Goal: Task Accomplishment & Management: Complete application form

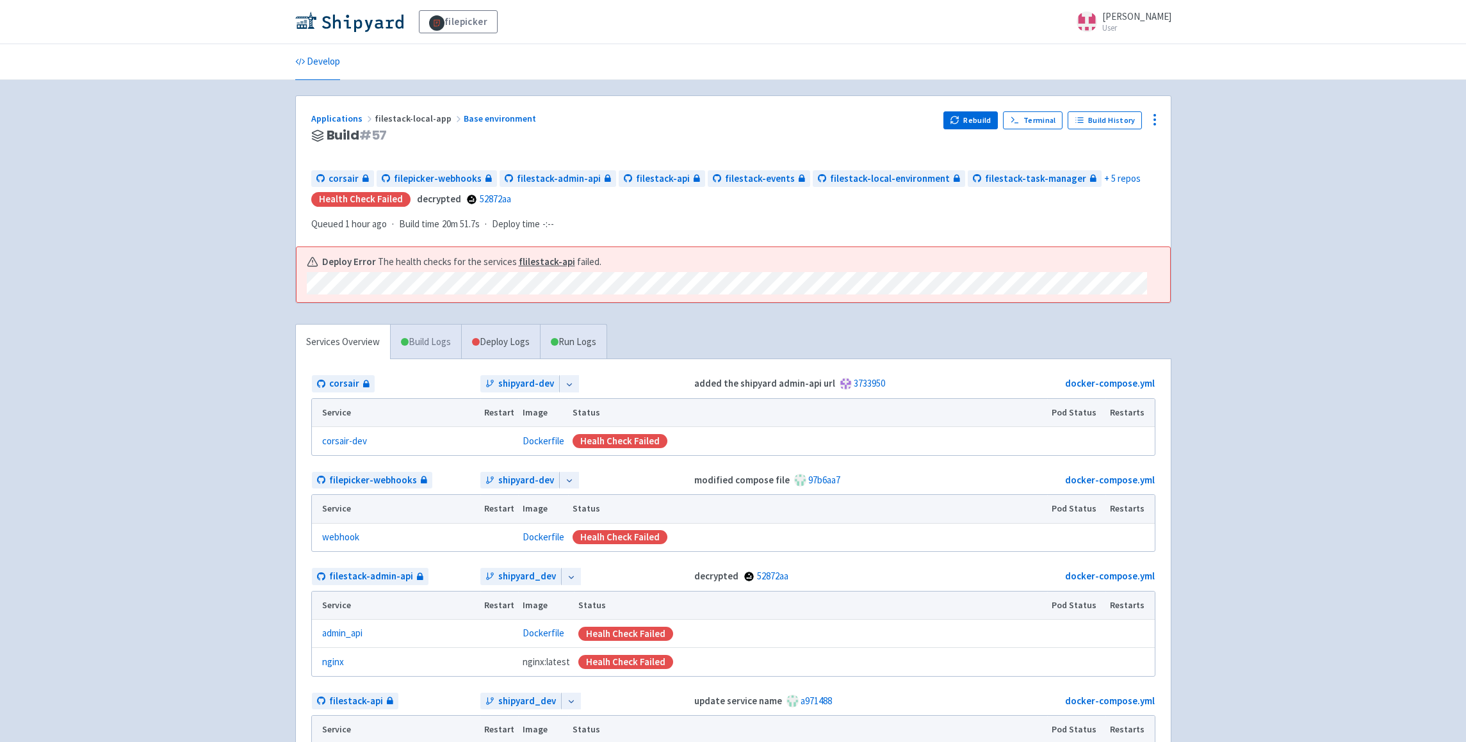
click at [439, 341] on link "Build Logs" at bounding box center [426, 342] width 70 height 35
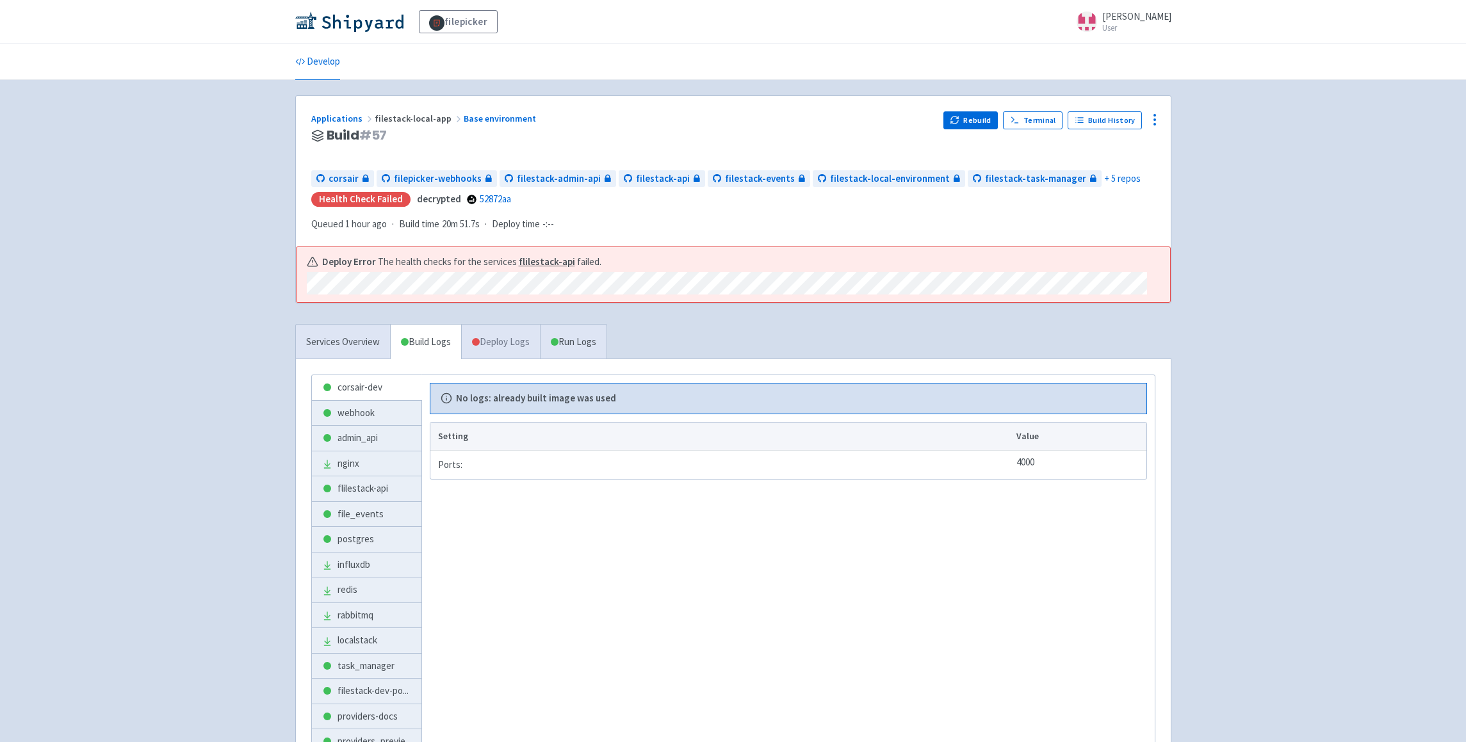
click at [494, 341] on link "Deploy Logs" at bounding box center [500, 342] width 79 height 35
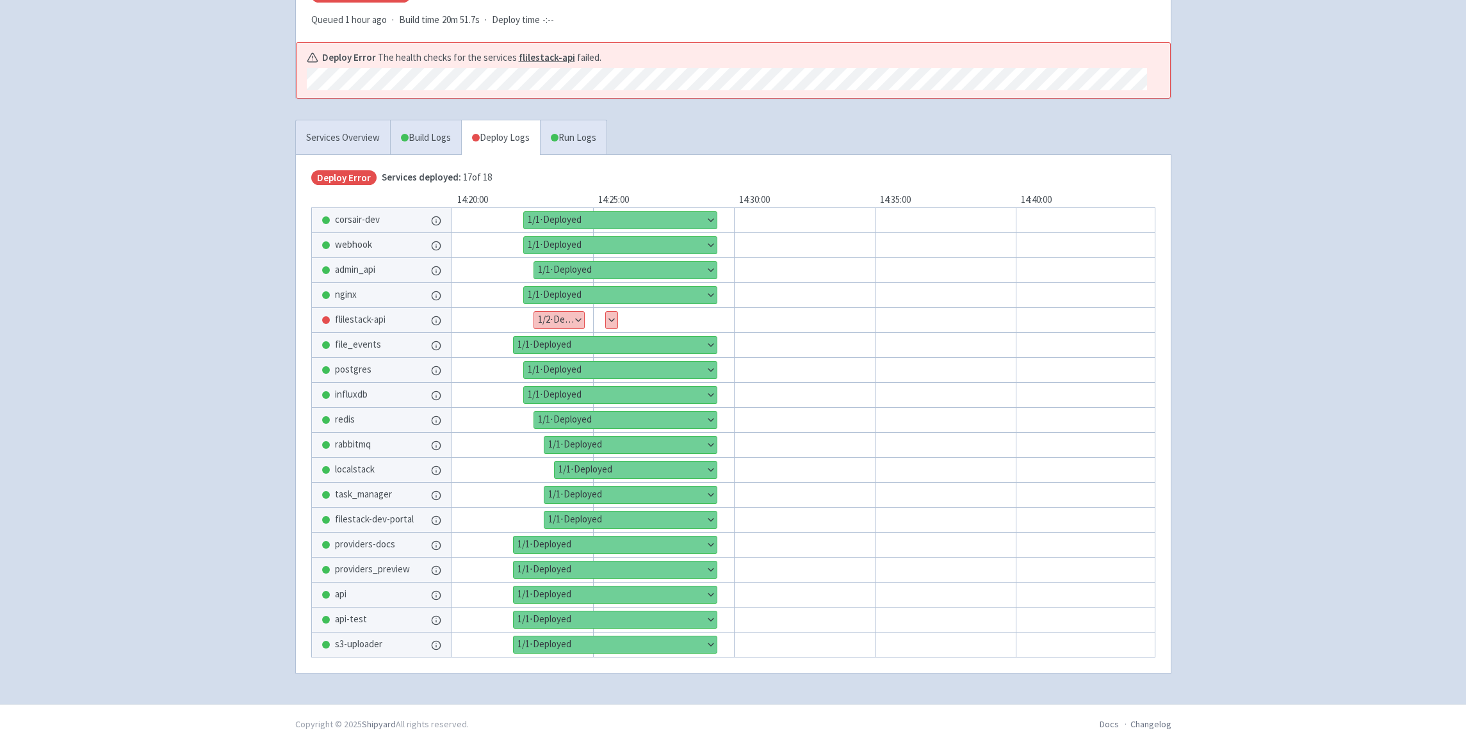
scroll to position [216, 0]
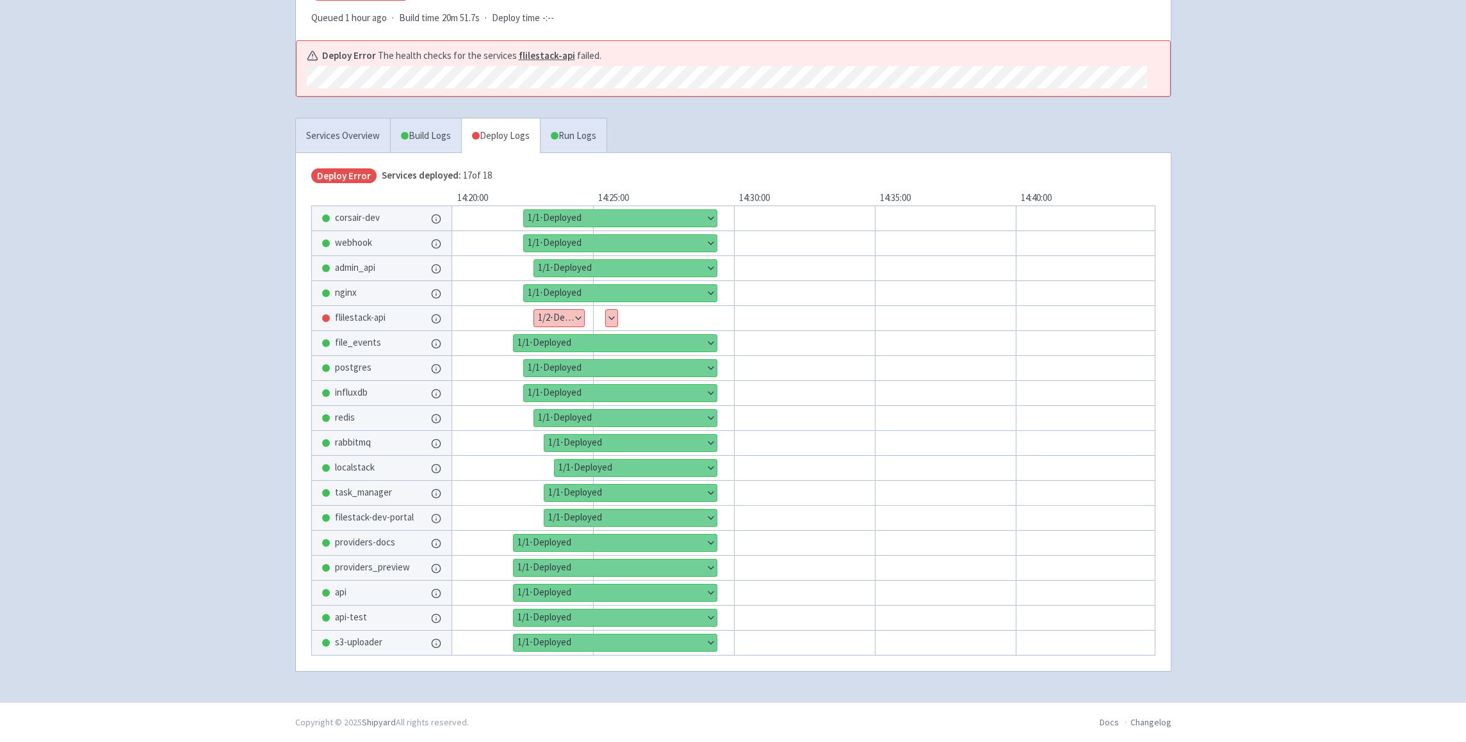
click at [576, 310] on button "Show details" at bounding box center [559, 318] width 50 height 17
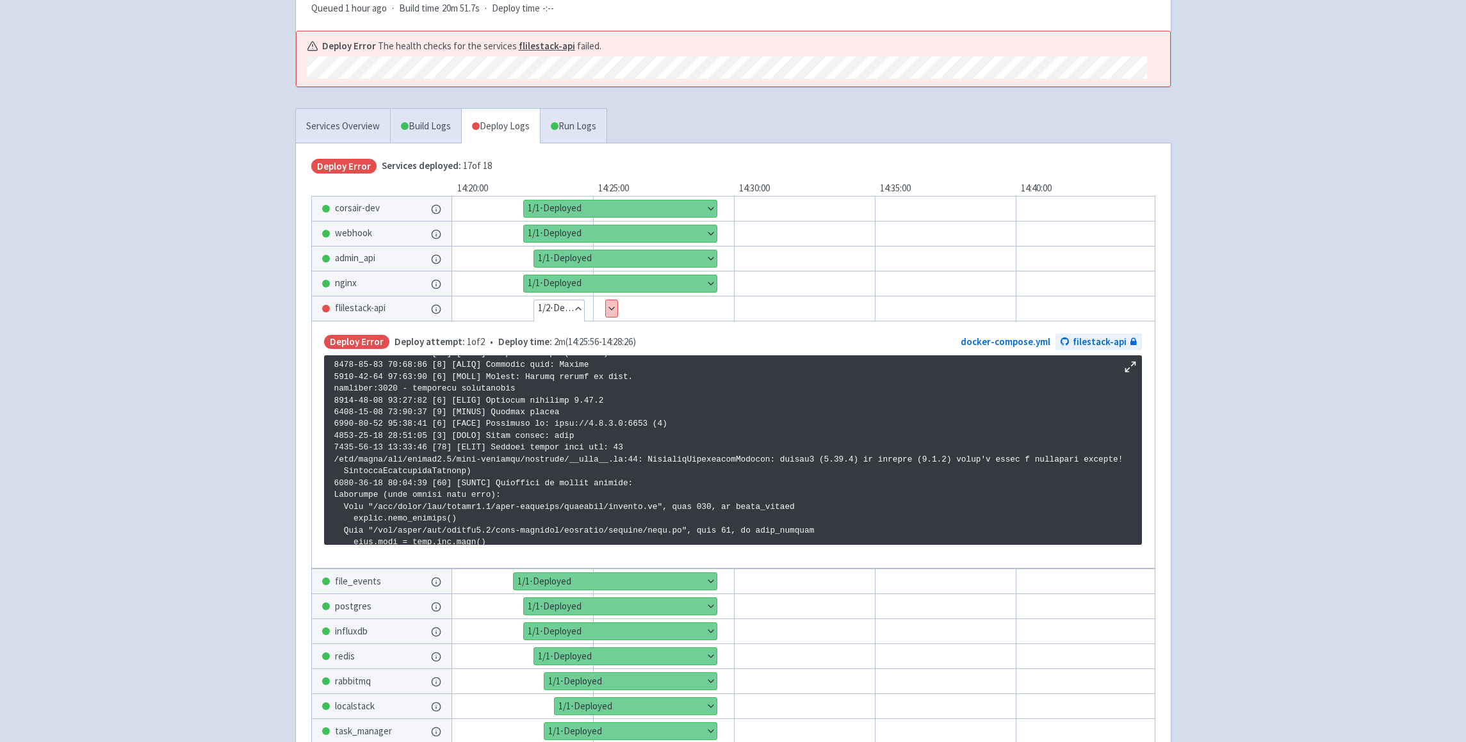
scroll to position [1244, 0]
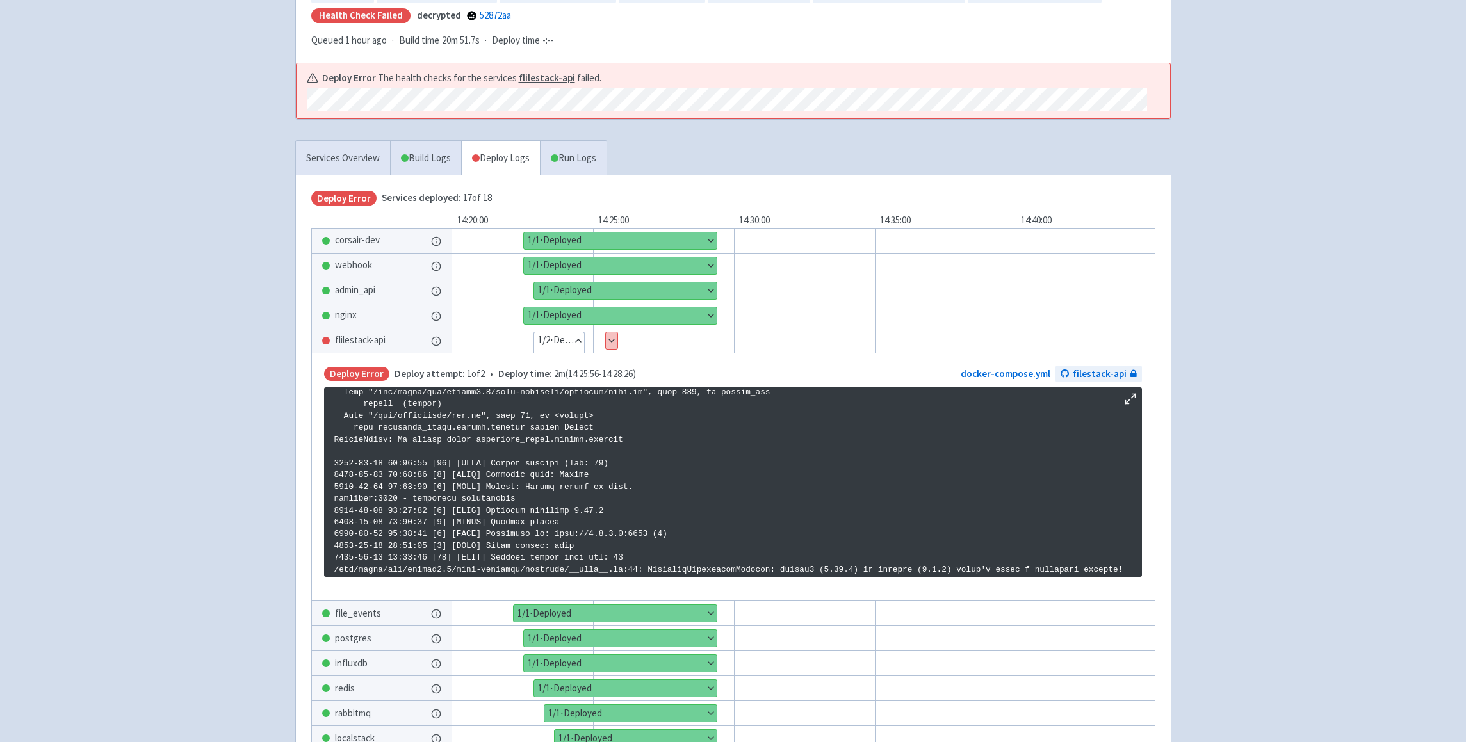
scroll to position [1419, 0]
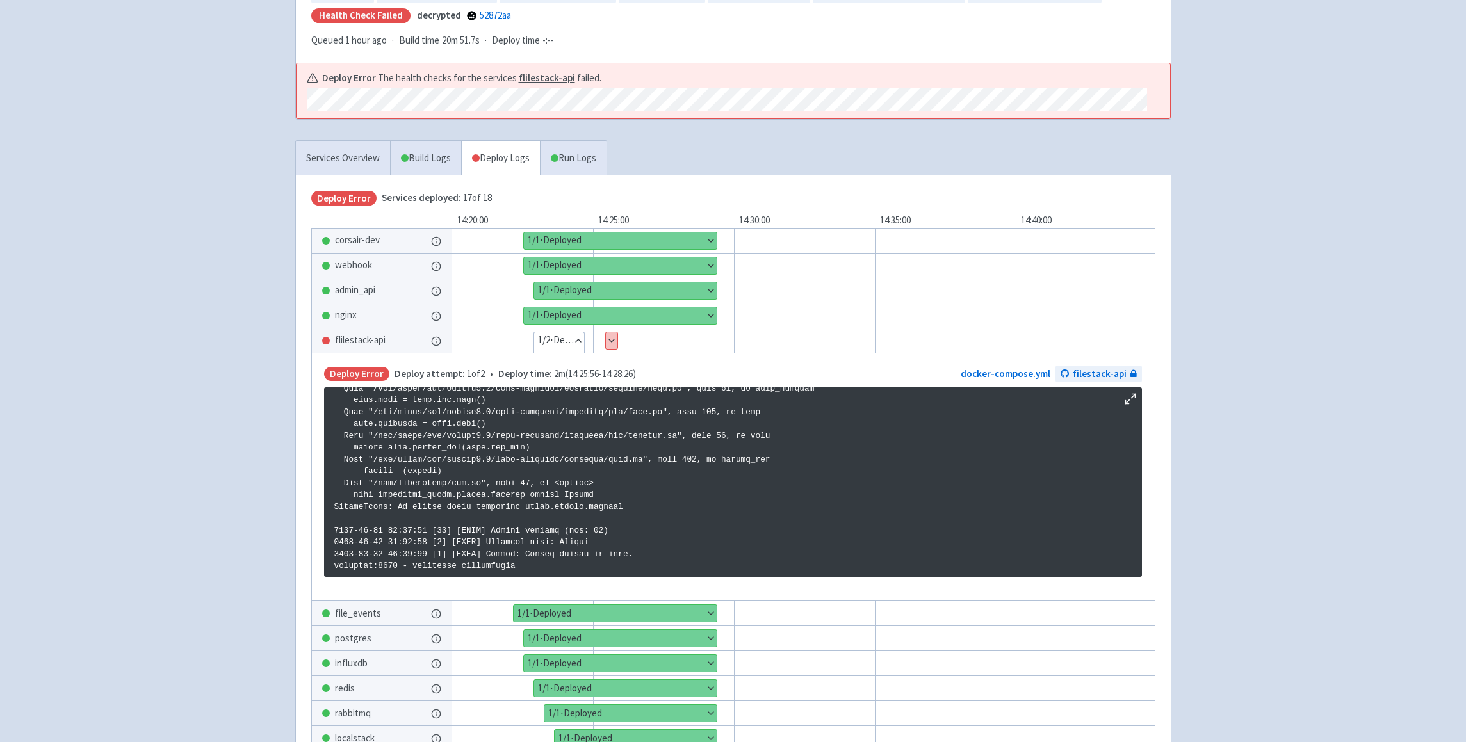
drag, startPoint x: 336, startPoint y: 398, endPoint x: 741, endPoint y: 573, distance: 441.5
click at [741, 573] on pre at bounding box center [733, 482] width 818 height 190
copy p "2025-08-26 08:55:55 [8] [INFO] Starting gunicorn 0.14.6 2025-08-26 08:55:55 [8]…"
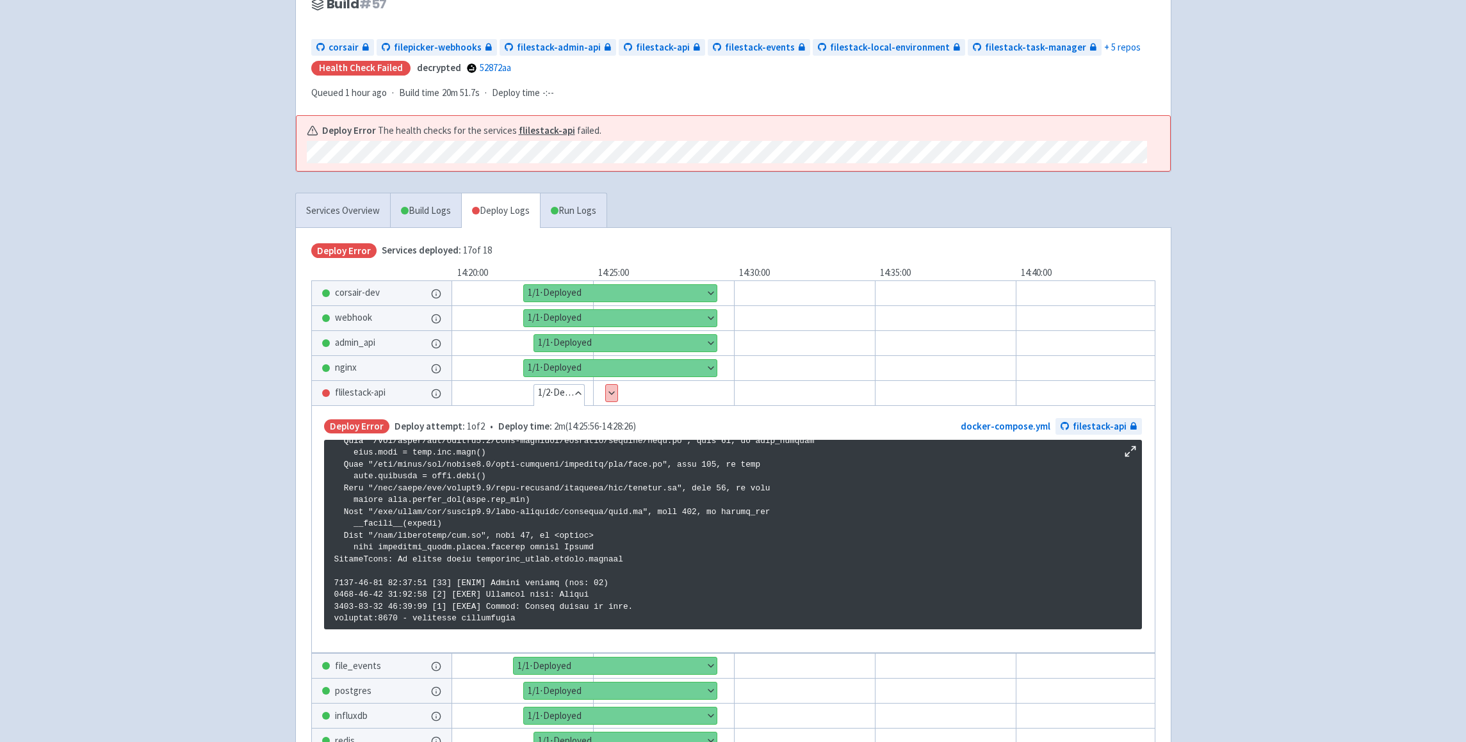
scroll to position [140, 0]
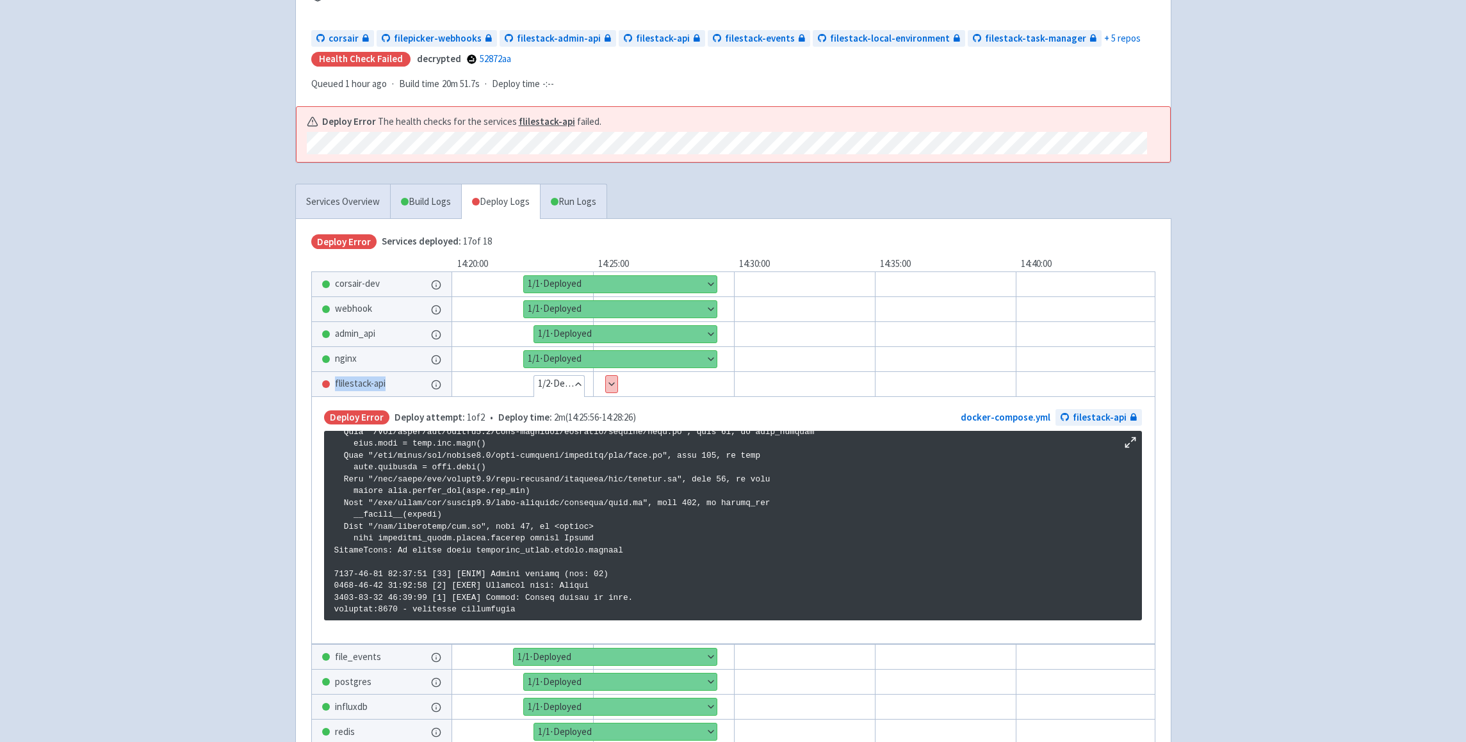
drag, startPoint x: 396, startPoint y: 384, endPoint x: 334, endPoint y: 383, distance: 62.1
click at [334, 383] on div "flilestack-api" at bounding box center [382, 384] width 140 height 24
copy span "flilestack-api"
click at [425, 386] on div "flilestack-api" at bounding box center [382, 384] width 140 height 24
click at [580, 381] on button "Hide details" at bounding box center [559, 384] width 50 height 17
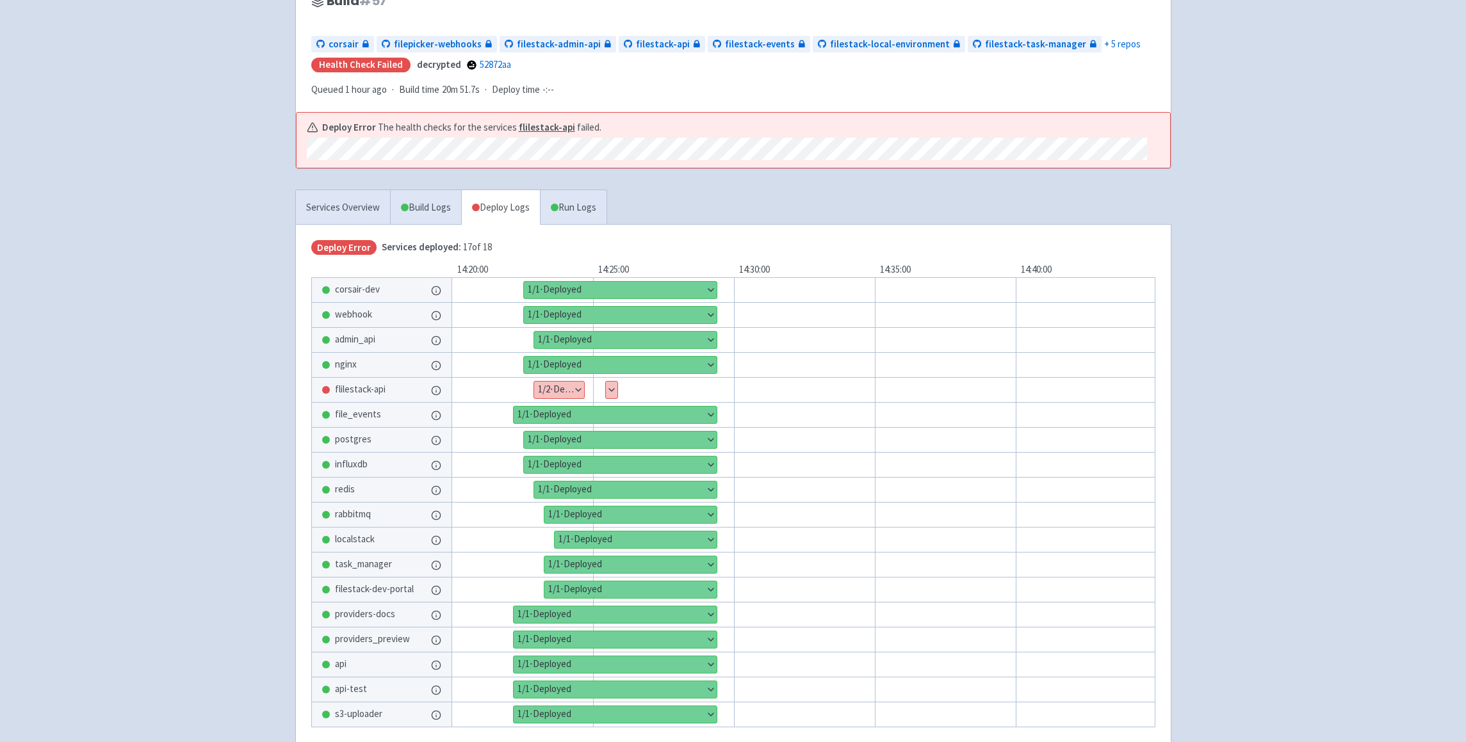
scroll to position [0, 0]
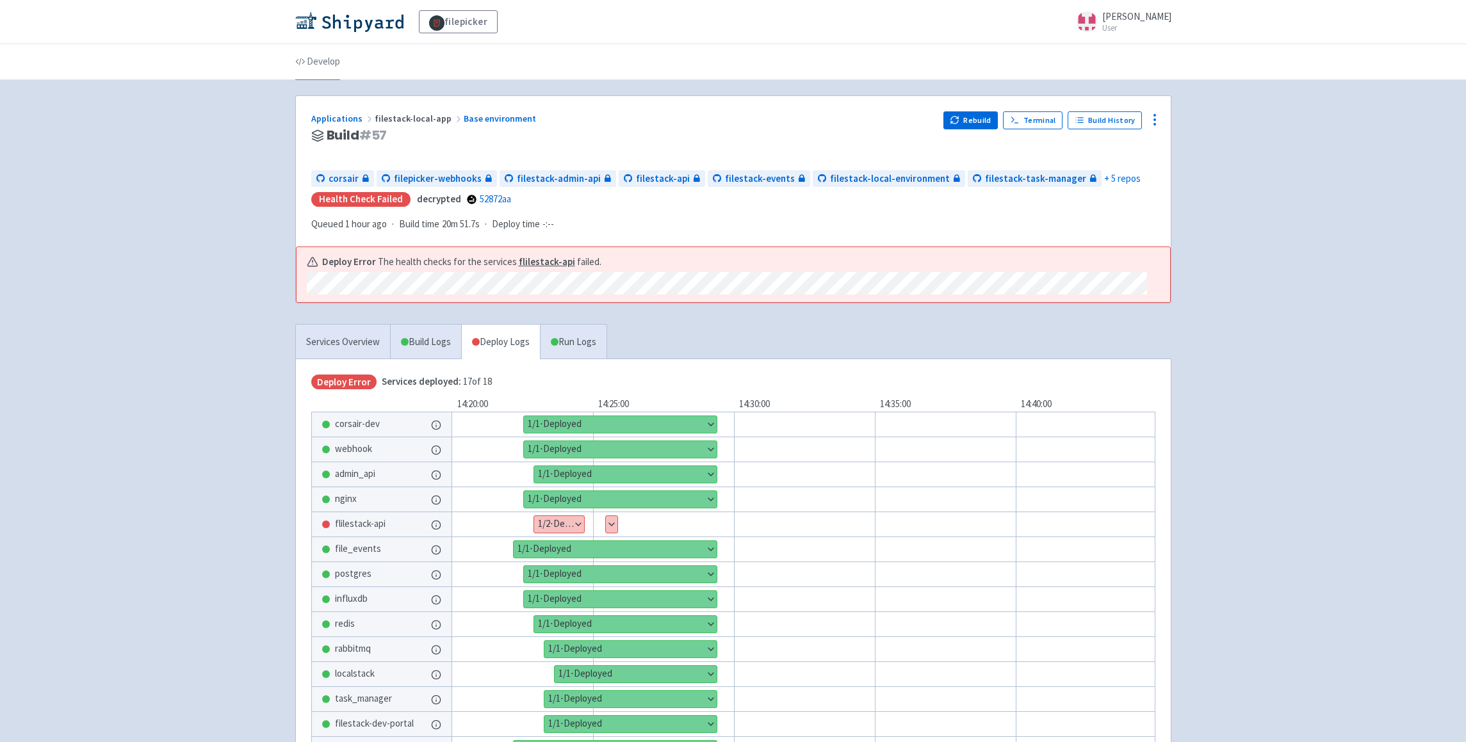
click at [329, 63] on link "Develop" at bounding box center [317, 62] width 45 height 36
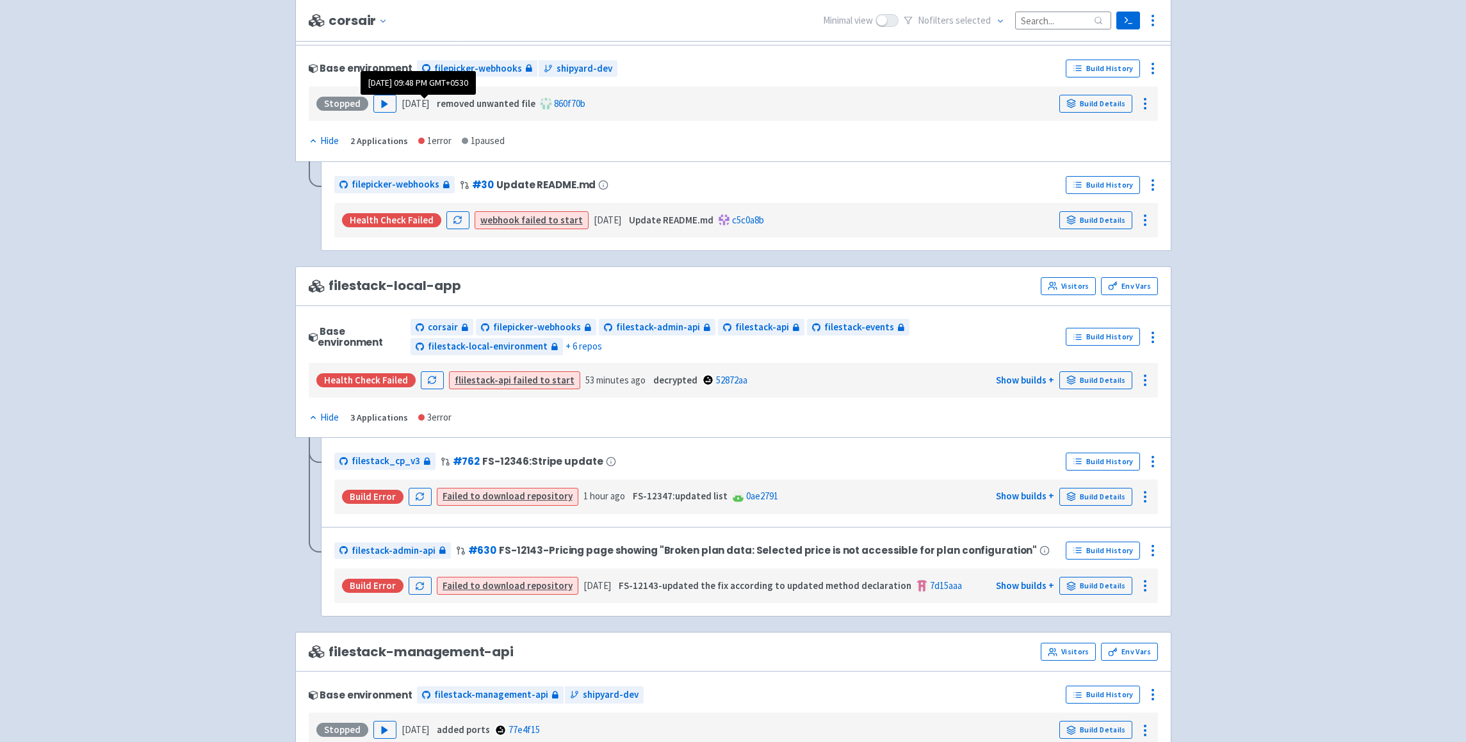
scroll to position [557, 0]
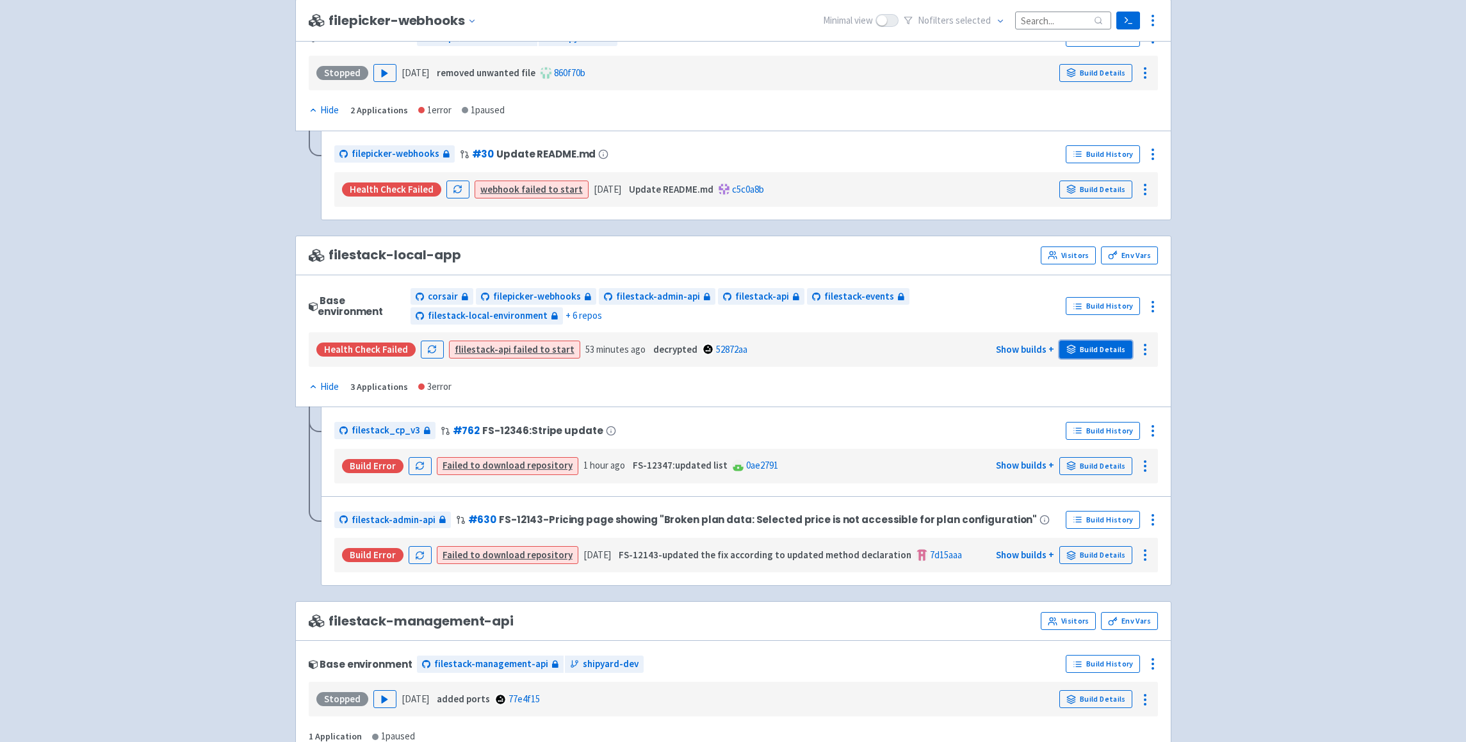
click at [1097, 348] on link "Build Details" at bounding box center [1095, 350] width 73 height 18
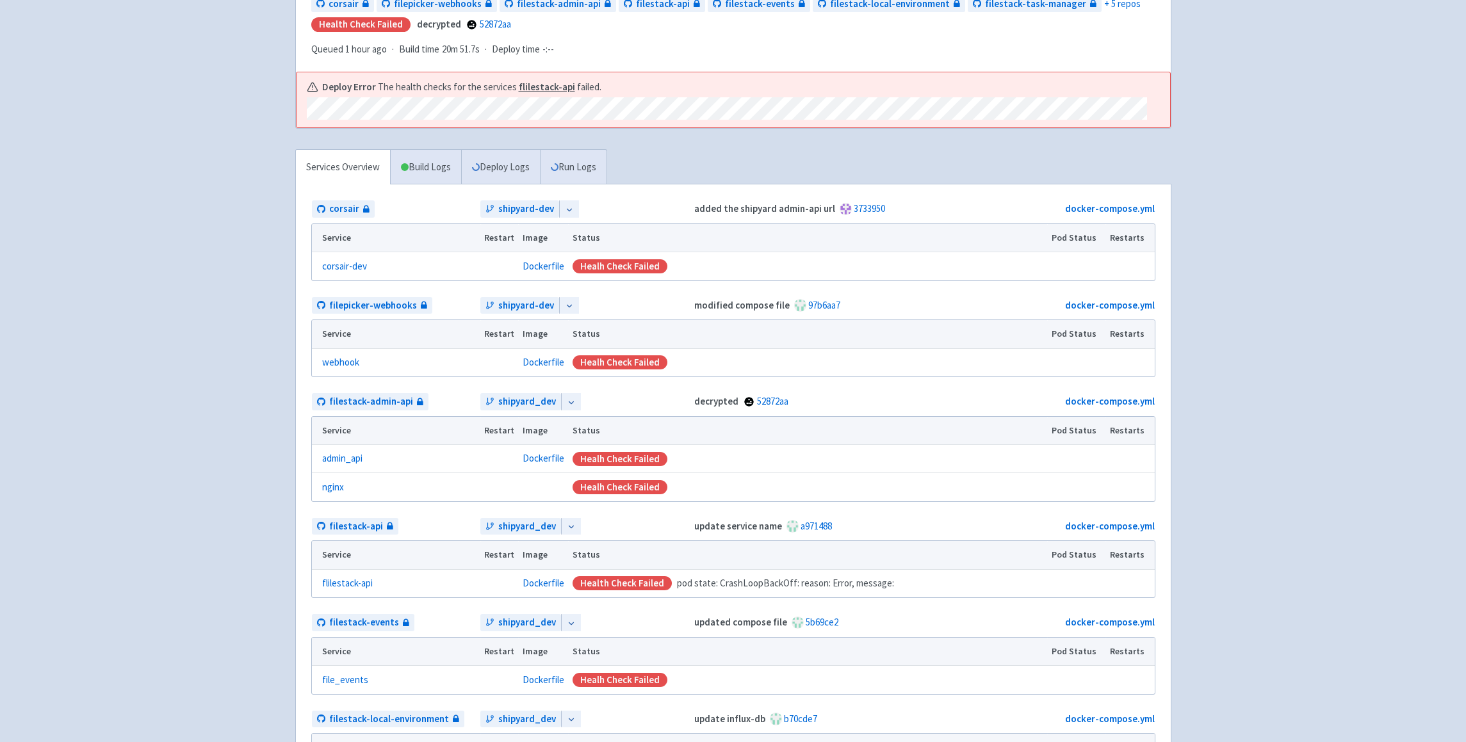
scroll to position [38, 0]
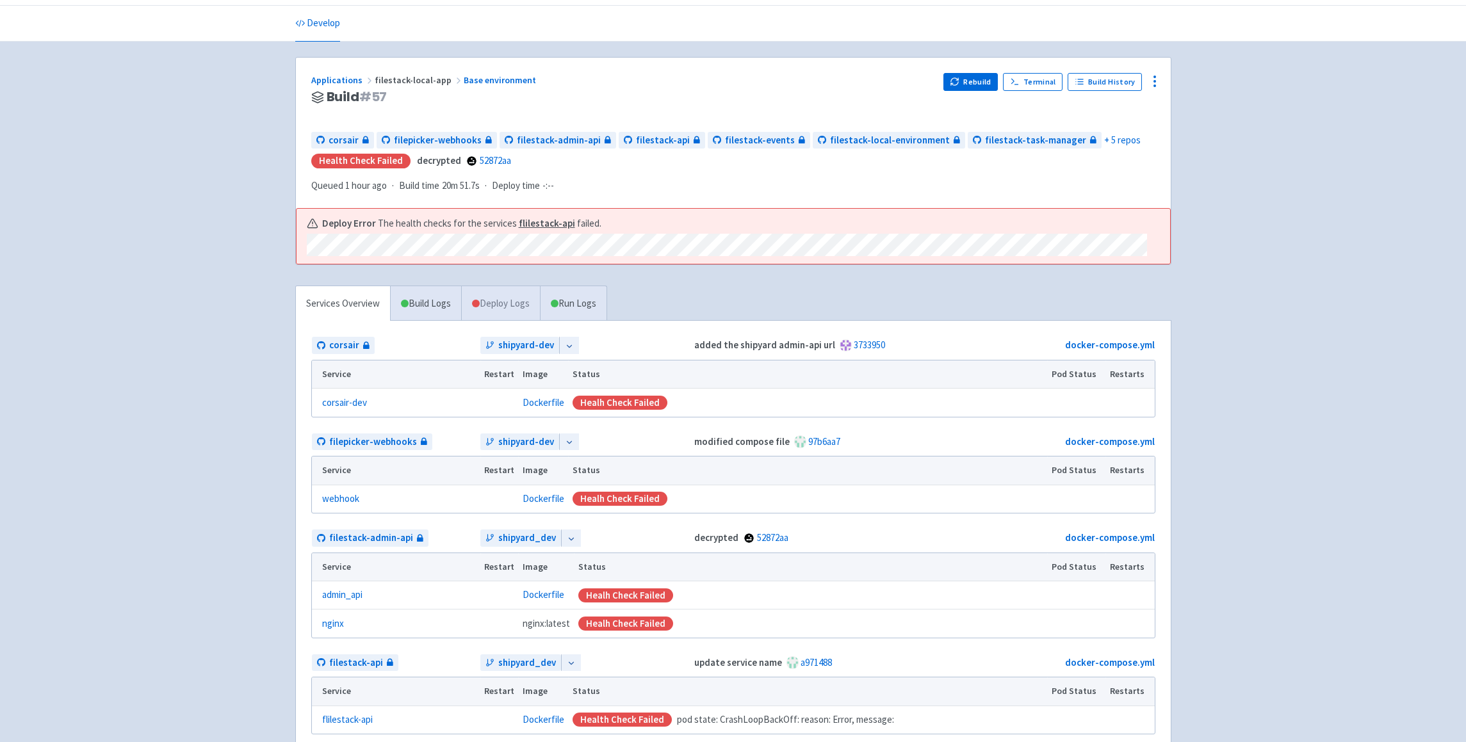
click at [485, 290] on link "Deploy Logs" at bounding box center [500, 303] width 79 height 35
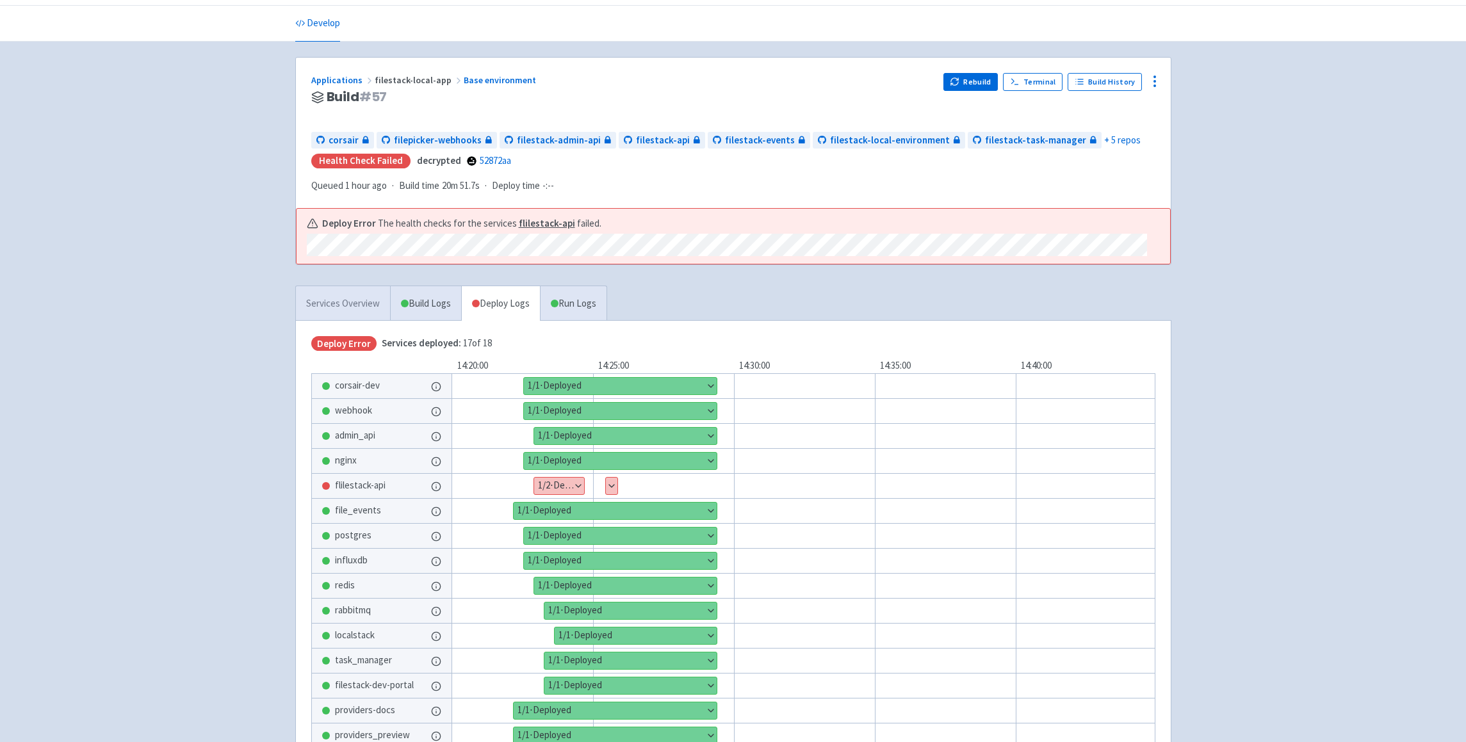
click at [354, 305] on link "Services Overview" at bounding box center [343, 303] width 94 height 35
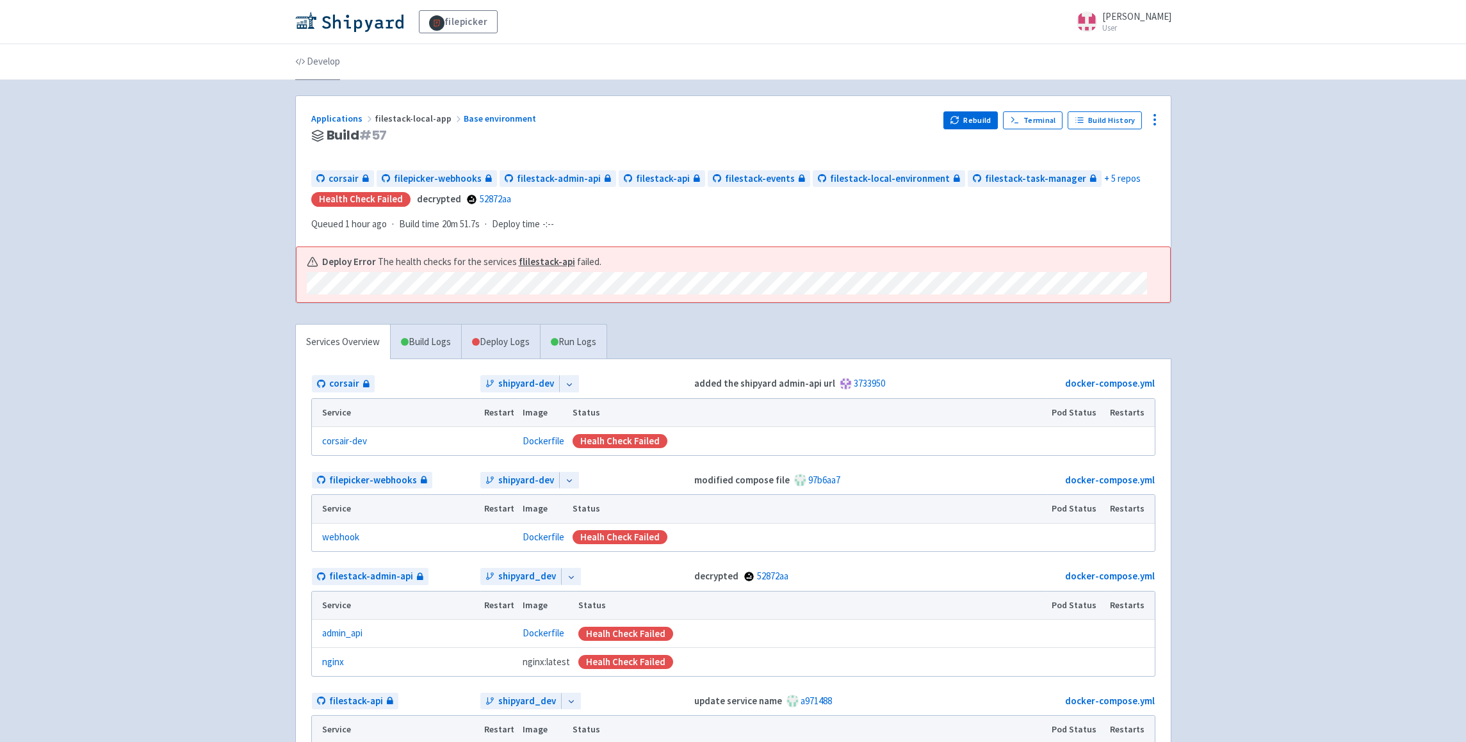
click at [330, 65] on link "Develop" at bounding box center [317, 62] width 45 height 36
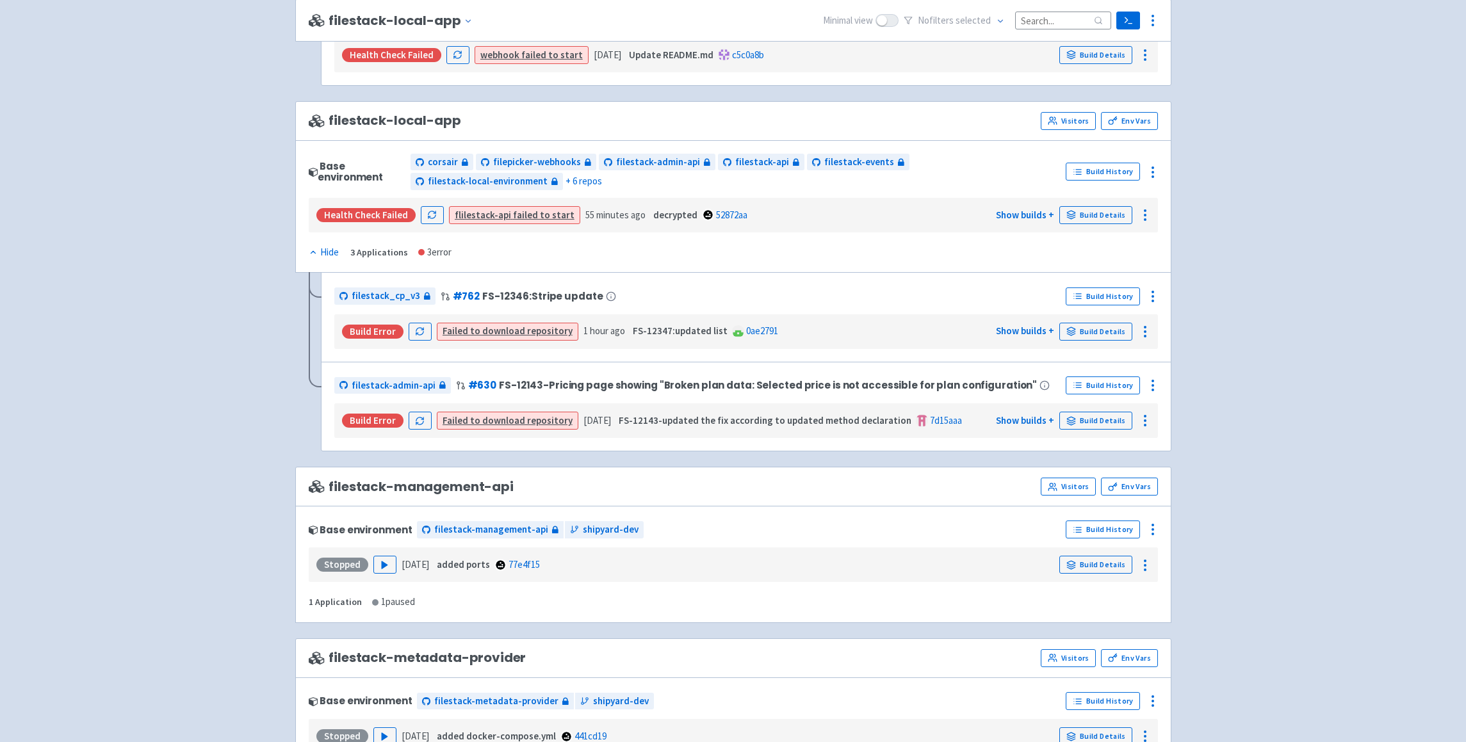
scroll to position [617, 0]
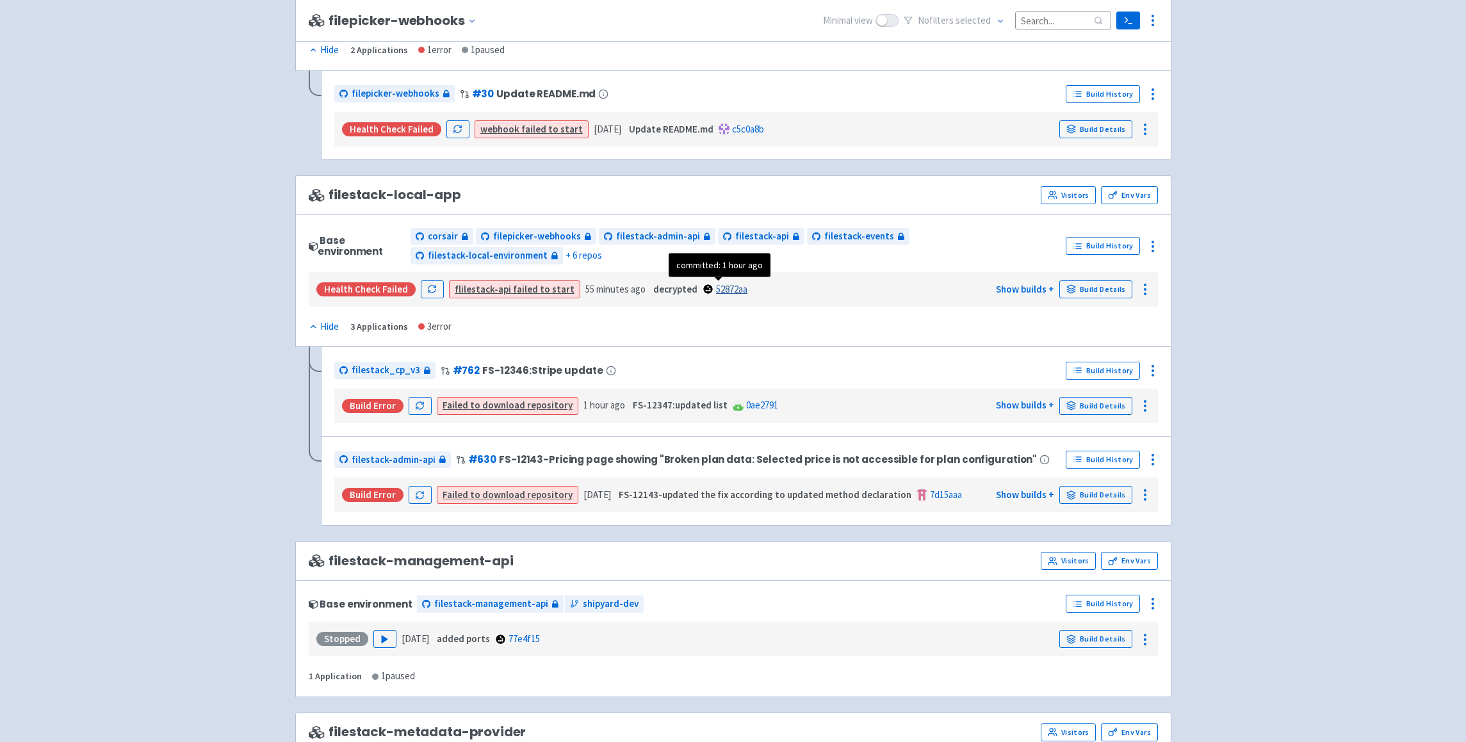
click at [730, 288] on link "52872aa" at bounding box center [731, 289] width 31 height 12
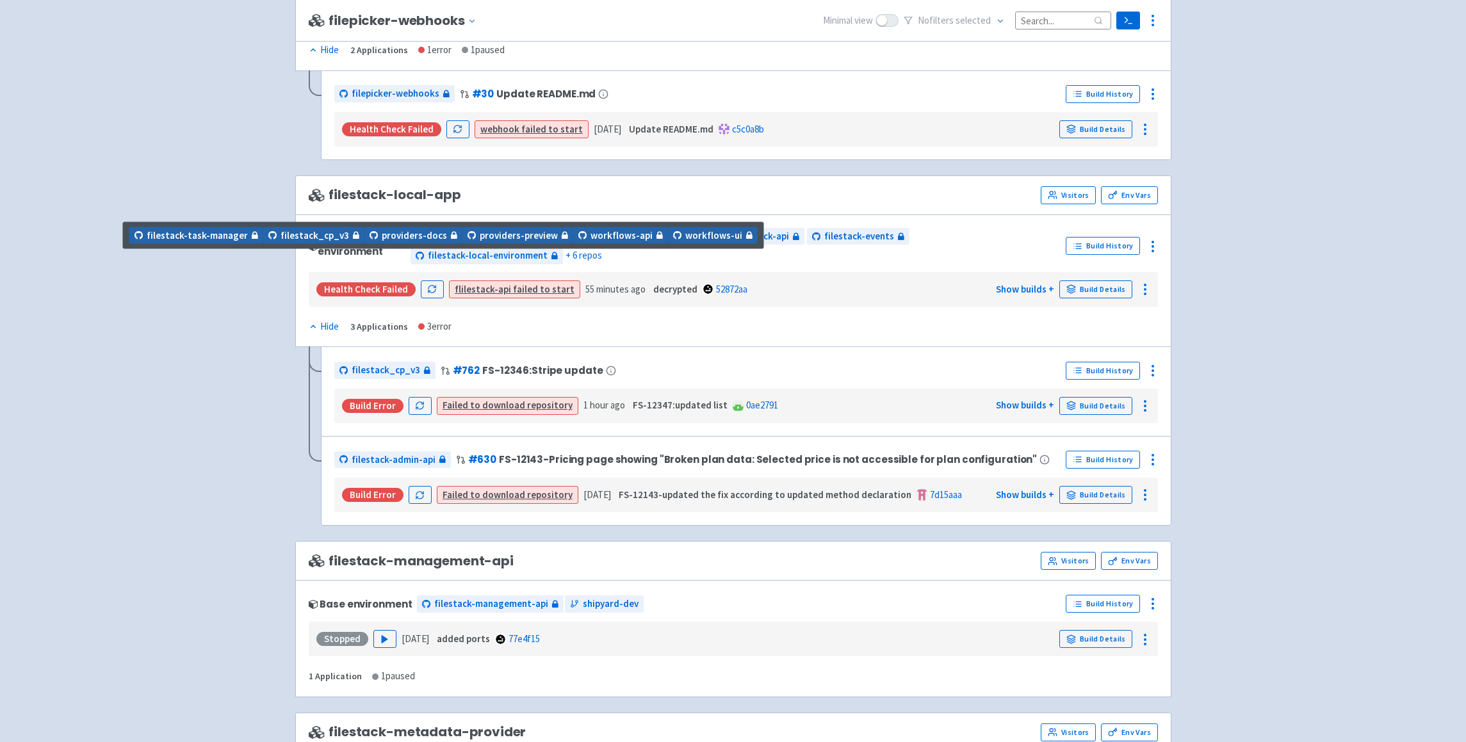
click at [566, 256] on span "+ 6 repos" at bounding box center [584, 255] width 37 height 15
click at [566, 252] on span "+ 6 repos" at bounding box center [584, 255] width 37 height 15
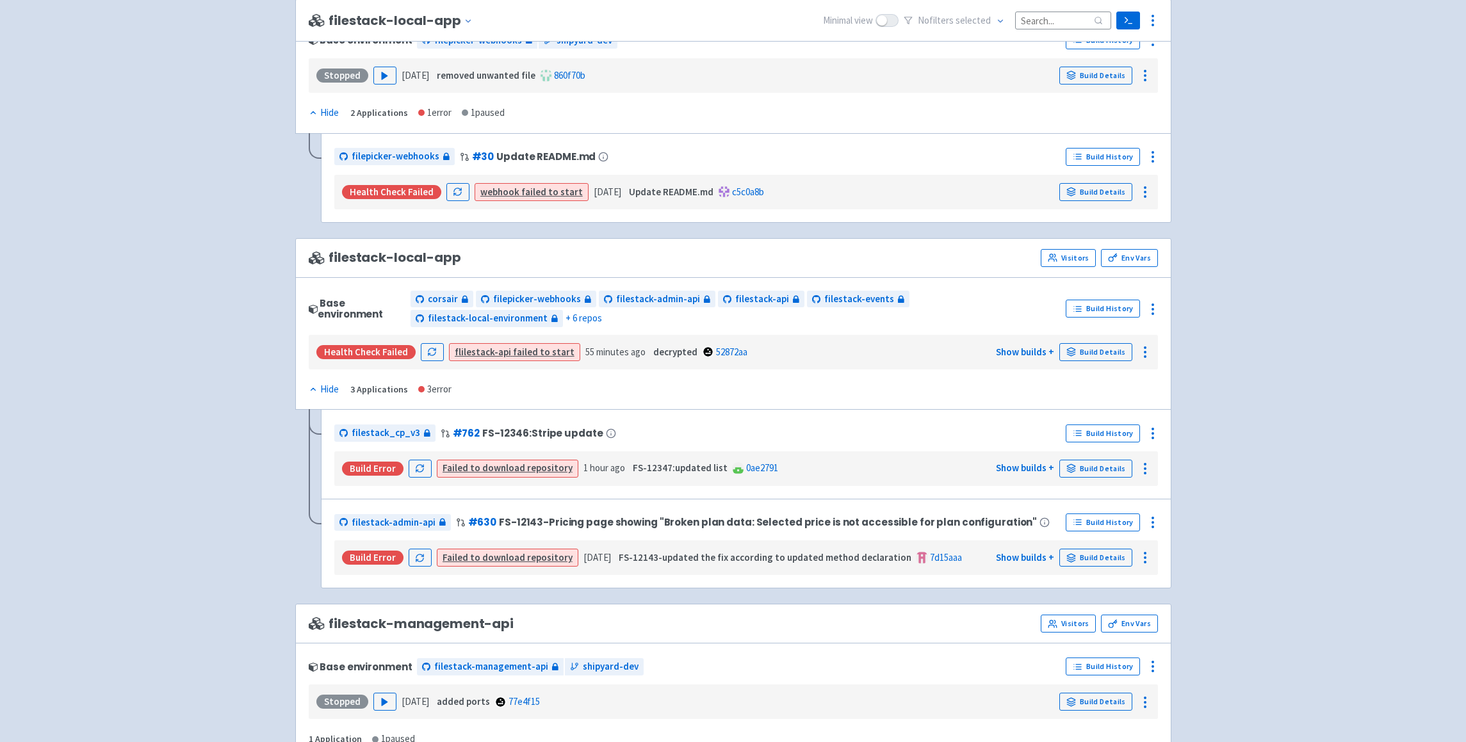
scroll to position [0, 0]
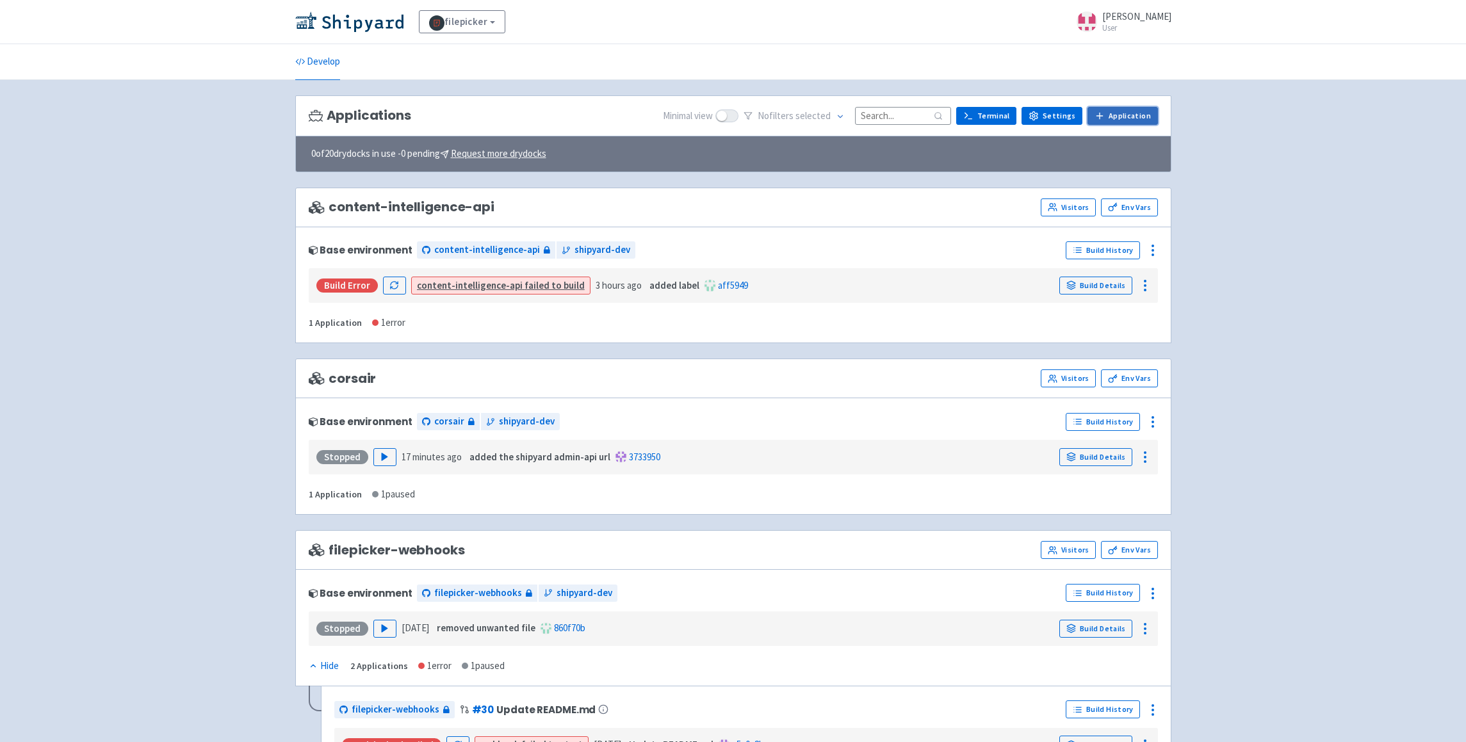
click at [1130, 118] on link "Application" at bounding box center [1122, 116] width 70 height 18
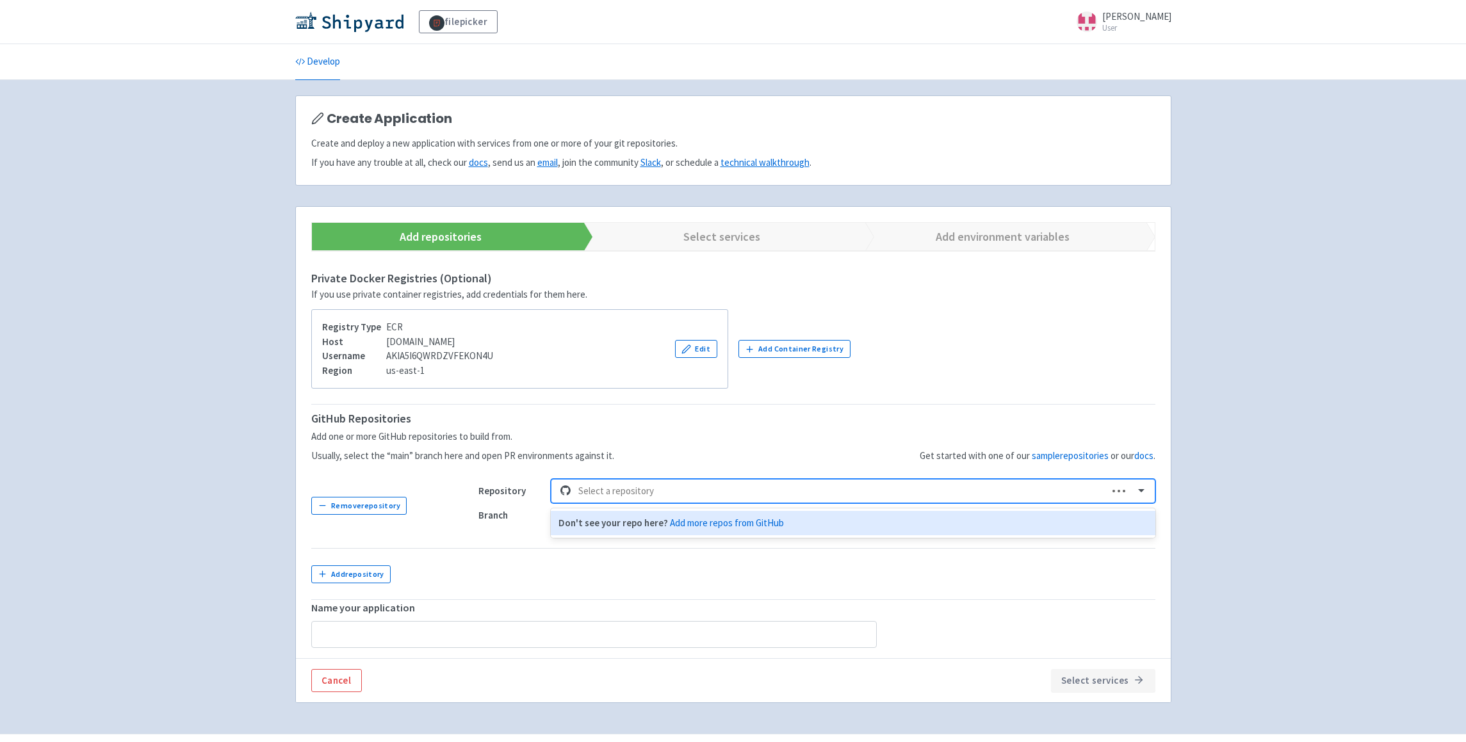
click at [626, 498] on div at bounding box center [839, 491] width 522 height 17
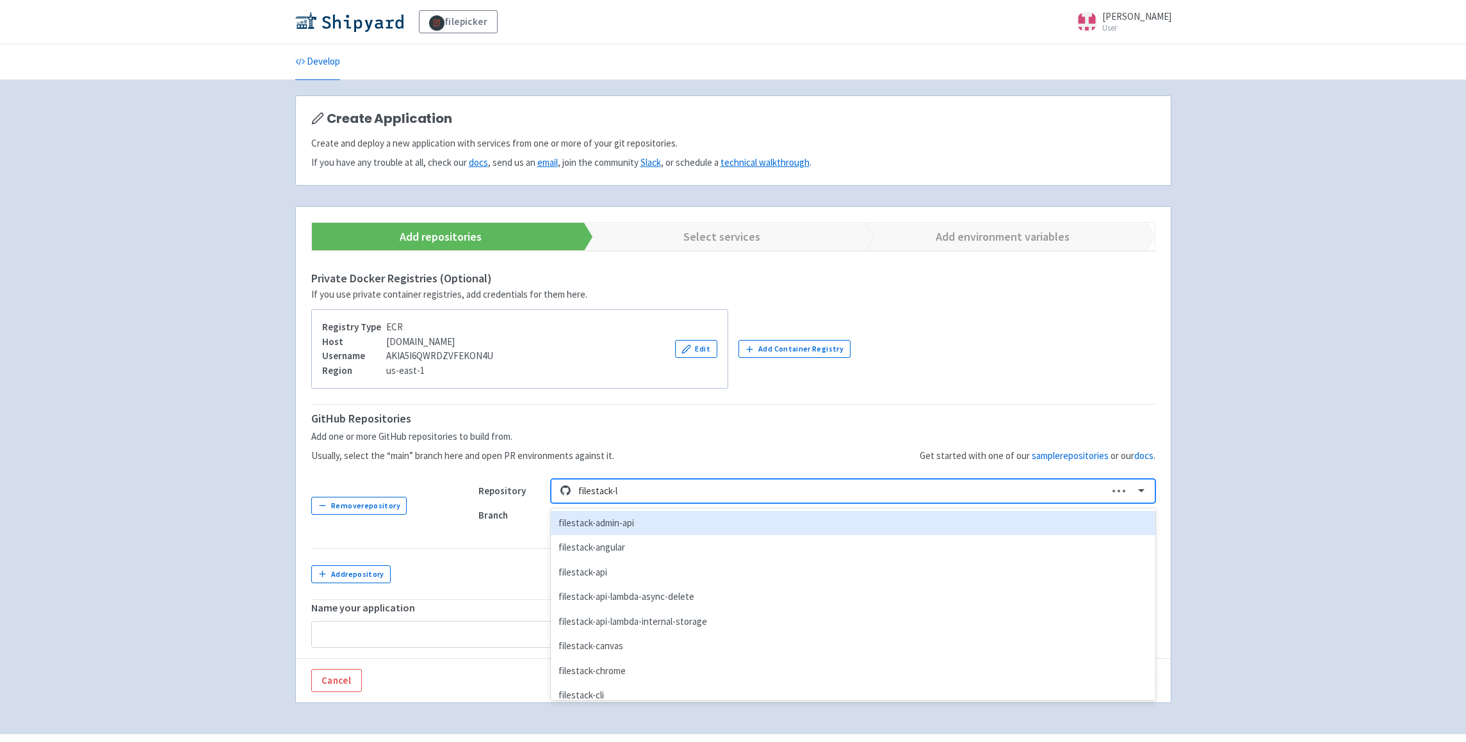
type input "filestack-lo"
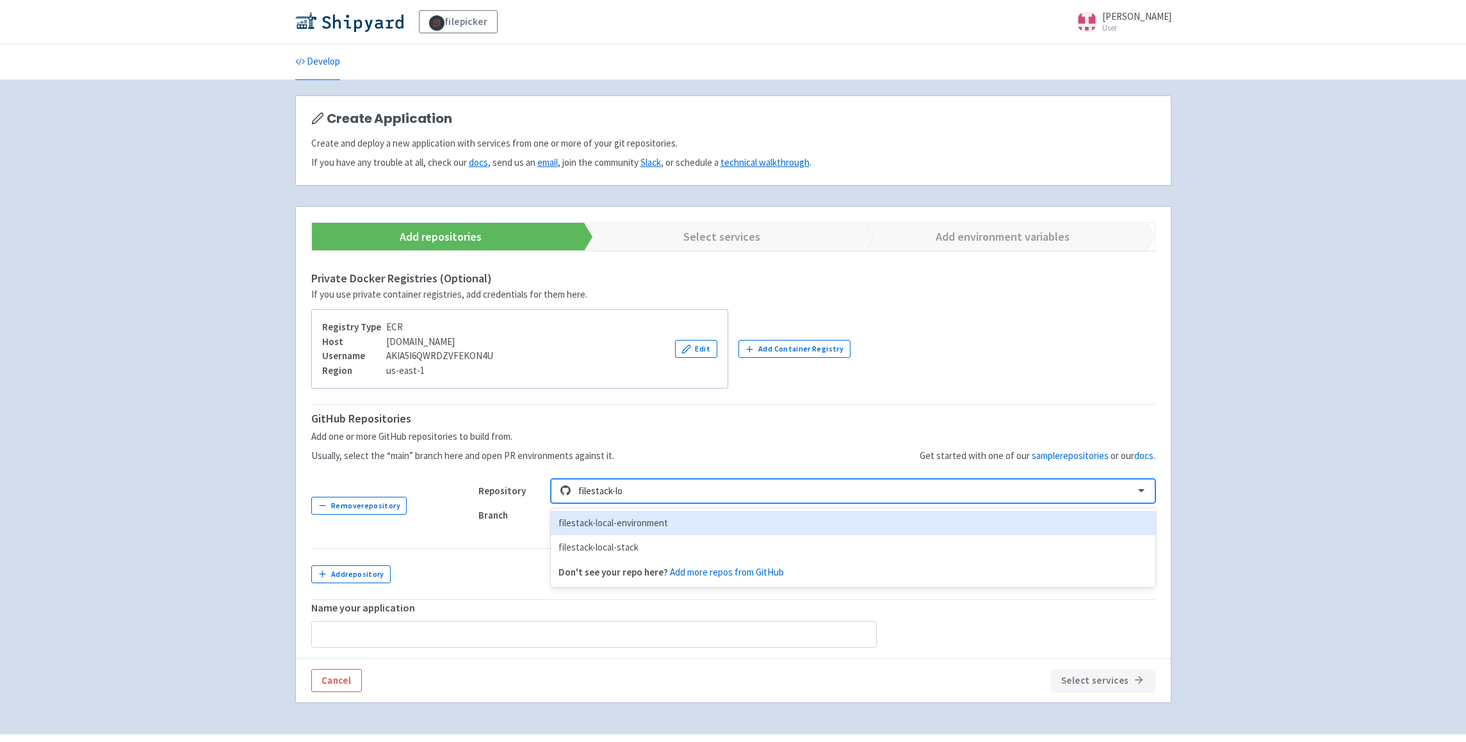
click at [636, 526] on div "filestack-local-environment" at bounding box center [853, 523] width 604 height 25
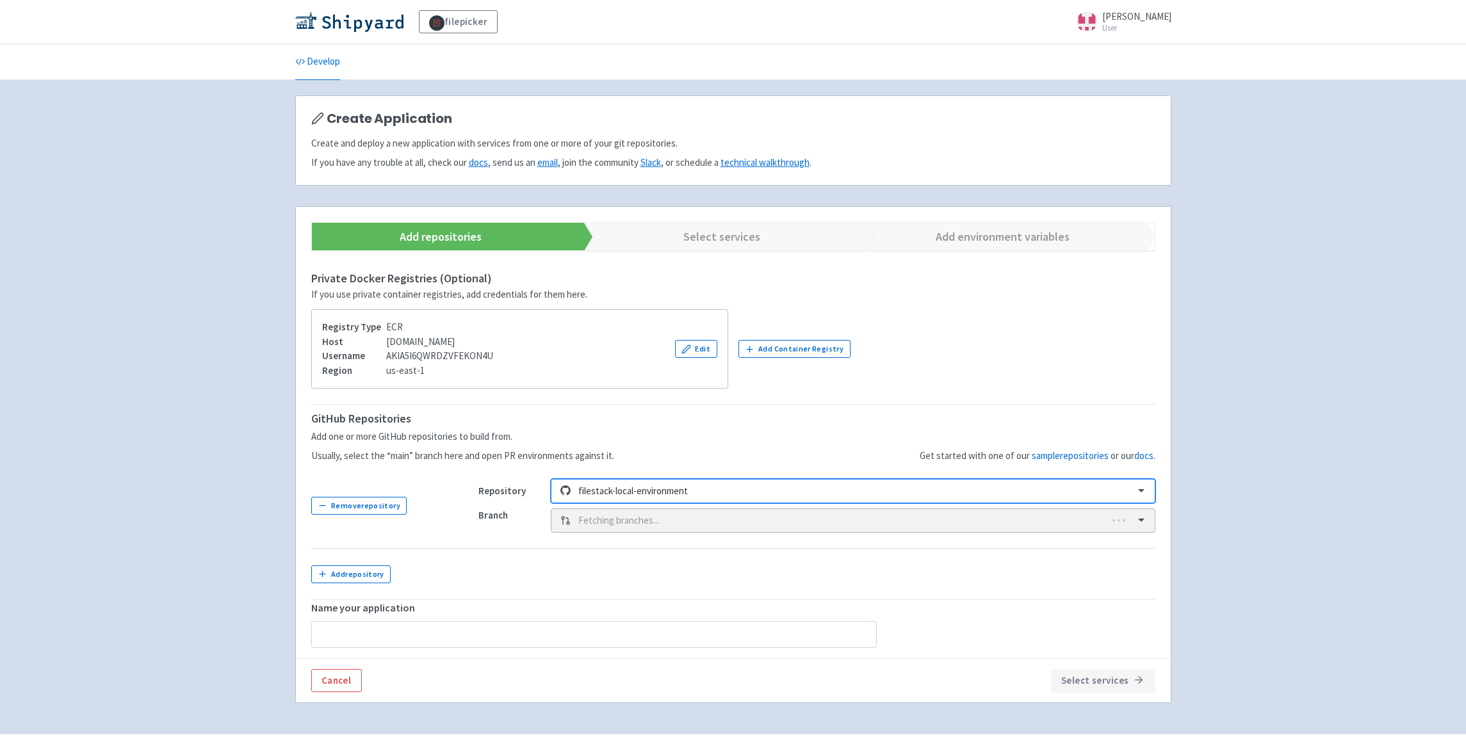
type input "filestack-local-environment"
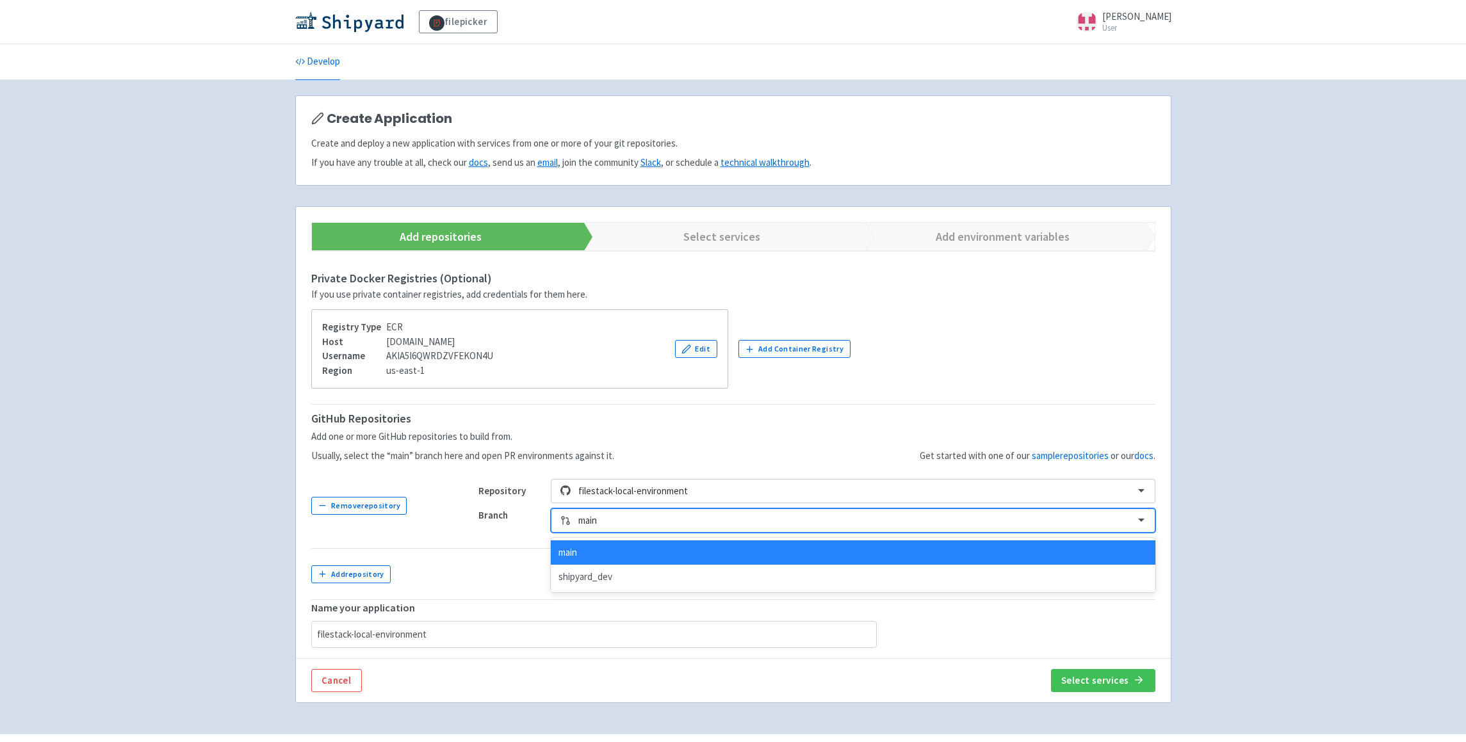
click at [673, 525] on div at bounding box center [852, 520] width 548 height 17
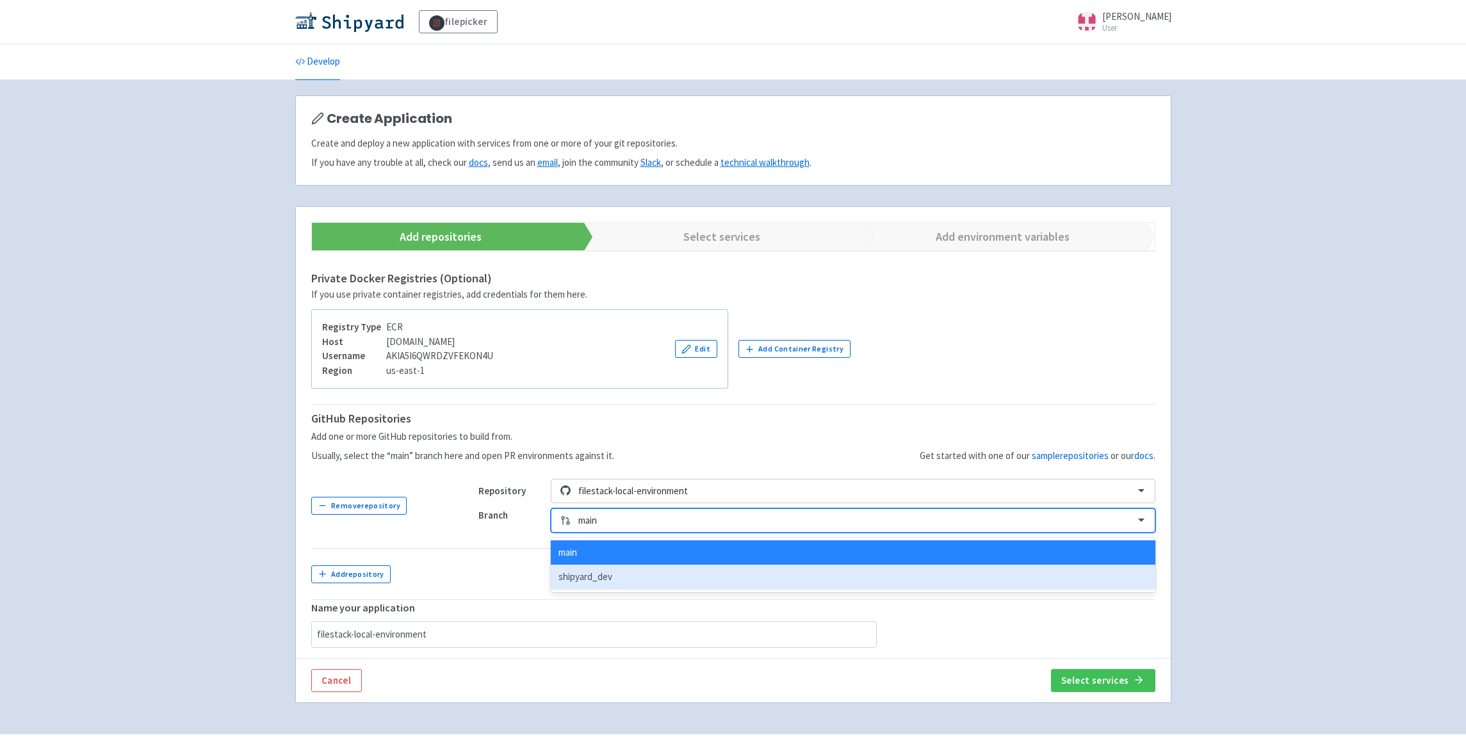
click at [613, 582] on div "shipyard_dev" at bounding box center [853, 577] width 604 height 25
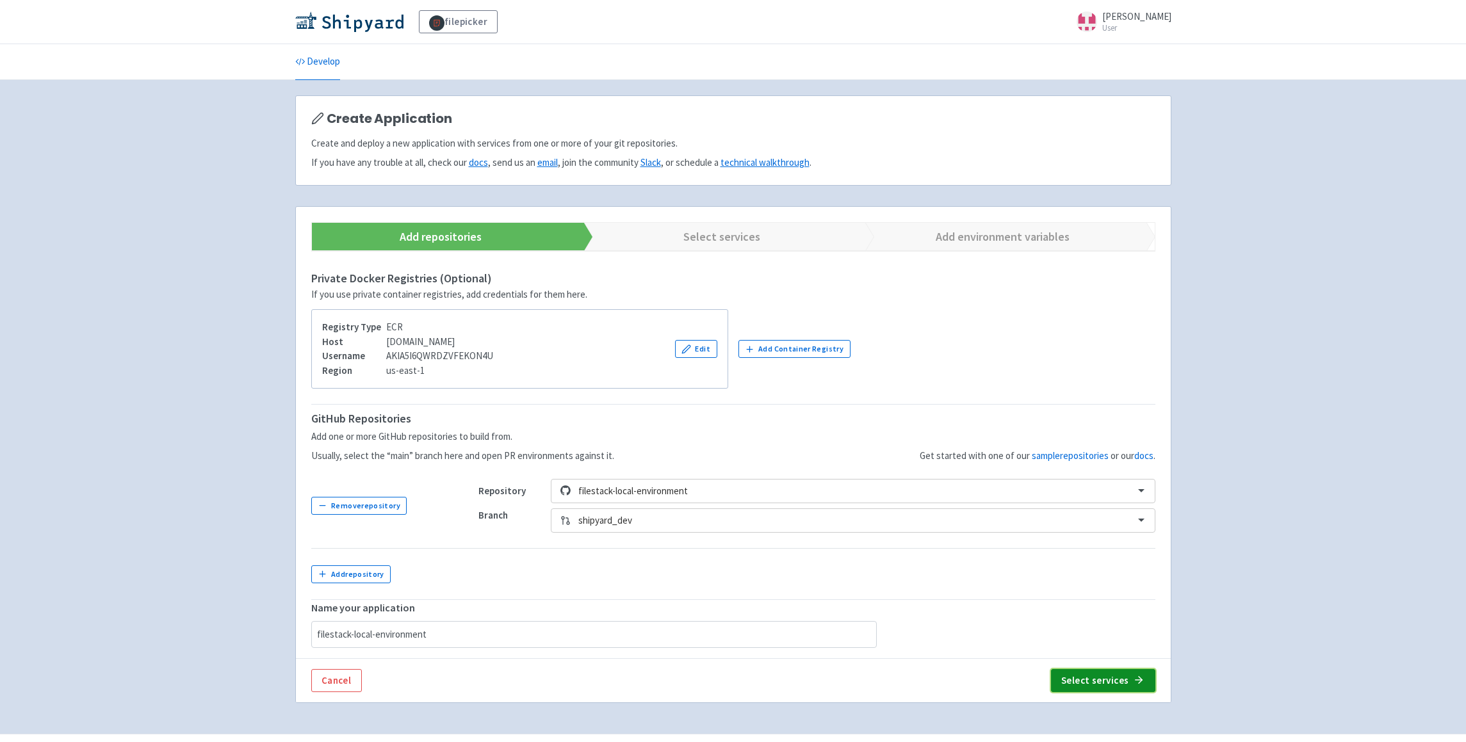
click at [1123, 683] on button "Select services" at bounding box center [1103, 680] width 104 height 23
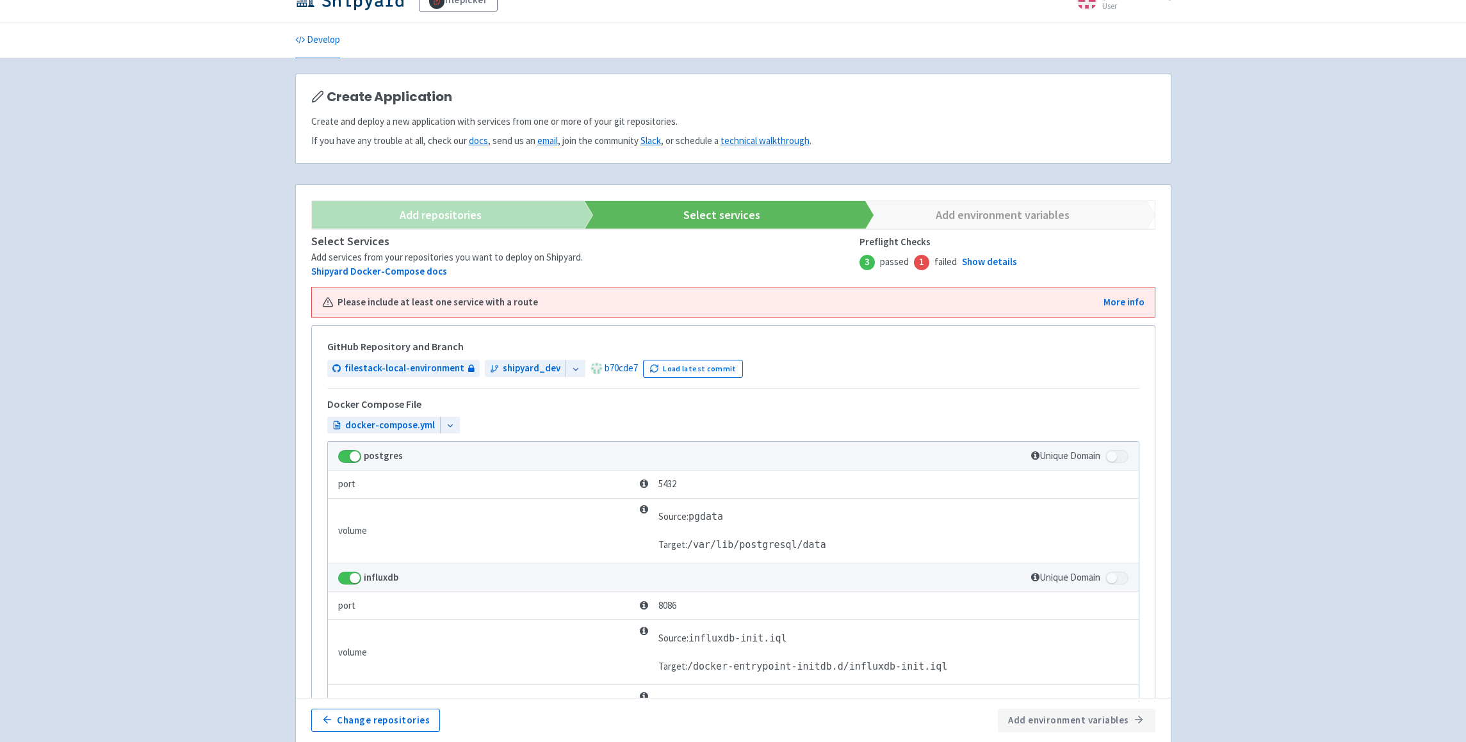
scroll to position [20, 0]
click at [615, 373] on link "b70cde7" at bounding box center [621, 369] width 33 height 12
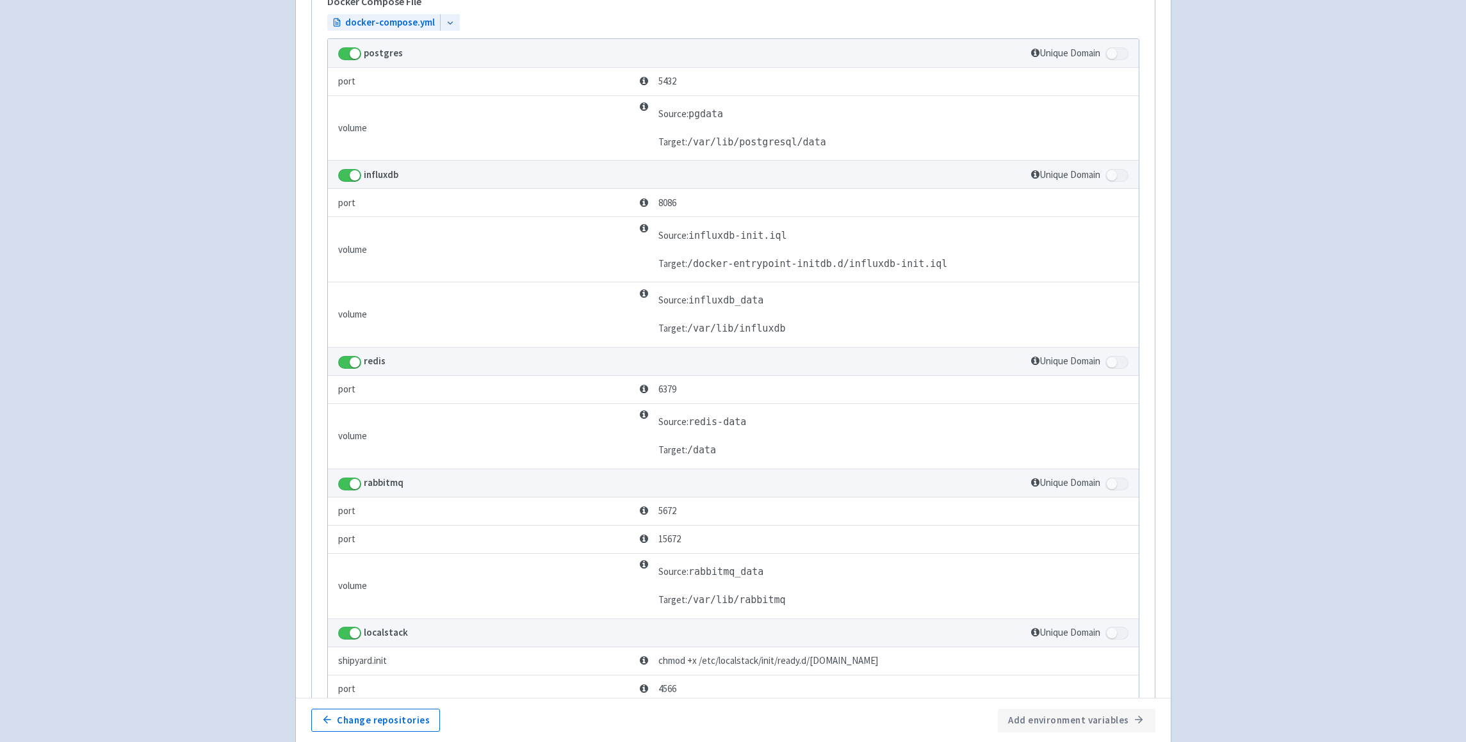
scroll to position [753, 0]
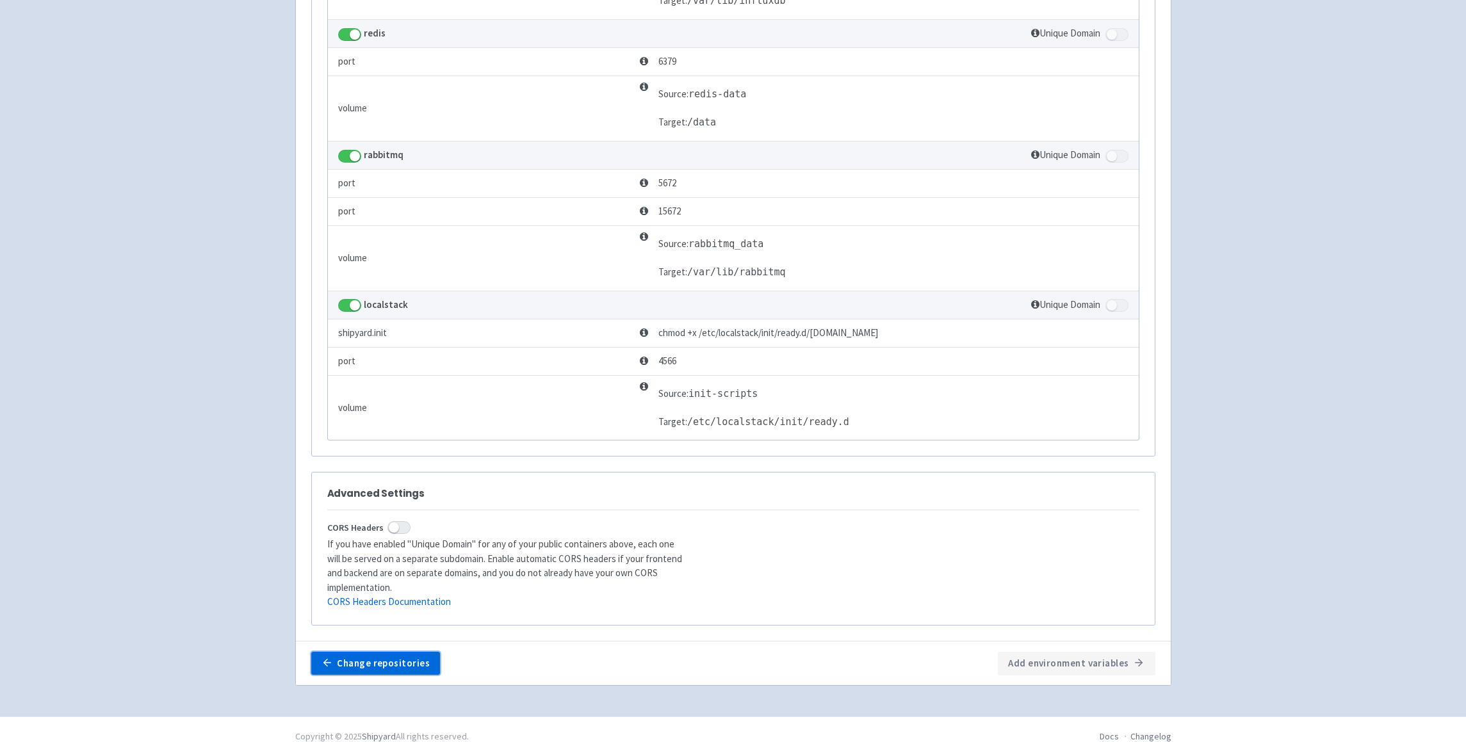
click at [405, 655] on button "Change repositories" at bounding box center [375, 663] width 129 height 23
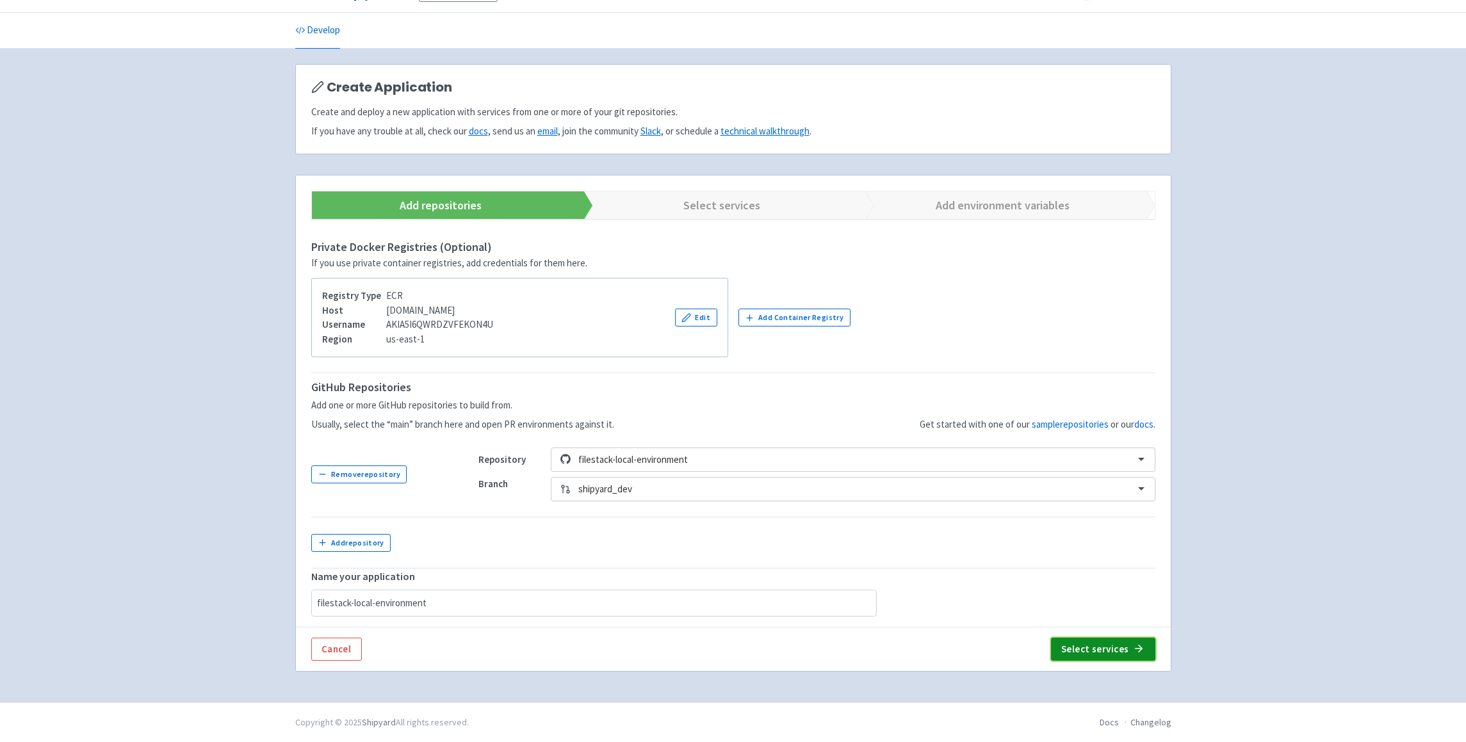
click at [1096, 645] on button "Select services" at bounding box center [1103, 649] width 104 height 23
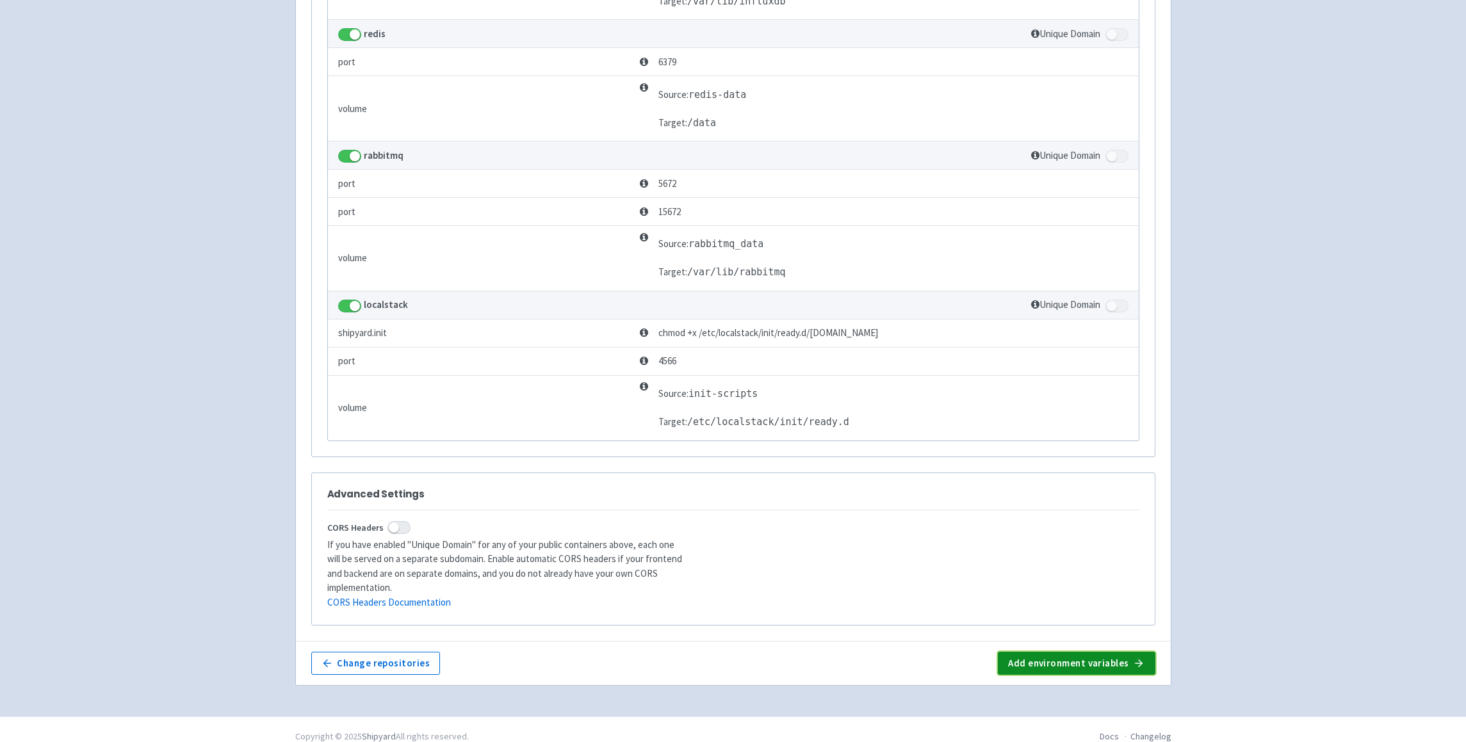
click at [1109, 657] on button "Add environment variables" at bounding box center [1076, 663] width 157 height 23
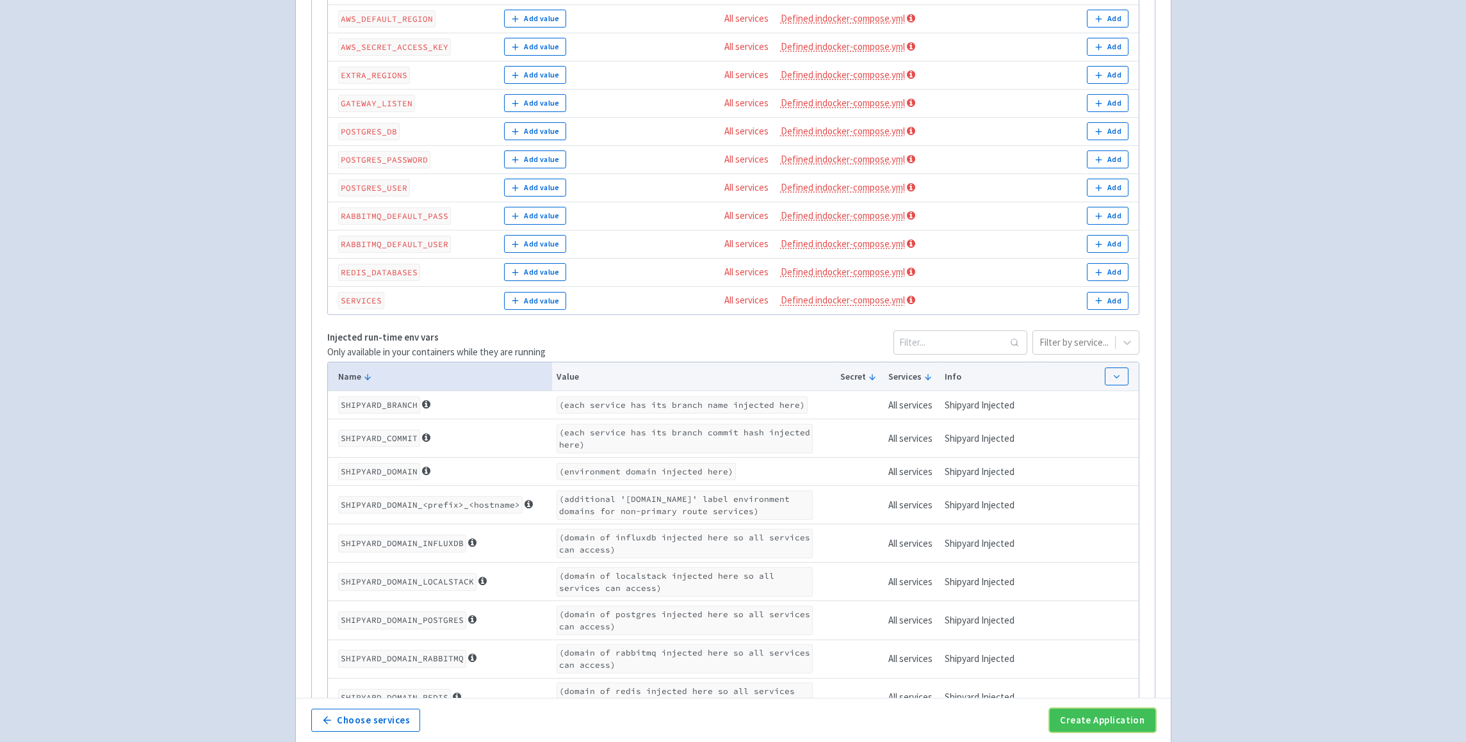
scroll to position [693, 0]
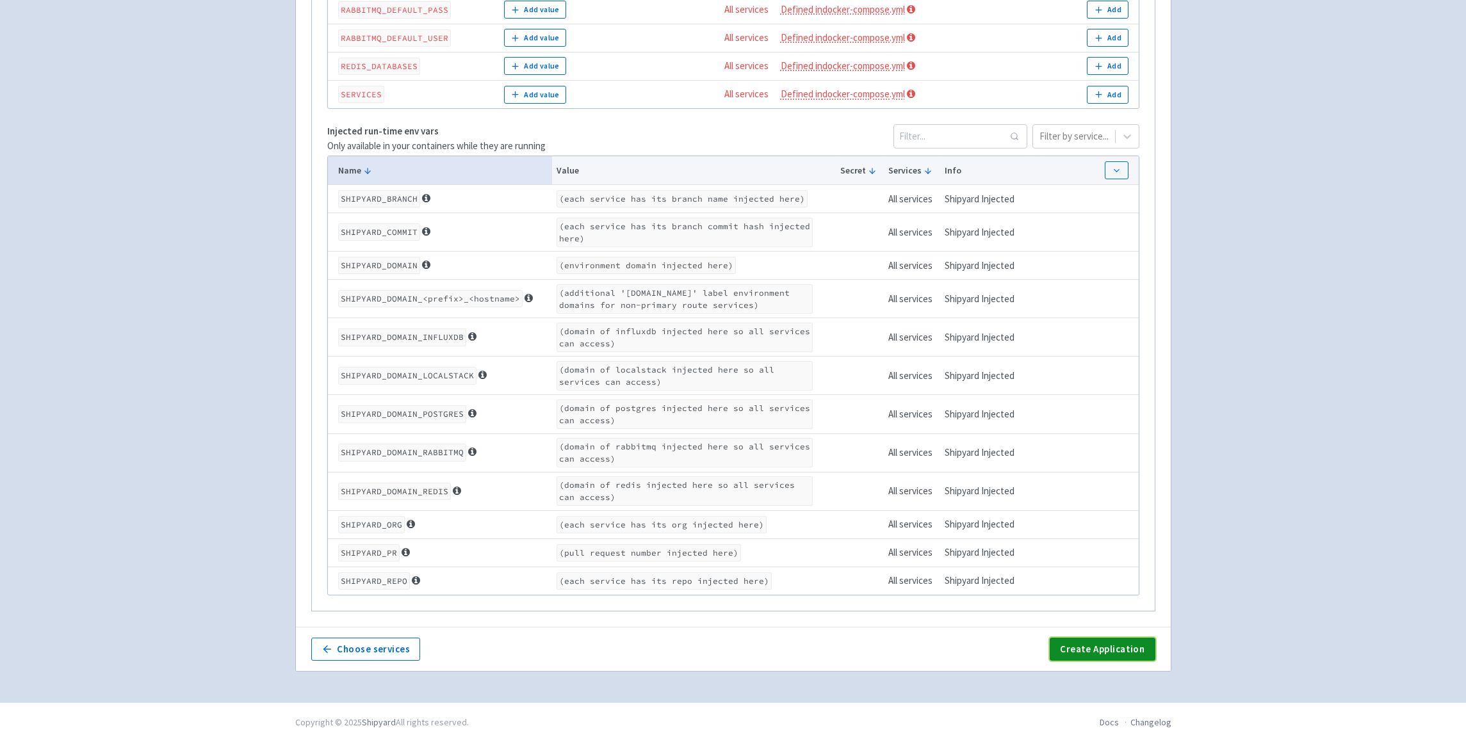
click at [1137, 648] on button "Create Application" at bounding box center [1102, 649] width 105 height 23
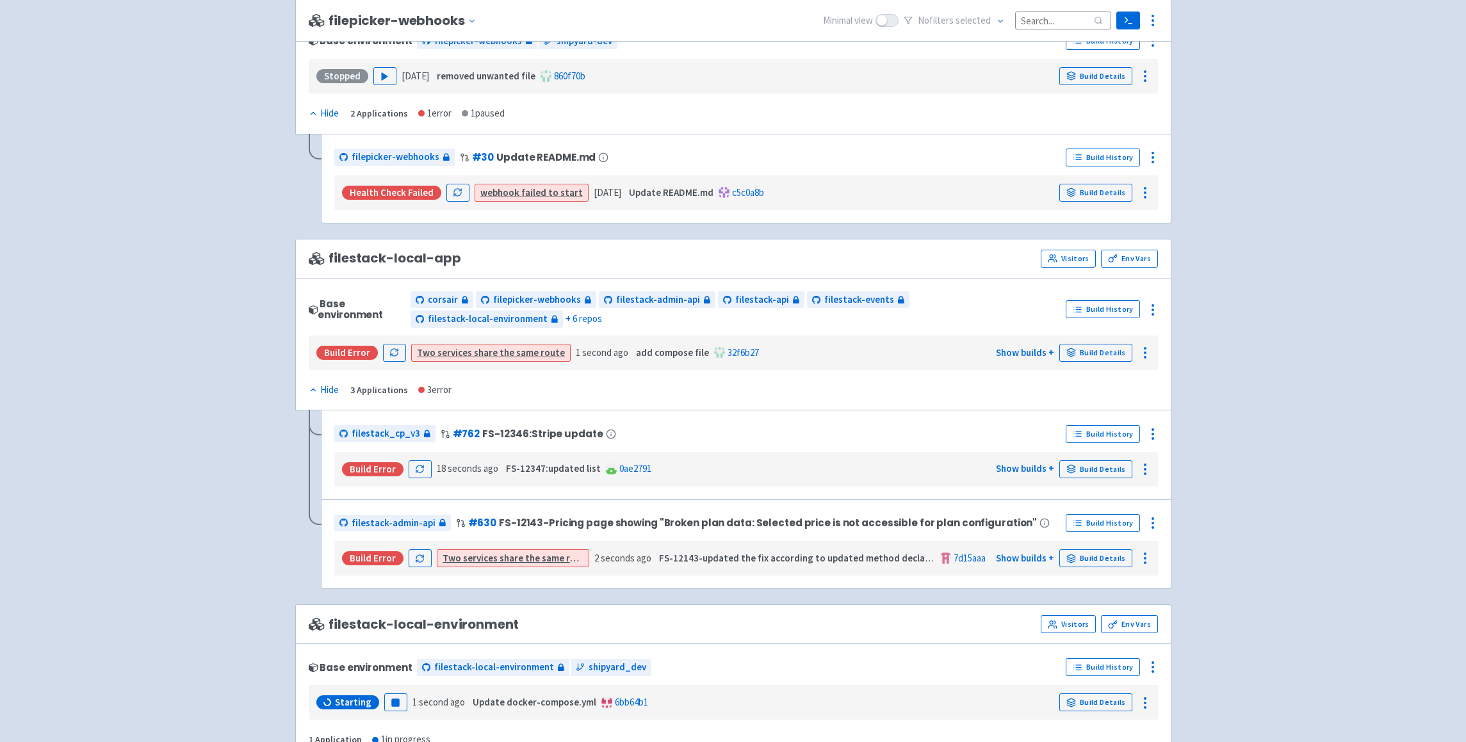
scroll to position [541, 0]
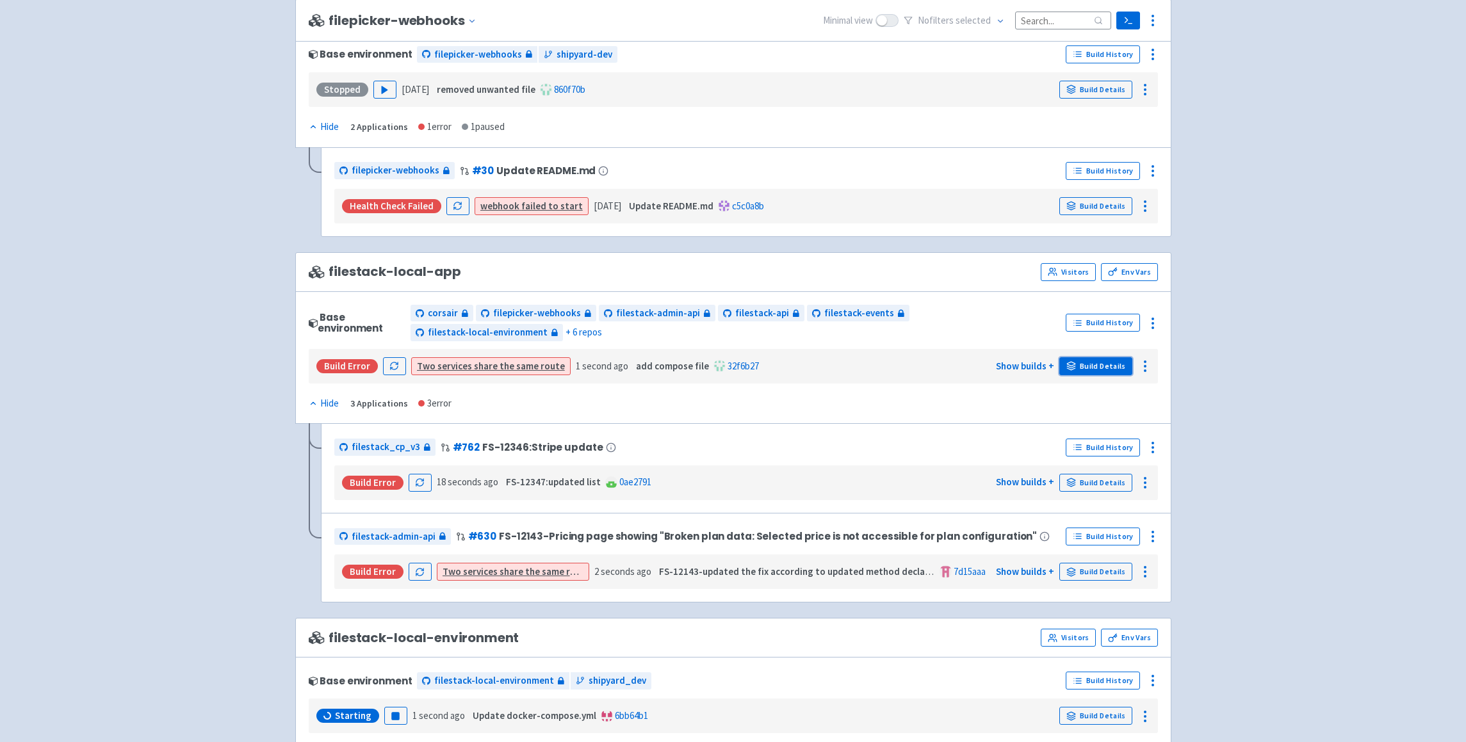
click at [1126, 364] on link "Build Details" at bounding box center [1095, 366] width 73 height 18
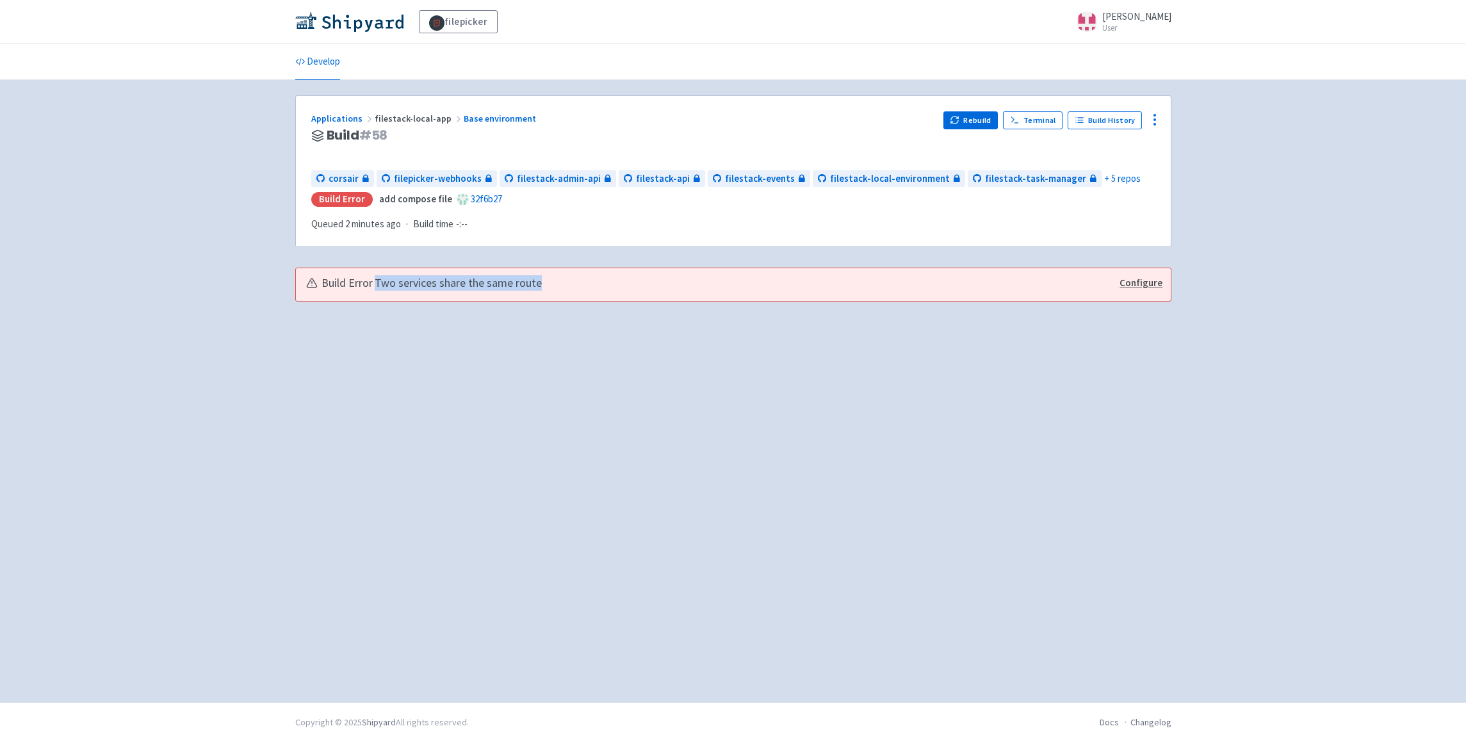
drag, startPoint x: 378, startPoint y: 283, endPoint x: 594, endPoint y: 291, distance: 216.0
click at [594, 291] on div "Build Error Two services share the same route" at bounding box center [706, 284] width 801 height 17
click at [599, 291] on div "Build Error Two services share the same route" at bounding box center [706, 284] width 801 height 17
click at [1137, 281] on link "Configure" at bounding box center [1141, 283] width 43 height 15
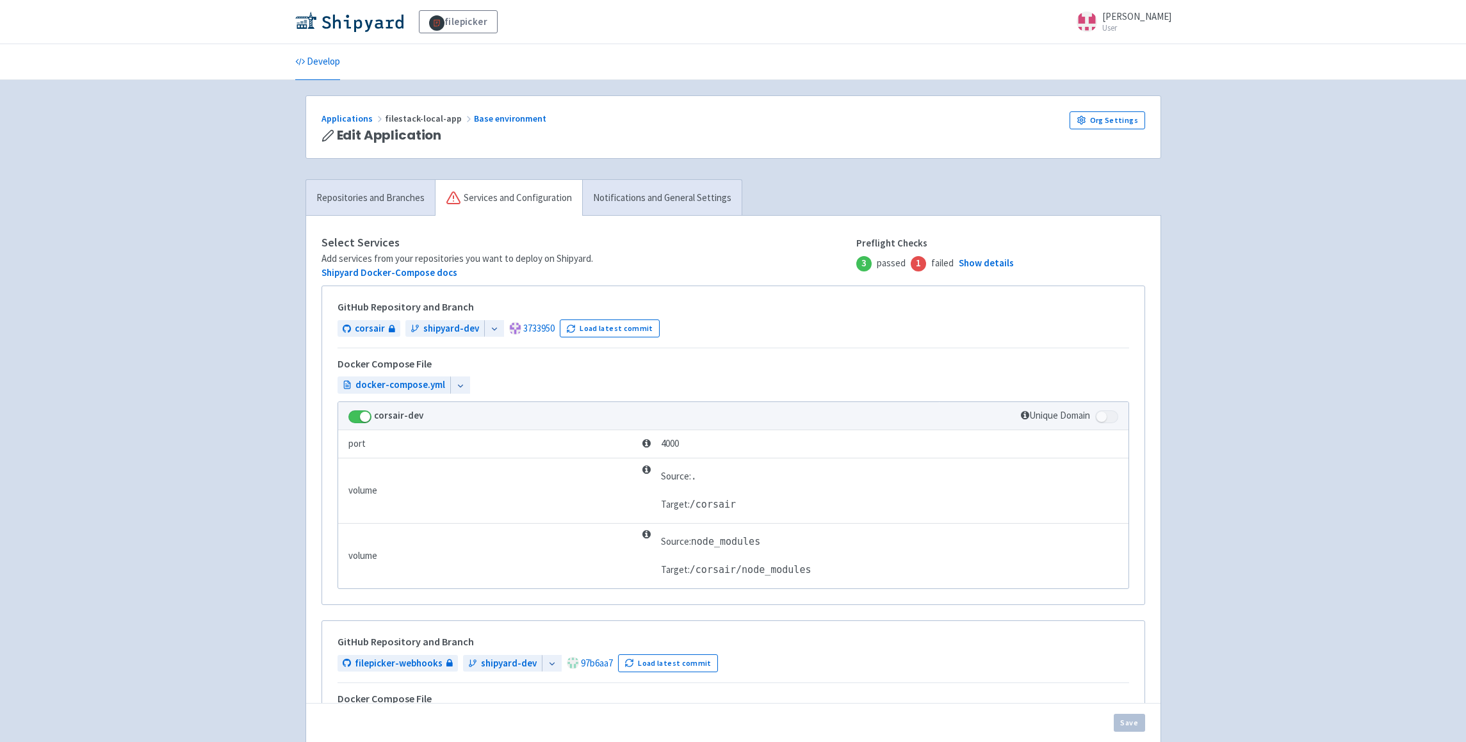
click at [990, 254] on div "Preflight Checks 3 passed 1 failed Show details" at bounding box center [935, 253] width 158 height 35
click at [991, 265] on link "Show details" at bounding box center [986, 263] width 55 height 15
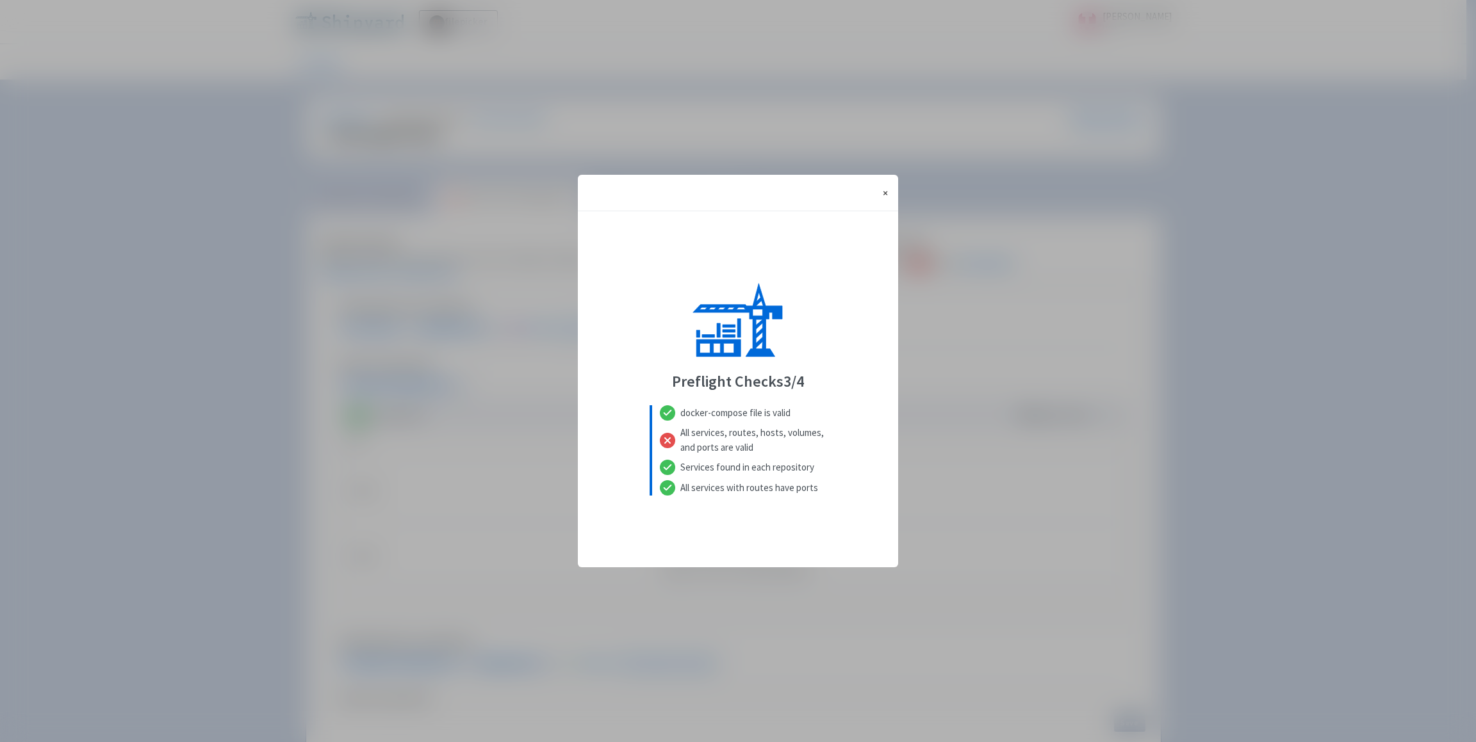
click at [884, 195] on span "×" at bounding box center [885, 192] width 5 height 13
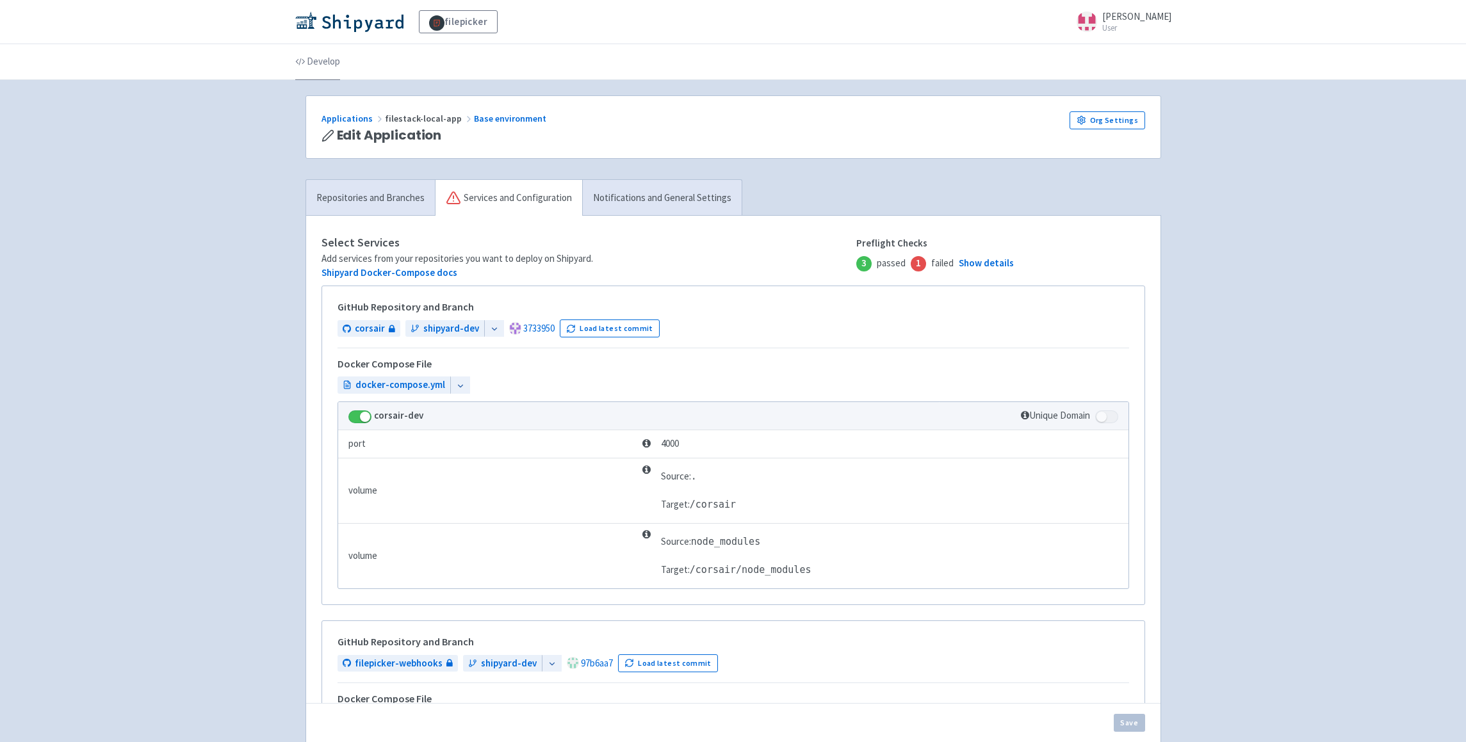
click at [332, 59] on link "Develop" at bounding box center [317, 62] width 45 height 36
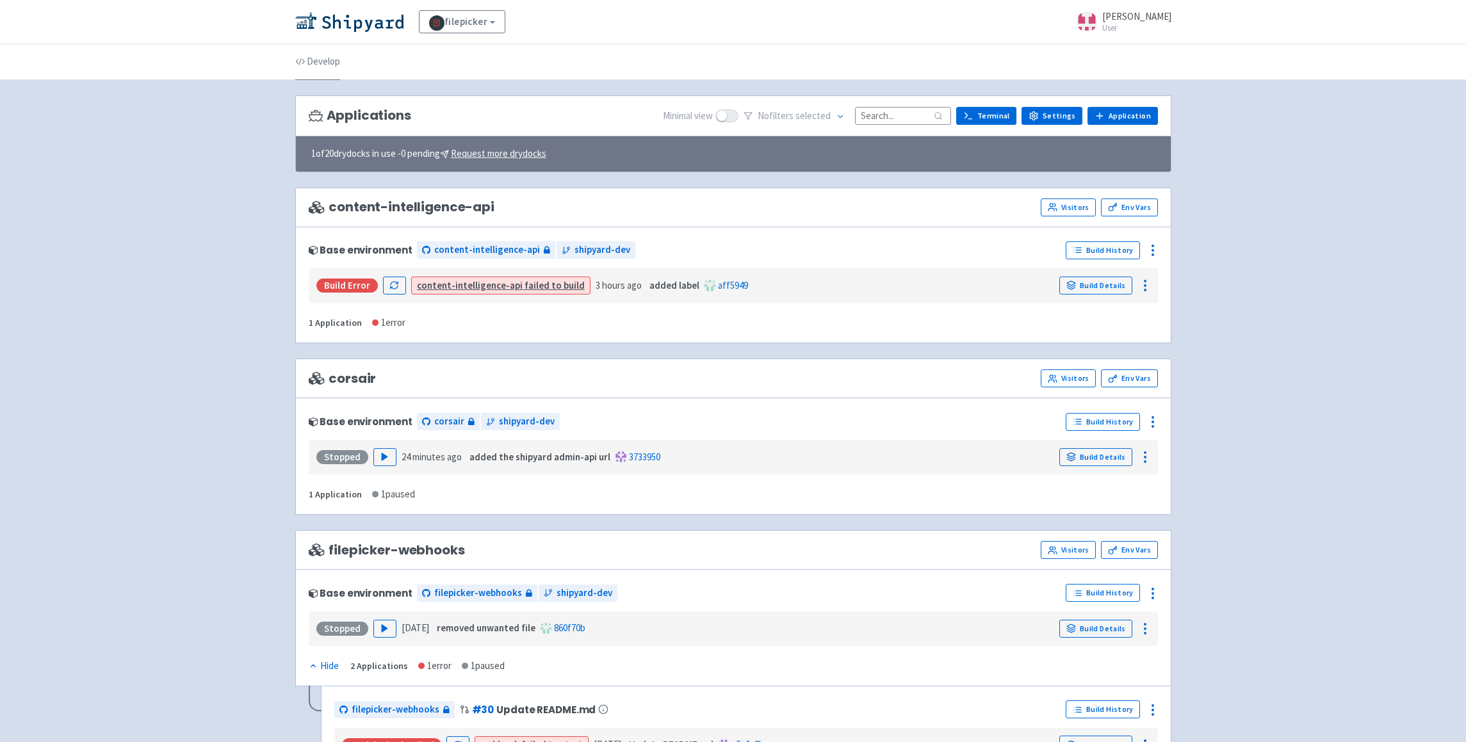
click at [331, 60] on link "Develop" at bounding box center [317, 62] width 45 height 36
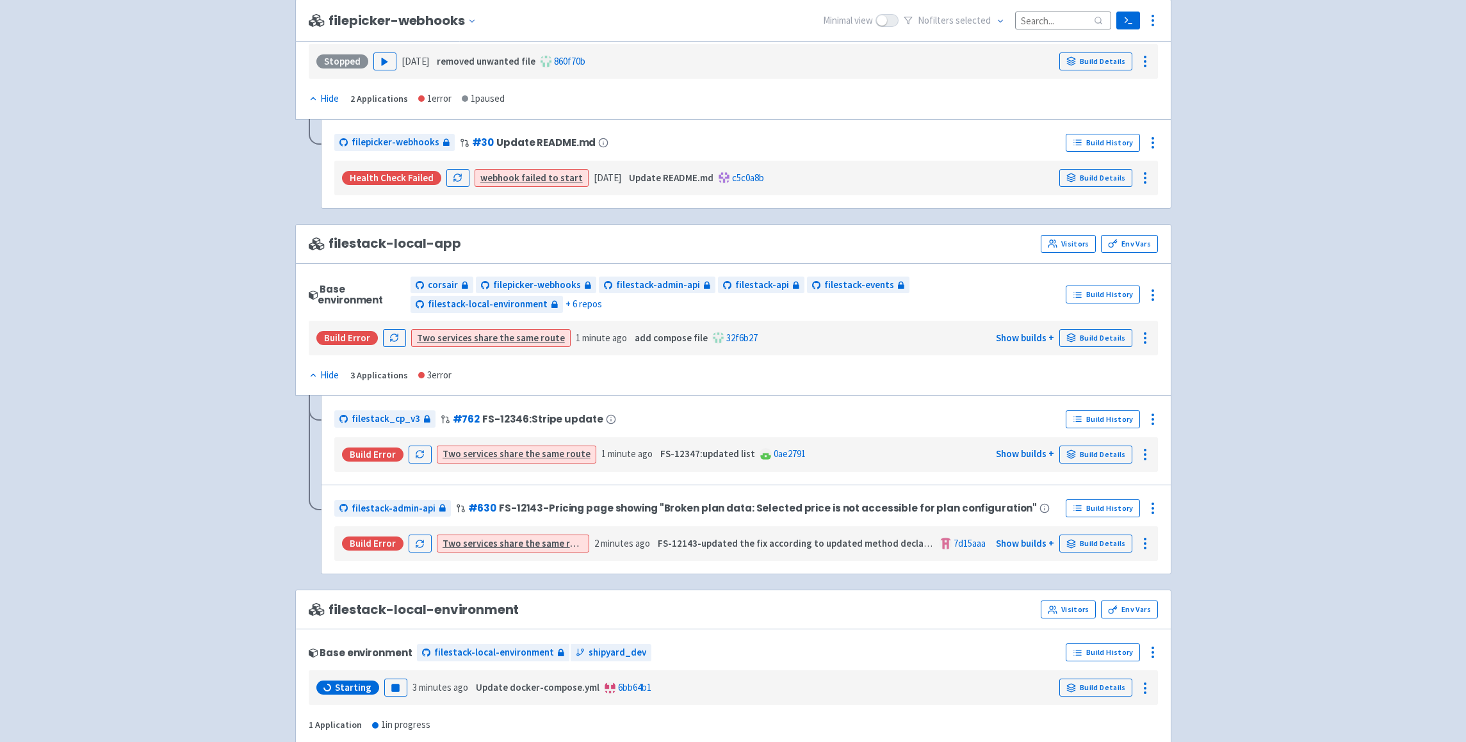
scroll to position [573, 0]
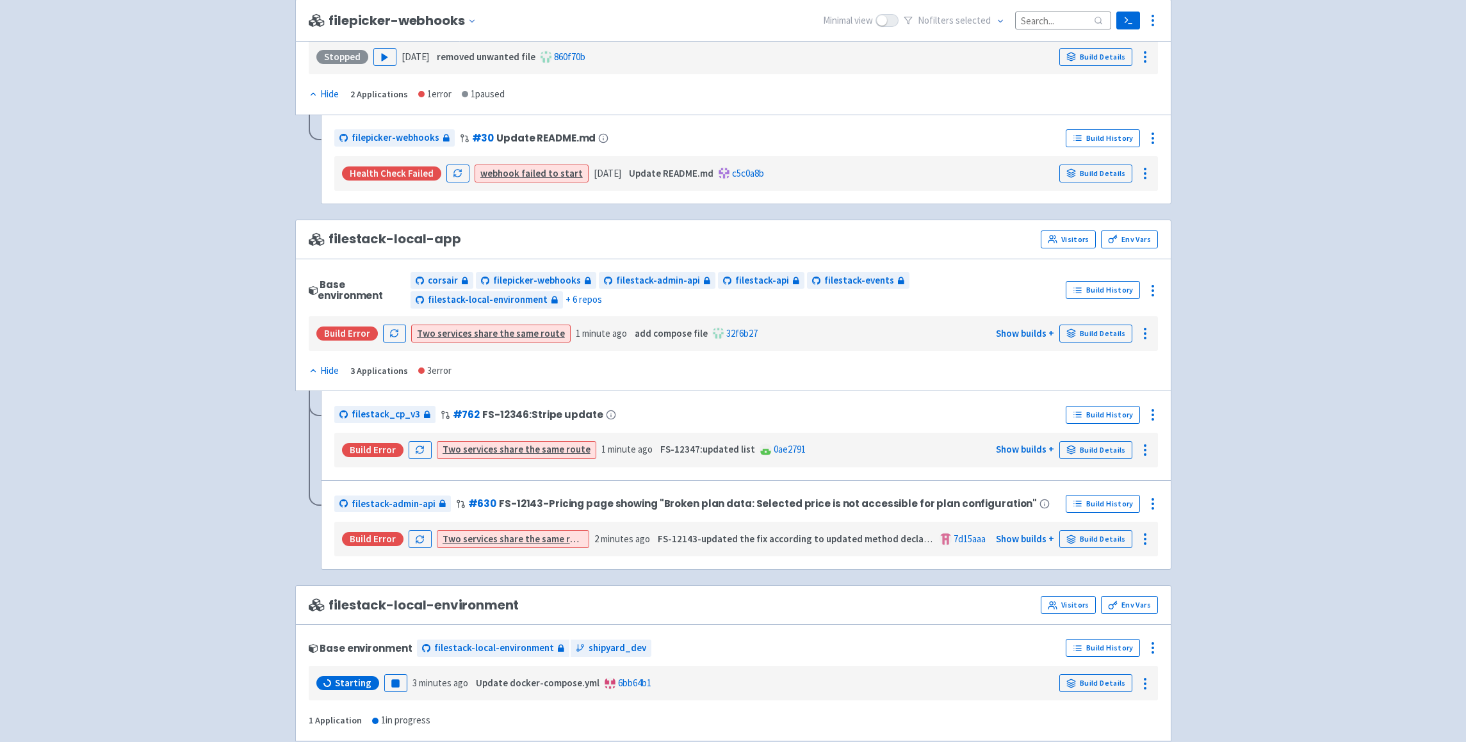
click at [438, 367] on div "3 error" at bounding box center [434, 371] width 33 height 15
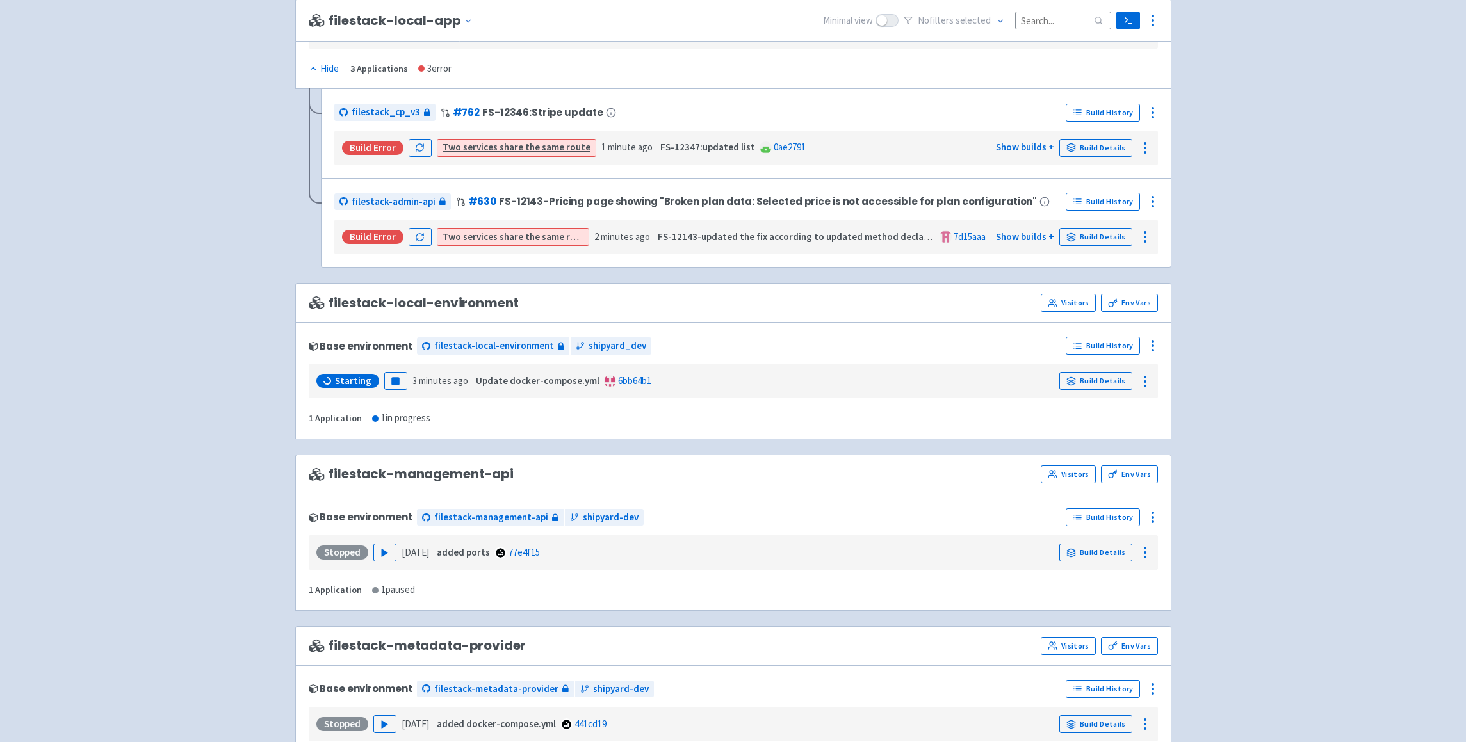
scroll to position [902, 0]
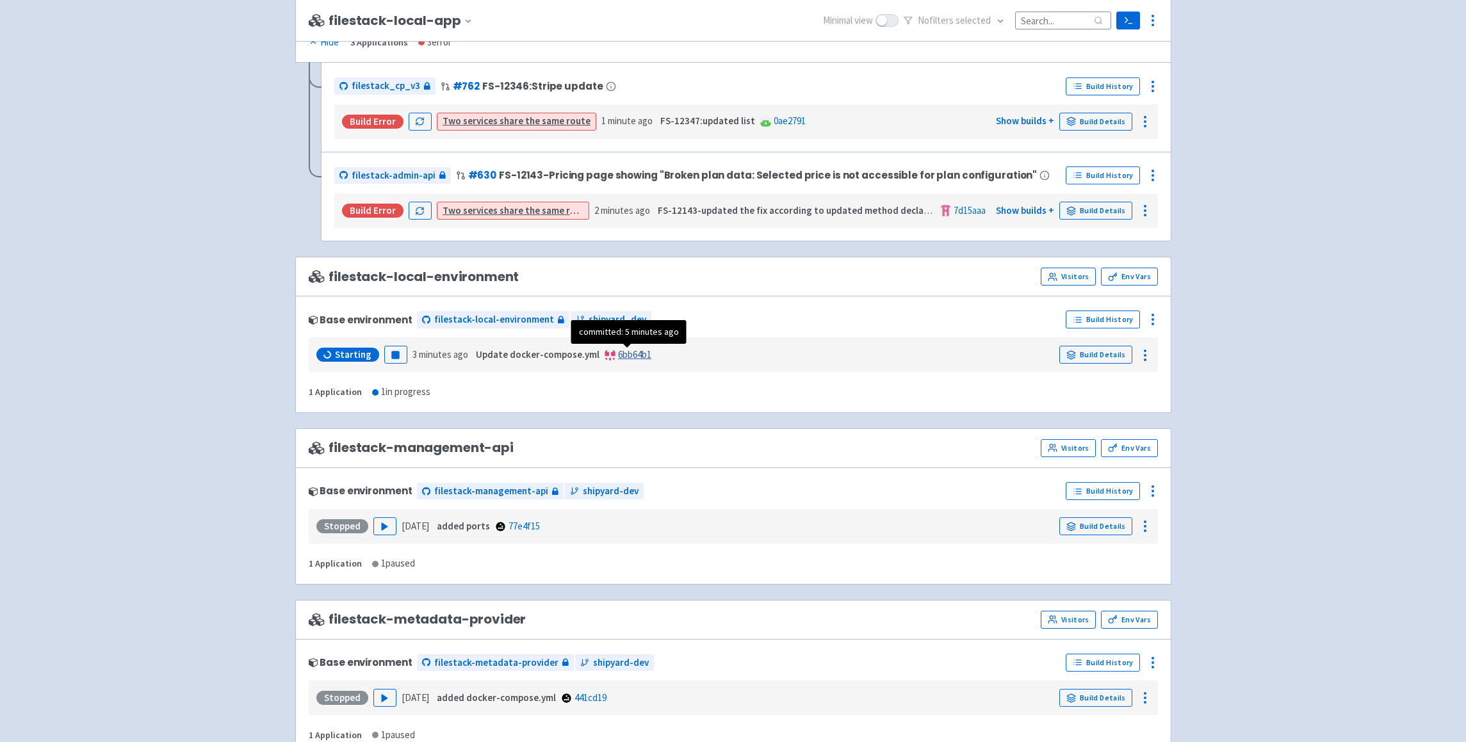
click at [628, 357] on link "6bb64b1" at bounding box center [634, 354] width 33 height 12
click at [803, 327] on div "Base environment filestack-local-environment shipyard_dev" at bounding box center [685, 319] width 753 height 20
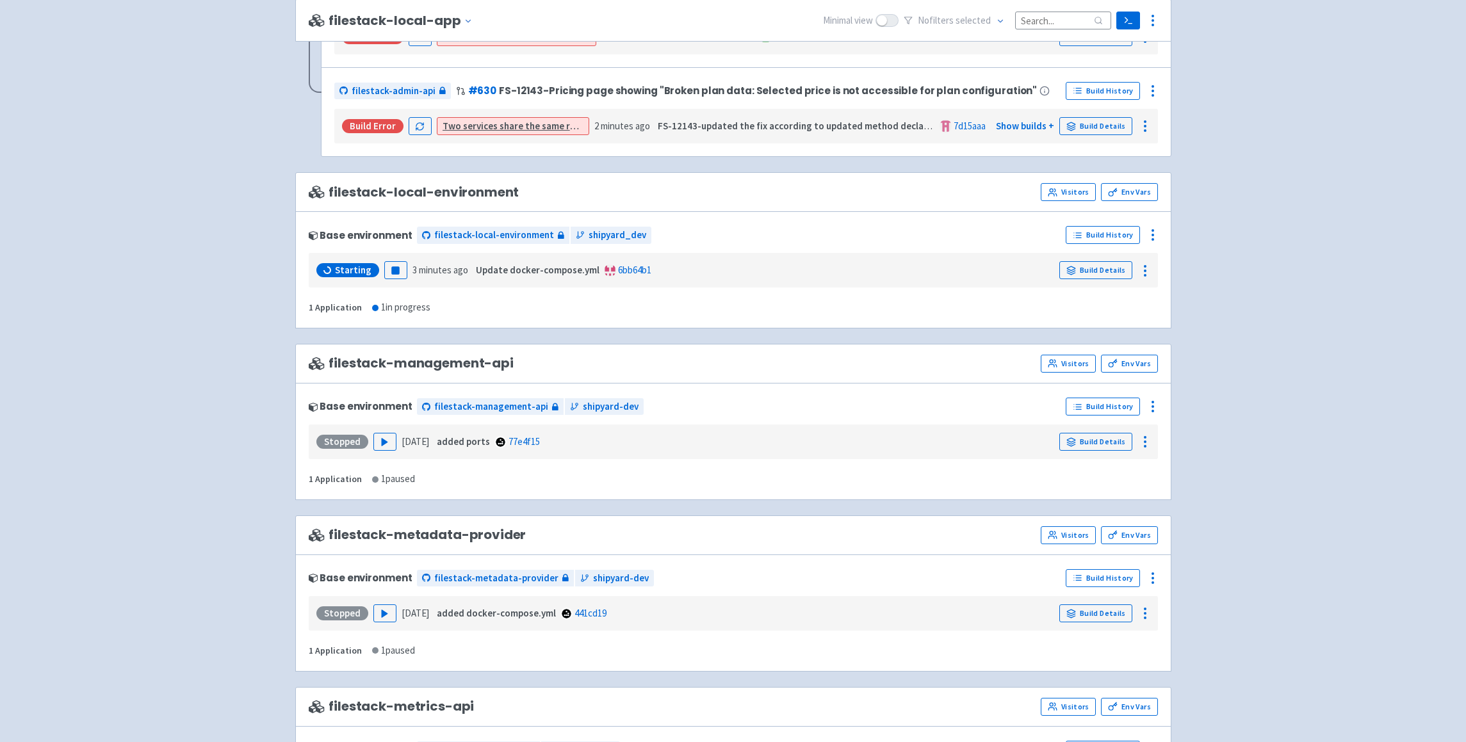
scroll to position [995, 0]
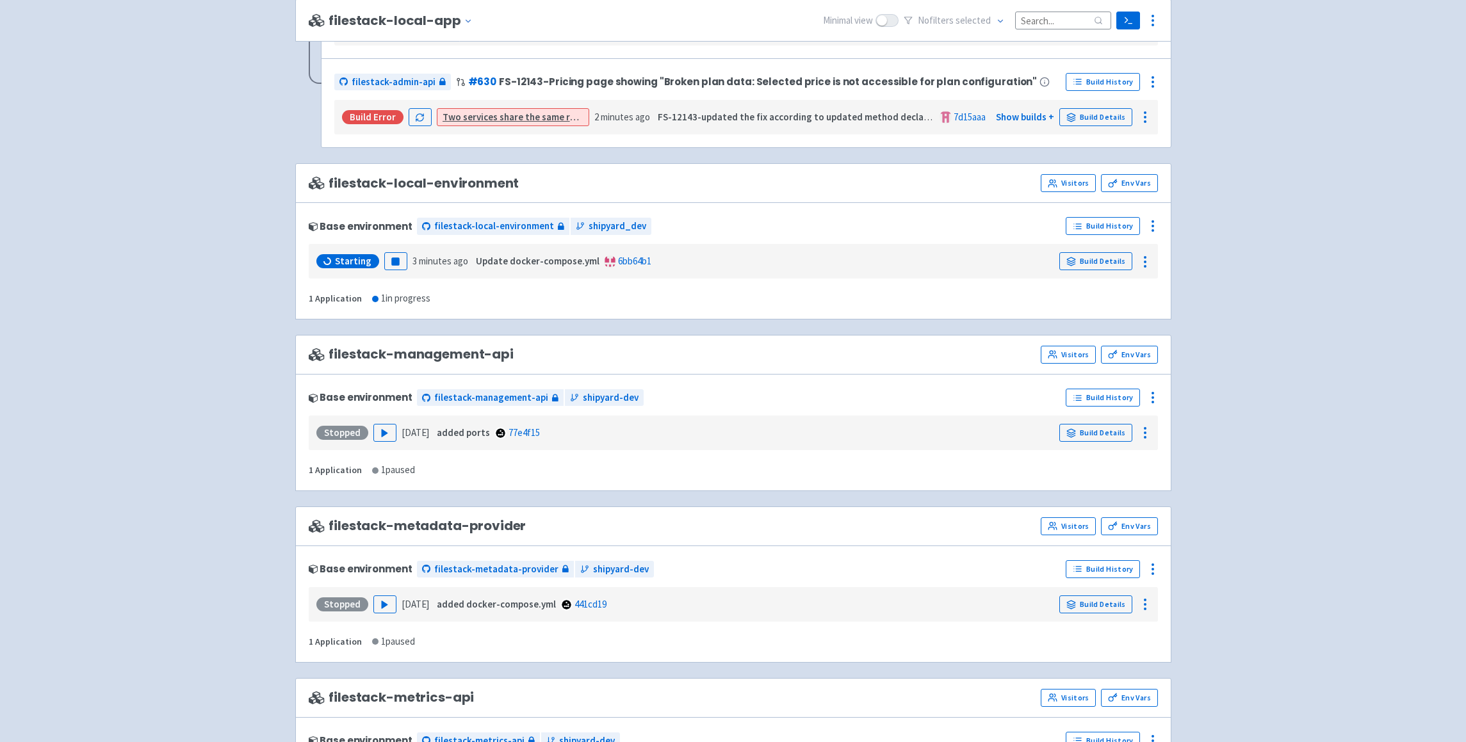
click at [890, 188] on div "filestack-local-environment Visitors Env Vars" at bounding box center [733, 183] width 849 height 18
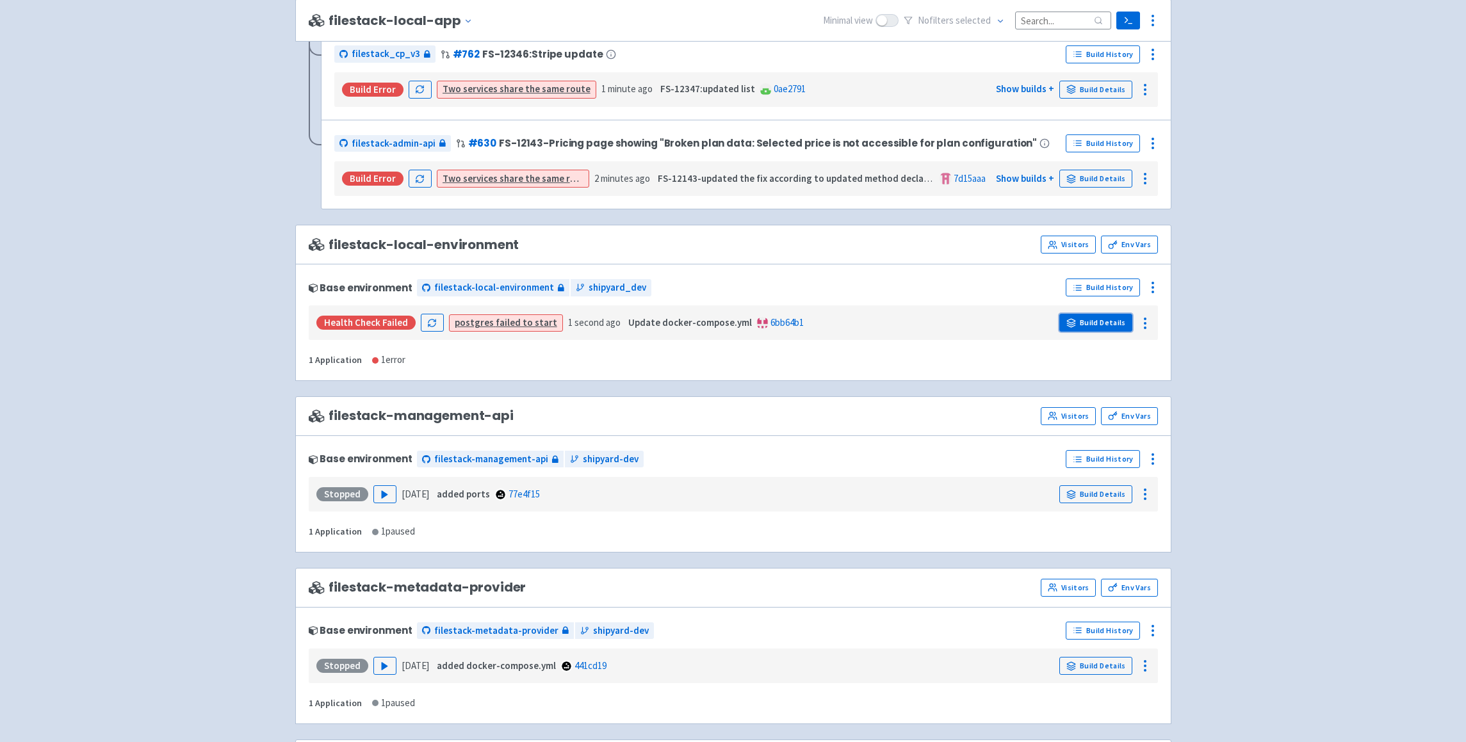
click at [1126, 327] on link "Build Details" at bounding box center [1095, 323] width 73 height 18
click at [1100, 318] on link "Build Details" at bounding box center [1095, 323] width 73 height 18
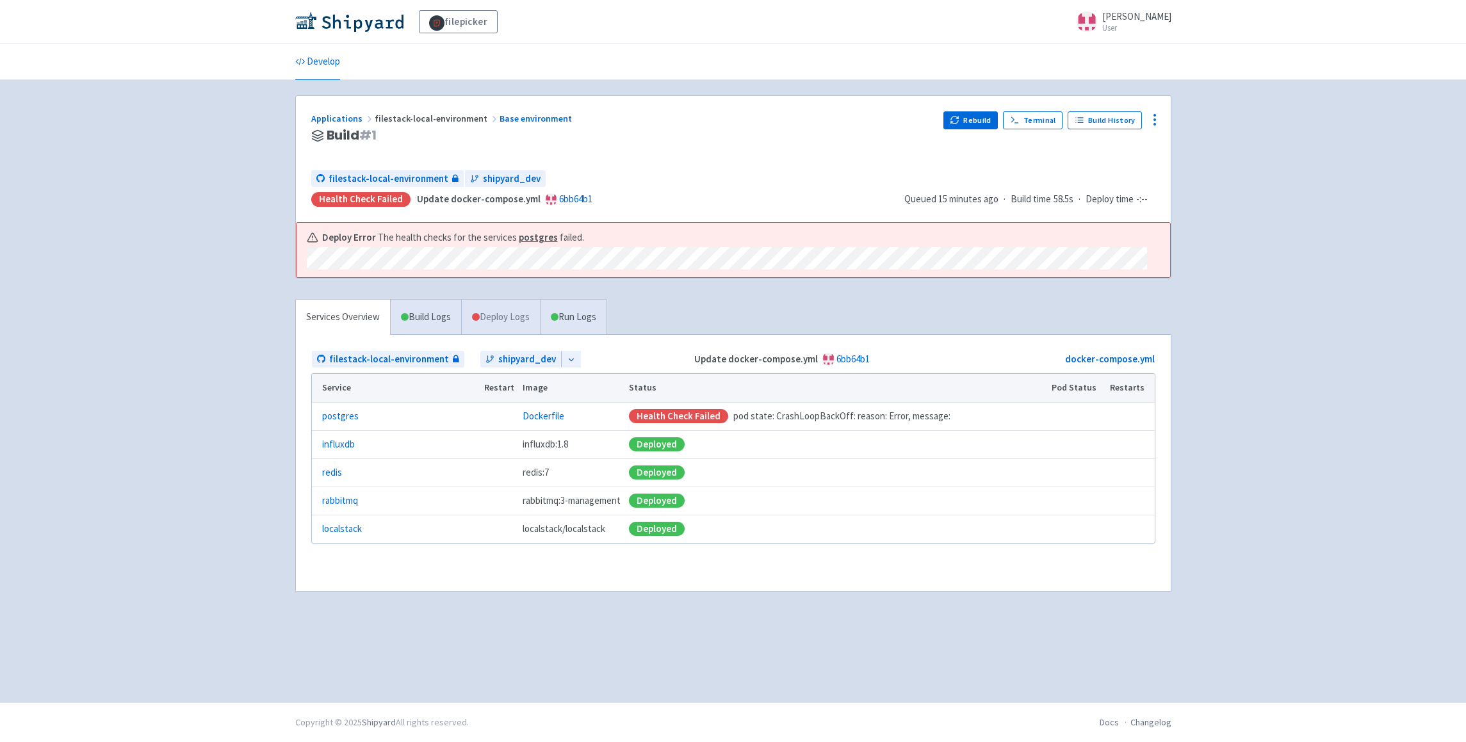
click at [503, 311] on link "Deploy Logs" at bounding box center [500, 317] width 79 height 35
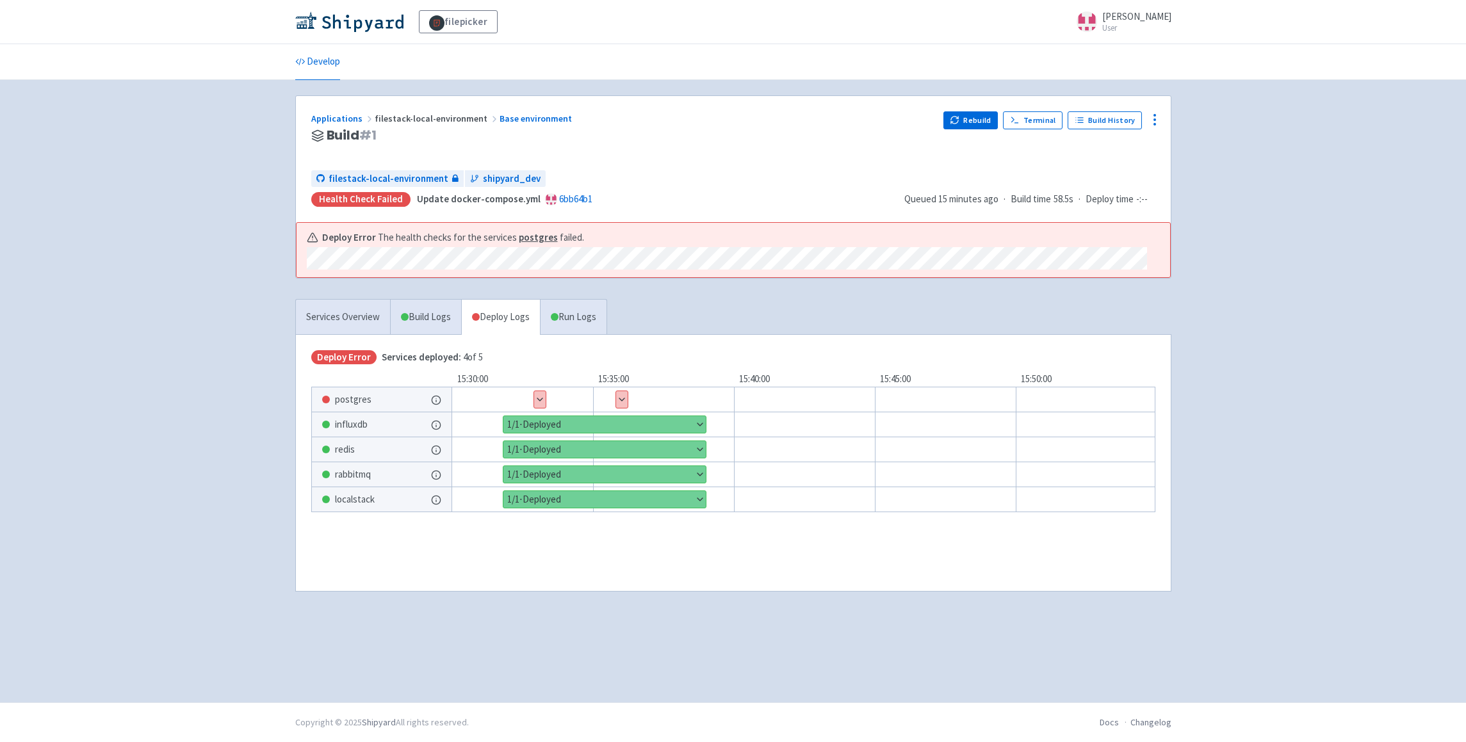
click at [533, 400] on div "Show details 1 / 2 ⋅ Deploy Error Show details 2 / 2 ⋅ Deploy Error" at bounding box center [822, 400] width 820 height 26
click at [542, 400] on button "Show details" at bounding box center [540, 399] width 12 height 17
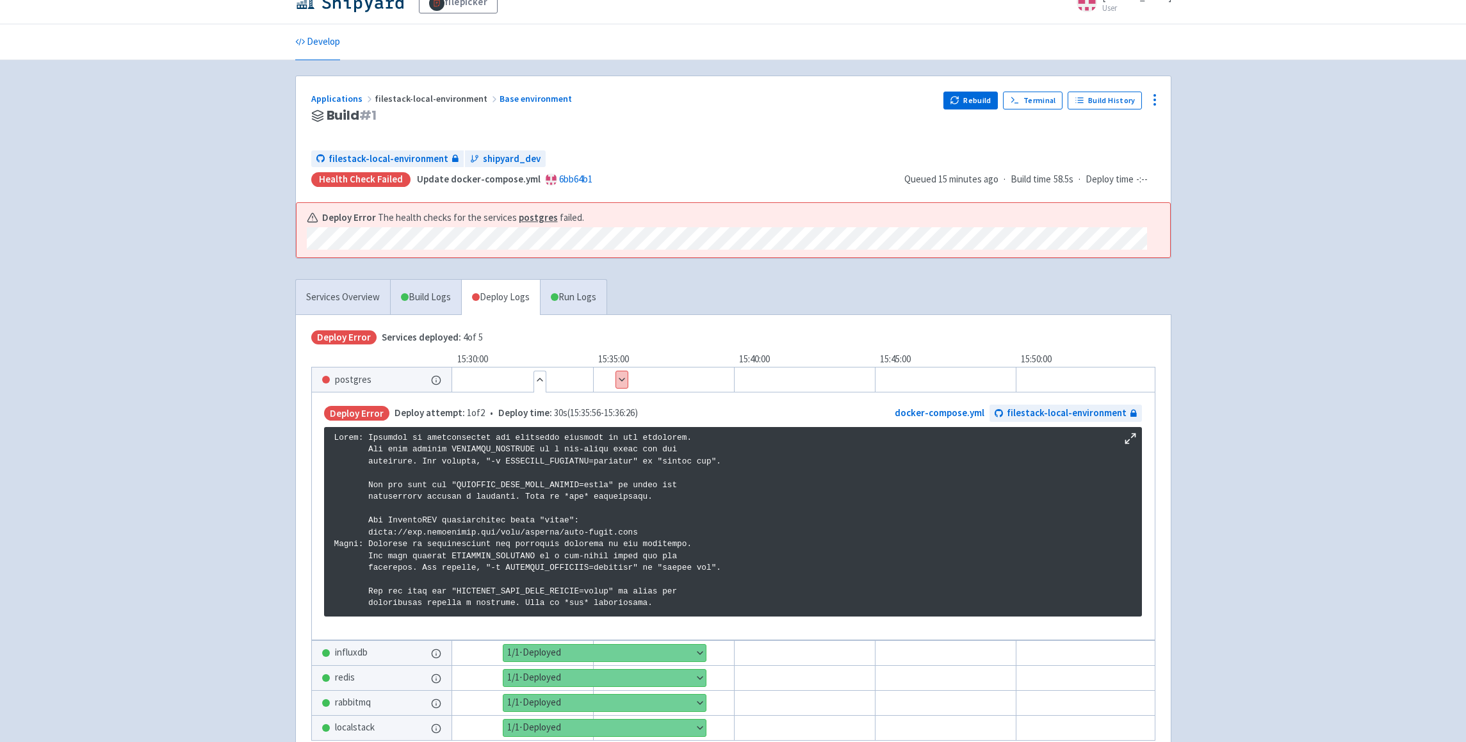
click at [653, 518] on p at bounding box center [732, 645] width 797 height 426
click at [644, 504] on p at bounding box center [732, 645] width 797 height 426
click at [642, 499] on p at bounding box center [732, 645] width 797 height 426
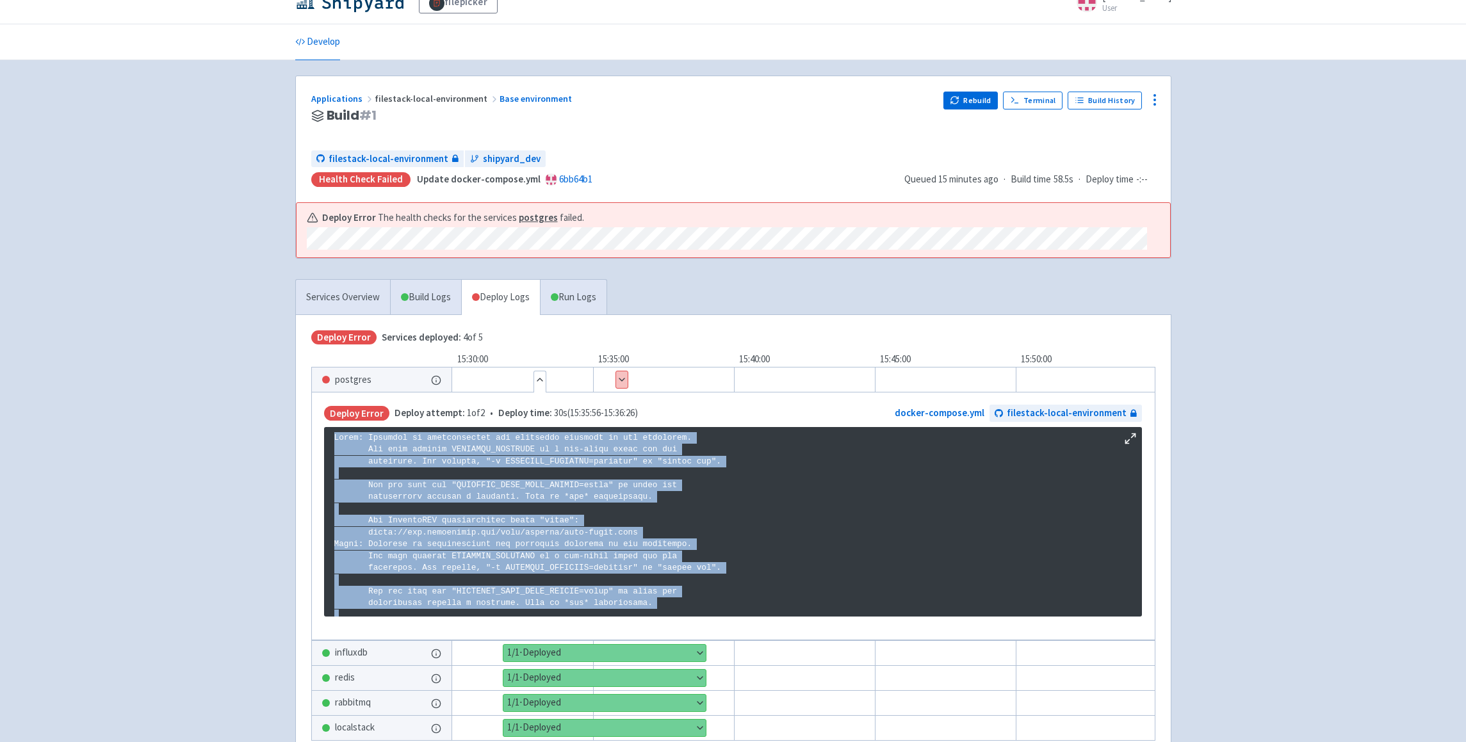
drag, startPoint x: 645, startPoint y: 609, endPoint x: 333, endPoint y: 437, distance: 356.3
click at [333, 437] on pre at bounding box center [733, 522] width 818 height 190
copy p "Error: Database is uninitialized and superuser password is not specified. You m…"
click at [577, 180] on link "6bb64b1" at bounding box center [575, 179] width 33 height 12
click at [1151, 104] on icon at bounding box center [1154, 99] width 15 height 15
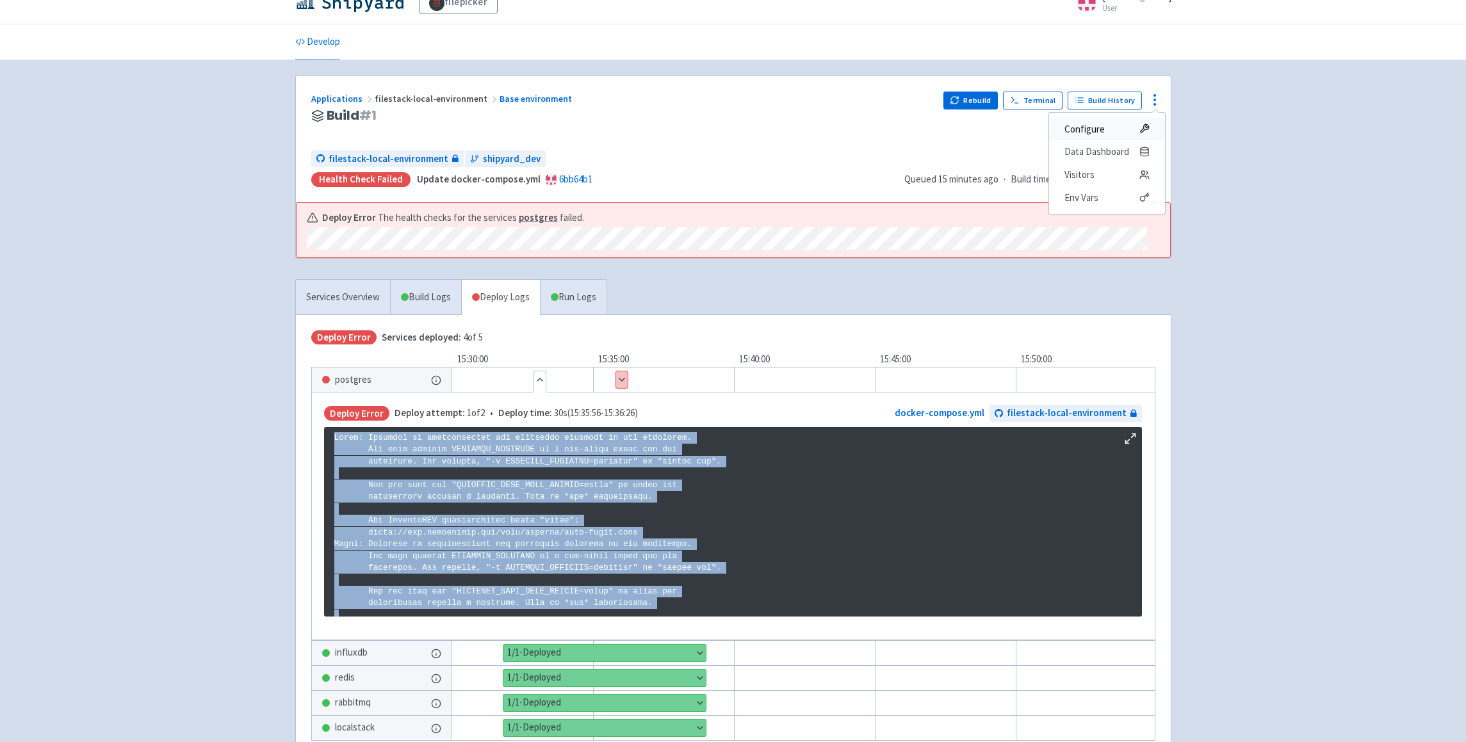
click at [1112, 124] on span "Configure" at bounding box center [1106, 129] width 85 height 18
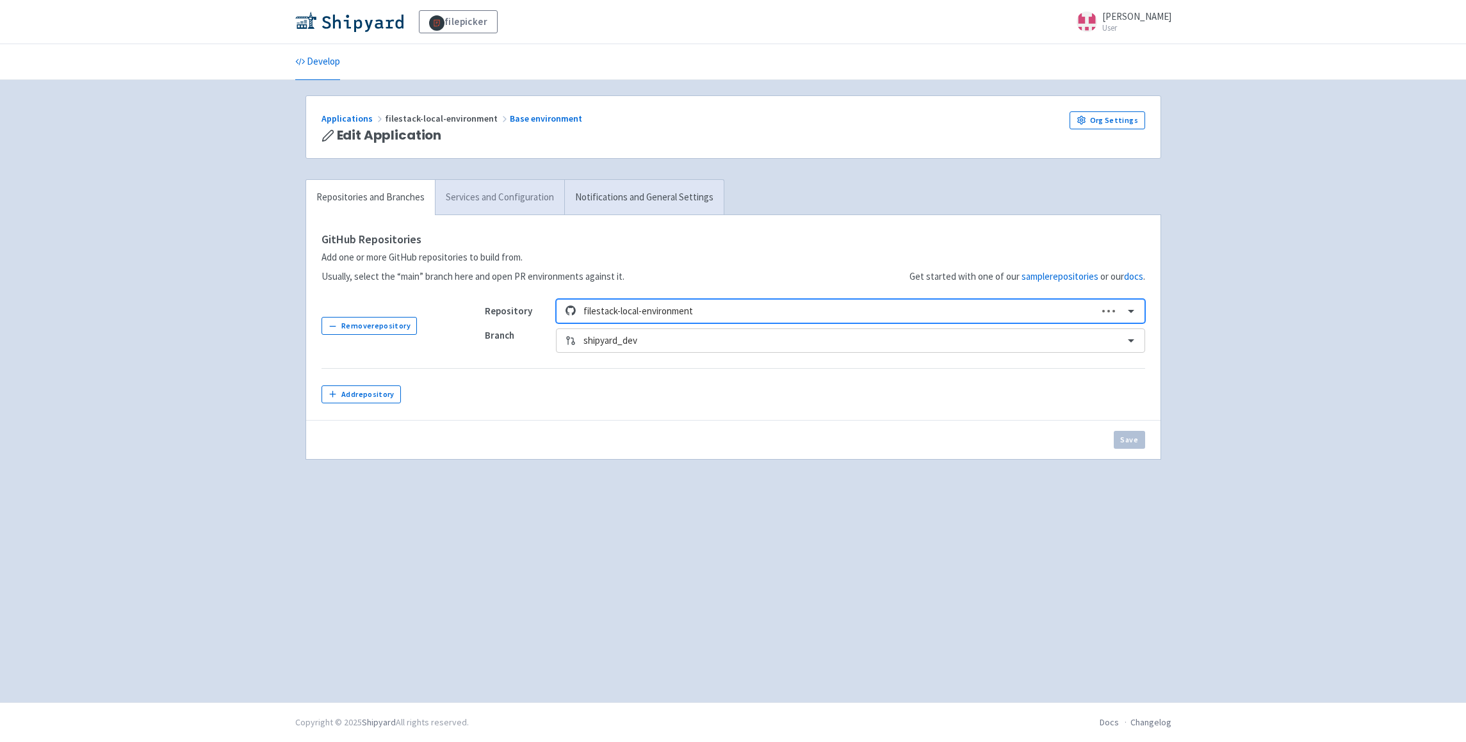
click at [527, 197] on link "Services and Configuration" at bounding box center [499, 197] width 129 height 35
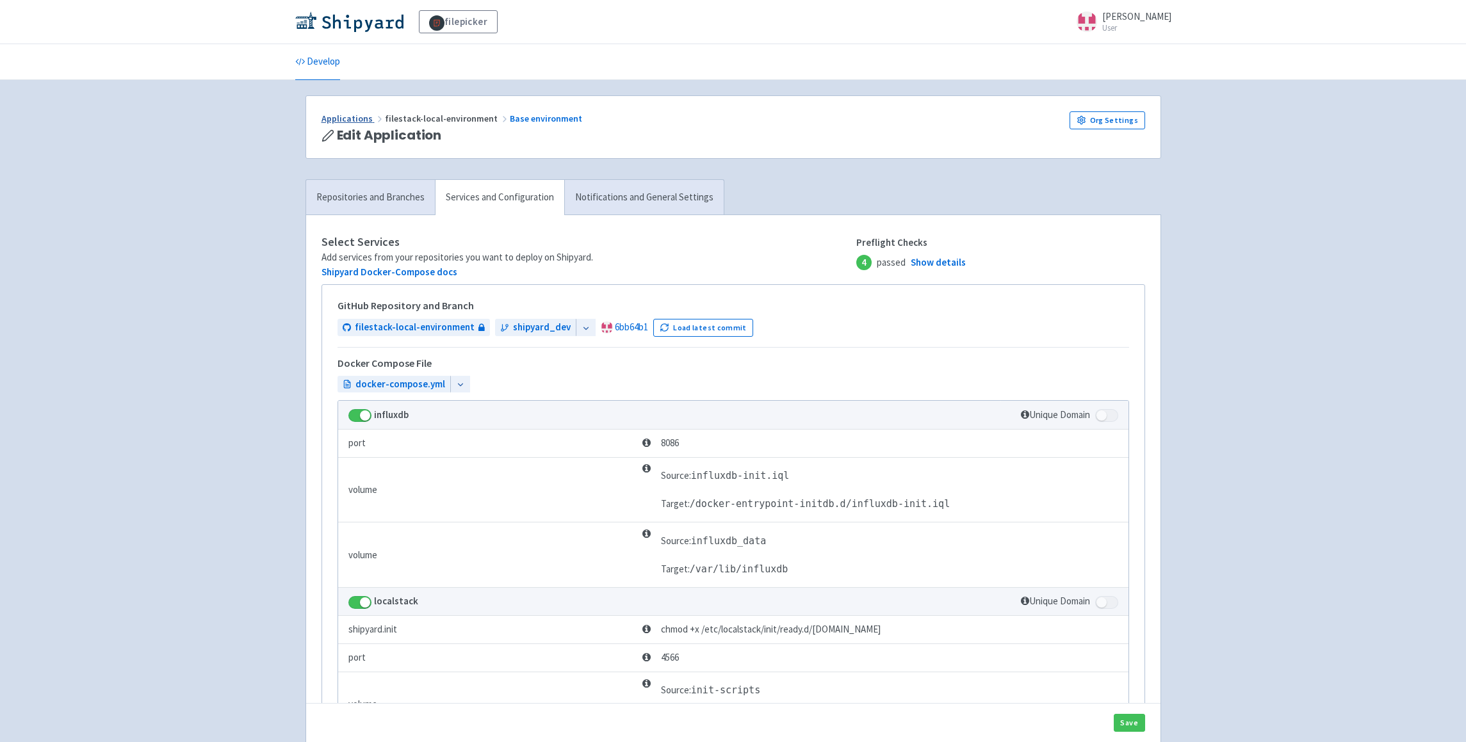
click at [358, 119] on link "Applications" at bounding box center [353, 119] width 63 height 12
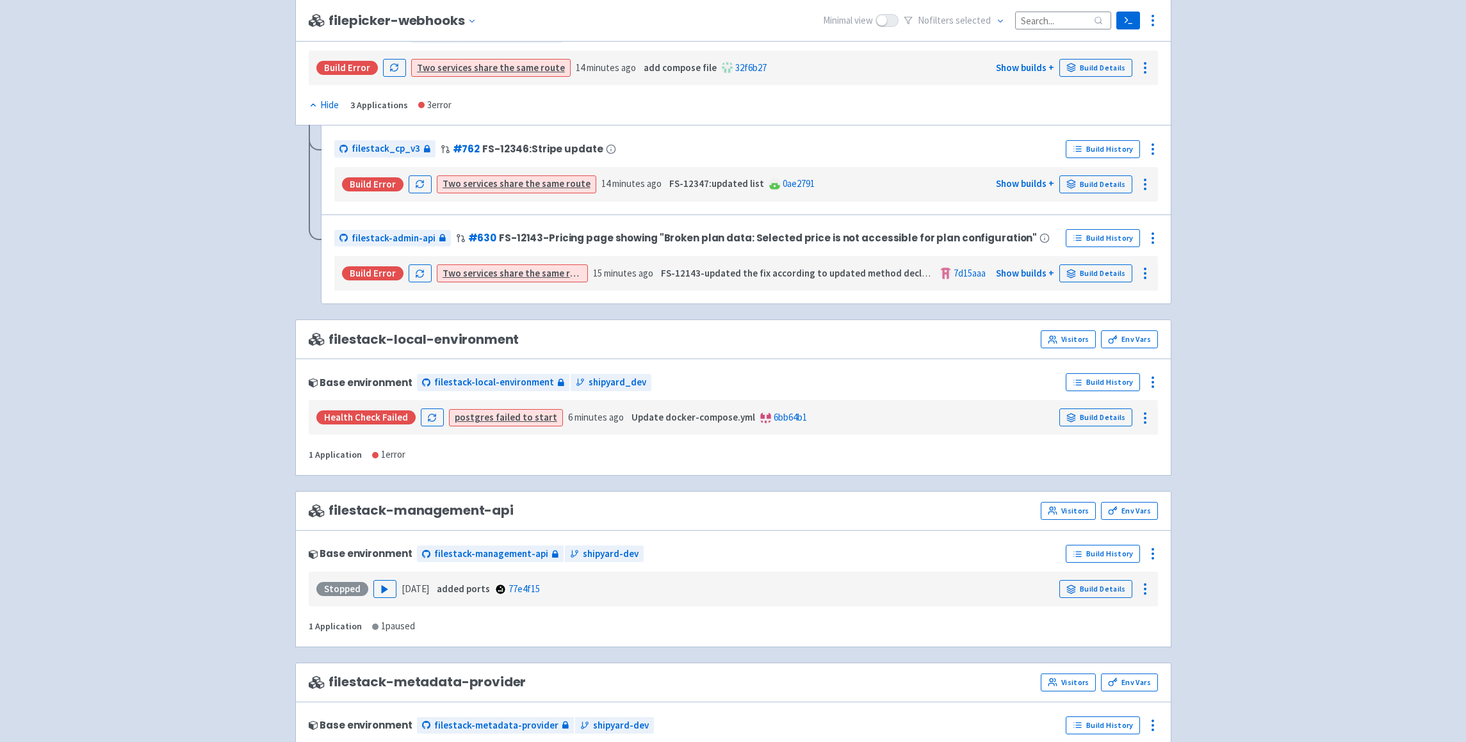
scroll to position [957, 0]
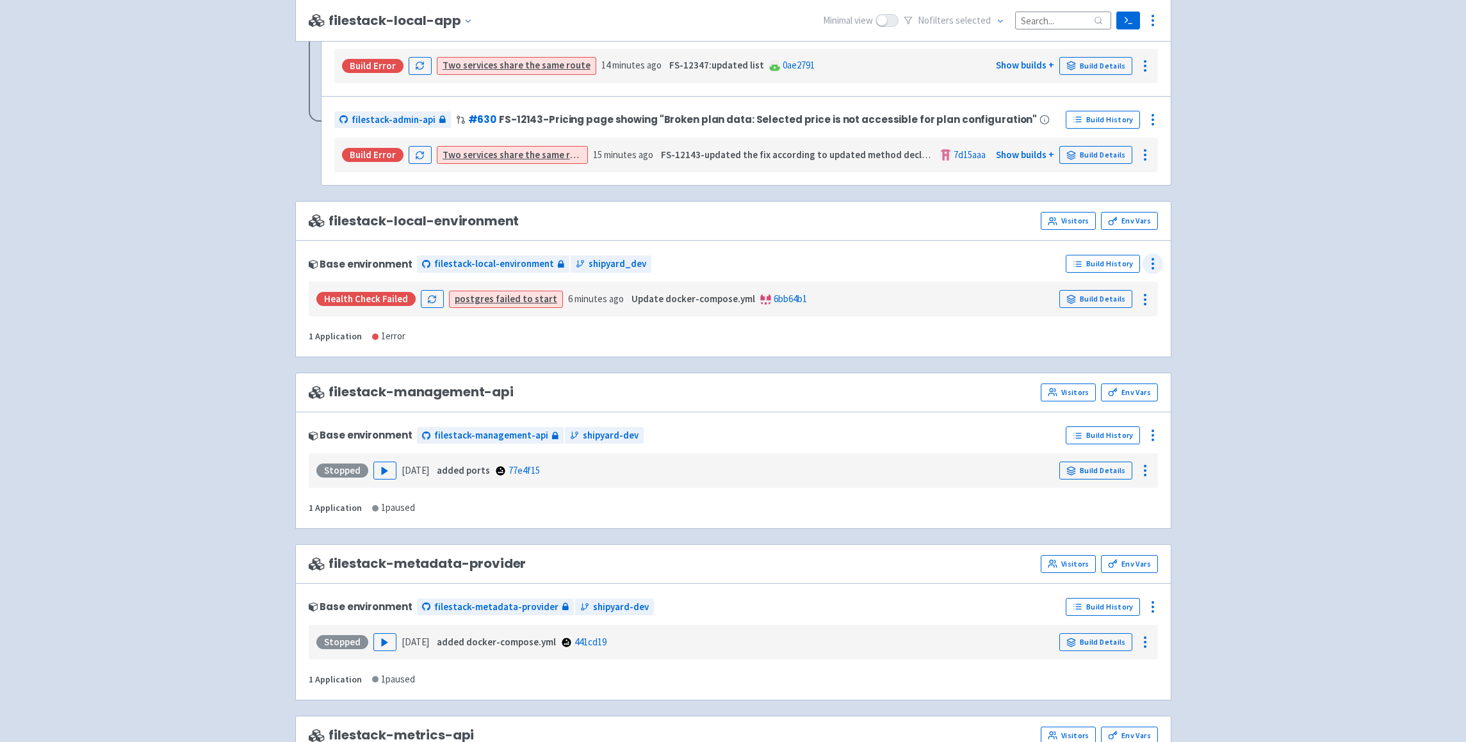
click at [1162, 266] on div at bounding box center [1153, 264] width 20 height 20
click at [1110, 295] on span "Configure" at bounding box center [1105, 293] width 85 height 18
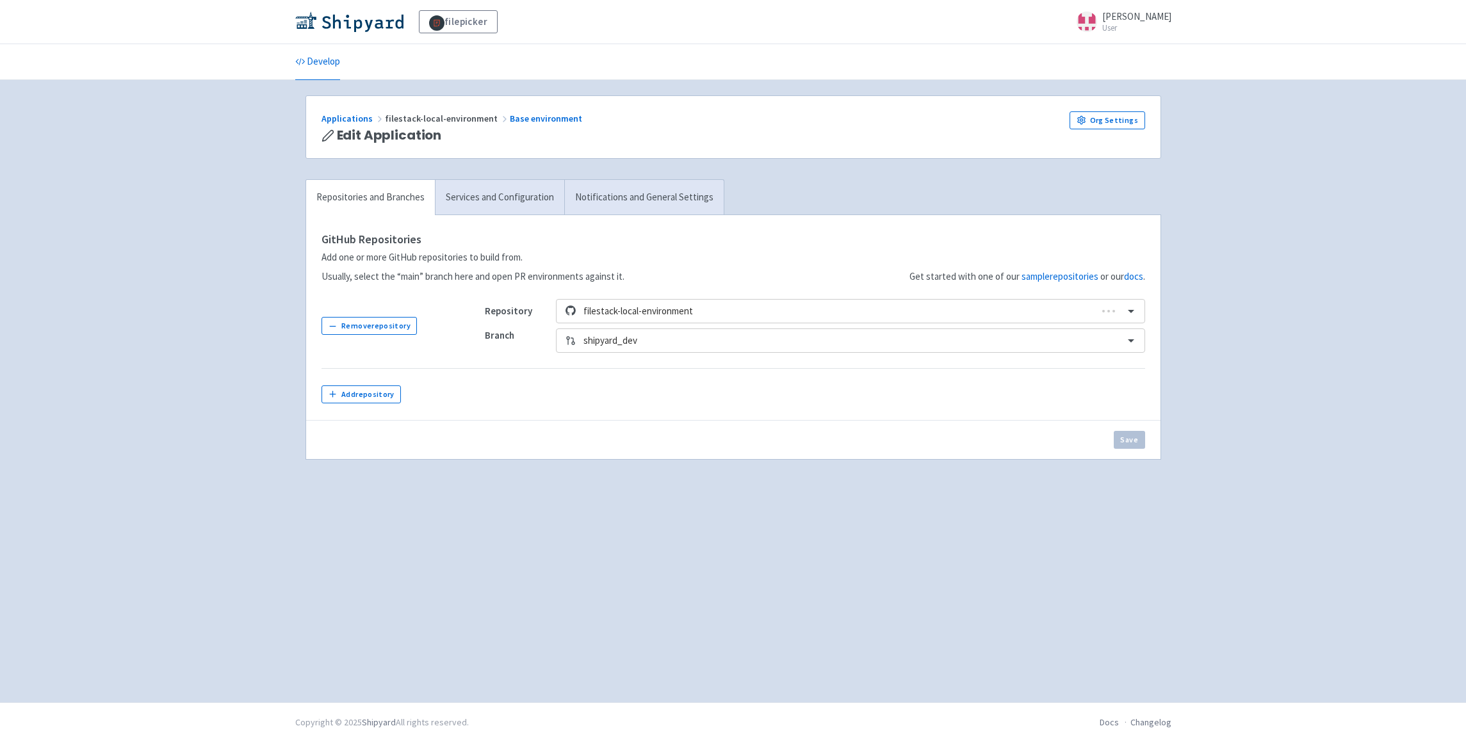
click at [936, 438] on div "Save" at bounding box center [733, 439] width 854 height 39
click at [510, 196] on link "Services and Configuration" at bounding box center [499, 197] width 129 height 35
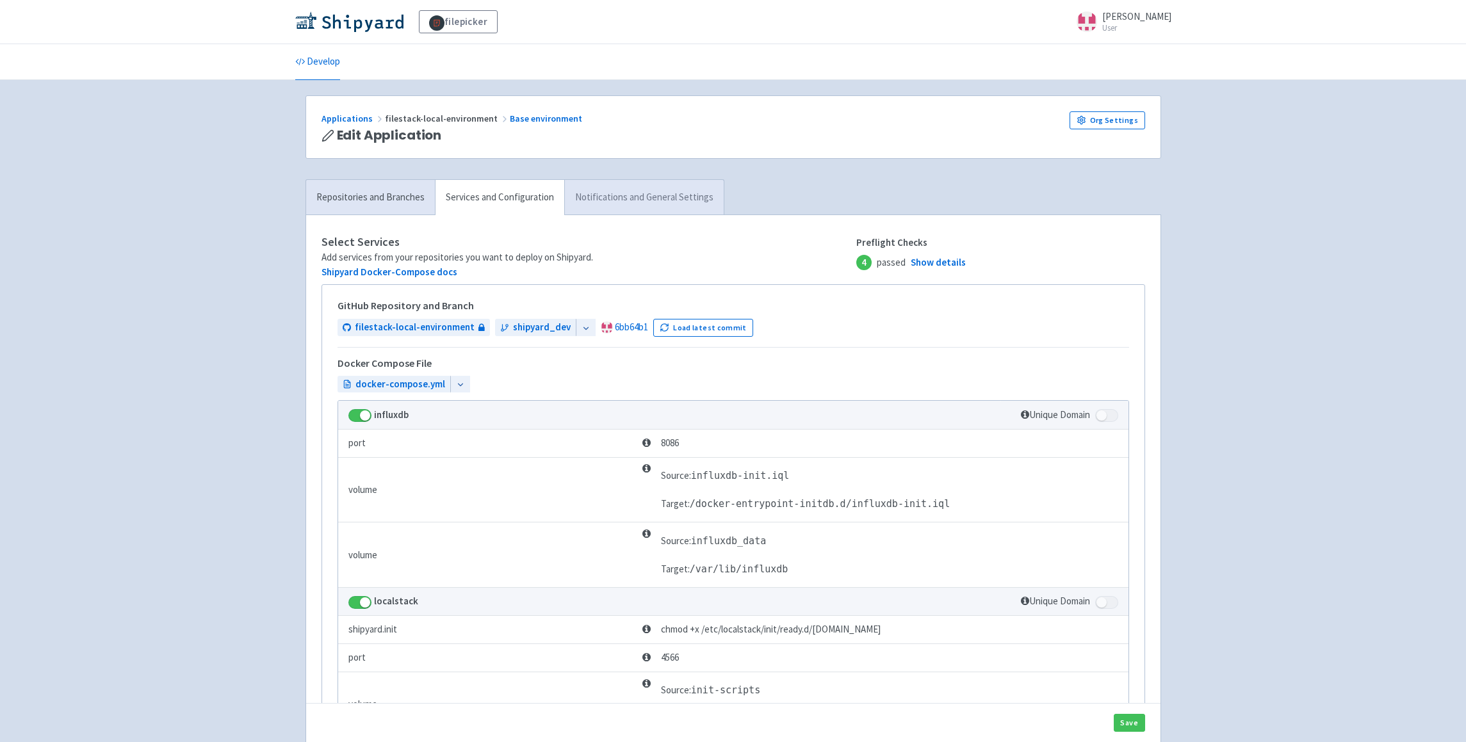
click at [665, 183] on link "Notifications and General Settings" at bounding box center [643, 197] width 159 height 35
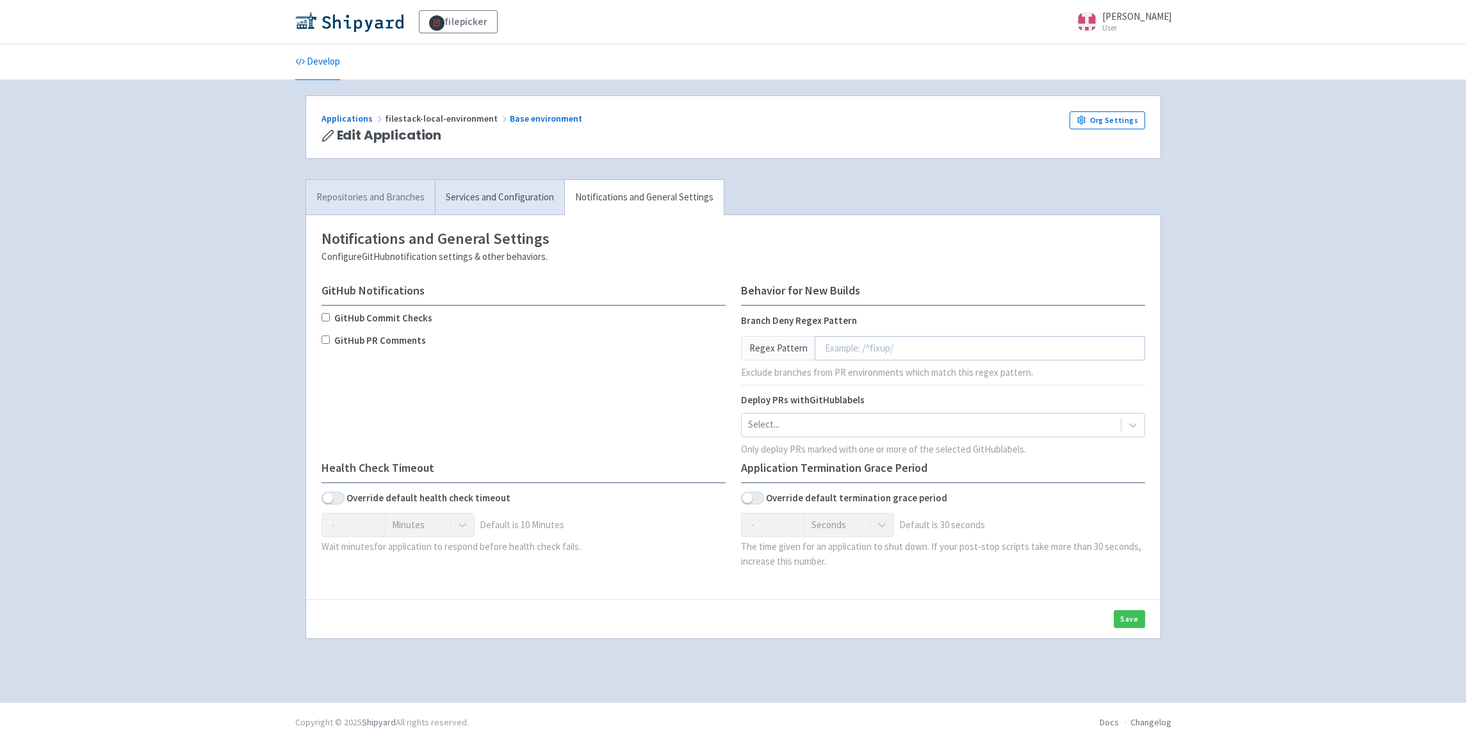
click at [391, 195] on link "Repositories and Branches" at bounding box center [370, 197] width 129 height 35
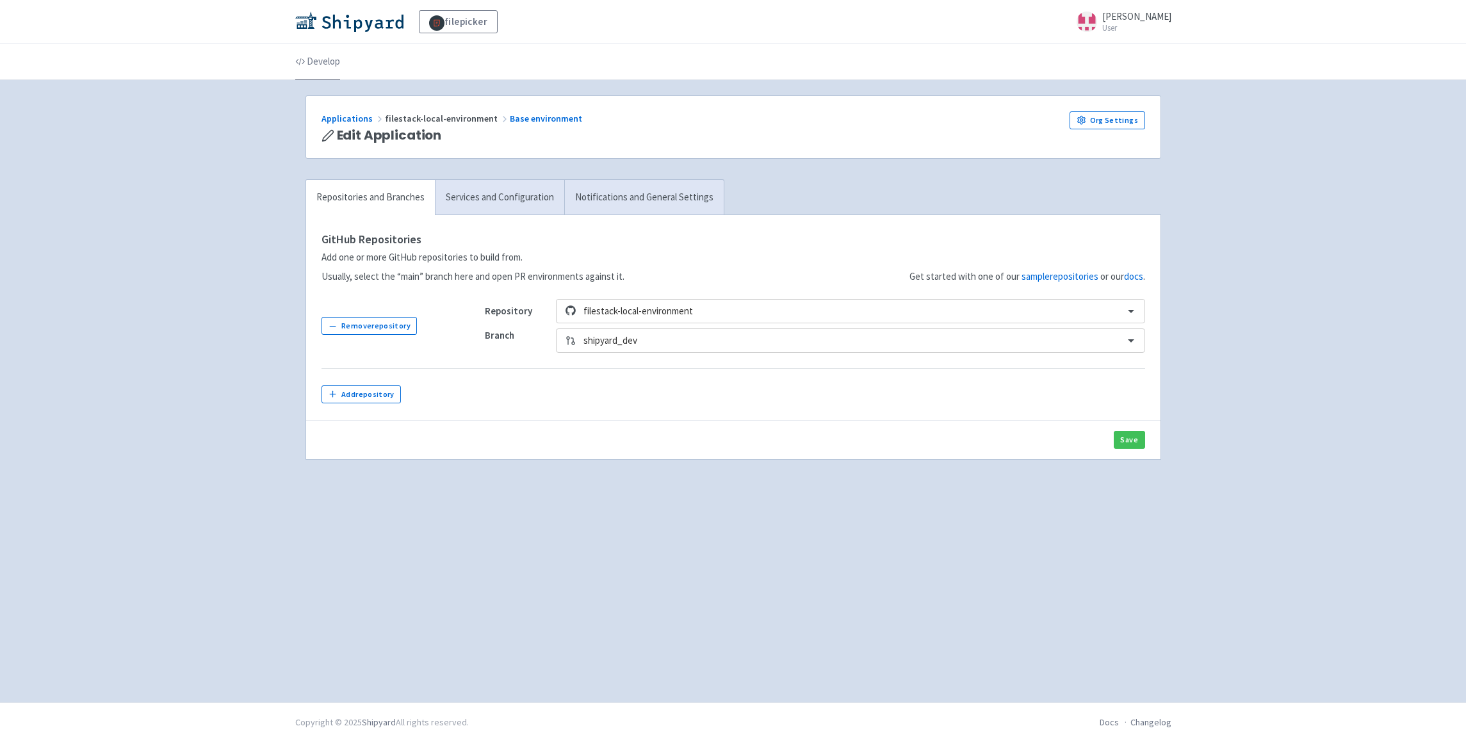
click at [328, 61] on link "Develop" at bounding box center [317, 62] width 45 height 36
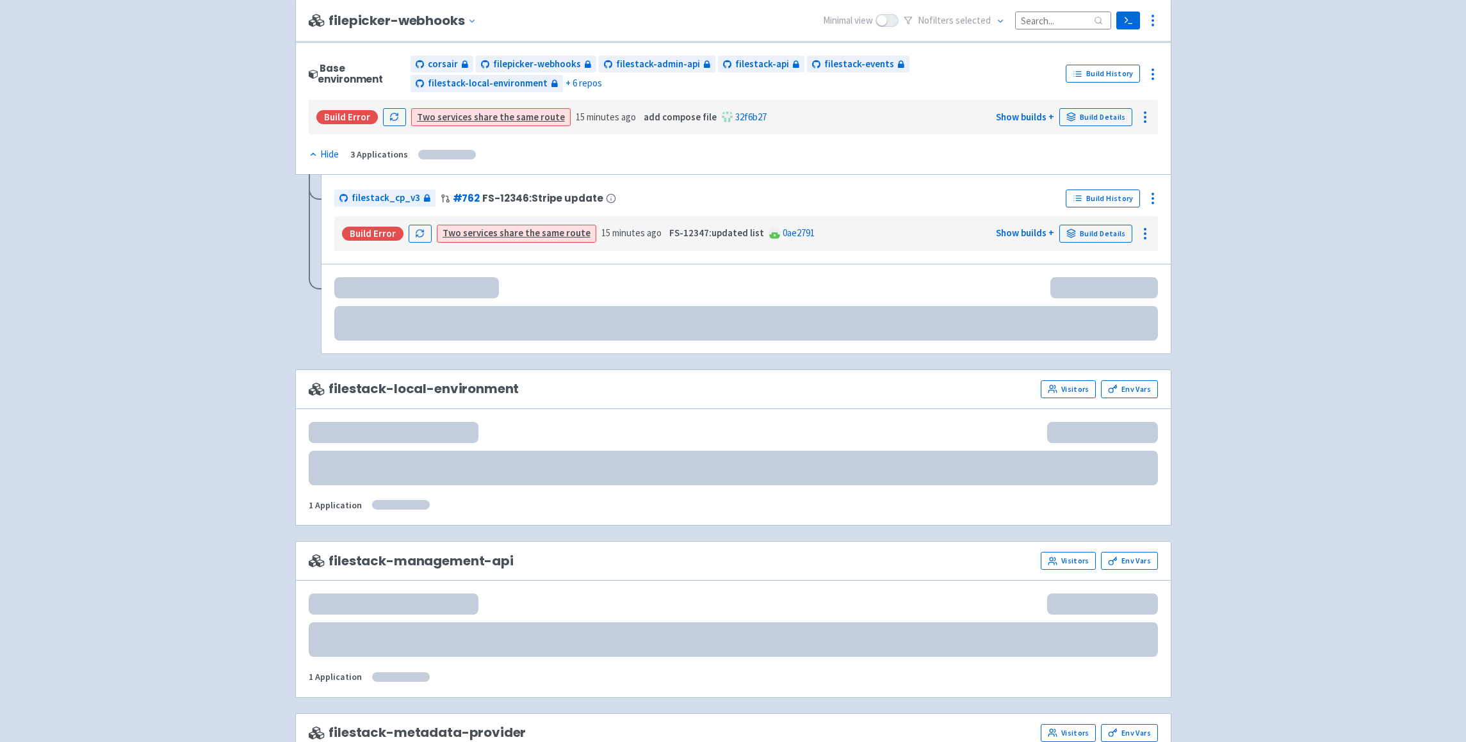
scroll to position [956, 0]
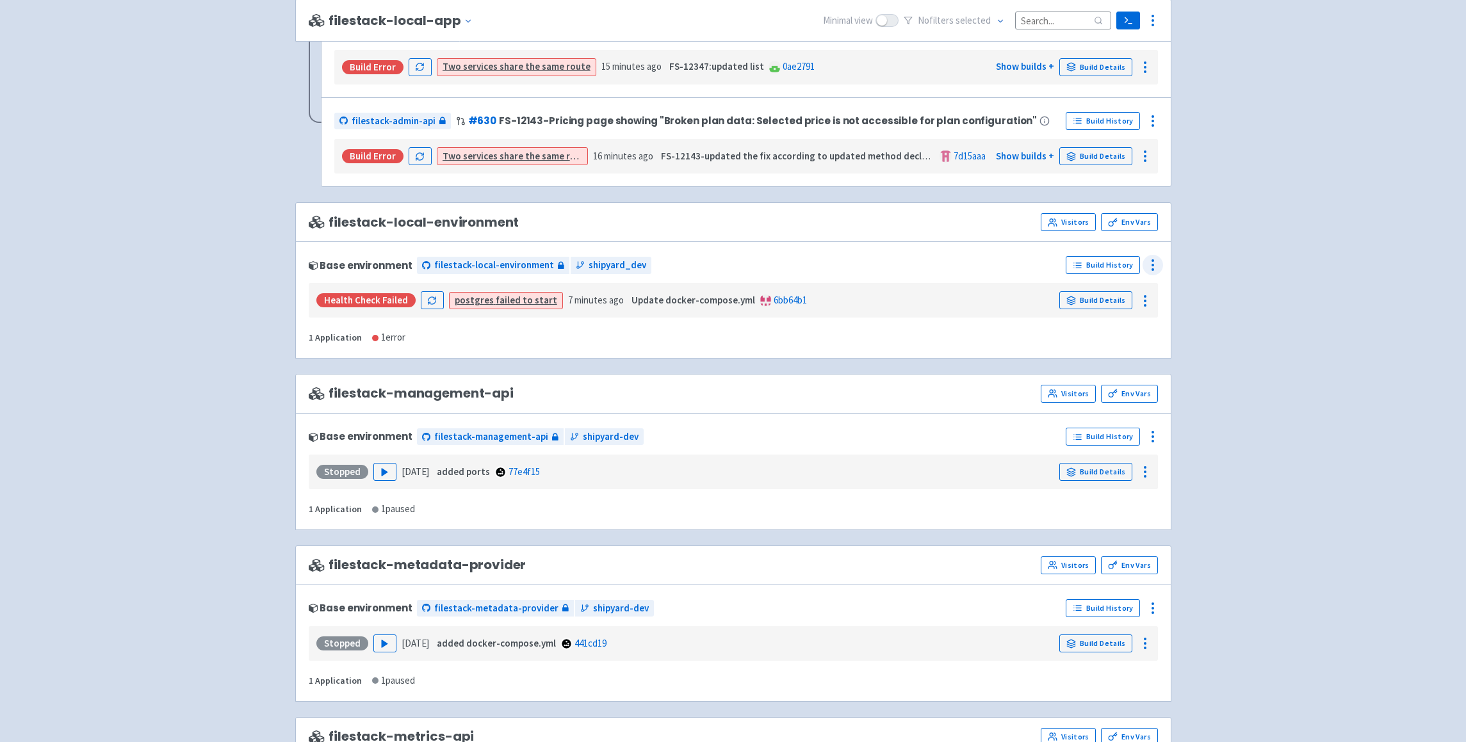
click at [1156, 257] on icon at bounding box center [1152, 264] width 15 height 15
click at [1071, 407] on span "Delete" at bounding box center [1077, 409] width 28 height 18
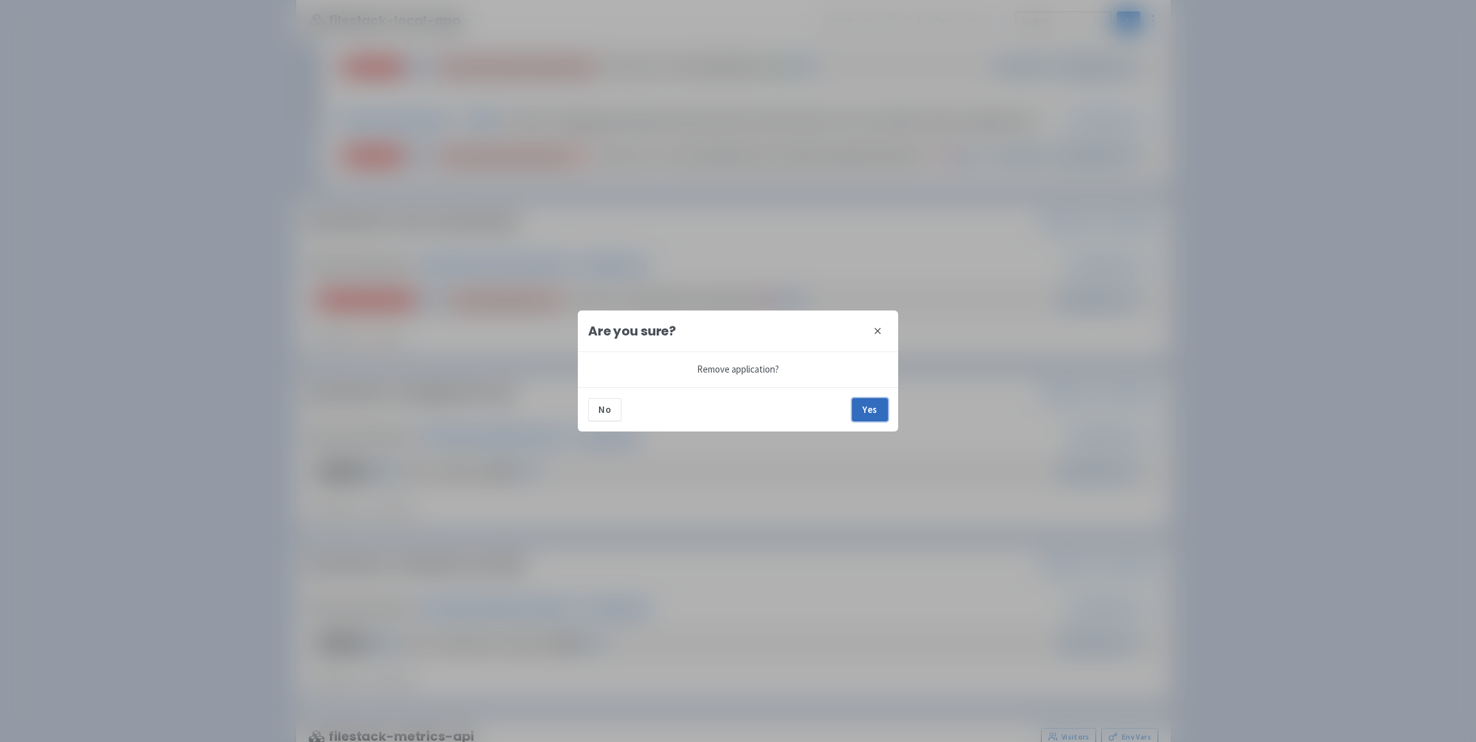
click at [883, 407] on button "Yes" at bounding box center [870, 409] width 36 height 23
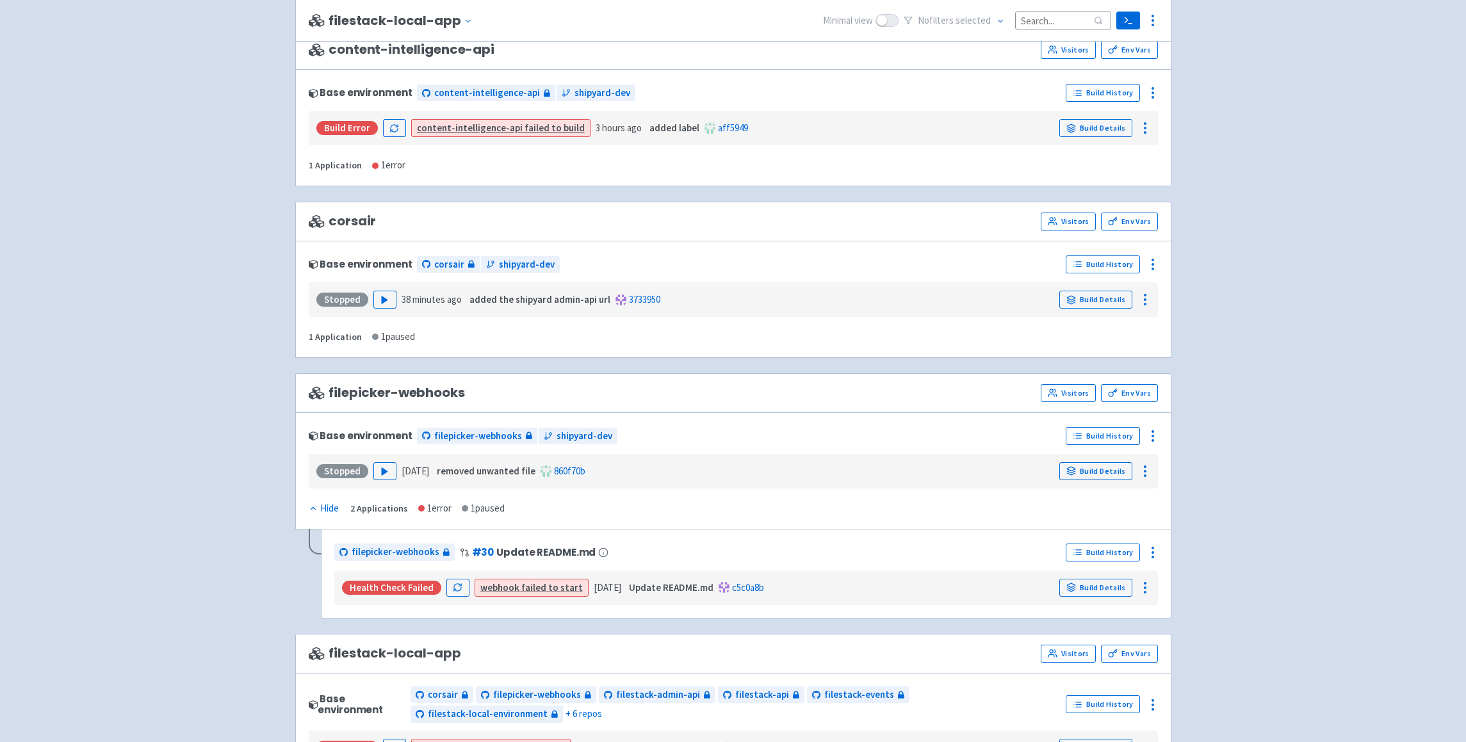
scroll to position [0, 0]
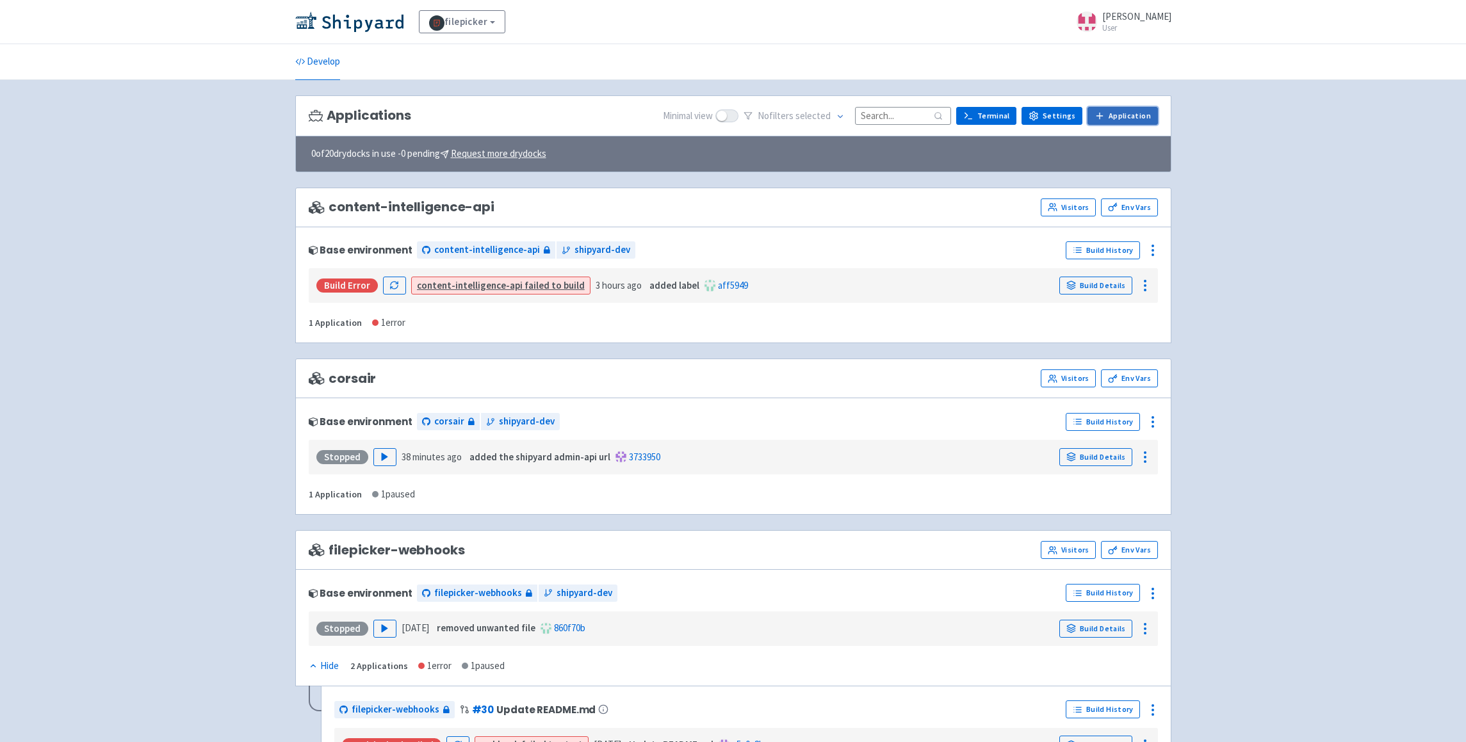
click at [1146, 125] on link "Application" at bounding box center [1122, 116] width 70 height 18
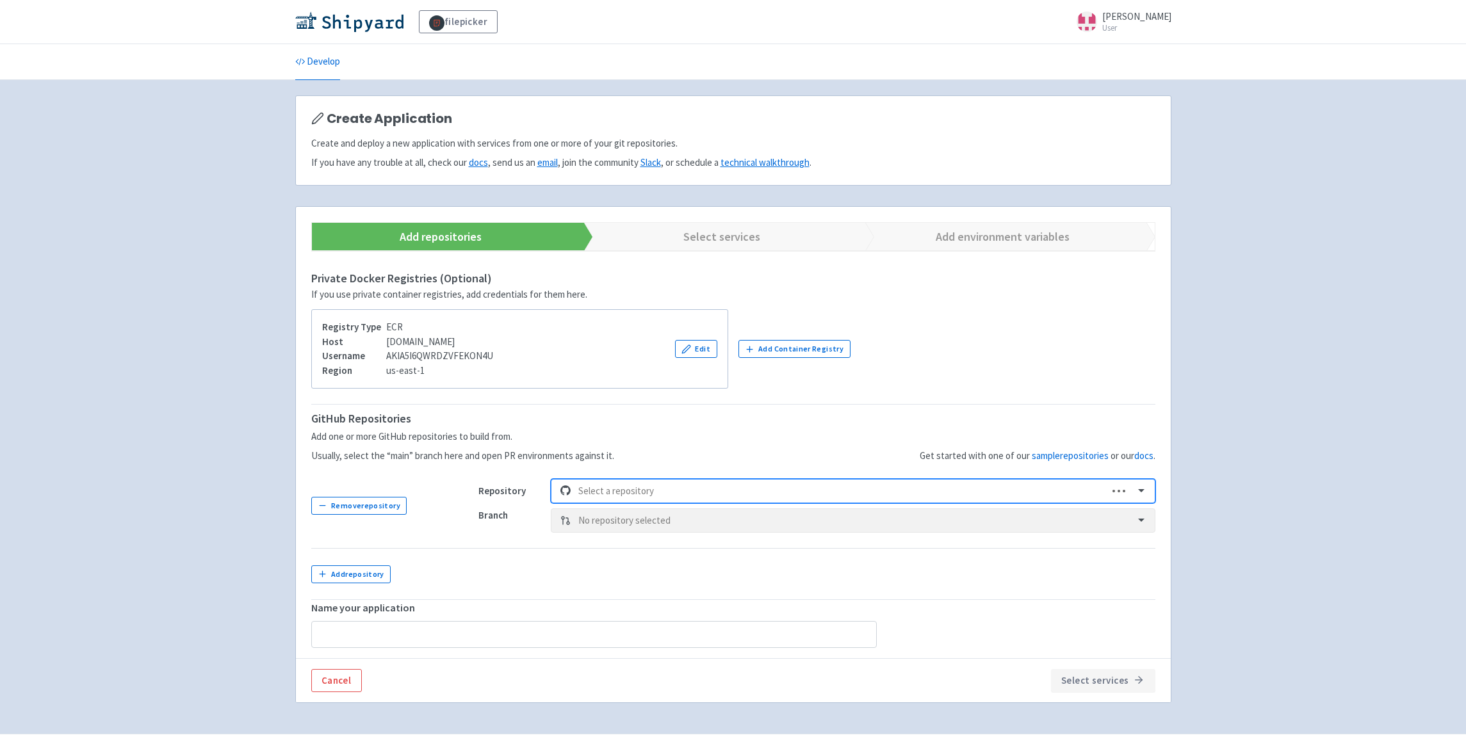
click at [697, 487] on div at bounding box center [839, 491] width 522 height 17
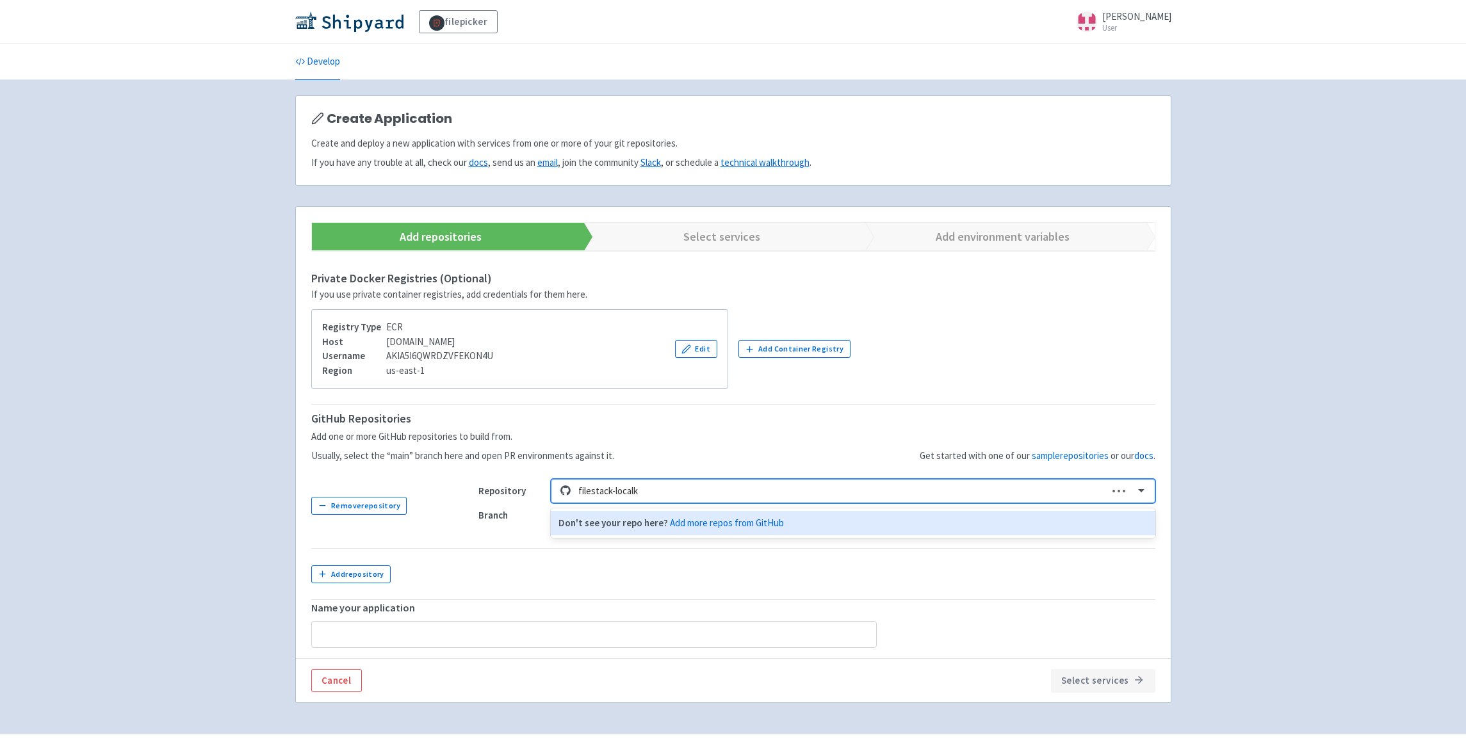
type input "filestack-local"
click at [663, 524] on div "filestack-local-environment" at bounding box center [853, 523] width 604 height 25
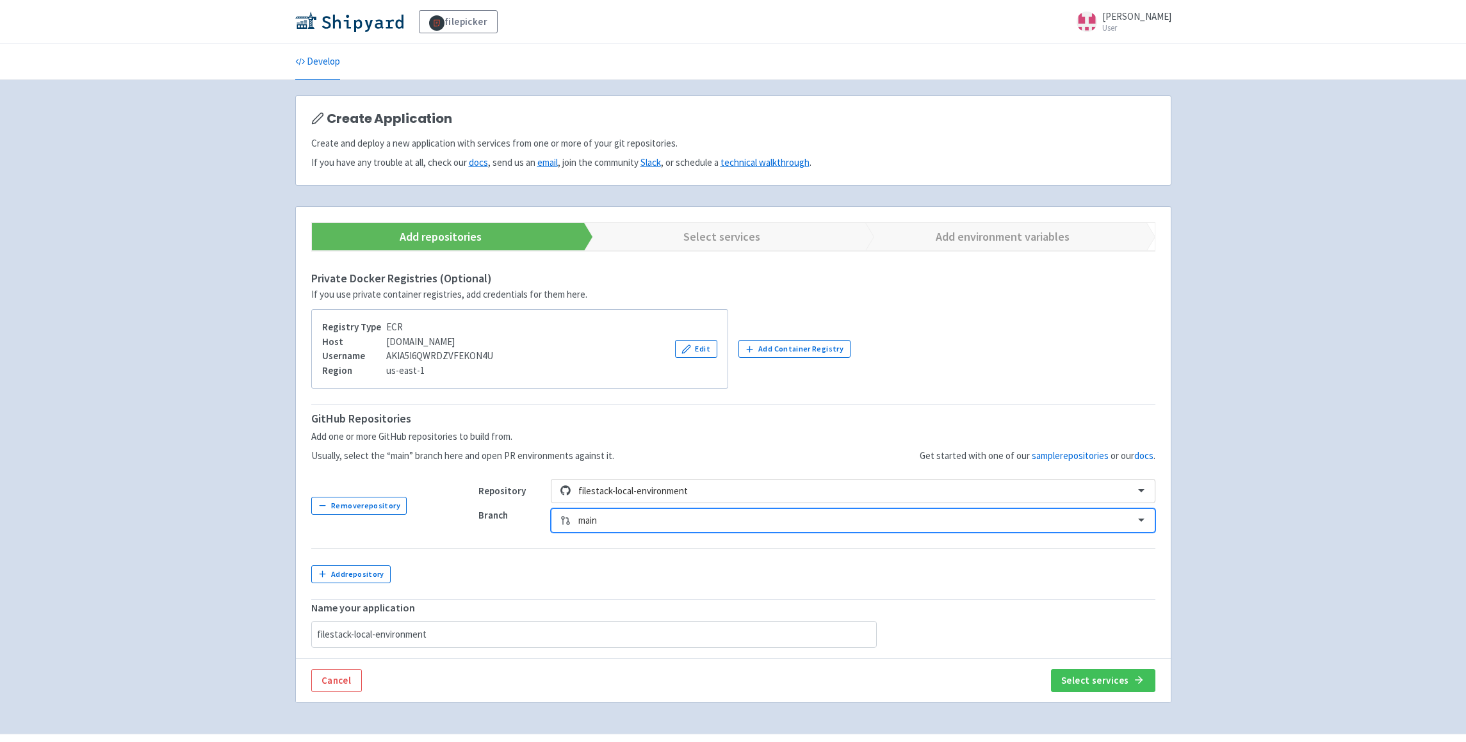
type input "filestack-local-environment"
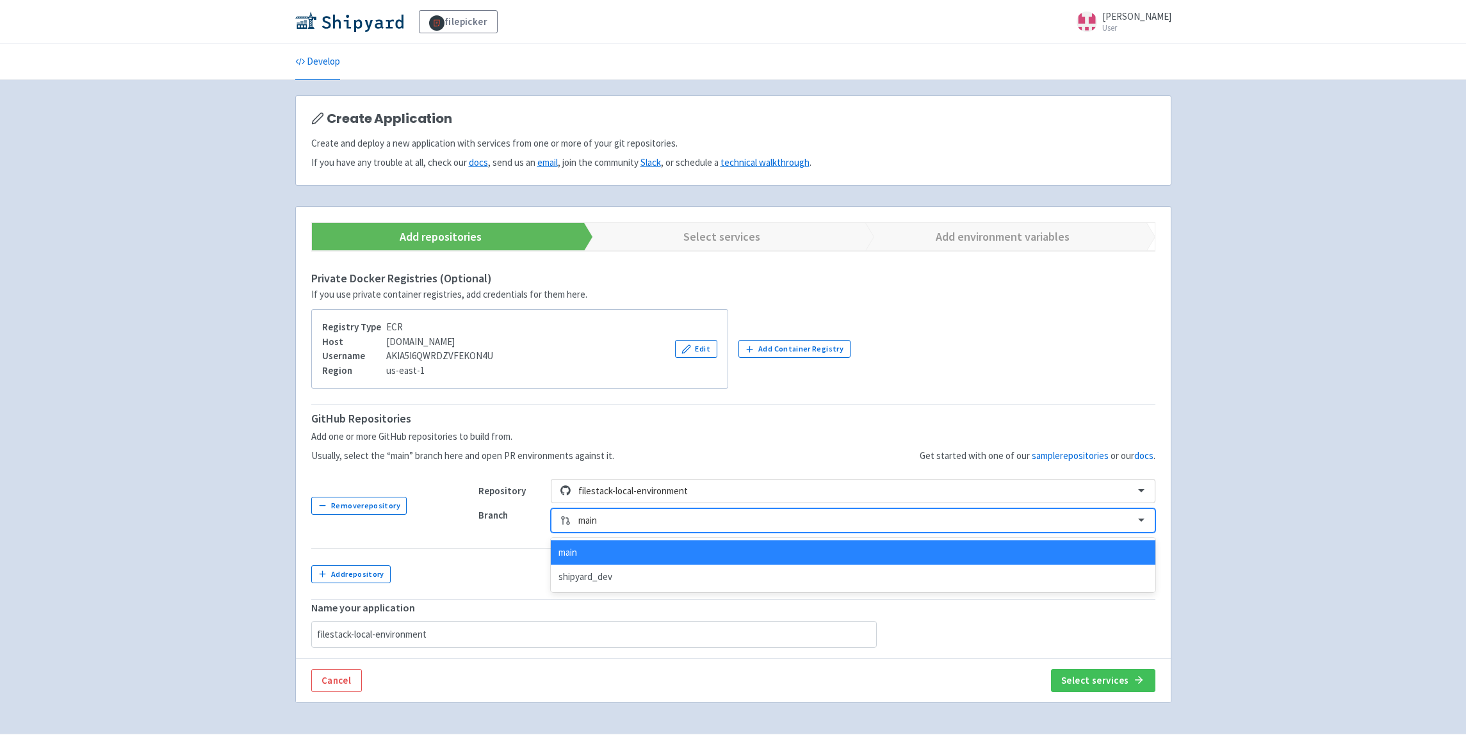
click at [684, 523] on div at bounding box center [852, 520] width 548 height 17
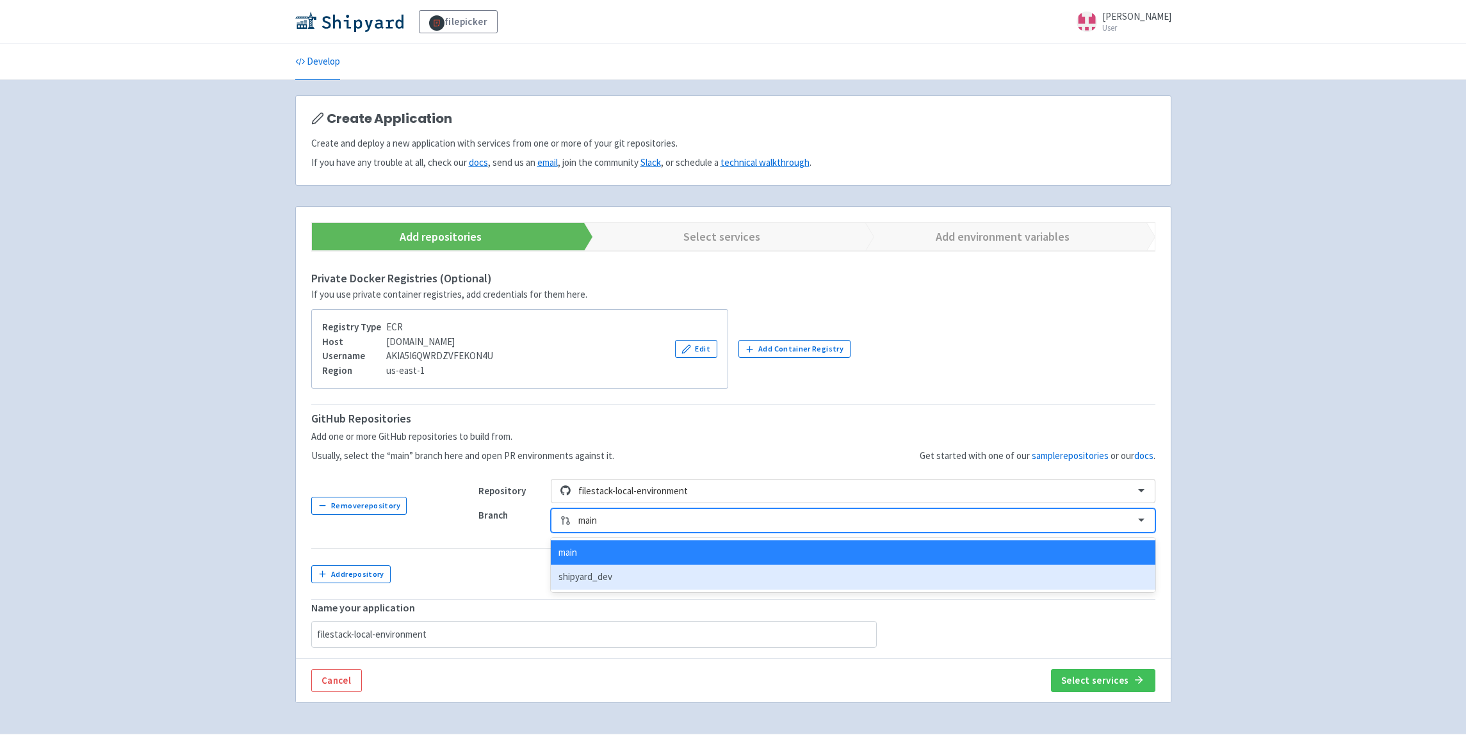
click at [655, 578] on div "shipyard_dev" at bounding box center [853, 577] width 604 height 25
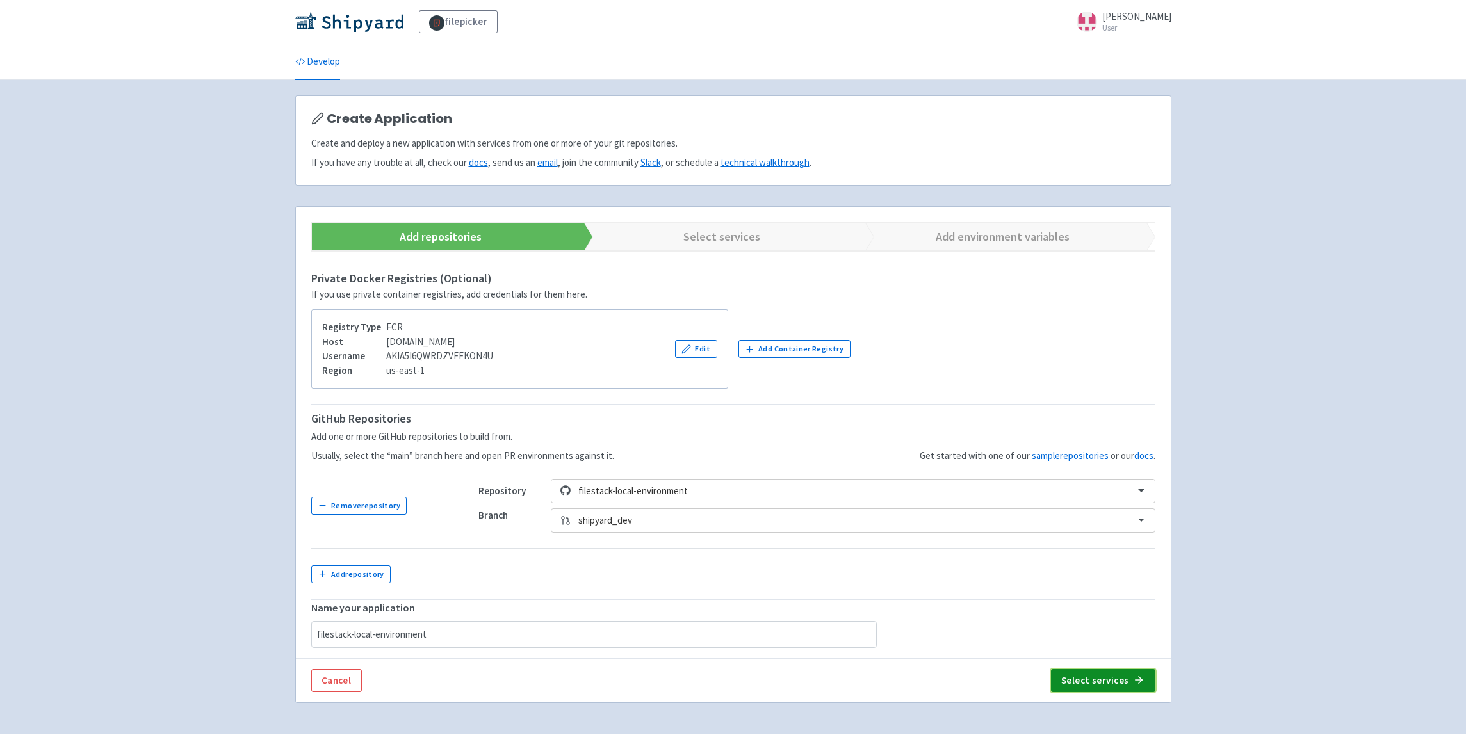
click at [1112, 676] on button "Select services" at bounding box center [1103, 680] width 104 height 23
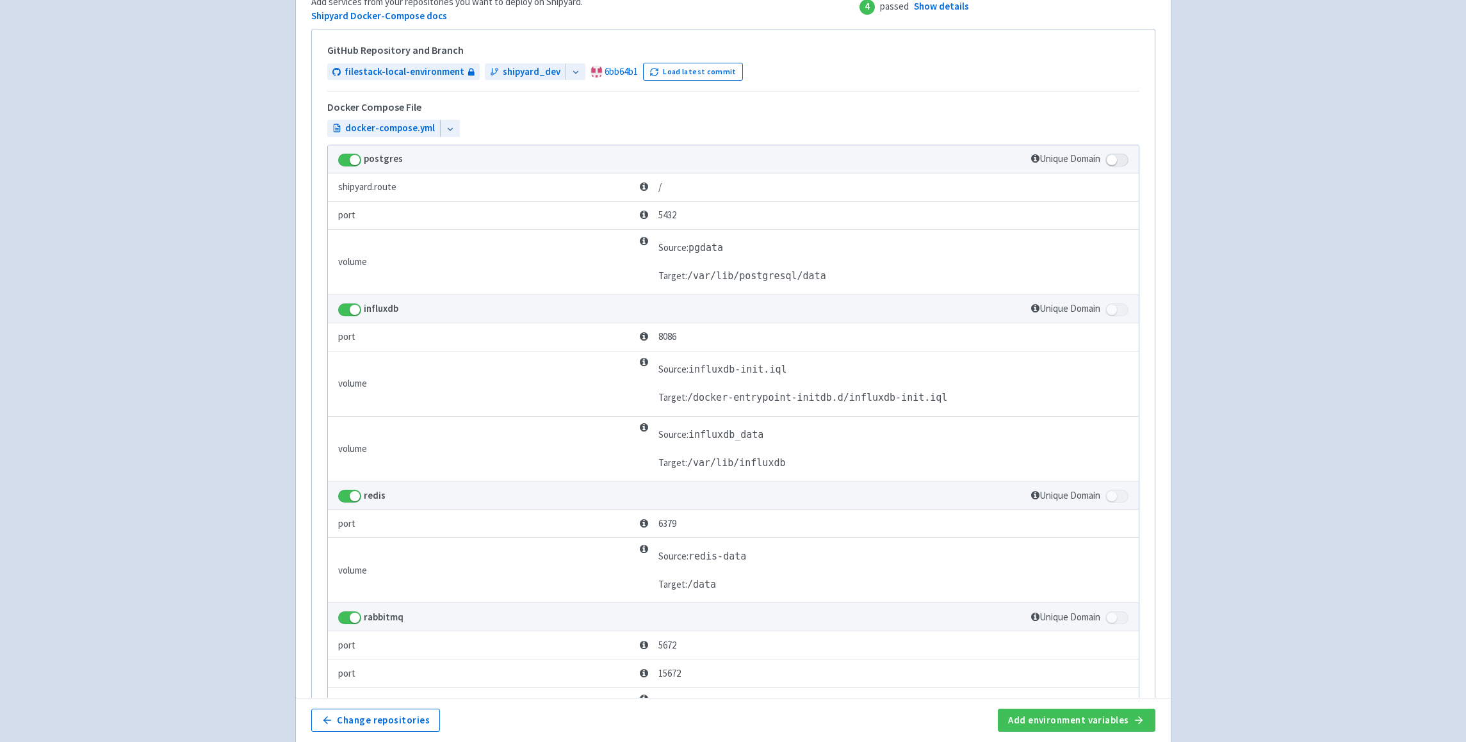
scroll to position [280, 0]
click at [1100, 726] on button "Add environment variables" at bounding box center [1076, 720] width 157 height 23
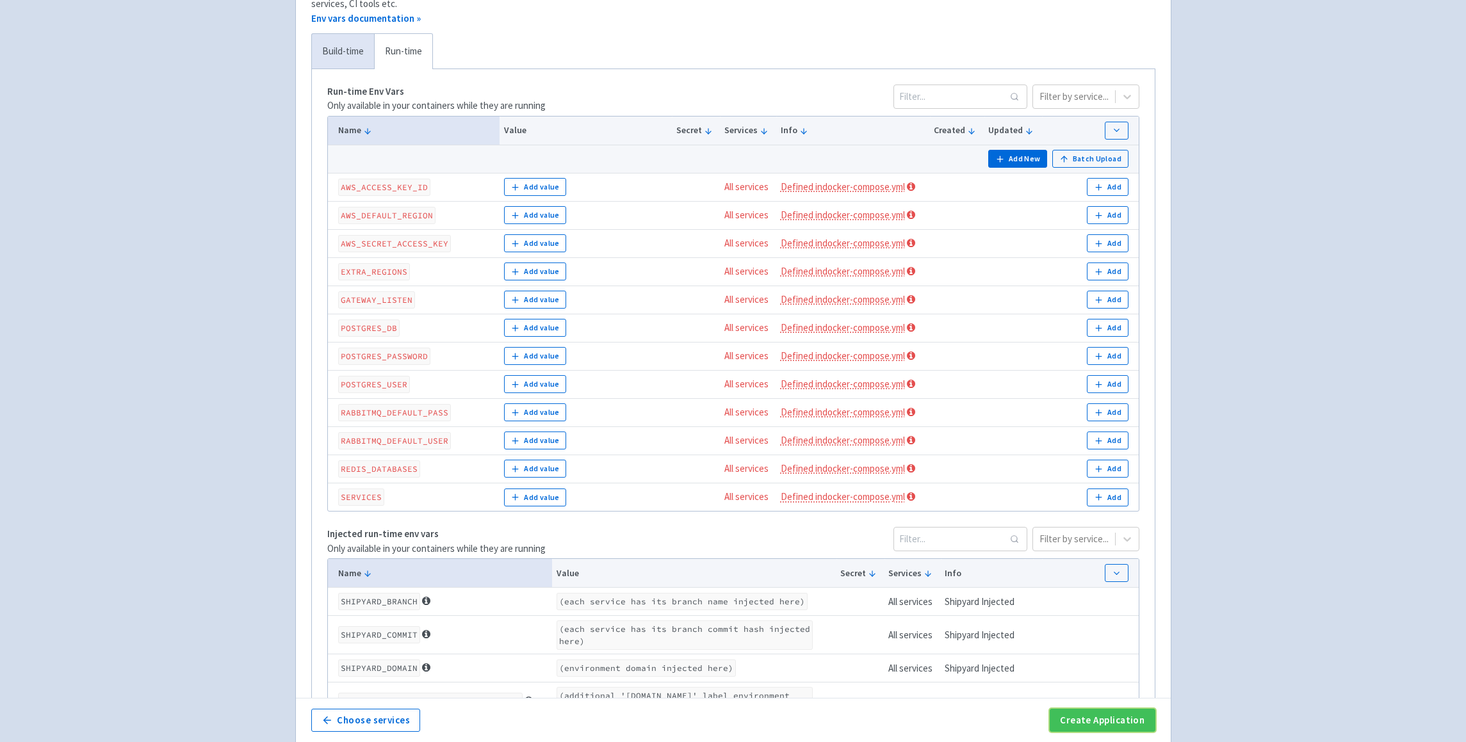
scroll to position [250, 0]
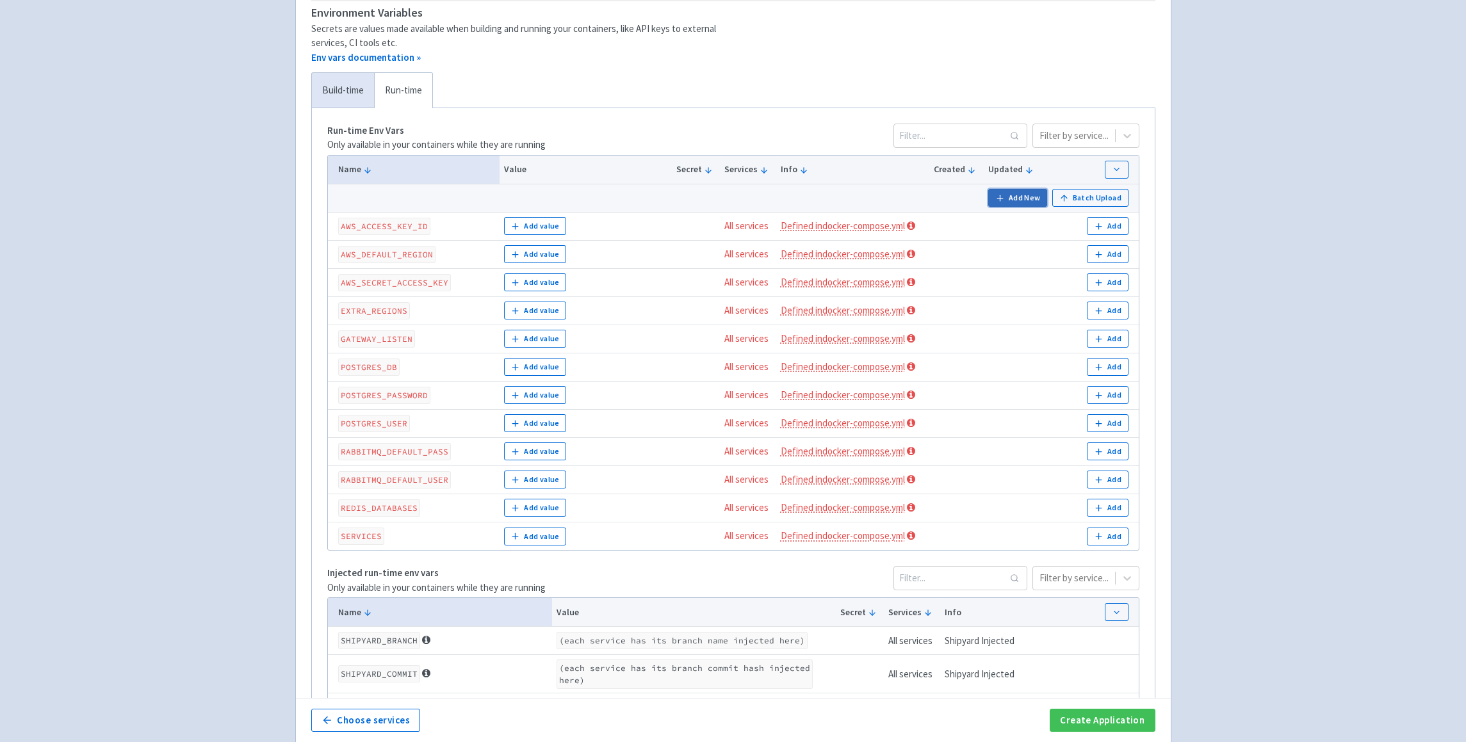
click at [1015, 199] on button "Add New" at bounding box center [1017, 198] width 59 height 18
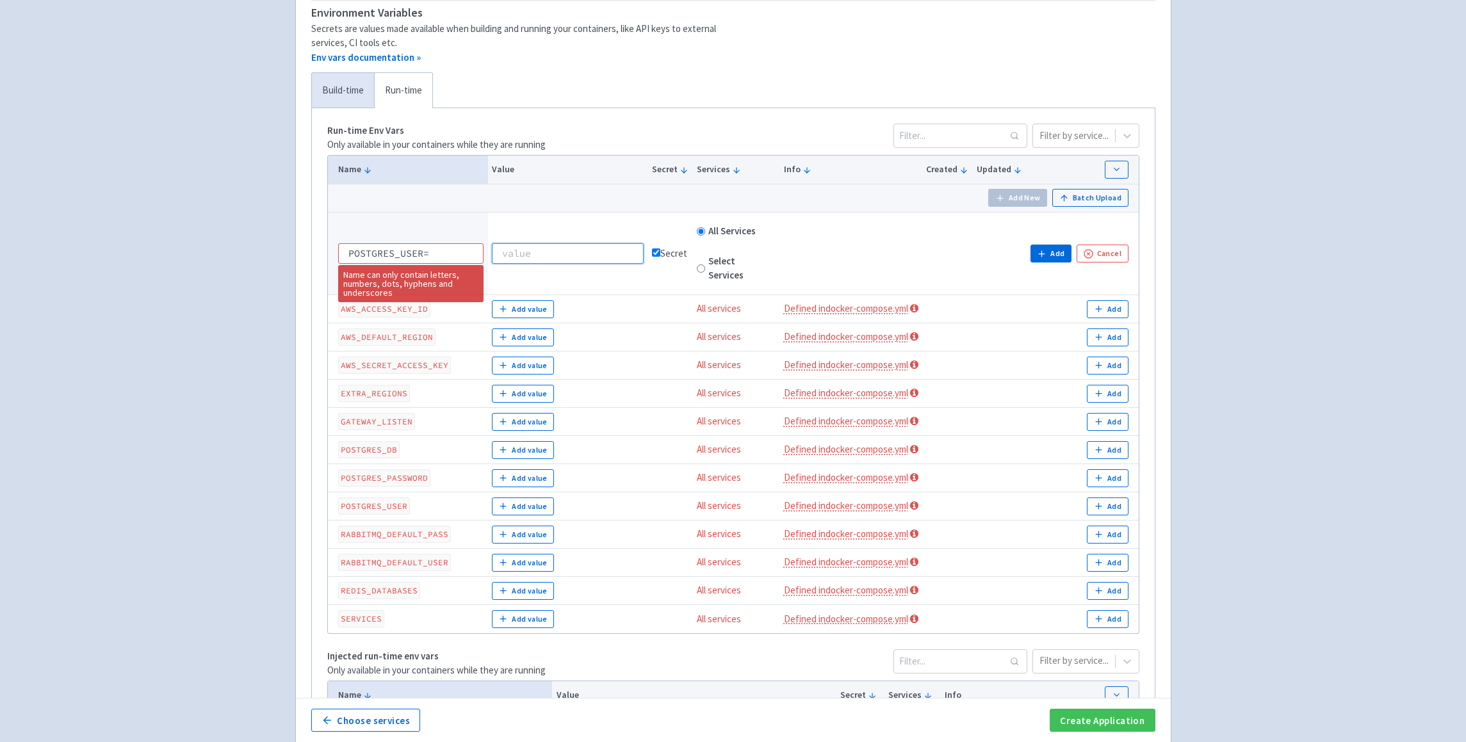
click at [561, 248] on input at bounding box center [568, 253] width 152 height 20
click at [441, 256] on input "POSTGRES_USER=" at bounding box center [411, 253] width 146 height 20
type input "POSTGRES_USER"
click at [1047, 256] on icon "button" at bounding box center [1042, 254] width 10 height 10
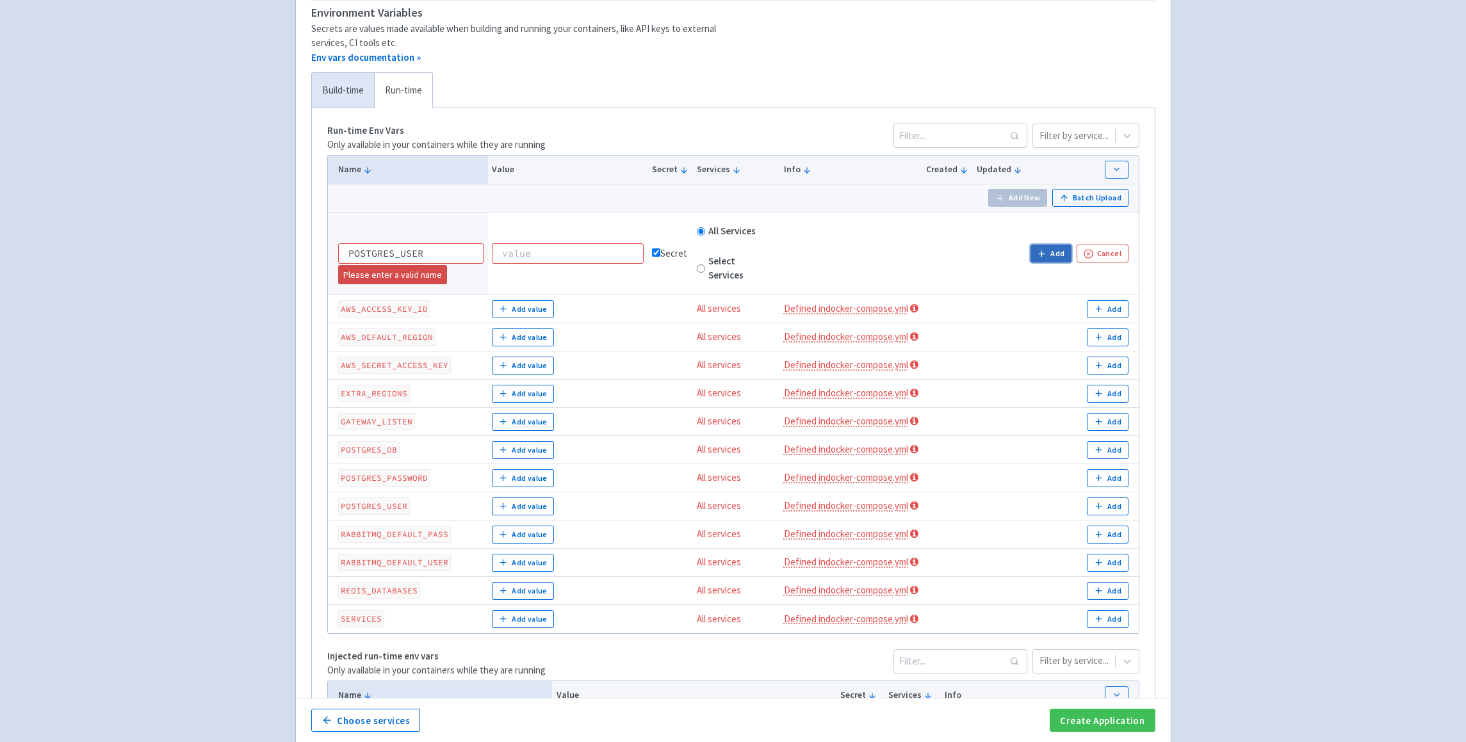
click at [1047, 256] on icon "button" at bounding box center [1042, 254] width 10 height 10
click at [1049, 251] on button "Add" at bounding box center [1050, 254] width 41 height 18
click at [538, 254] on input at bounding box center [568, 253] width 152 height 20
click at [526, 260] on input at bounding box center [568, 253] width 152 height 20
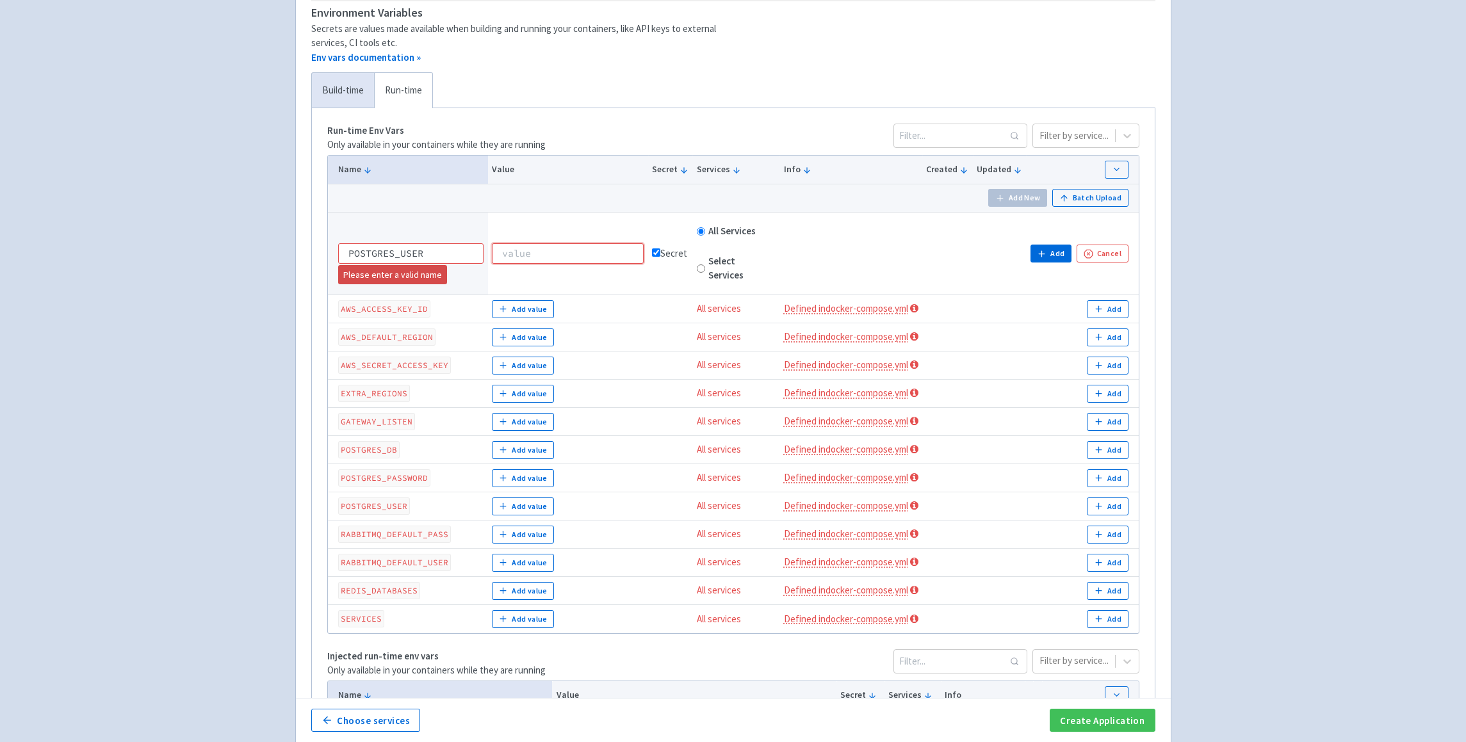
paste input "postgres"
type input "postgres"
click at [839, 249] on td at bounding box center [850, 253] width 143 height 83
click at [1052, 254] on button "Add" at bounding box center [1050, 254] width 41 height 18
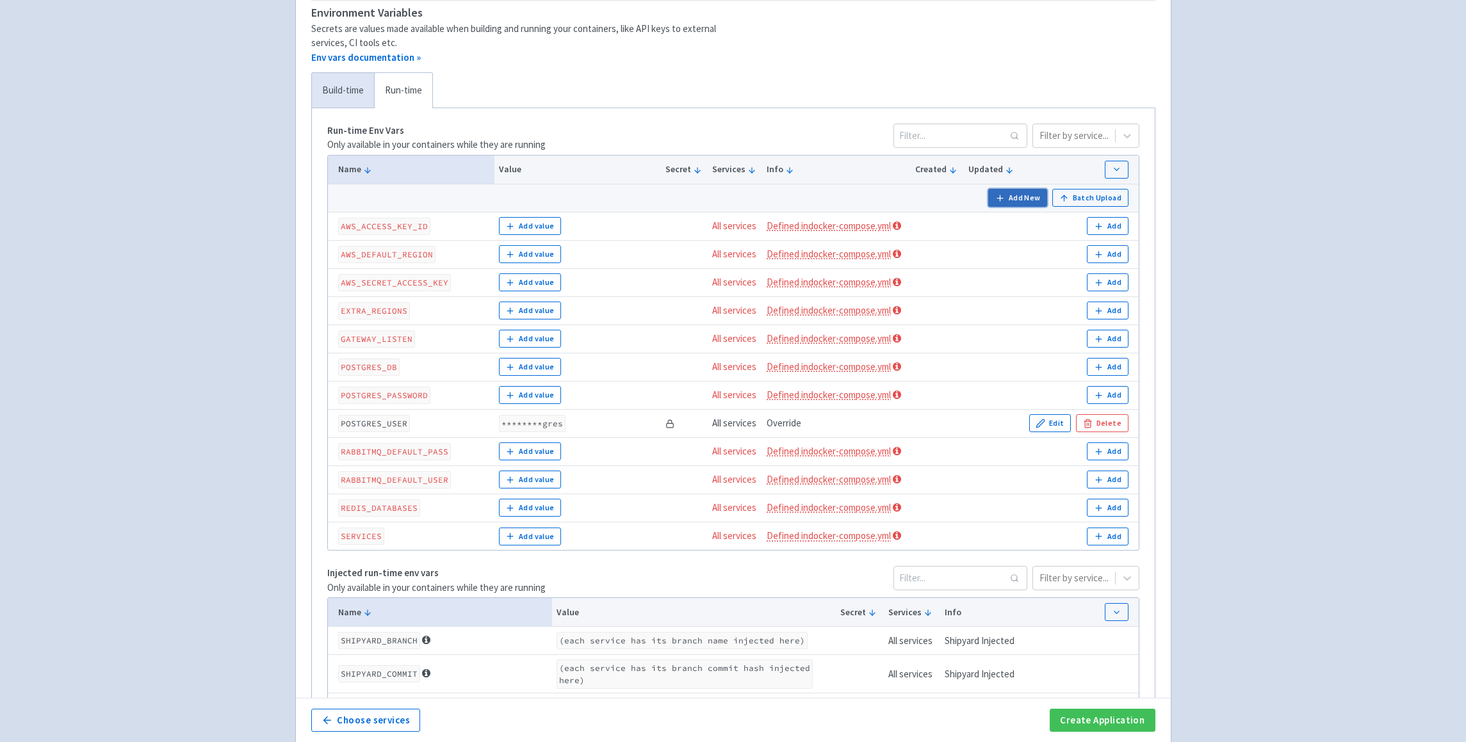
click at [1027, 197] on button "Add New" at bounding box center [1017, 198] width 59 height 18
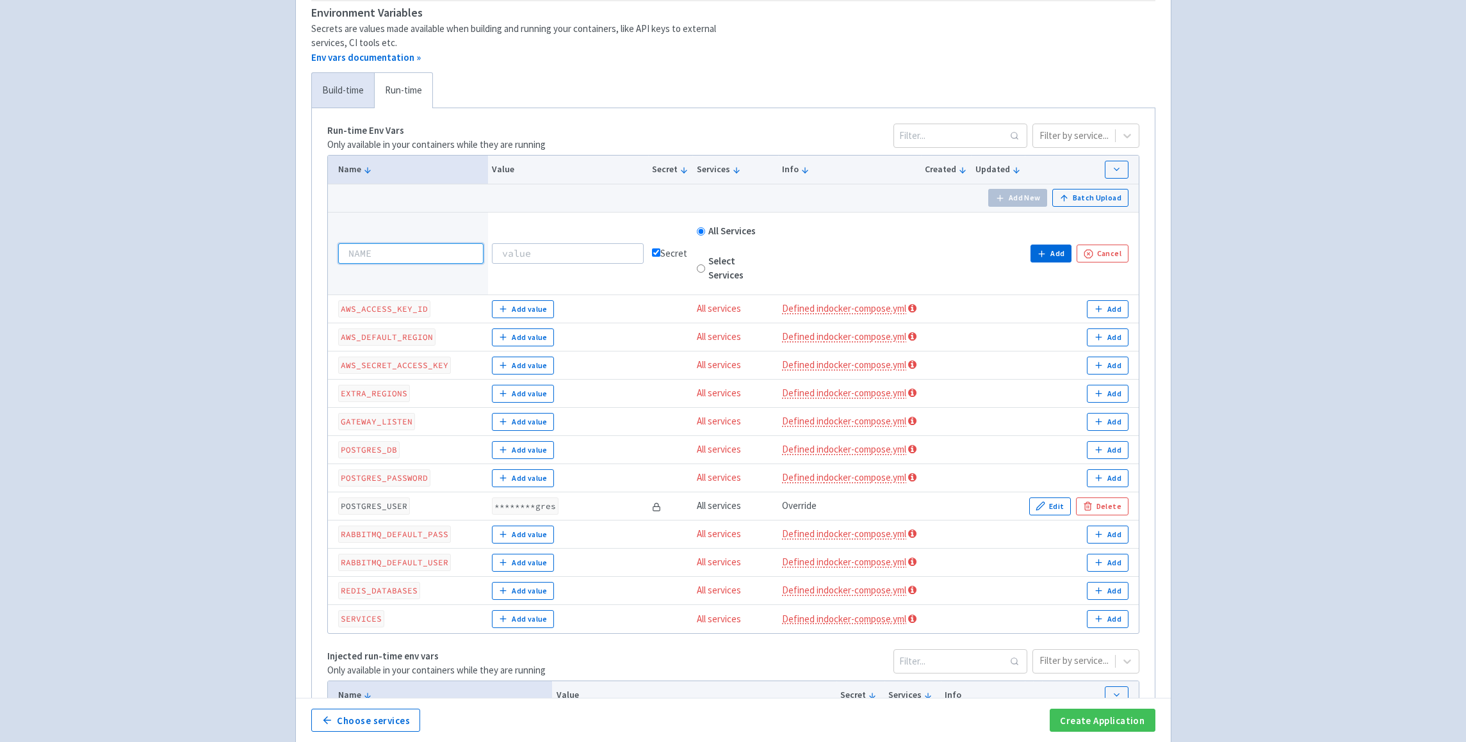
paste input "POSTGRES_PASSWORD"
type input "POSTGRES_PASSWORD"
click at [528, 257] on input at bounding box center [568, 253] width 152 height 20
type input "123"
click at [1047, 254] on icon "button" at bounding box center [1042, 254] width 10 height 10
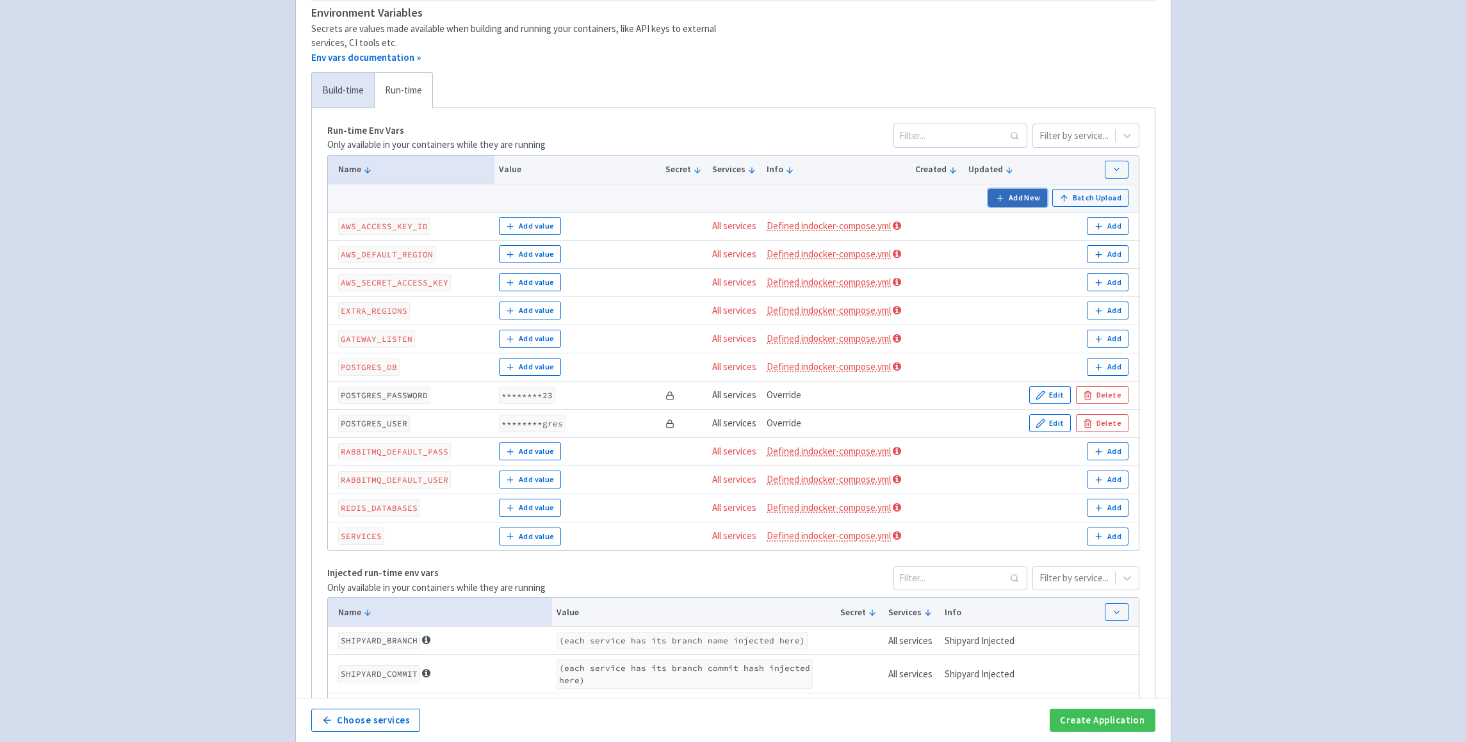
click at [1013, 199] on button "Add New" at bounding box center [1017, 198] width 59 height 18
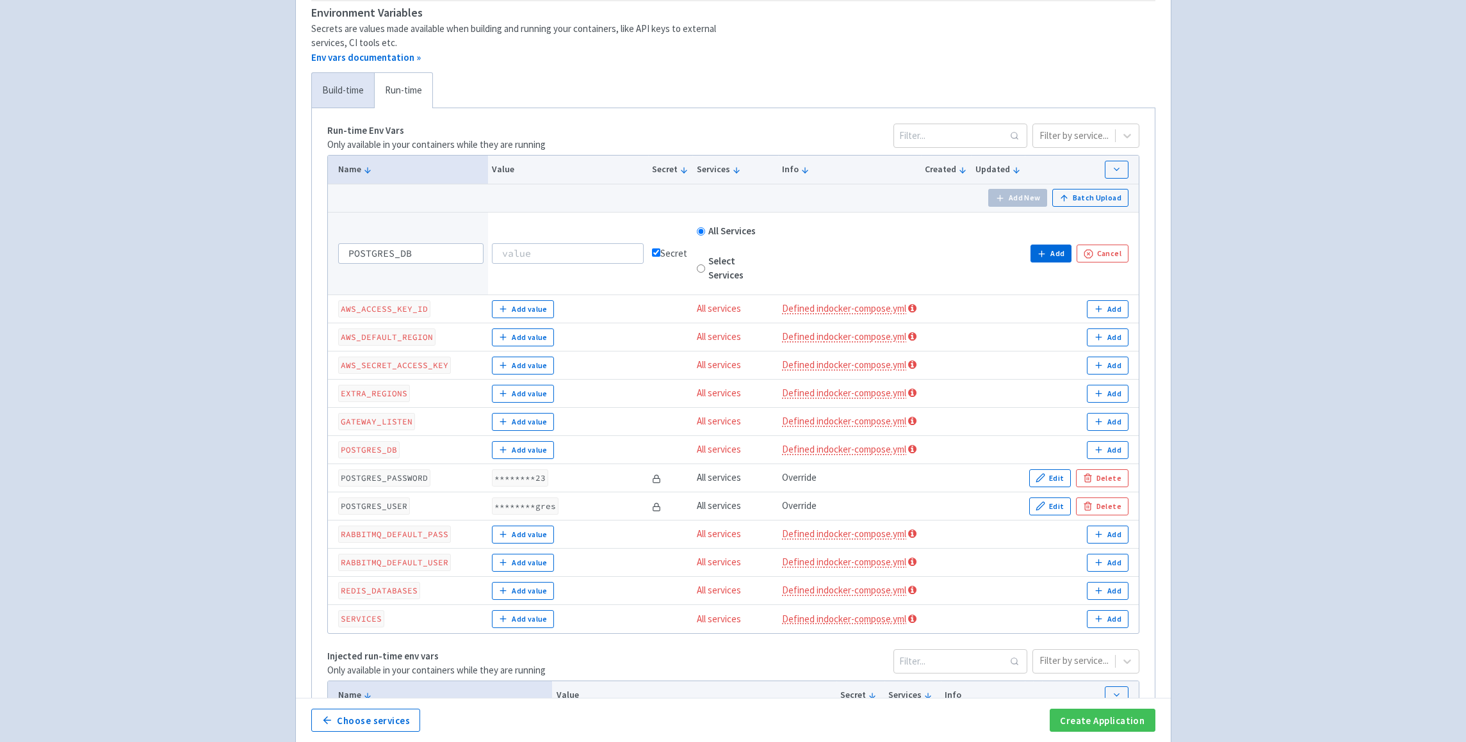
type input "POSTGRES_DB"
click at [556, 265] on td at bounding box center [568, 253] width 160 height 83
click at [564, 244] on input at bounding box center [568, 253] width 152 height 20
click at [564, 250] on input at bounding box center [568, 253] width 152 height 20
click at [544, 252] on input at bounding box center [568, 253] width 152 height 20
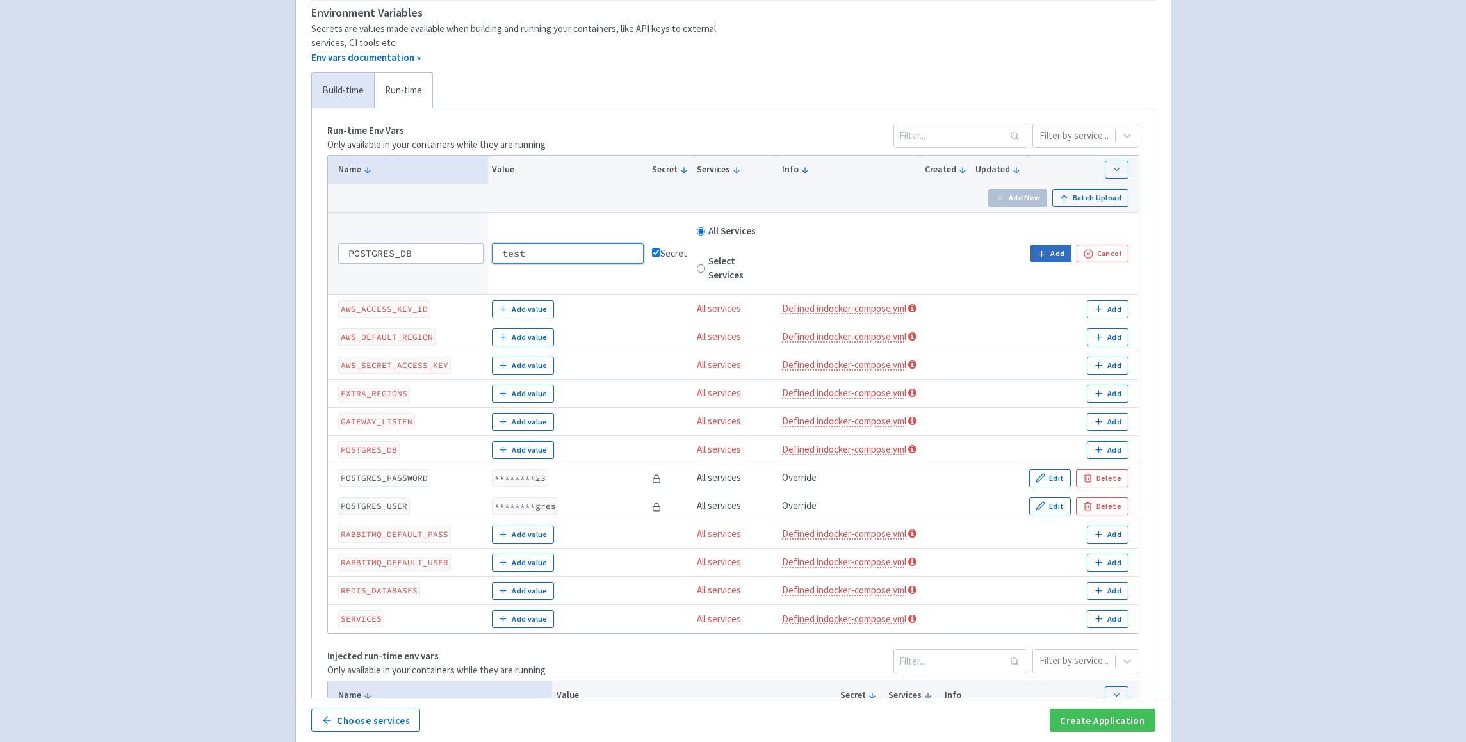
type input "test"
click at [1045, 255] on icon "button" at bounding box center [1042, 254] width 10 height 10
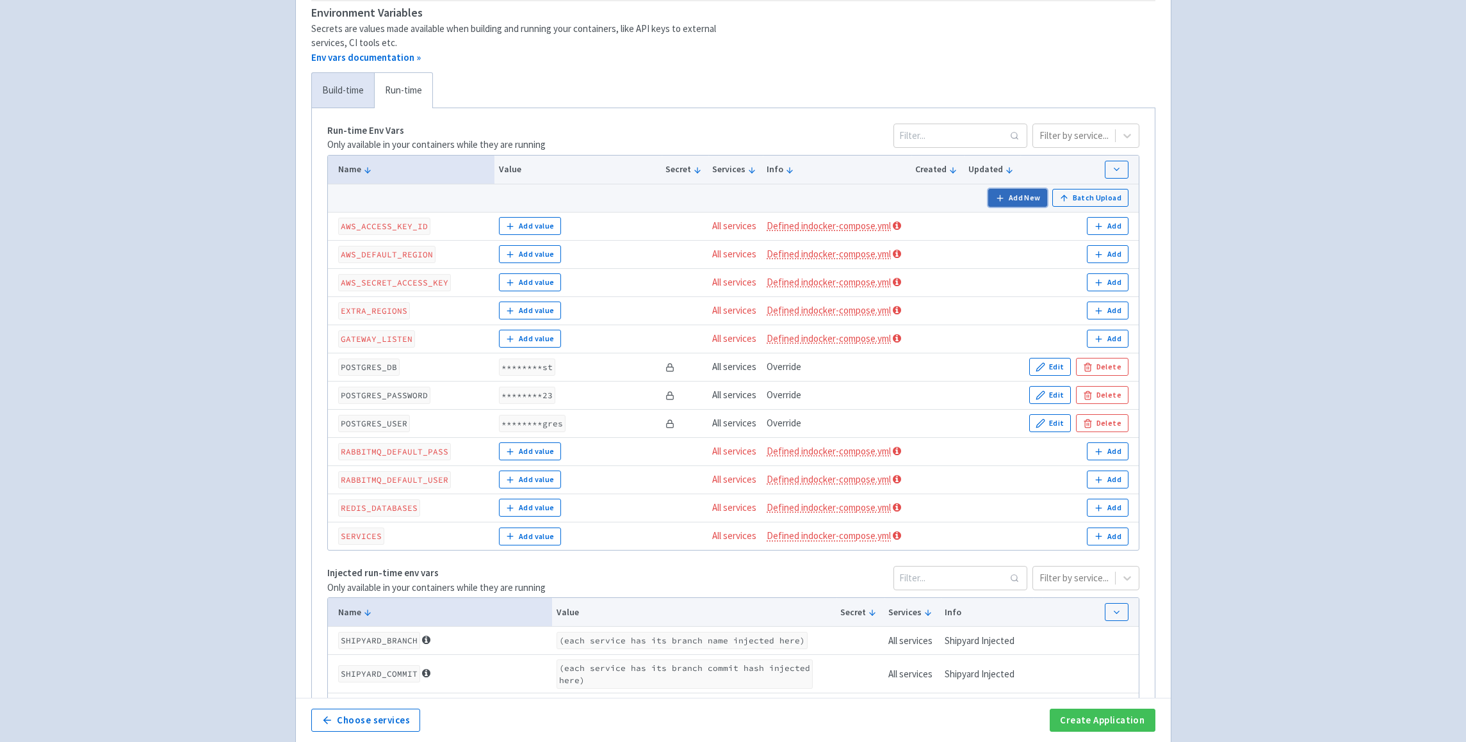
click at [1047, 196] on button "Add New" at bounding box center [1017, 198] width 59 height 18
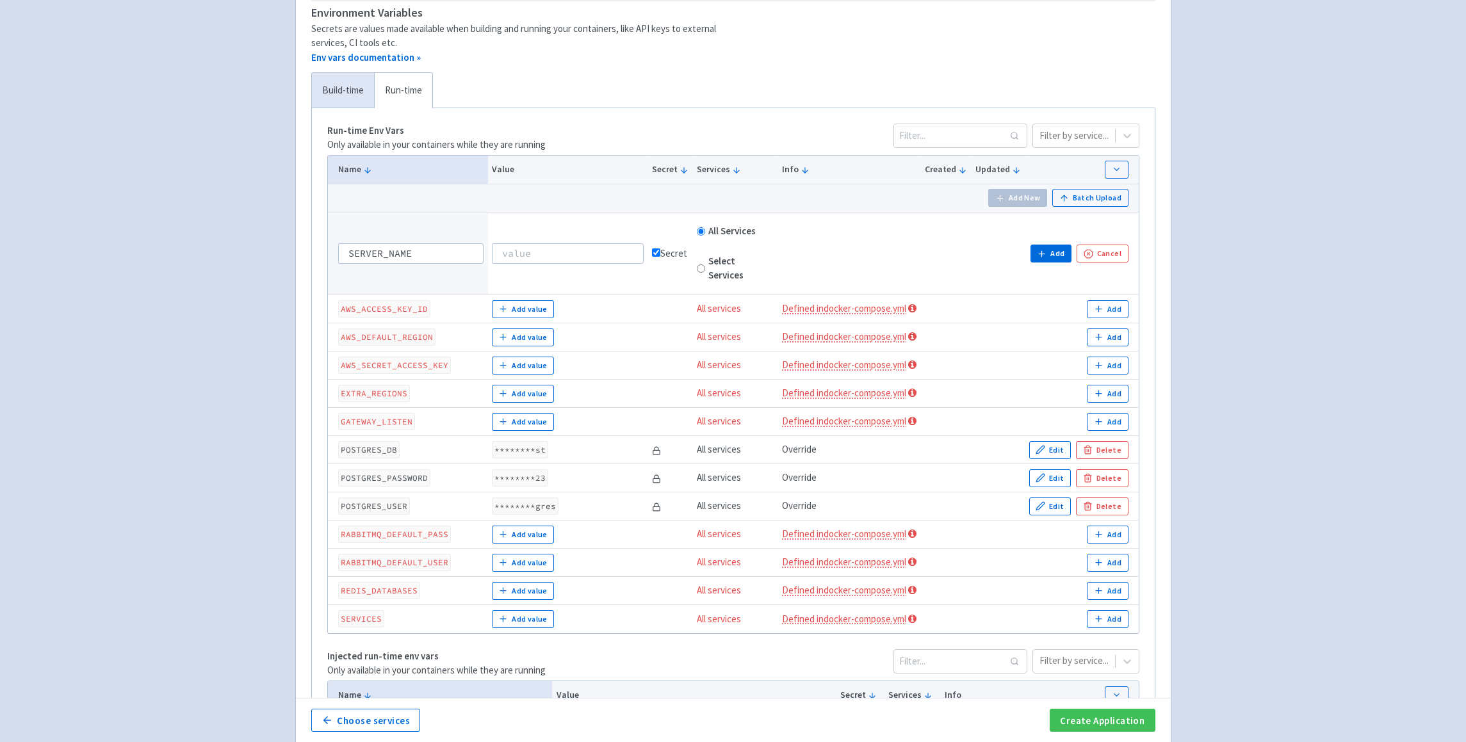
type input "SERVER_NAME"
click at [536, 248] on input at bounding box center [568, 253] width 152 height 20
click at [570, 244] on input at bounding box center [568, 253] width 152 height 20
paste input "staging-webhooks"
type input "staging-webhooks"
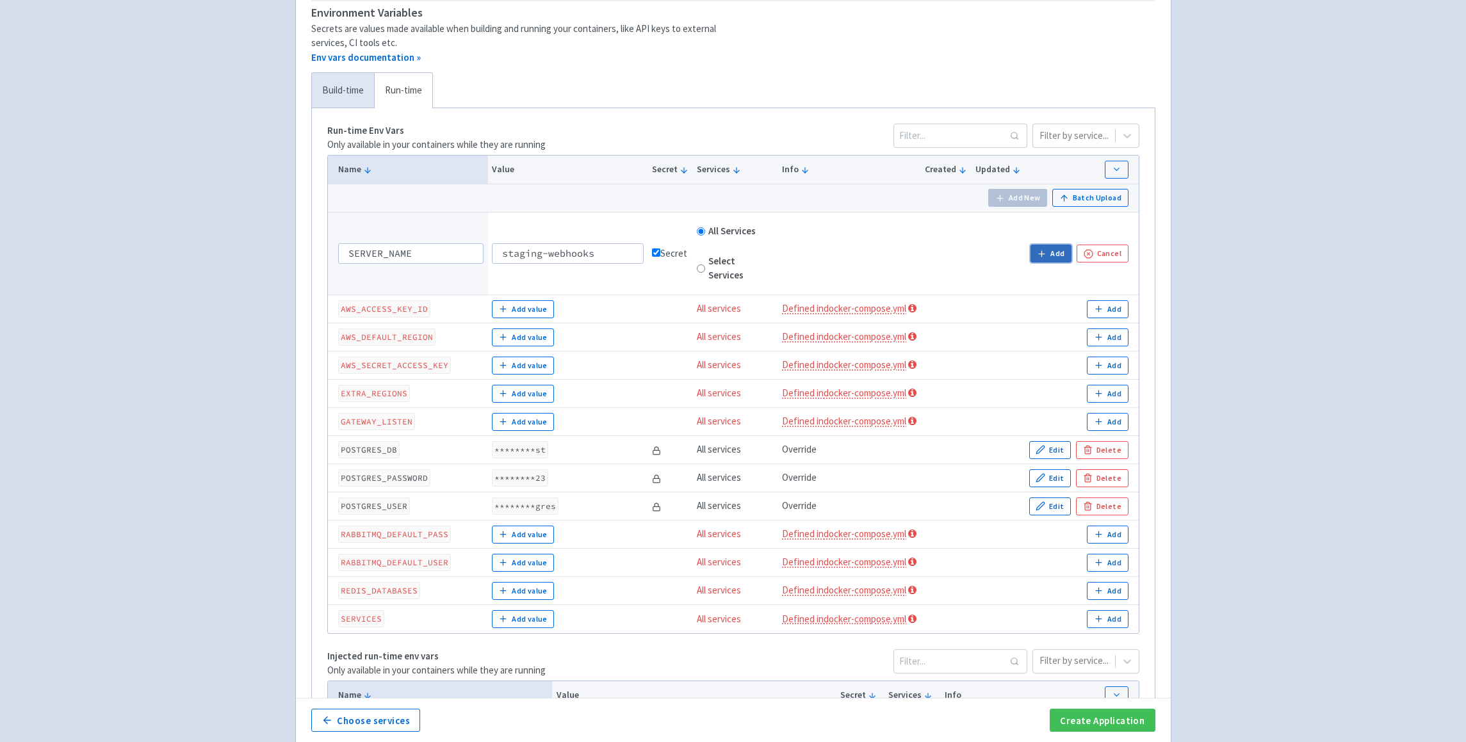
click at [1038, 253] on button "Add" at bounding box center [1050, 254] width 41 height 18
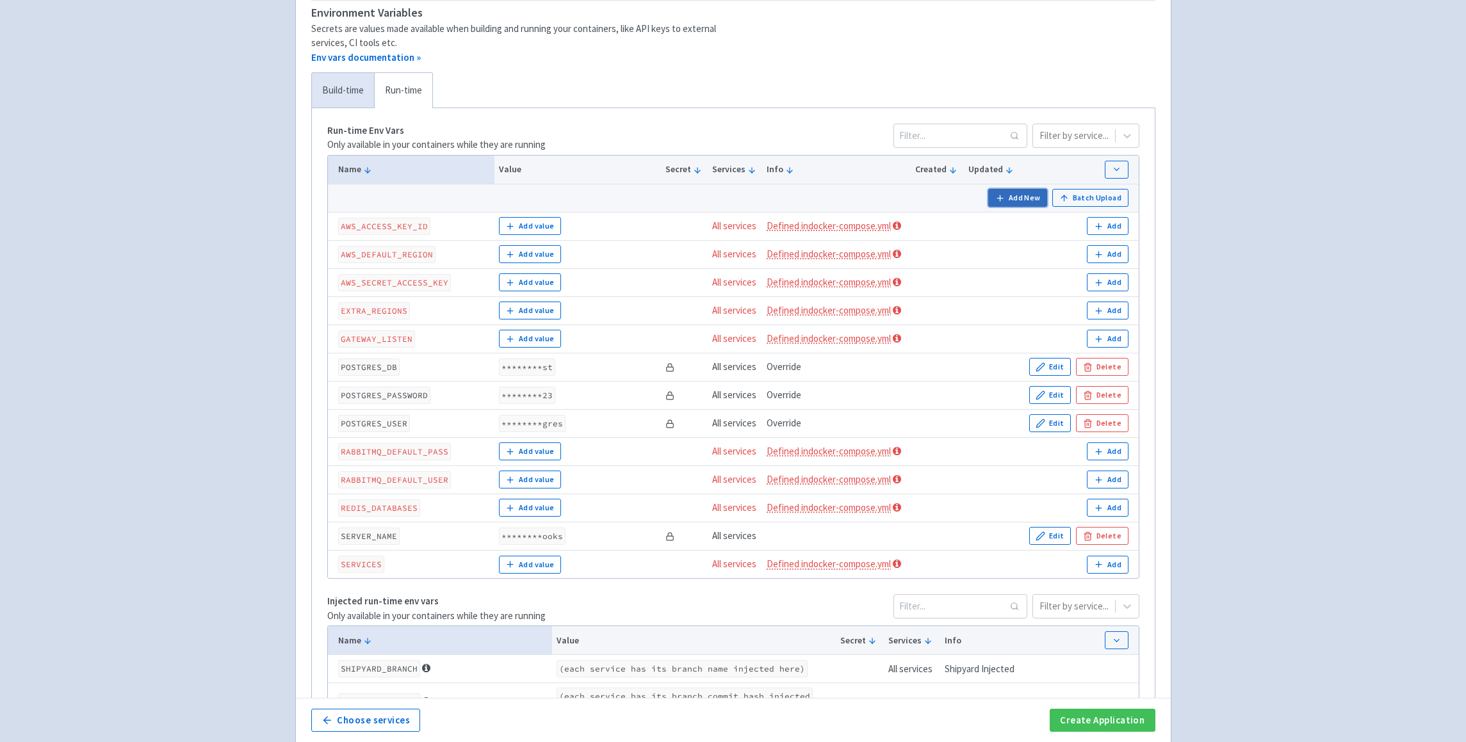
click at [1013, 196] on button "Add New" at bounding box center [1017, 198] width 59 height 18
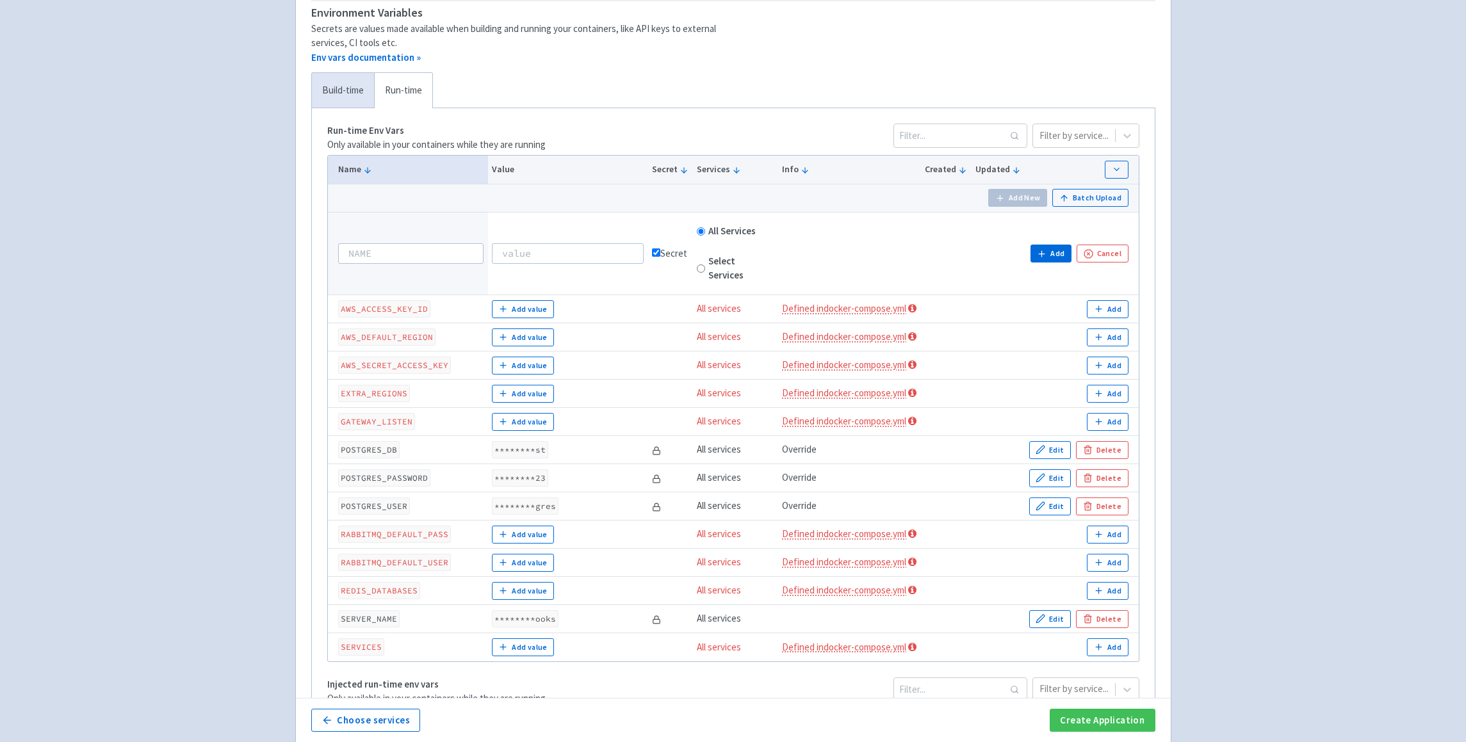
click at [404, 242] on td "Name can only contain letters, numbers, dots, hyphens and underscores" at bounding box center [408, 253] width 160 height 83
click at [371, 260] on input at bounding box center [411, 253] width 146 height 20
paste input "RABBITMQ_DEFAULT_USER"
type input "RABBITMQ_DEFAULT_USER"
click at [582, 255] on input at bounding box center [568, 253] width 152 height 20
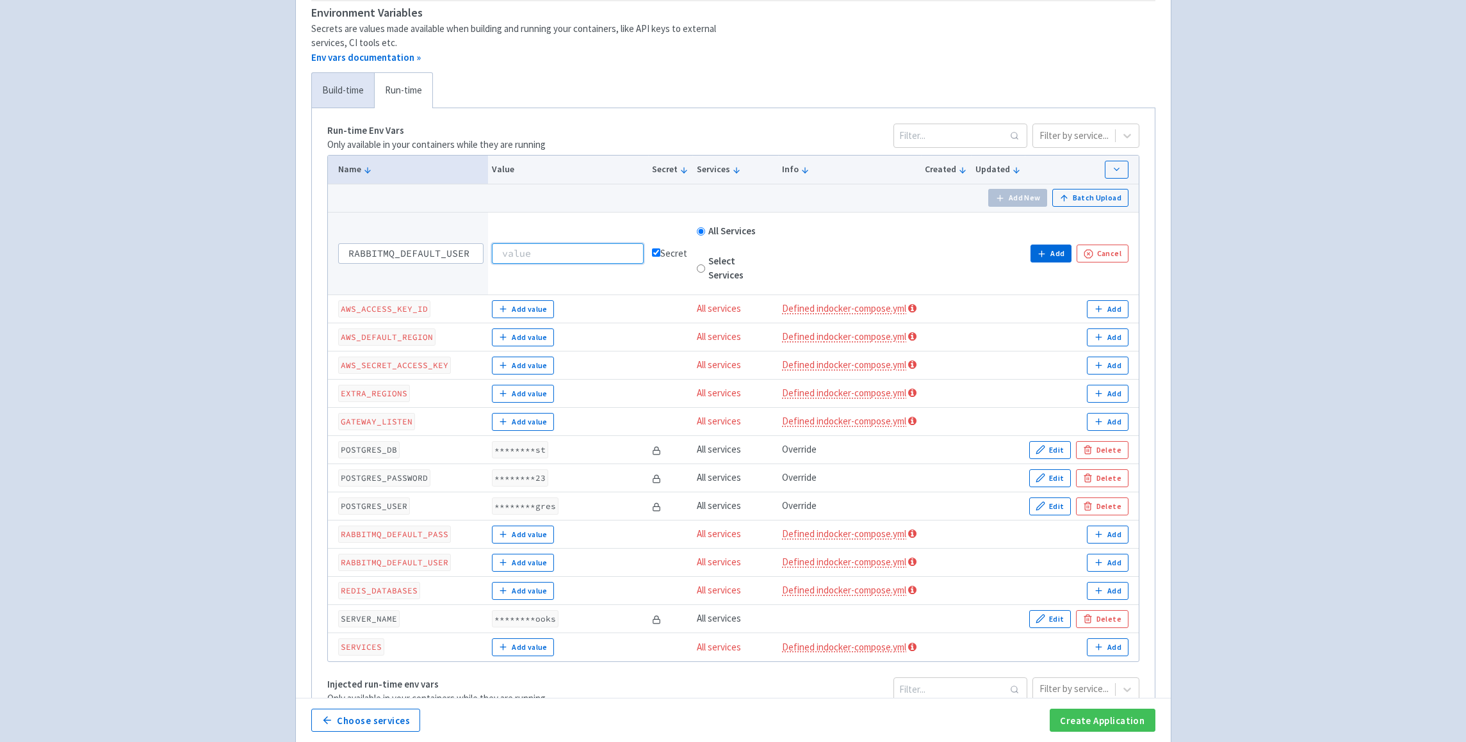
click at [570, 258] on input at bounding box center [568, 253] width 152 height 20
paste input "admin"
type input "admin"
click at [1049, 252] on button "Add" at bounding box center [1050, 254] width 41 height 18
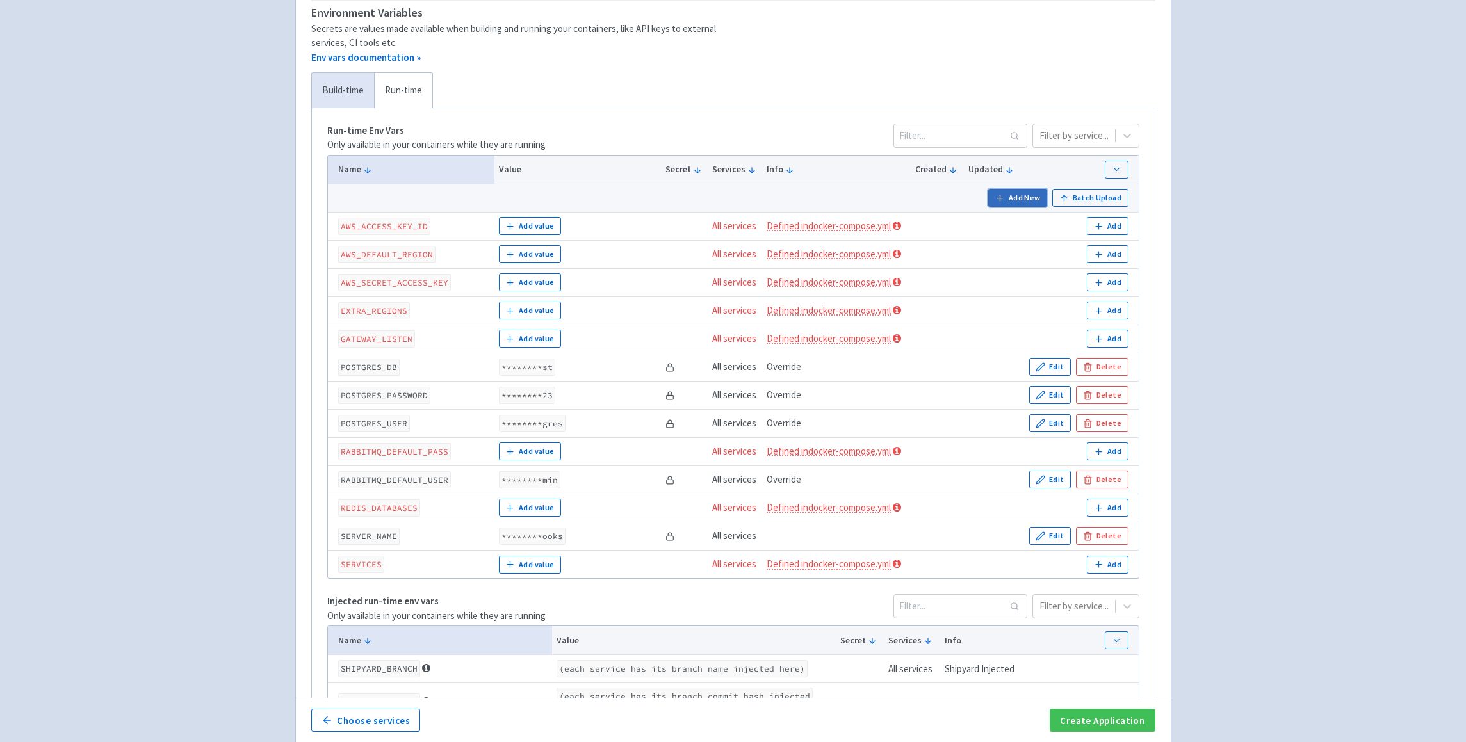
click at [1037, 197] on button "Add New" at bounding box center [1017, 198] width 59 height 18
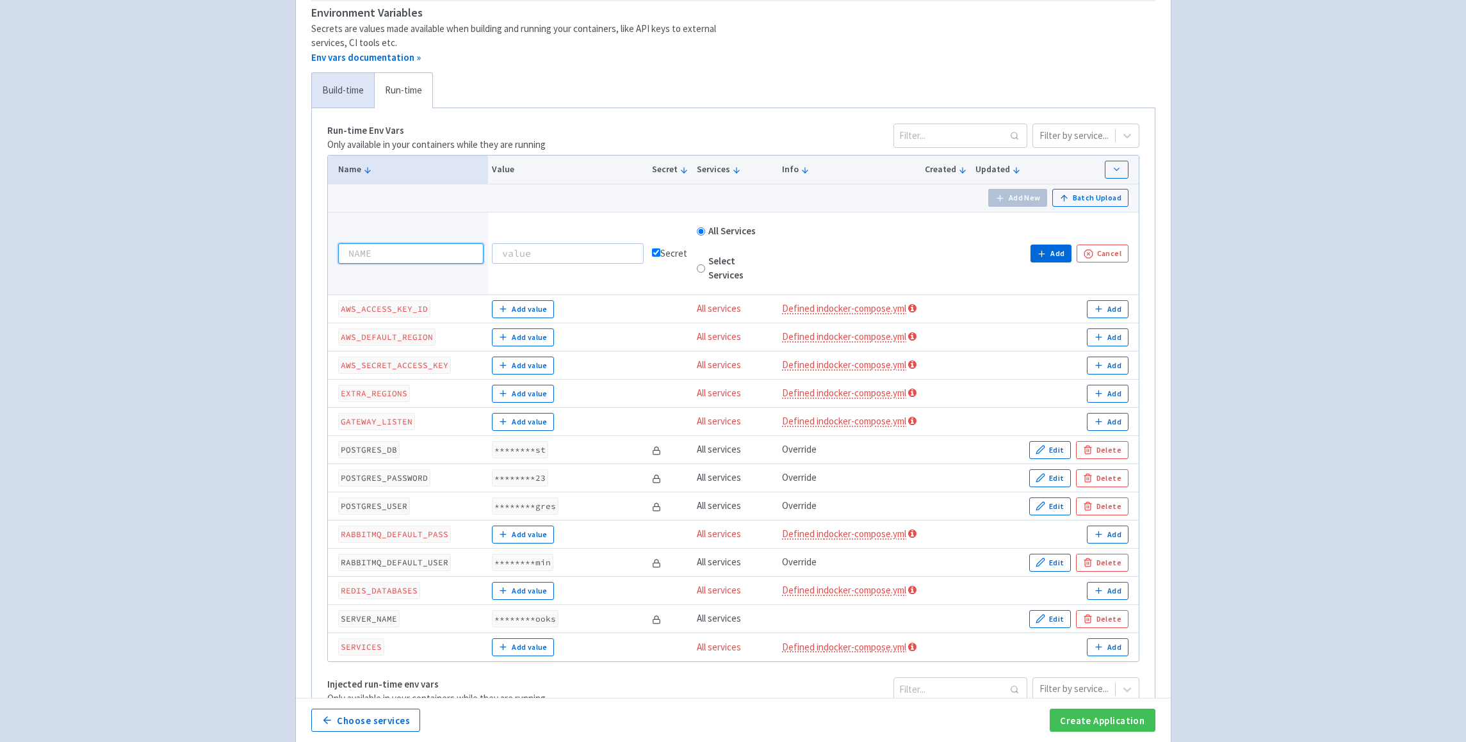
click at [454, 256] on input at bounding box center [411, 253] width 146 height 20
paste input "RABBITMQ_DEFAULT_PASS"
type input "RABBITMQ_DEFAULT_PASS"
click at [592, 260] on input at bounding box center [568, 253] width 152 height 20
paste input "admin123#"
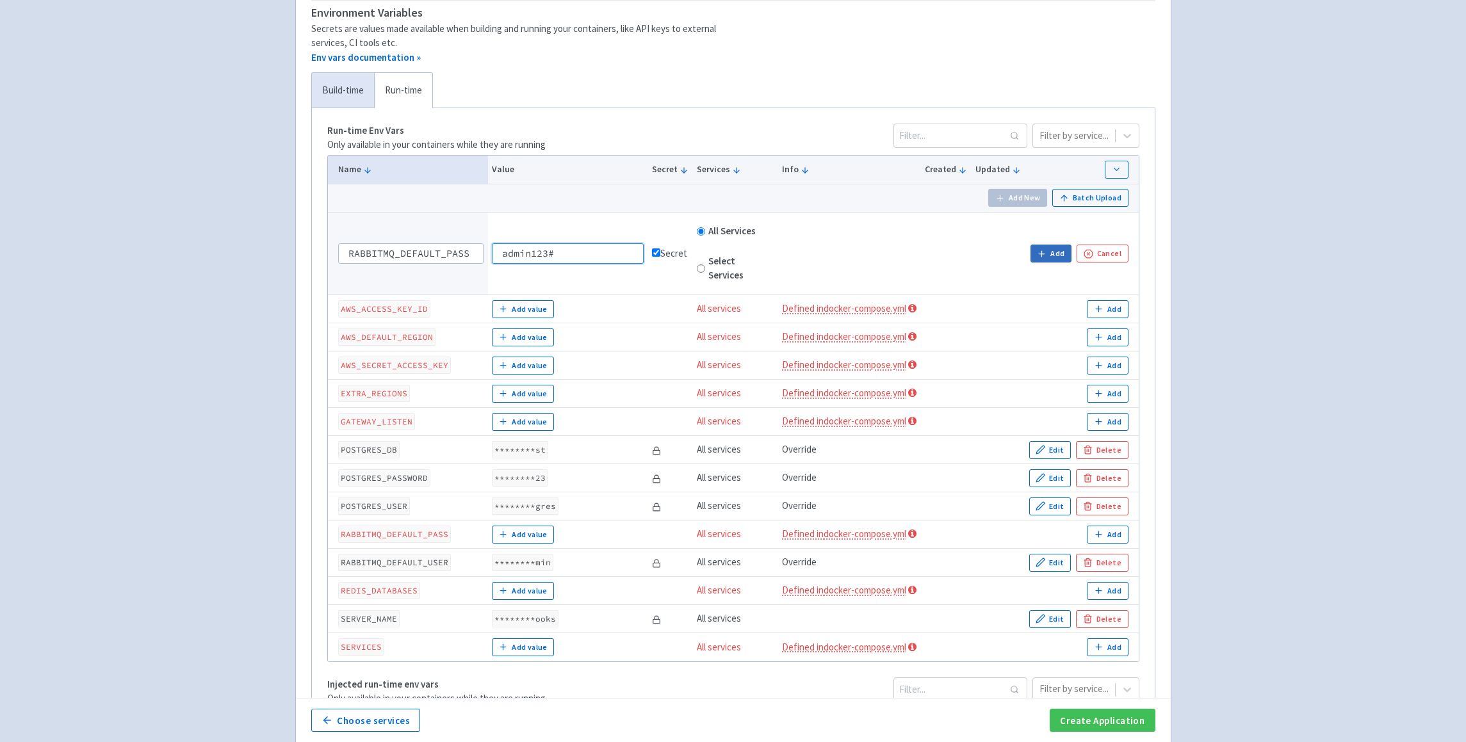
type input "admin123#"
click at [1050, 257] on button "Add" at bounding box center [1050, 254] width 41 height 18
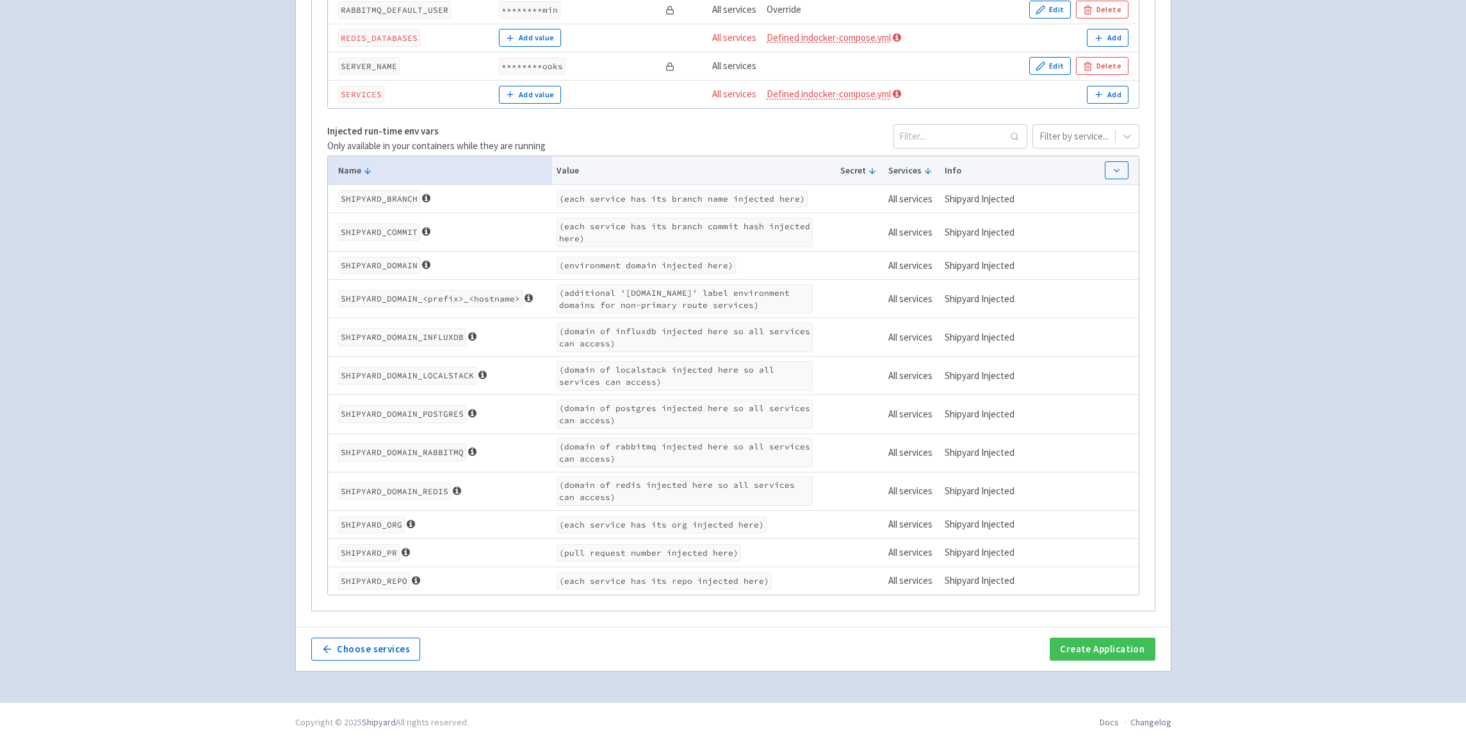
scroll to position [717, 0]
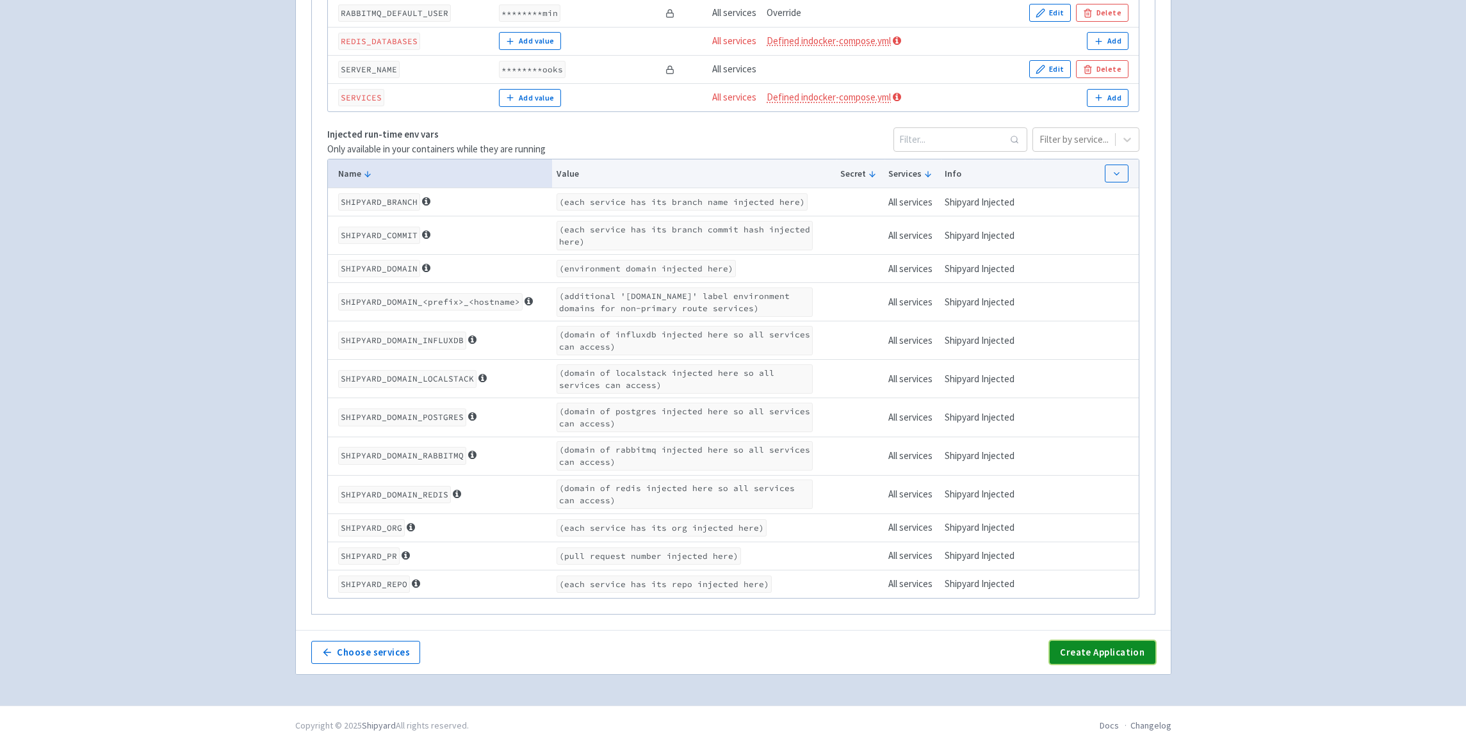
click at [1125, 660] on button "Create Application" at bounding box center [1102, 652] width 105 height 23
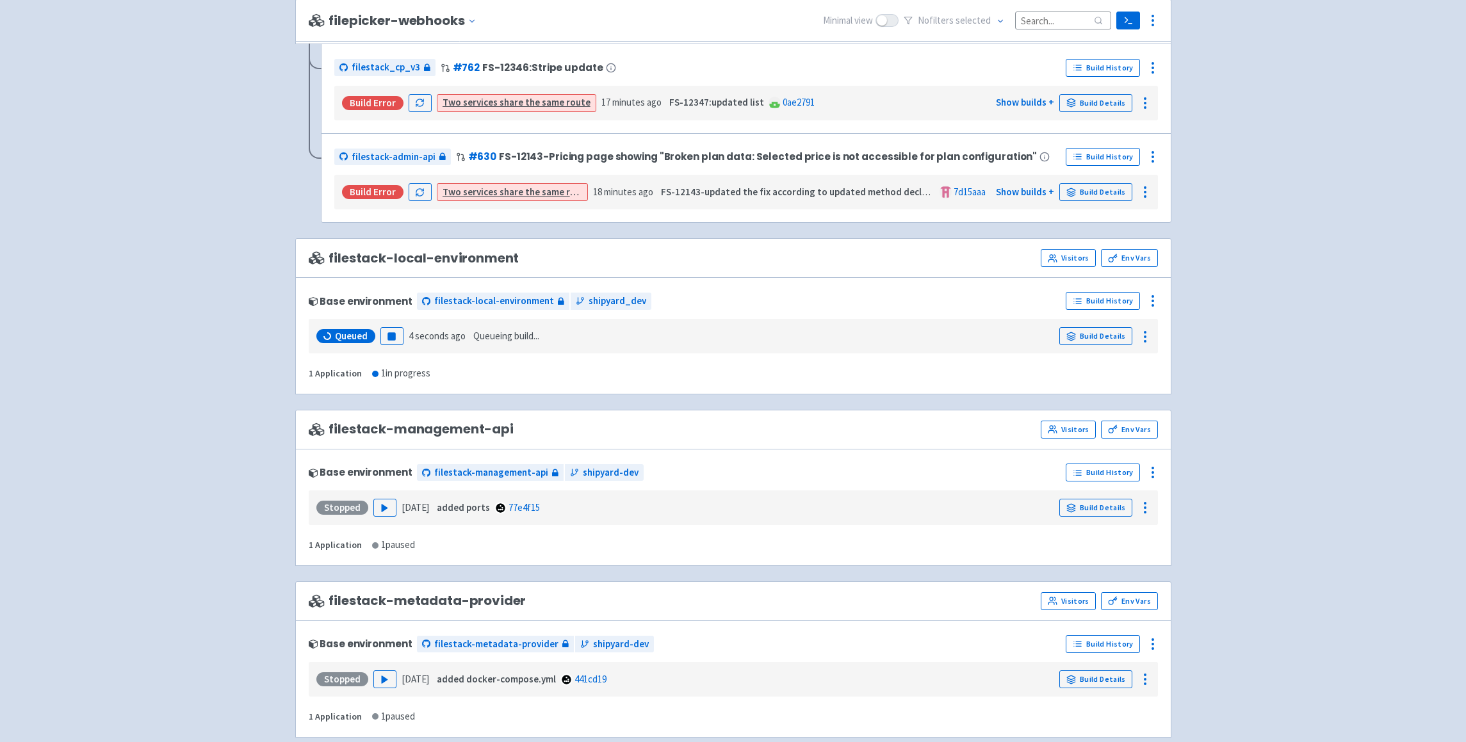
scroll to position [1026, 0]
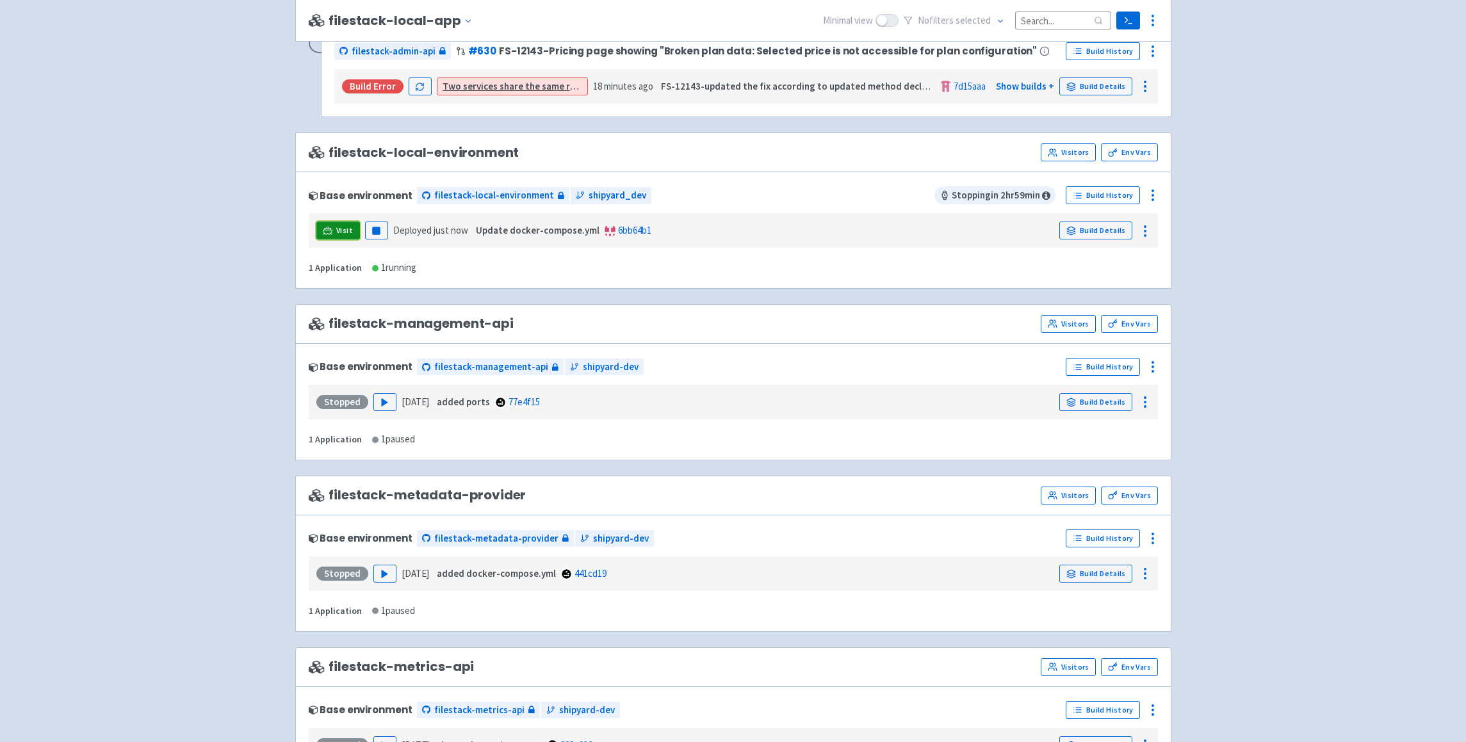
click at [346, 232] on span "Visit" at bounding box center [344, 230] width 17 height 10
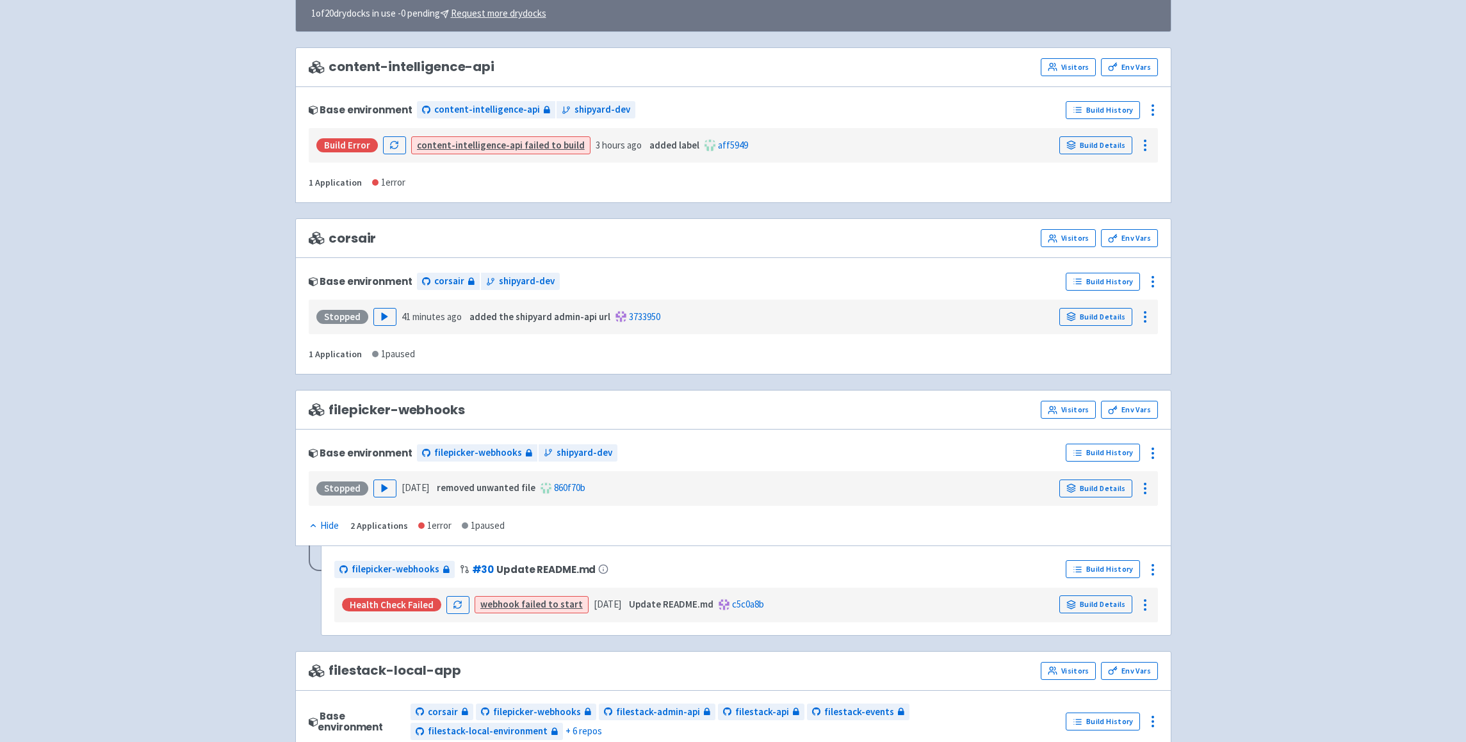
scroll to position [0, 0]
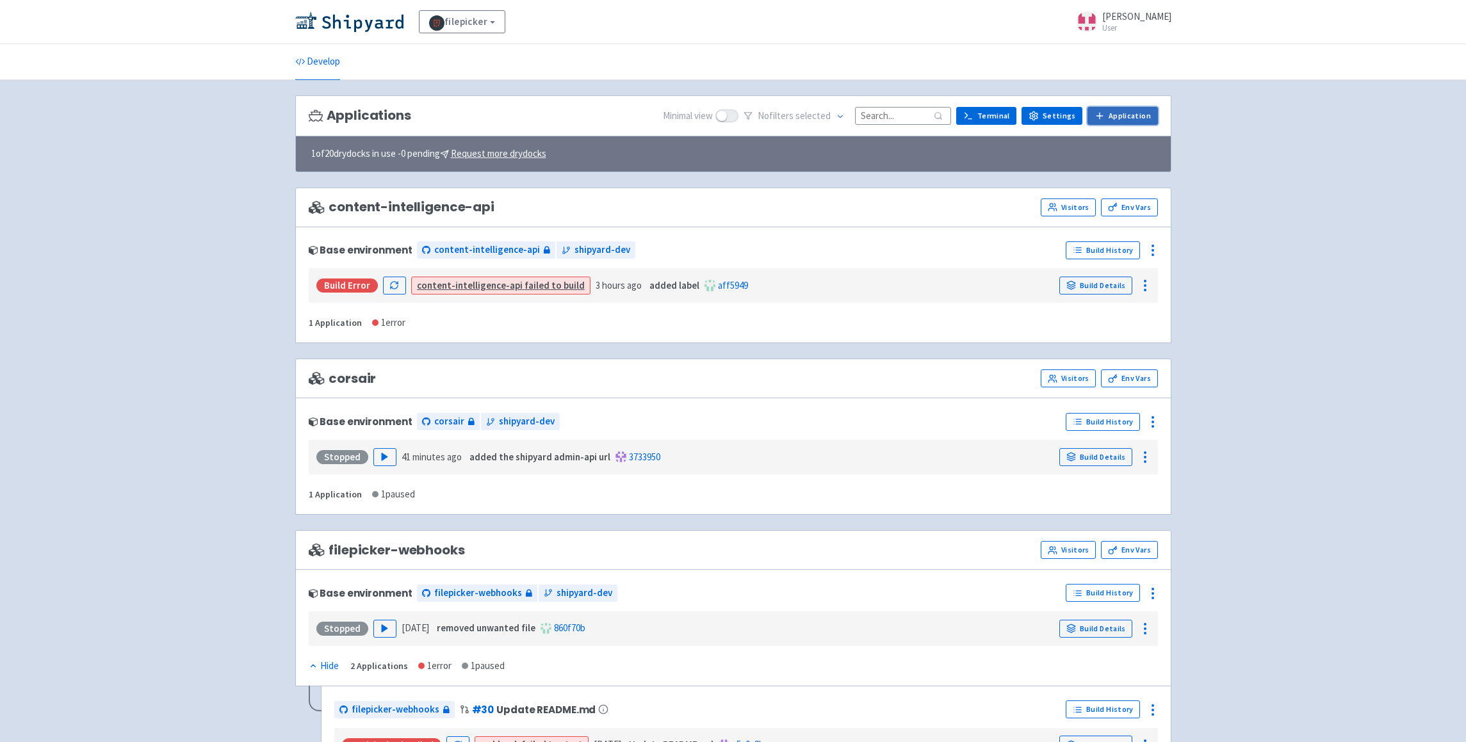
click at [1141, 111] on link "Application" at bounding box center [1122, 116] width 70 height 18
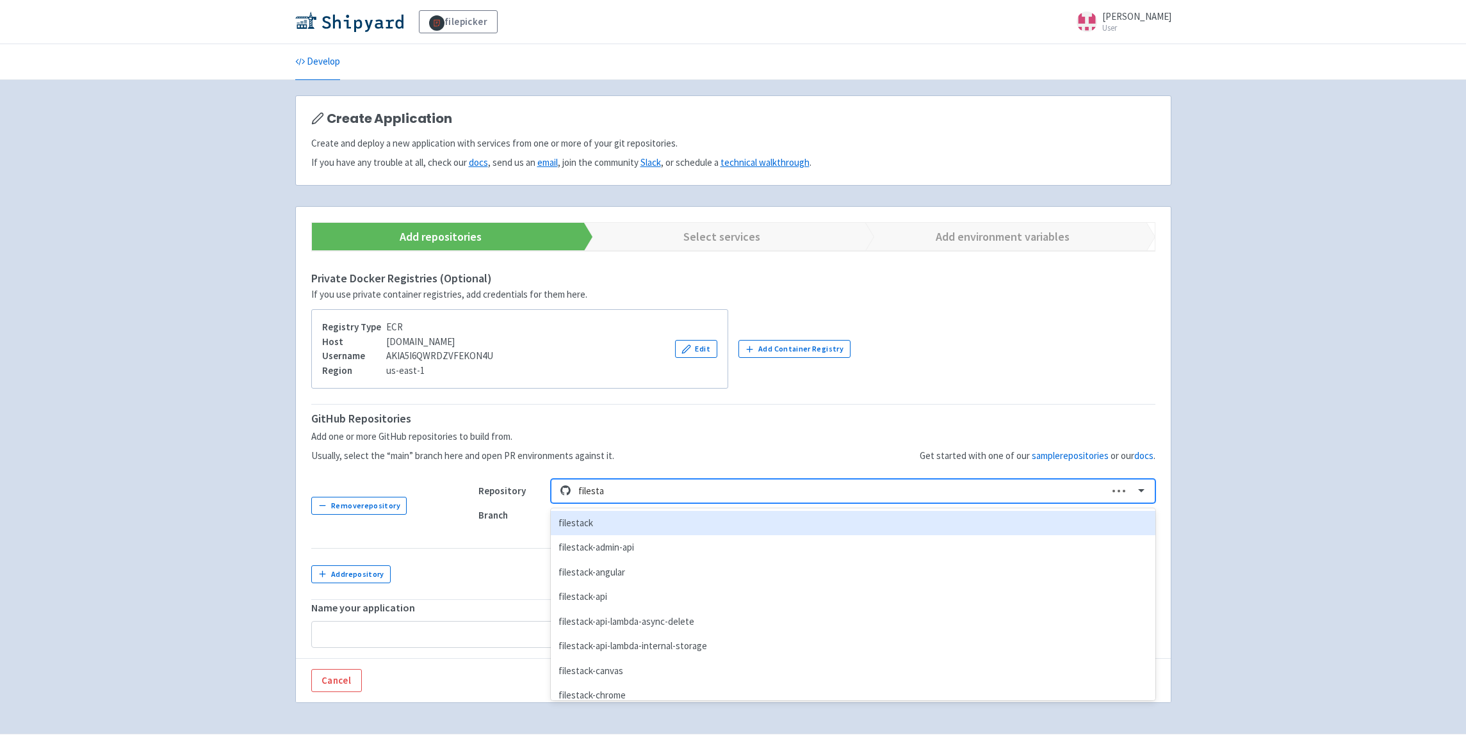
type input "filestac"
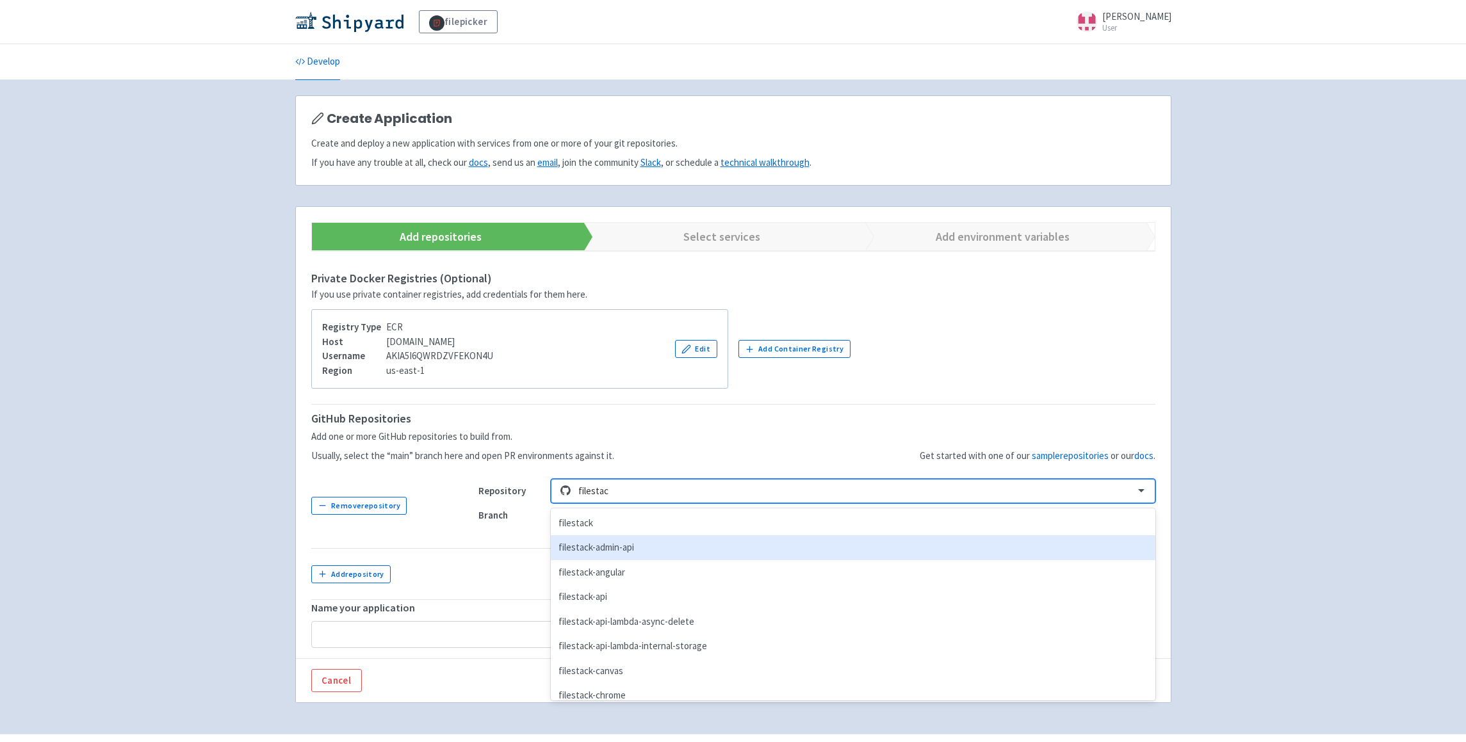
click at [619, 550] on div "filestack-admin-api" at bounding box center [853, 547] width 604 height 25
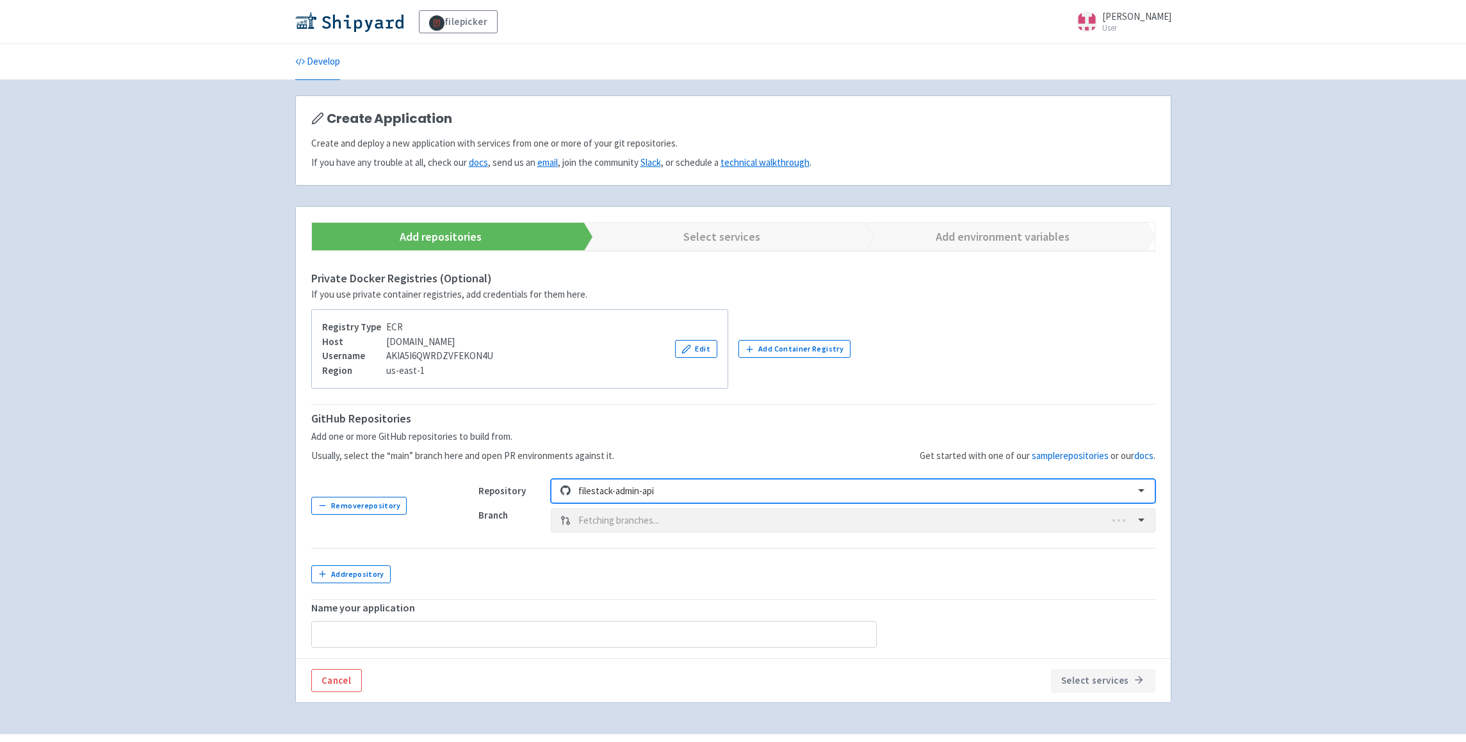
click at [644, 515] on div "Branch Fetching branches..." at bounding box center [816, 521] width 677 height 24
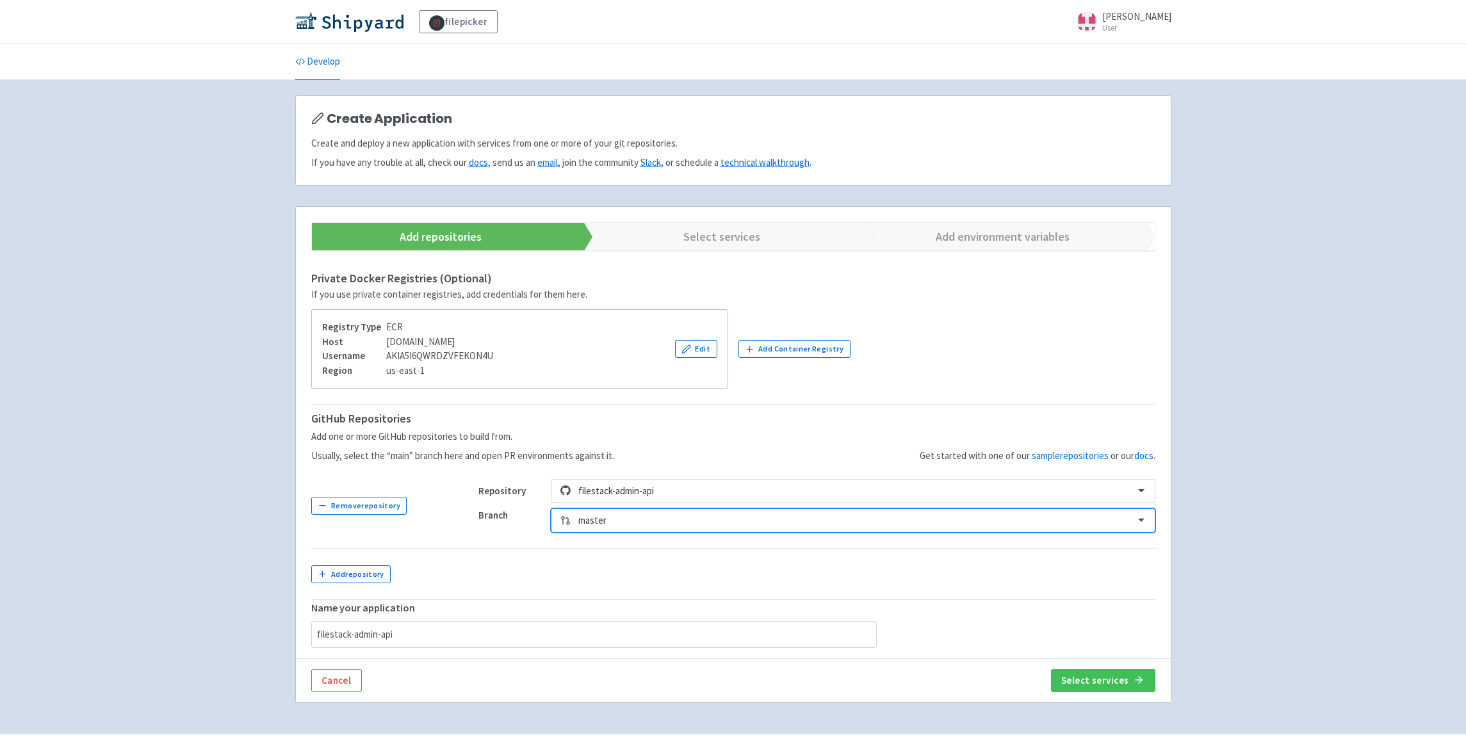
type input "filestack-admin-api"
click at [670, 520] on div at bounding box center [852, 520] width 548 height 17
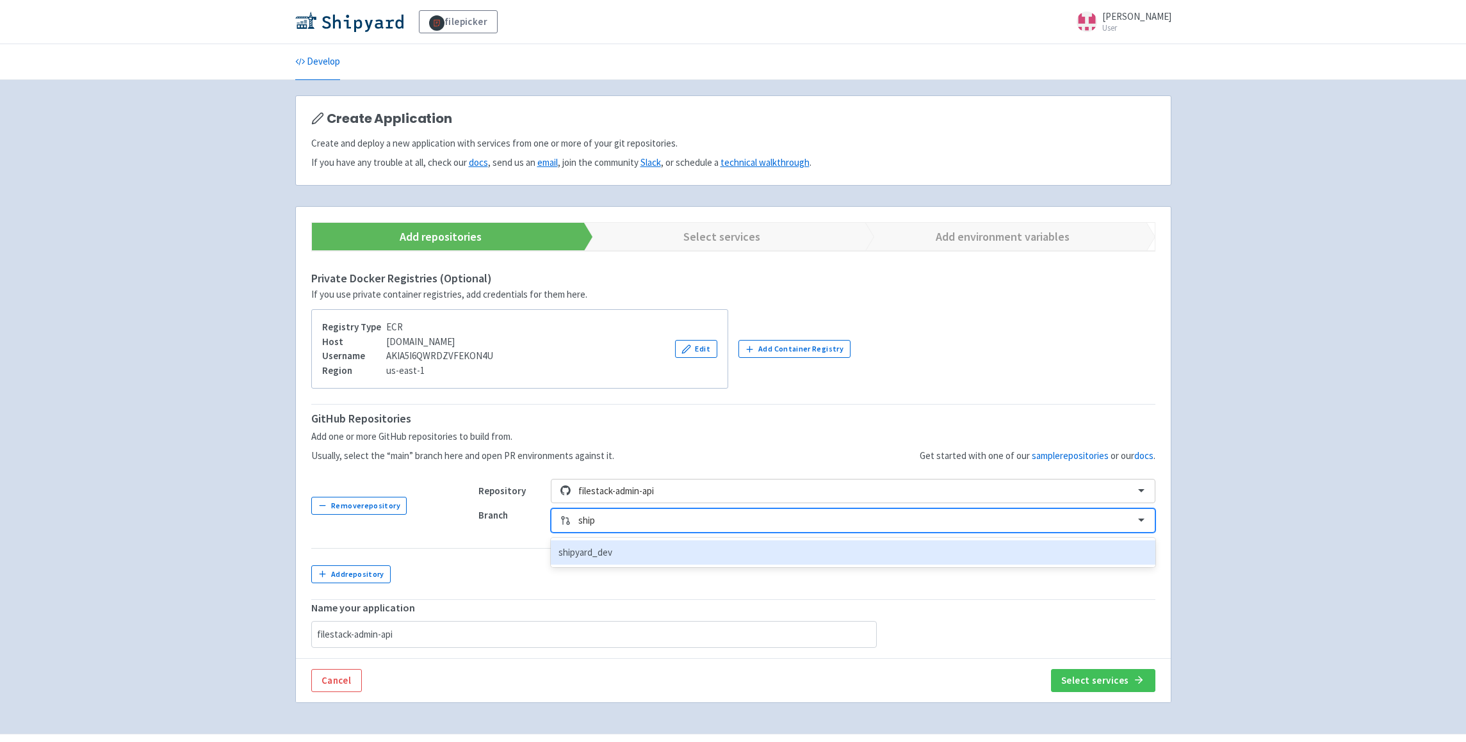
type input "shipy"
click at [667, 550] on div "shipyard_dev" at bounding box center [853, 553] width 604 height 25
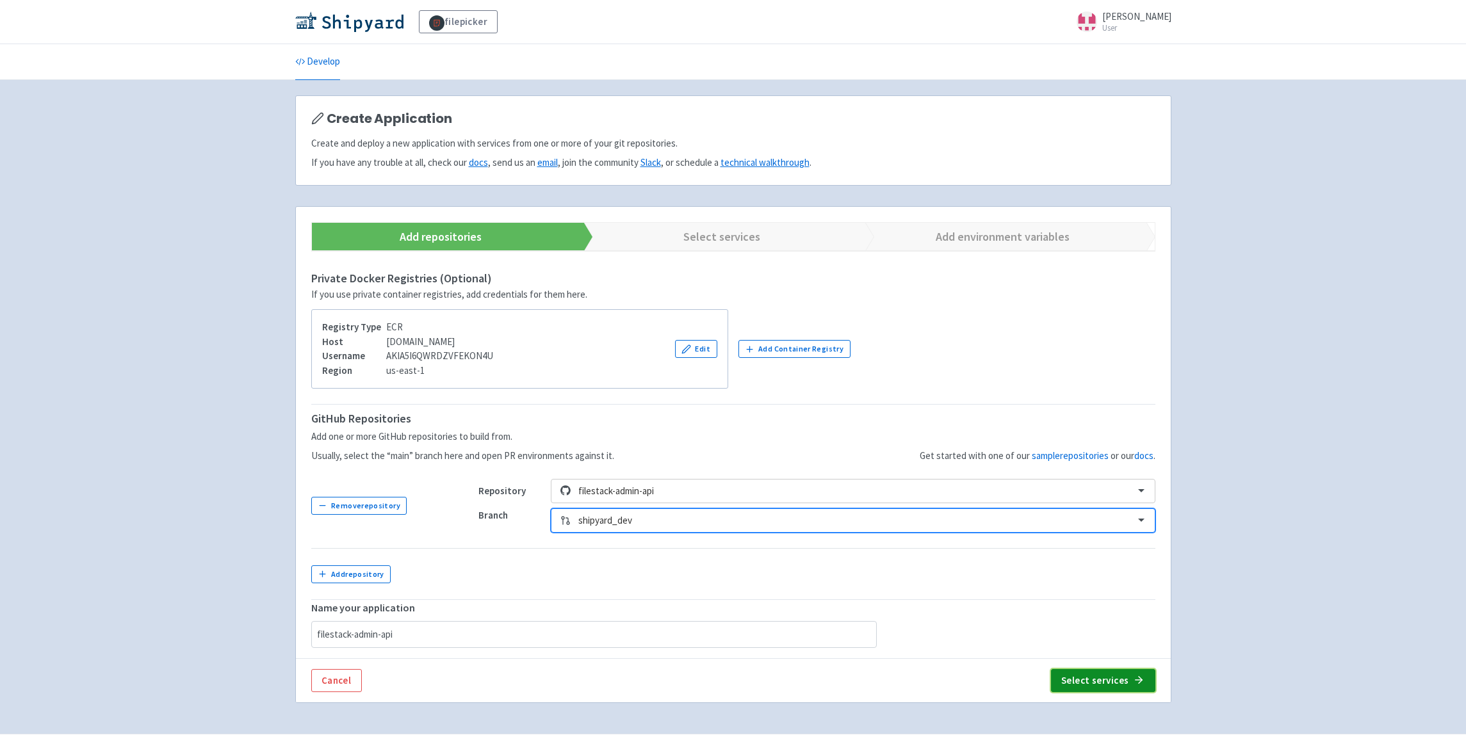
click at [1104, 678] on button "Select services" at bounding box center [1103, 680] width 104 height 23
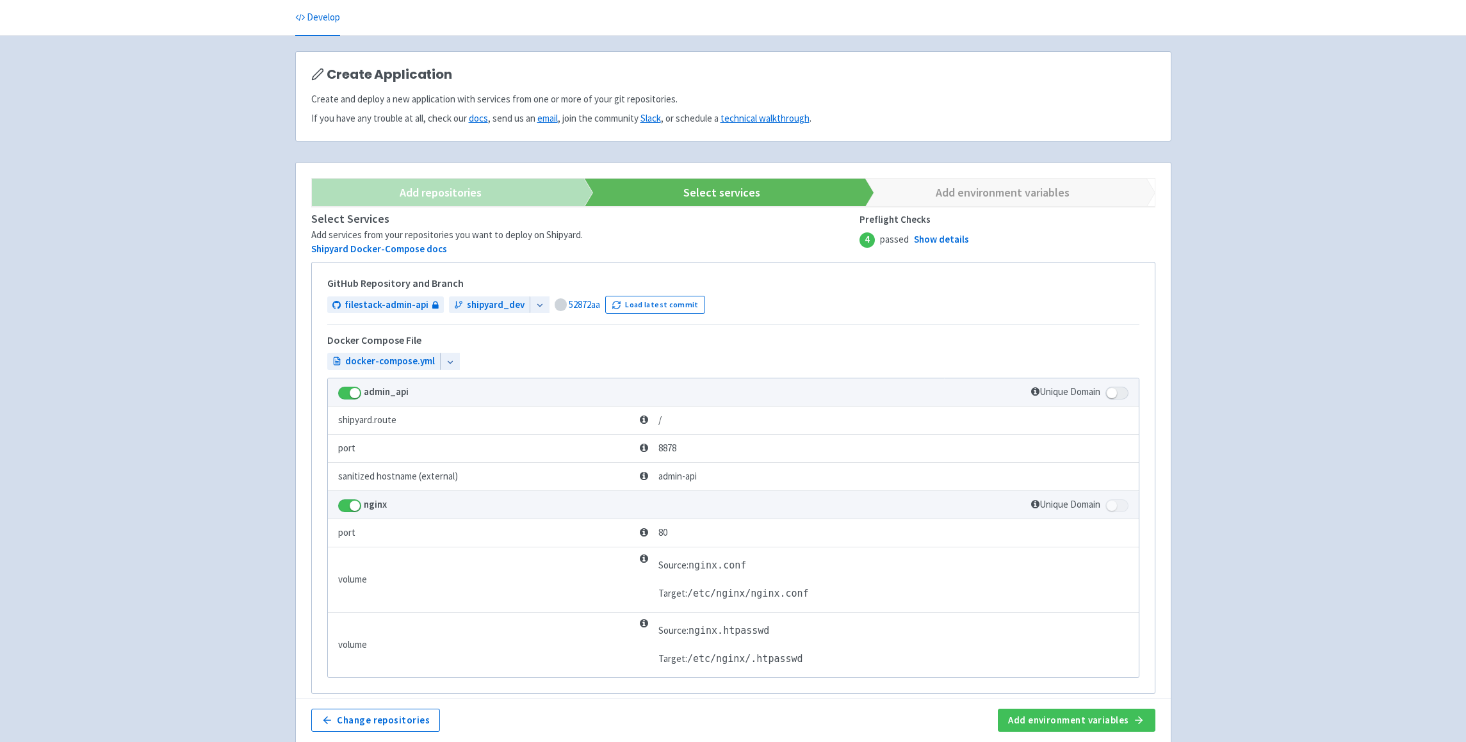
scroll to position [281, 0]
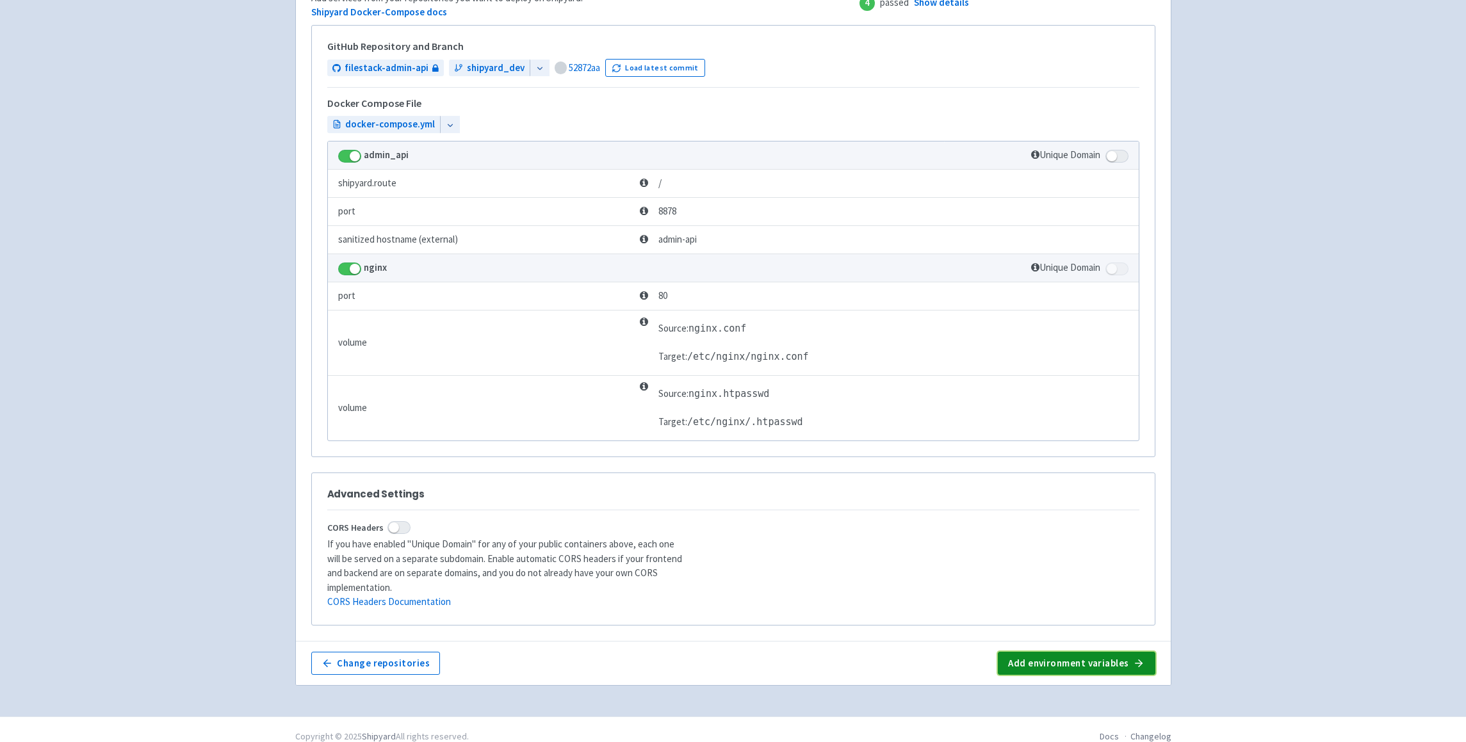
click at [1116, 652] on button "Add environment variables" at bounding box center [1076, 663] width 157 height 23
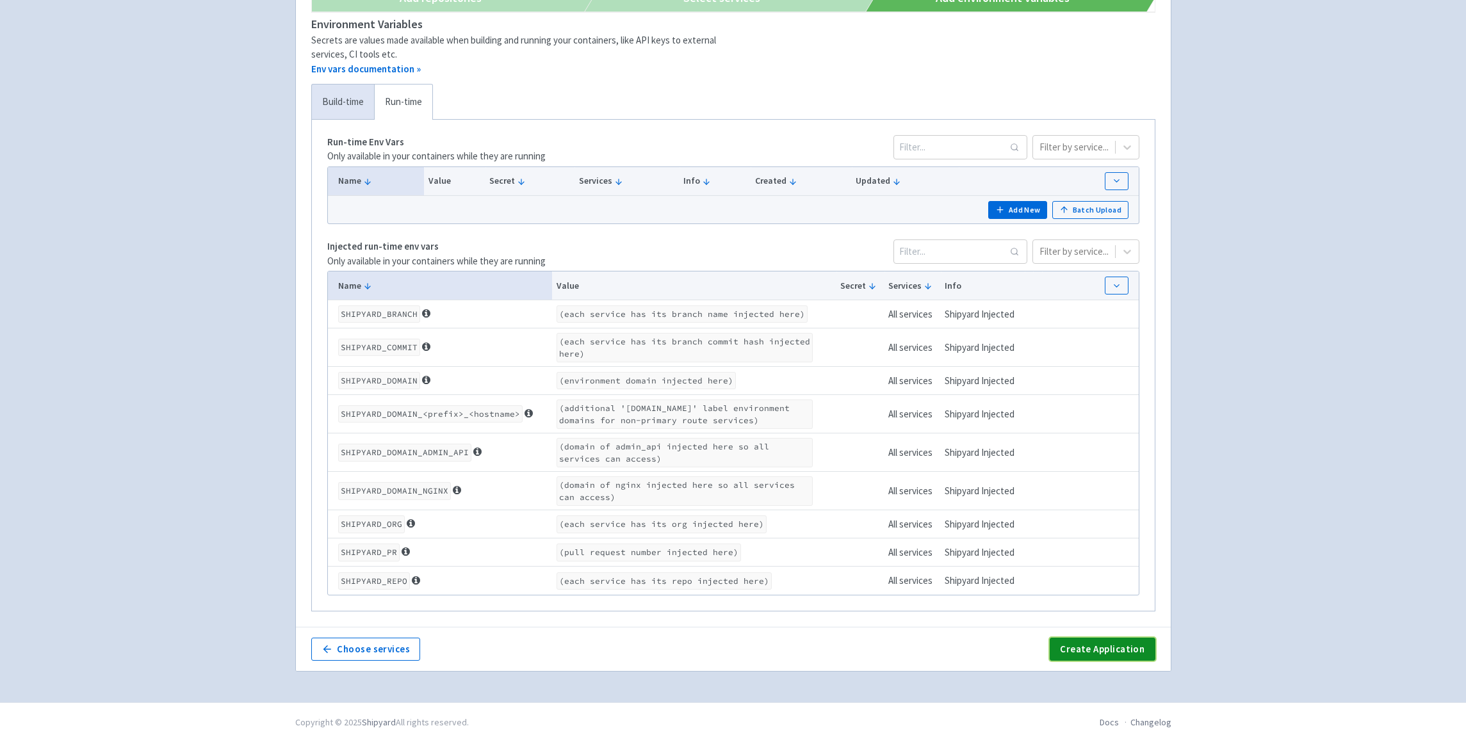
click at [1119, 644] on button "Create Application" at bounding box center [1102, 649] width 105 height 23
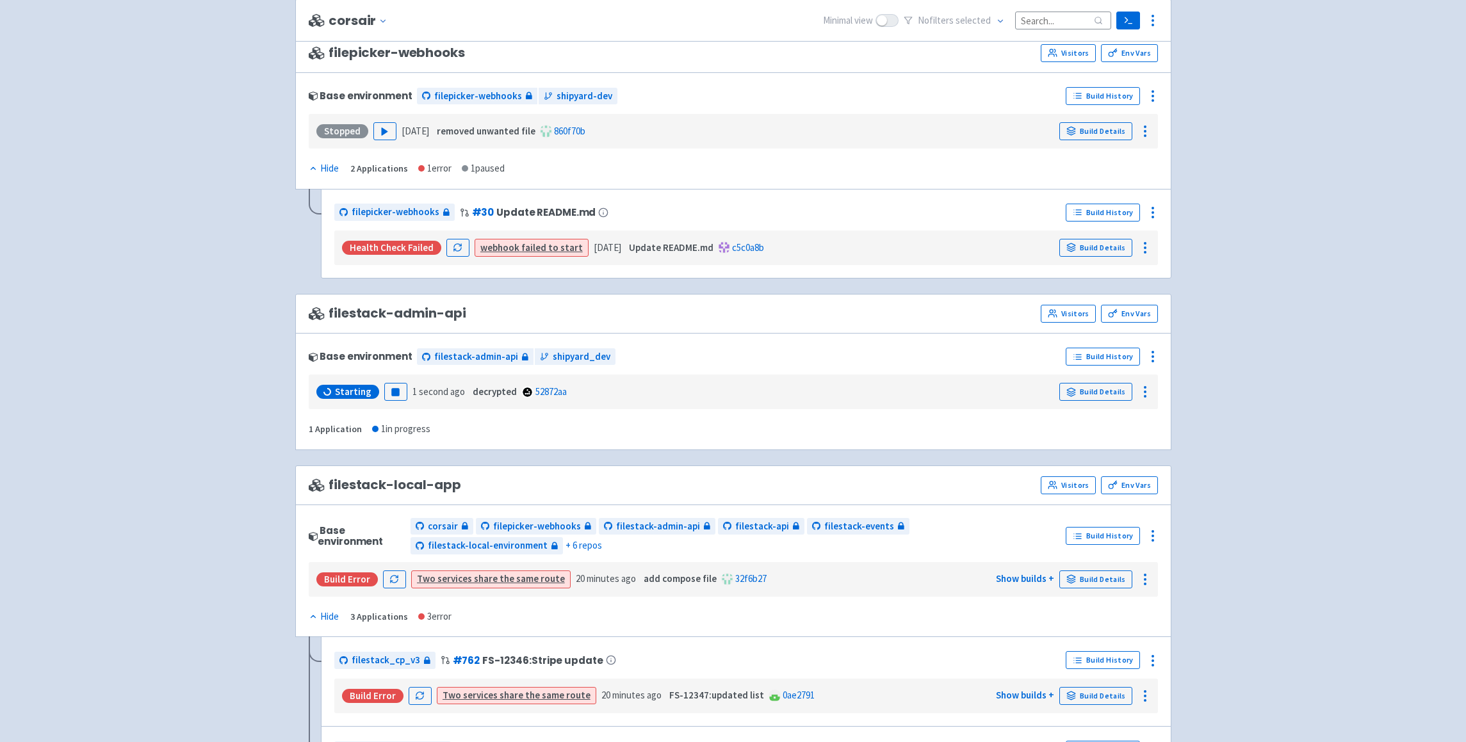
scroll to position [556, 0]
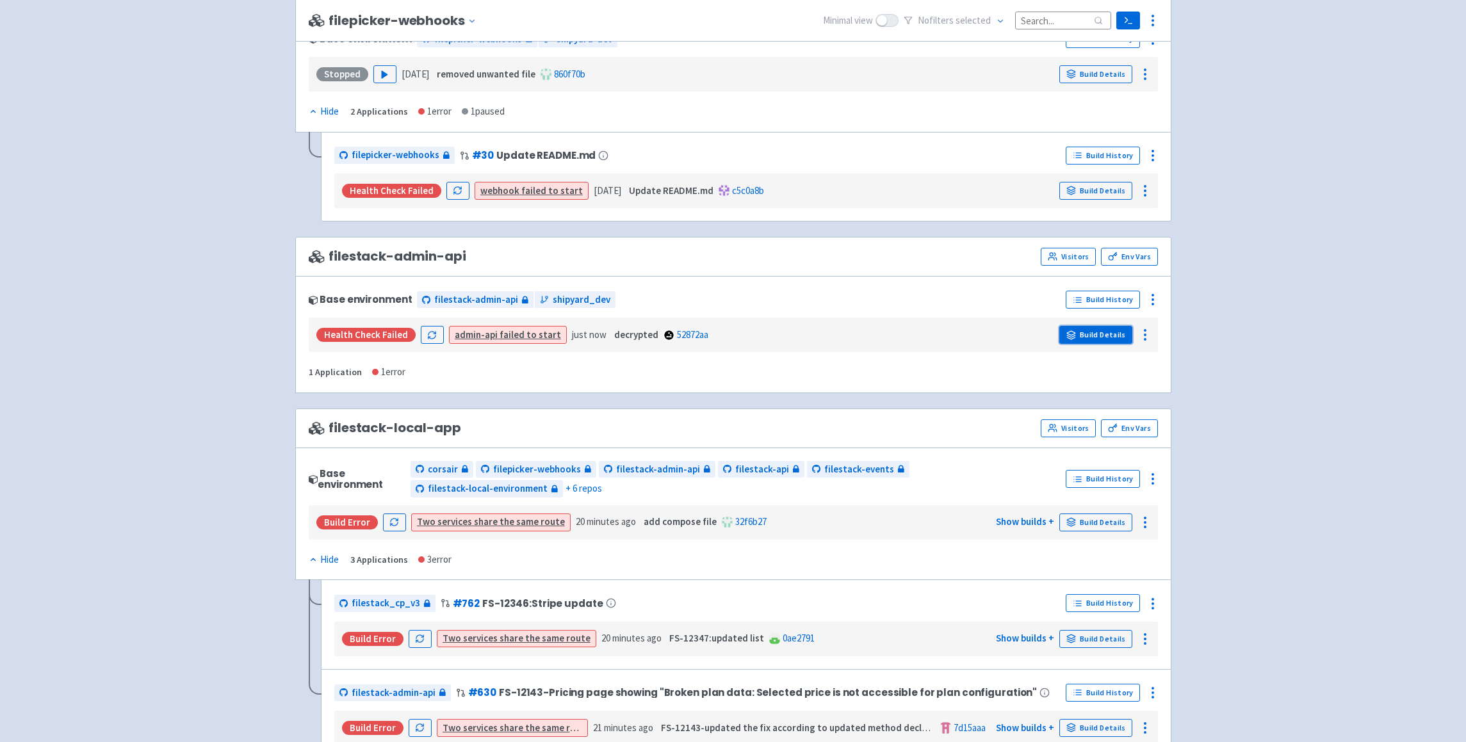
click at [1101, 339] on link "Build Details" at bounding box center [1095, 335] width 73 height 18
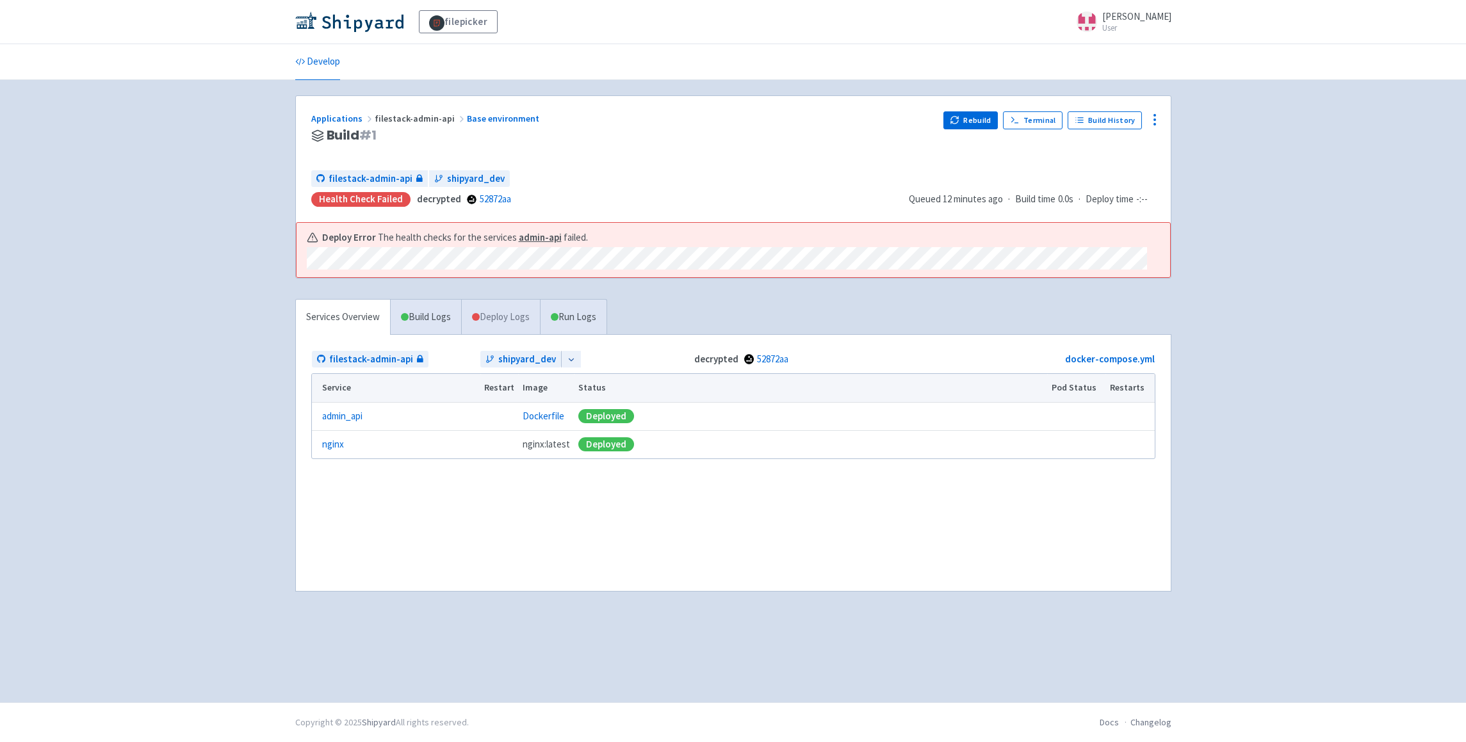
click at [496, 307] on link "Deploy Logs" at bounding box center [500, 317] width 79 height 35
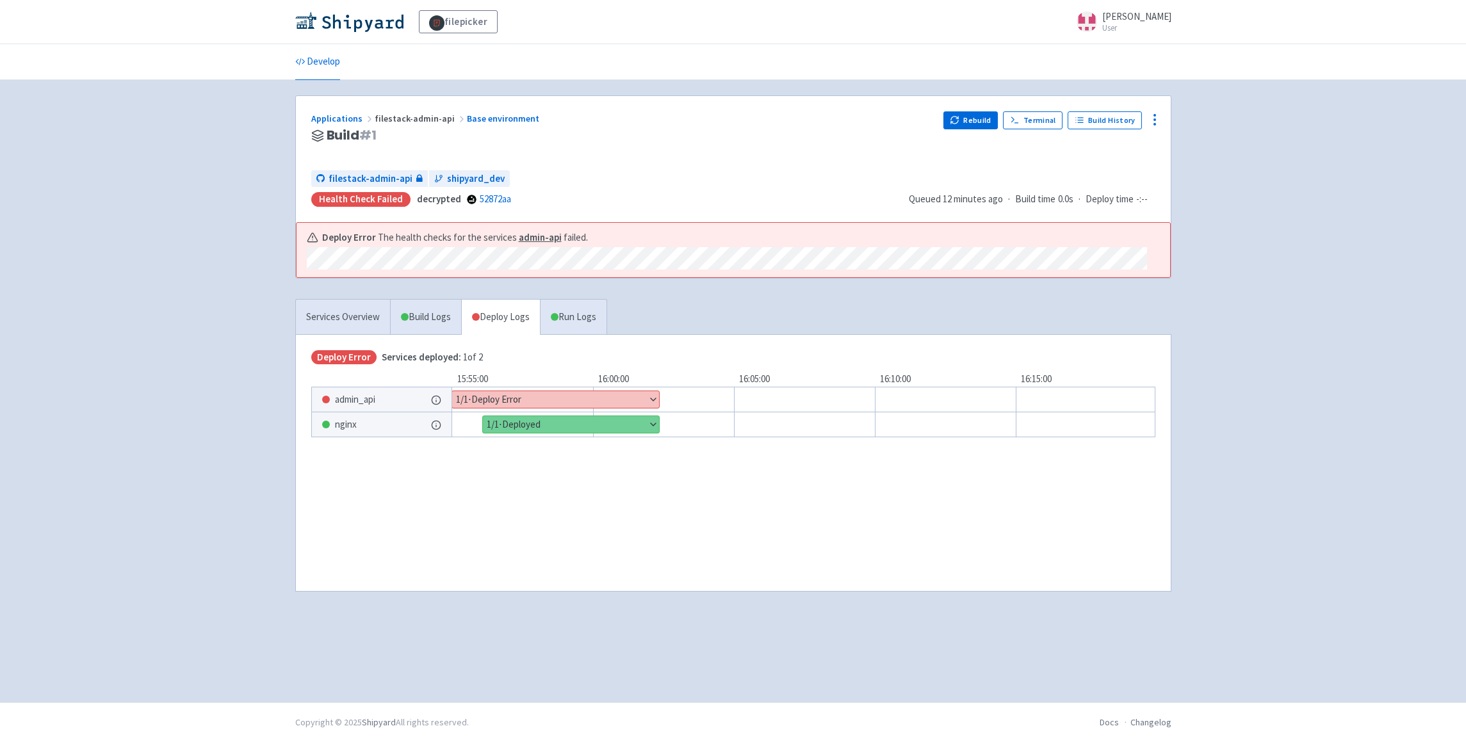
click at [550, 390] on div "Show details 1 / 1 ⋅ Deploy Error" at bounding box center [822, 400] width 820 height 26
click at [548, 401] on button "Show details" at bounding box center [555, 399] width 207 height 17
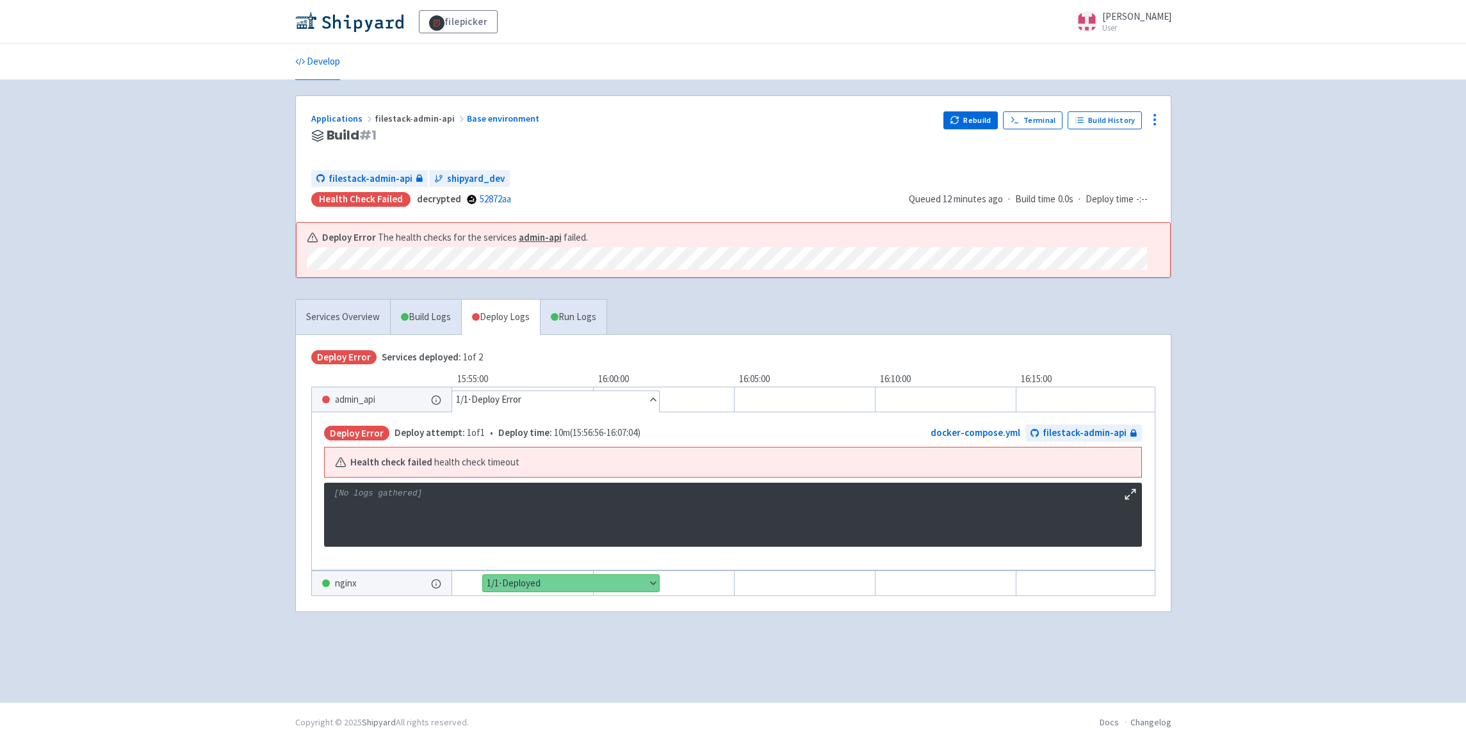
click at [354, 493] on p "[No logs gathered]" at bounding box center [732, 494] width 797 height 12
click at [421, 495] on p "[No logs gathered]" at bounding box center [732, 494] width 797 height 12
drag, startPoint x: 411, startPoint y: 464, endPoint x: 549, endPoint y: 470, distance: 138.5
click at [548, 470] on div "Health check failed health check timeout" at bounding box center [733, 463] width 817 height 30
click at [549, 470] on div "Health check failed health check timeout" at bounding box center [733, 463] width 817 height 30
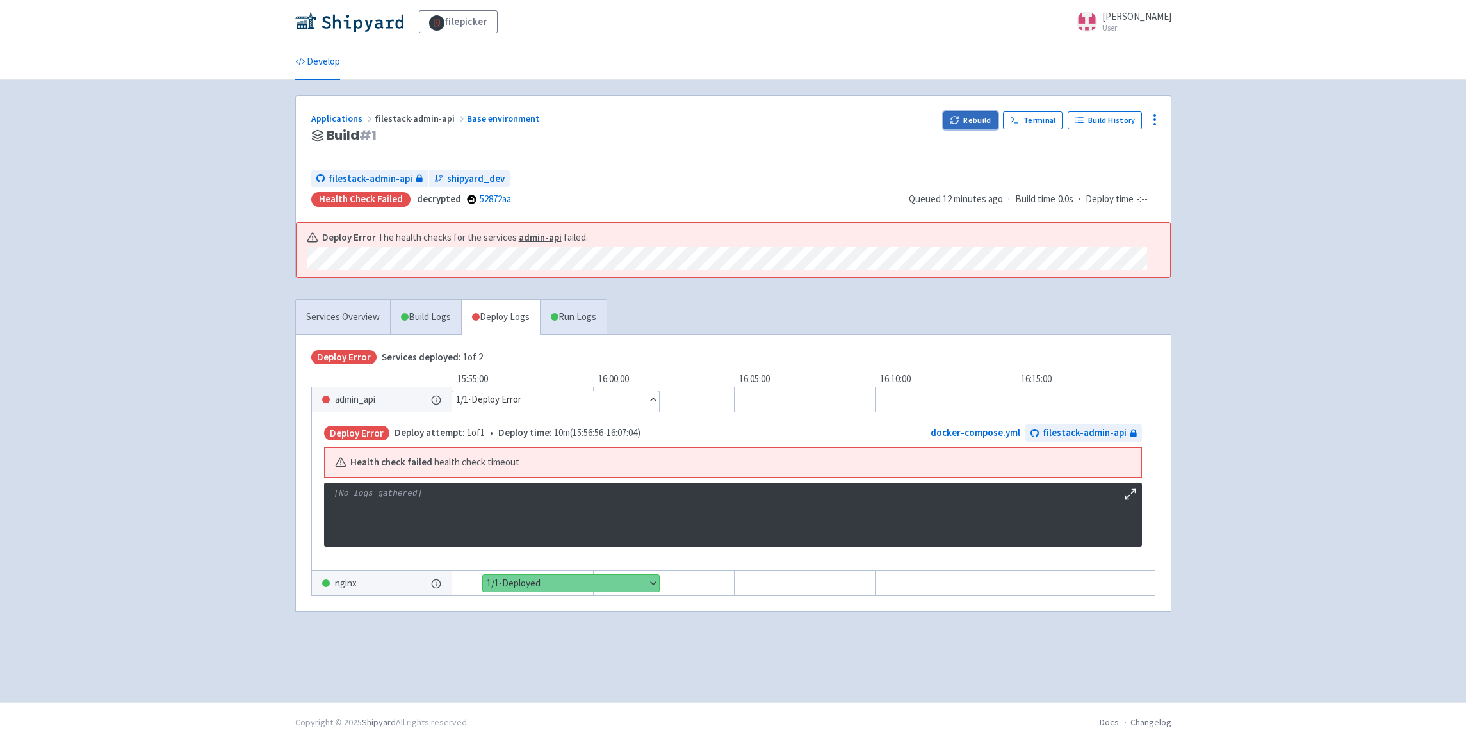
click at [985, 124] on button "Rebuild" at bounding box center [970, 120] width 55 height 18
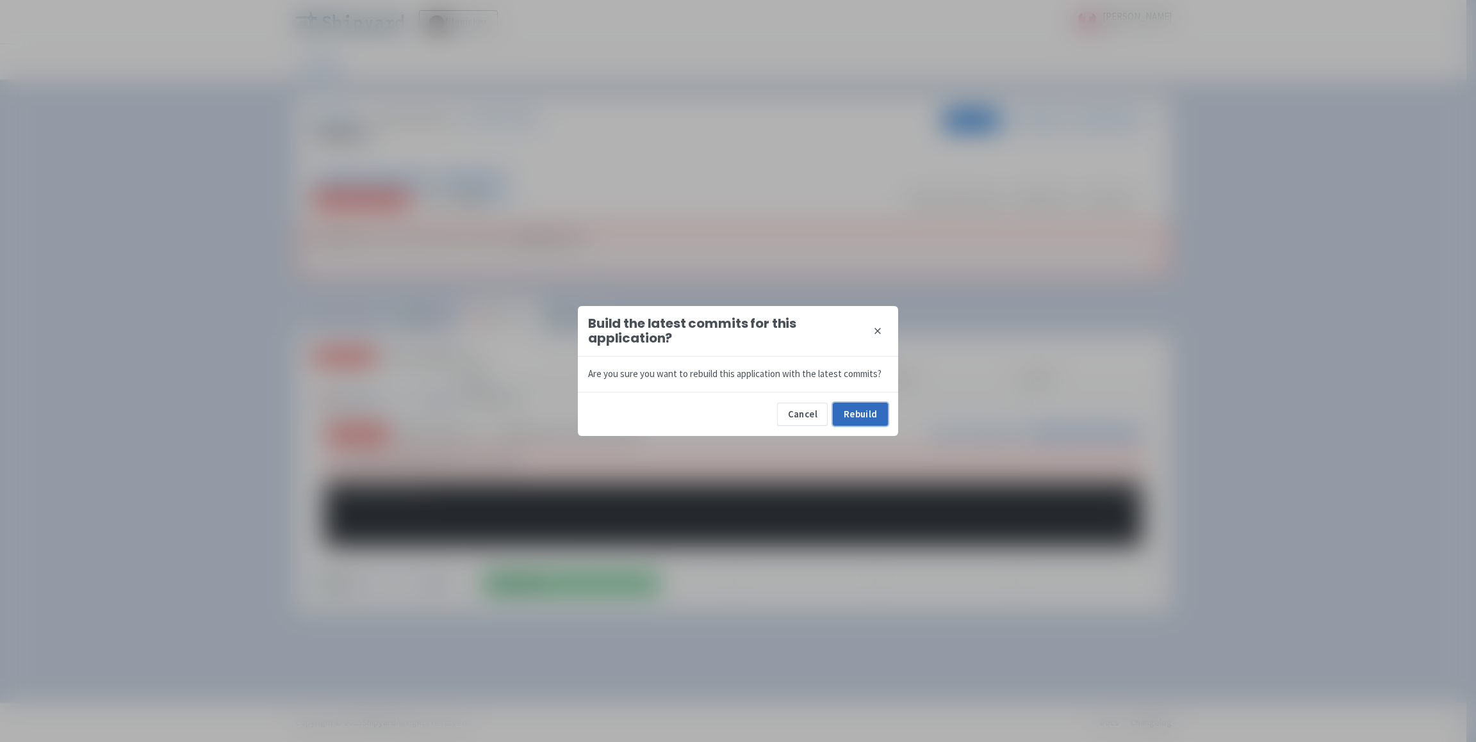
click at [865, 417] on button "Rebuild" at bounding box center [860, 414] width 55 height 23
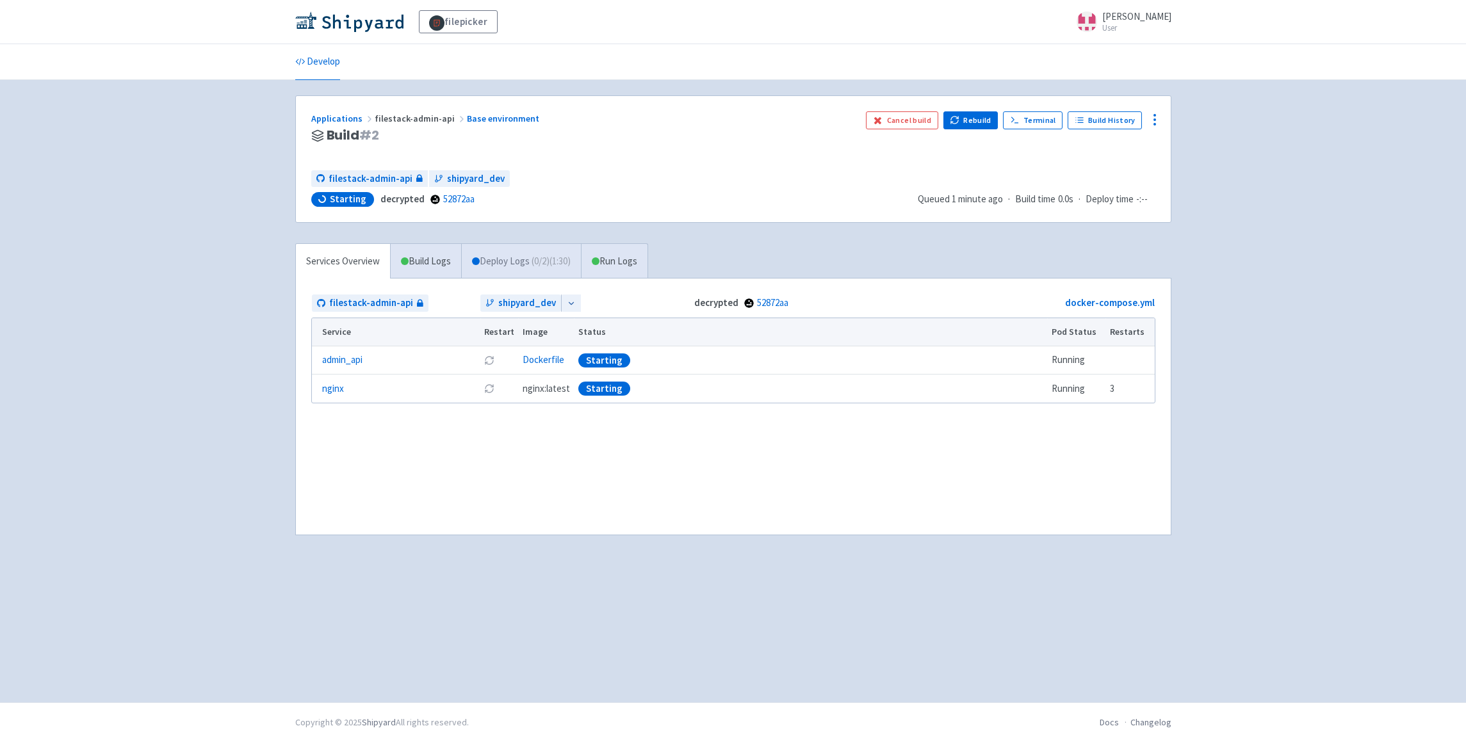
click at [535, 260] on link "Deploy Logs ( 0 / 2 ) (1:30)" at bounding box center [521, 261] width 120 height 35
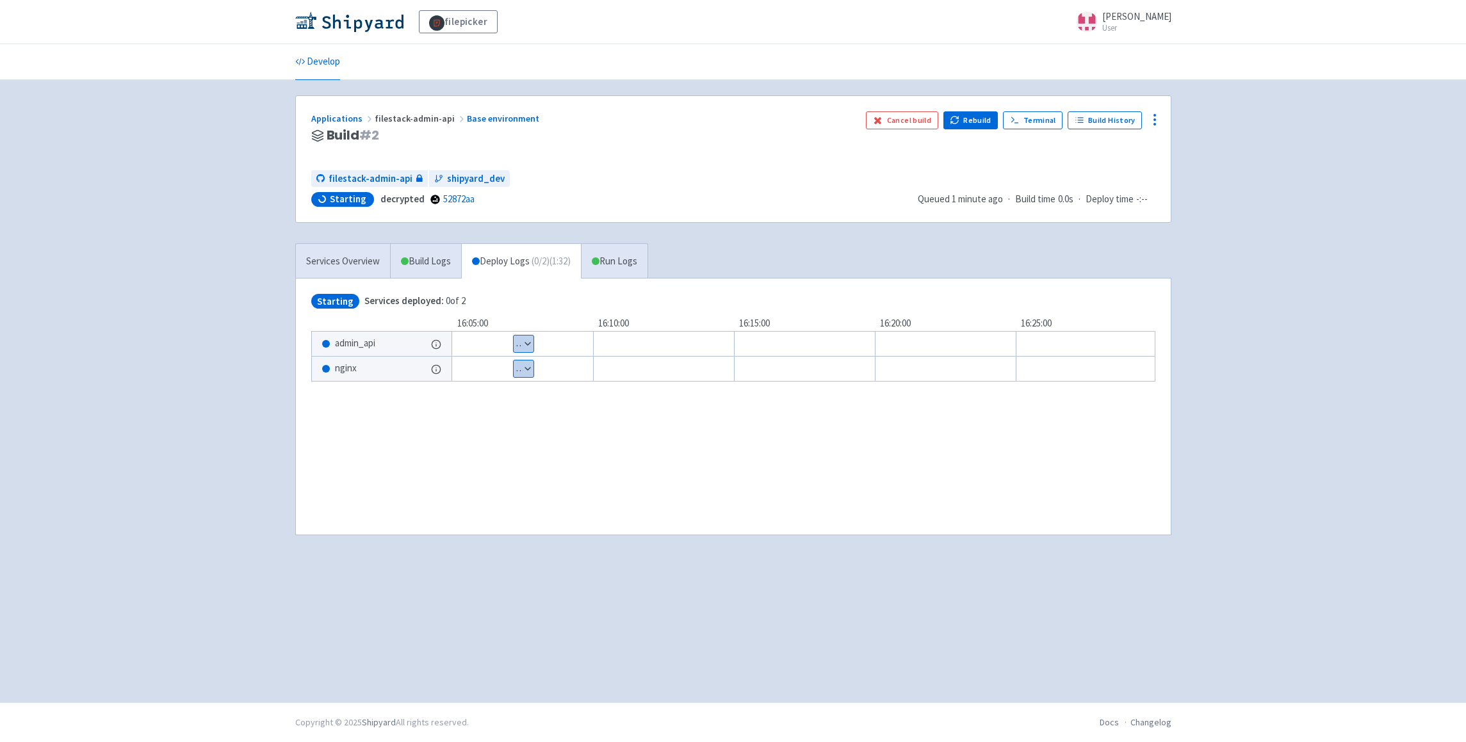
click at [523, 341] on button "Show details" at bounding box center [524, 344] width 20 height 17
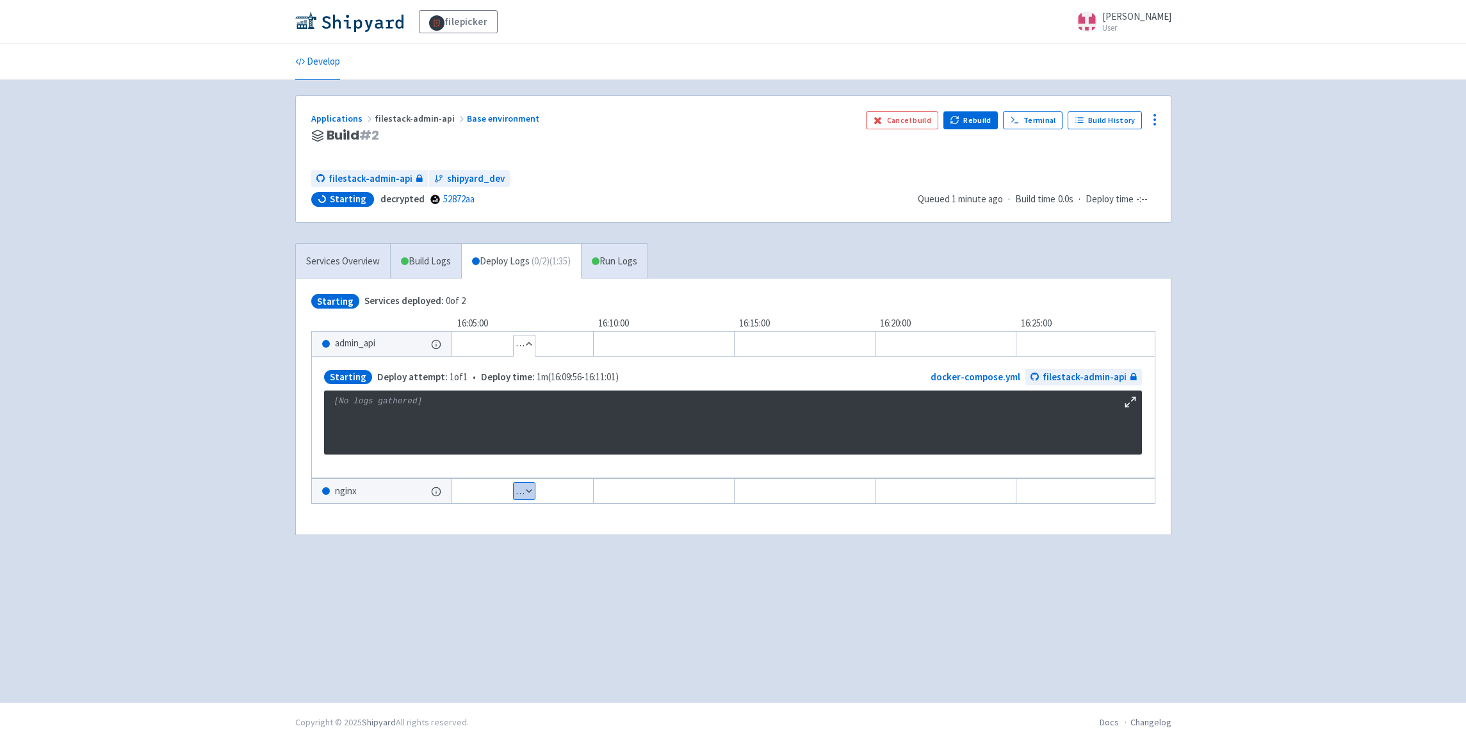
click at [544, 487] on div "Show details 1 / 1 ⋅ Starting" at bounding box center [822, 491] width 820 height 26
click at [531, 493] on button "Show details" at bounding box center [524, 491] width 21 height 17
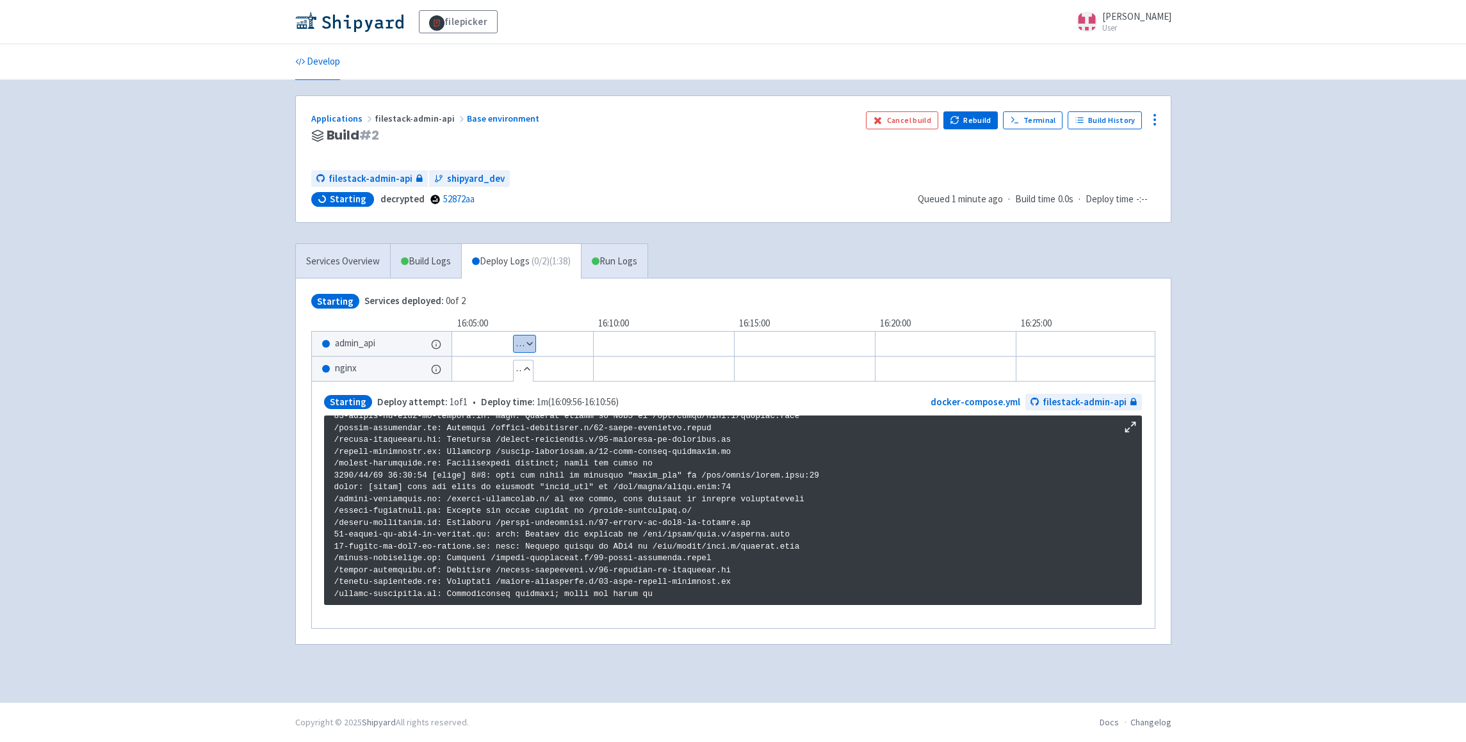
scroll to position [74, 0]
click at [525, 369] on button "Hide details" at bounding box center [523, 369] width 19 height 17
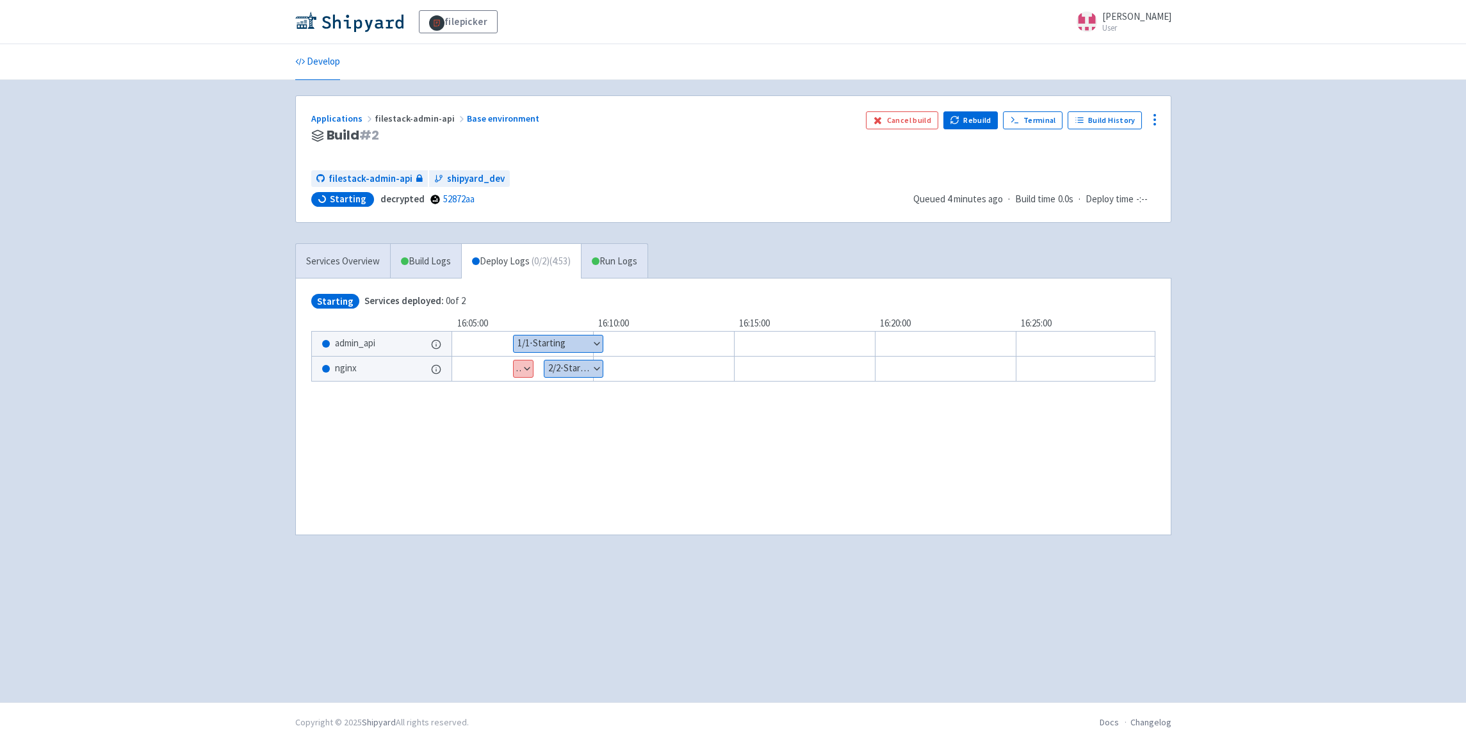
click at [528, 365] on button "Show details" at bounding box center [523, 369] width 19 height 17
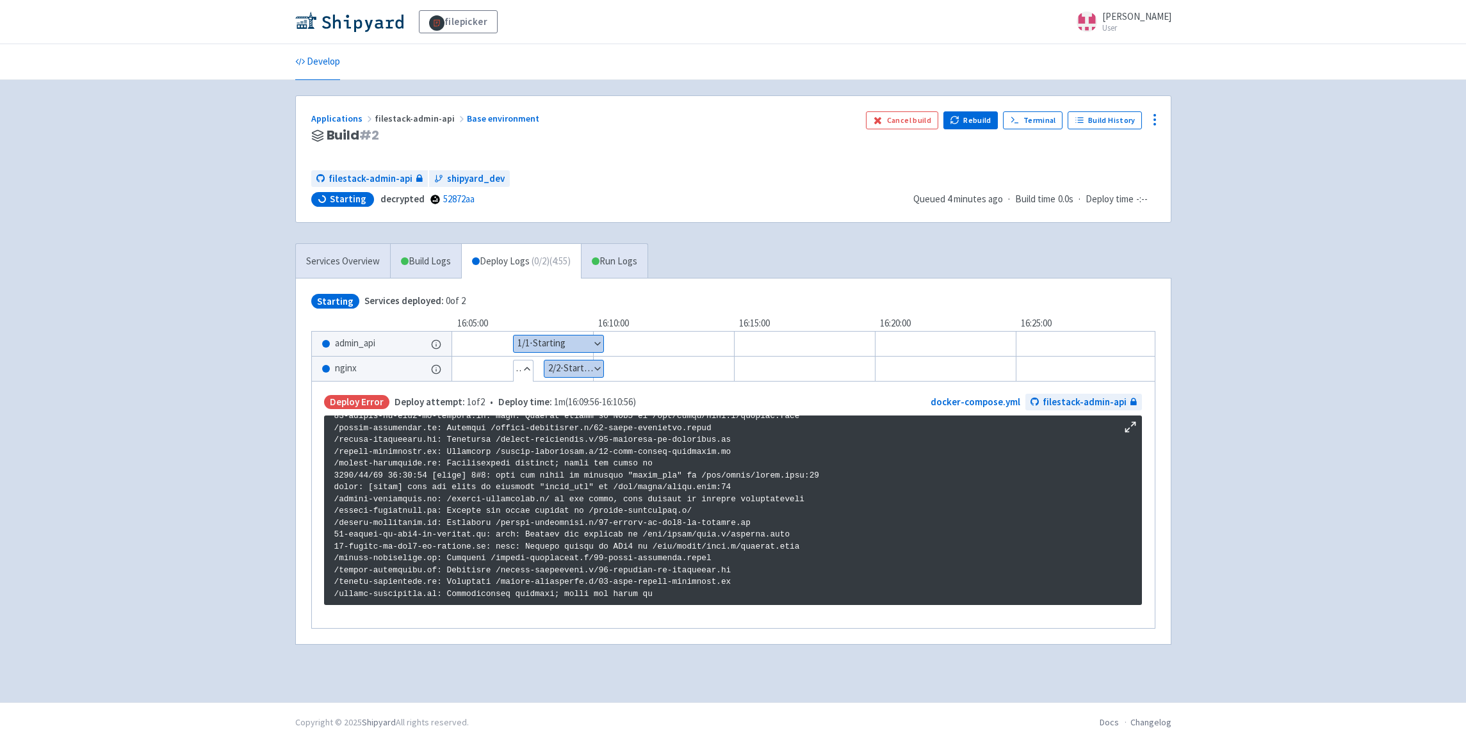
scroll to position [0, 0]
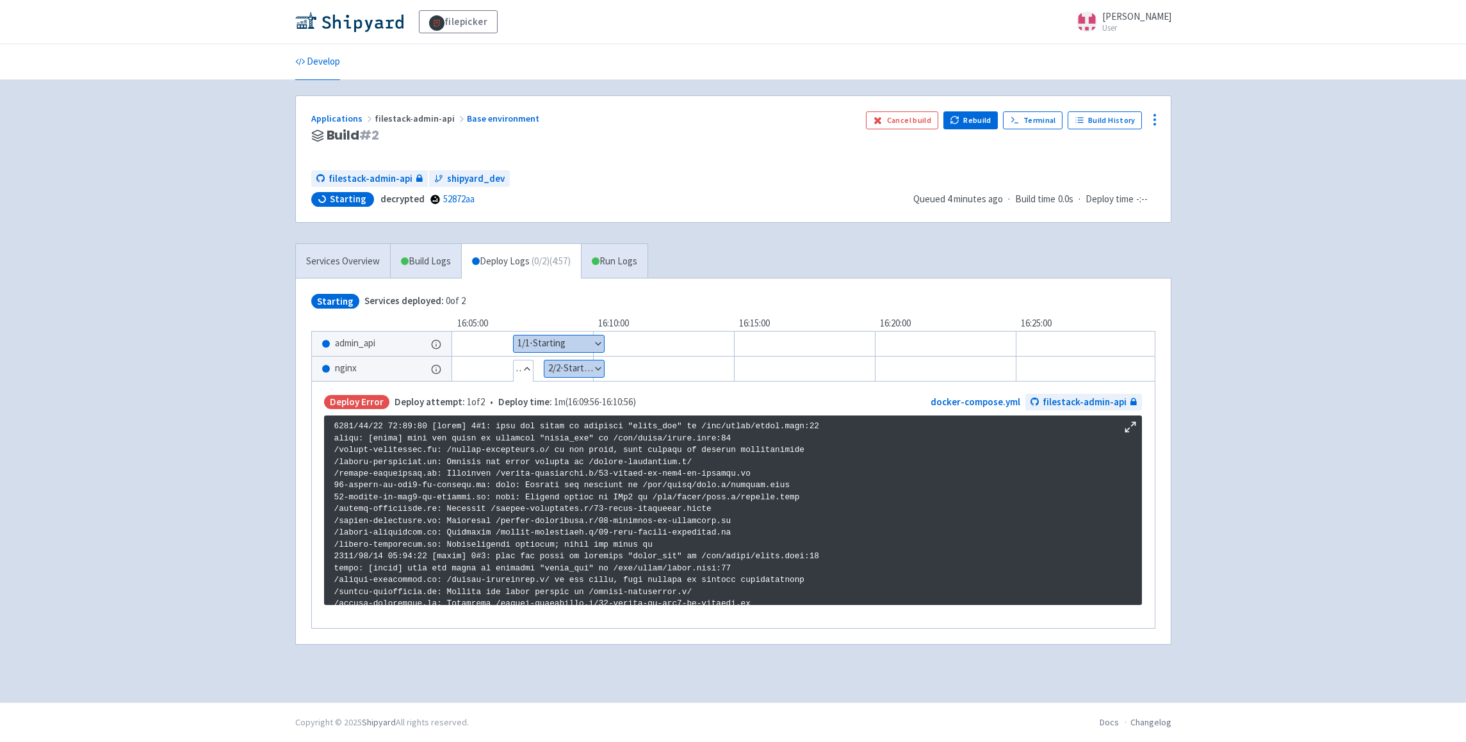
click at [515, 364] on button "Hide details" at bounding box center [523, 369] width 19 height 17
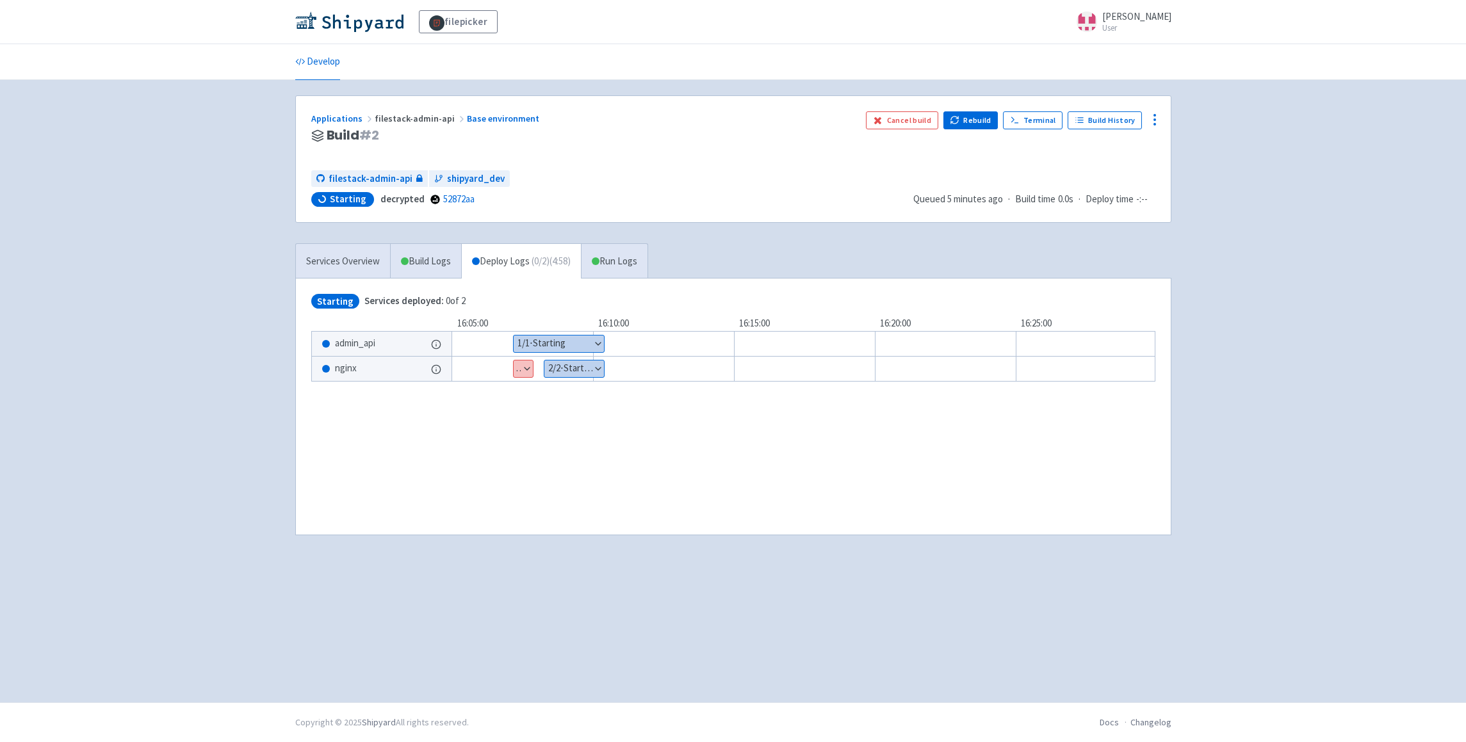
click at [525, 366] on button "Show details" at bounding box center [523, 369] width 19 height 17
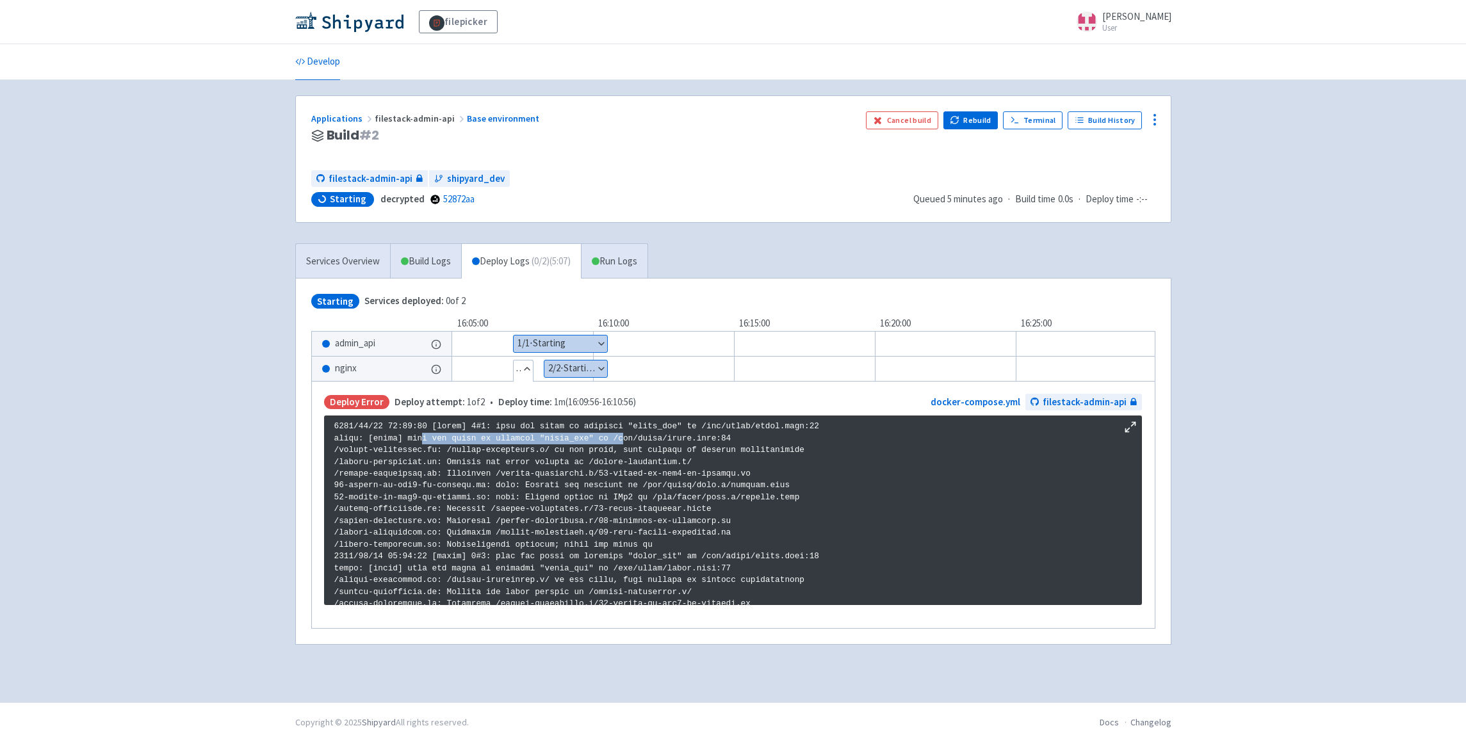
drag, startPoint x: 422, startPoint y: 437, endPoint x: 625, endPoint y: 444, distance: 203.1
click at [625, 444] on p at bounding box center [732, 616] width 797 height 391
click at [641, 444] on p at bounding box center [732, 616] width 797 height 391
click at [525, 503] on p at bounding box center [732, 616] width 797 height 391
click at [630, 496] on p at bounding box center [732, 616] width 797 height 391
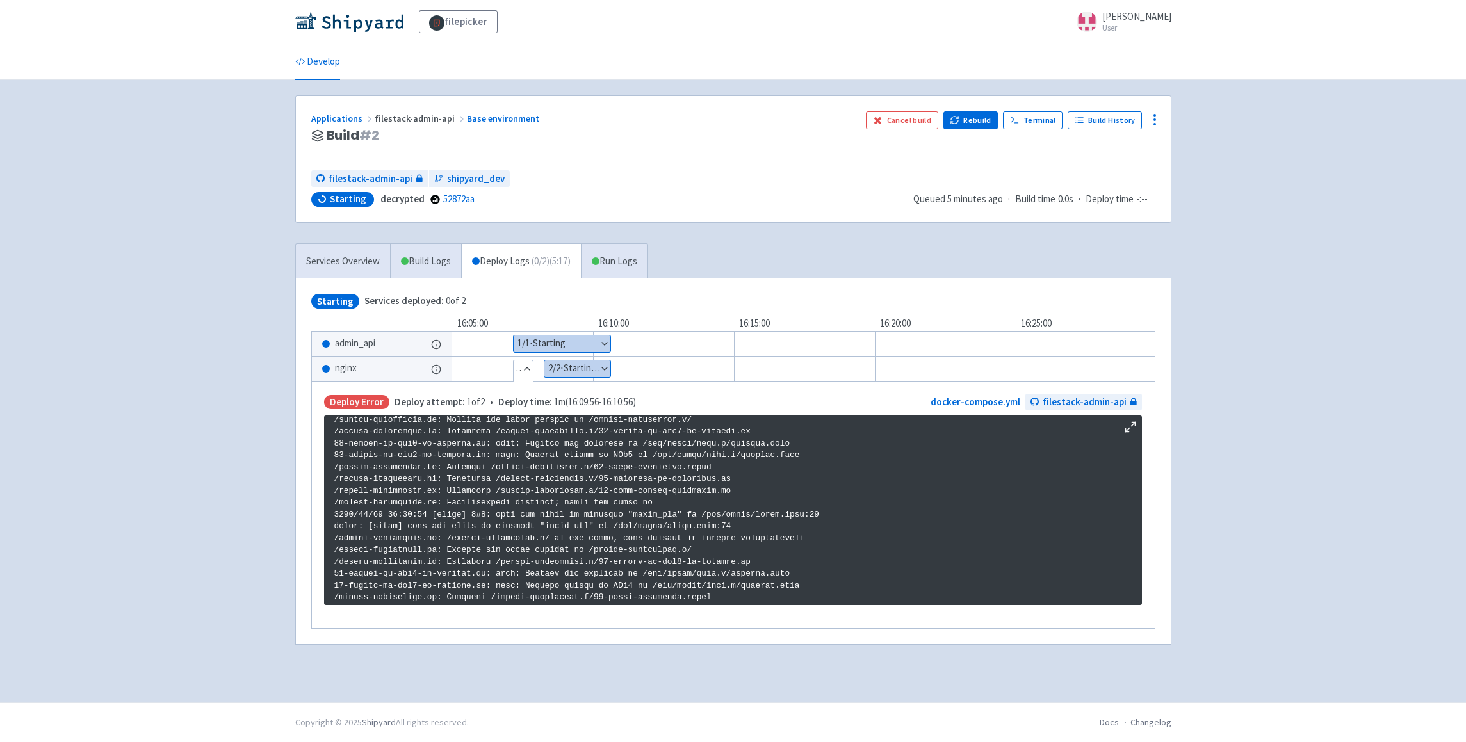
scroll to position [211, 0]
click at [618, 574] on p at bounding box center [732, 404] width 797 height 391
click at [608, 529] on p at bounding box center [732, 404] width 797 height 391
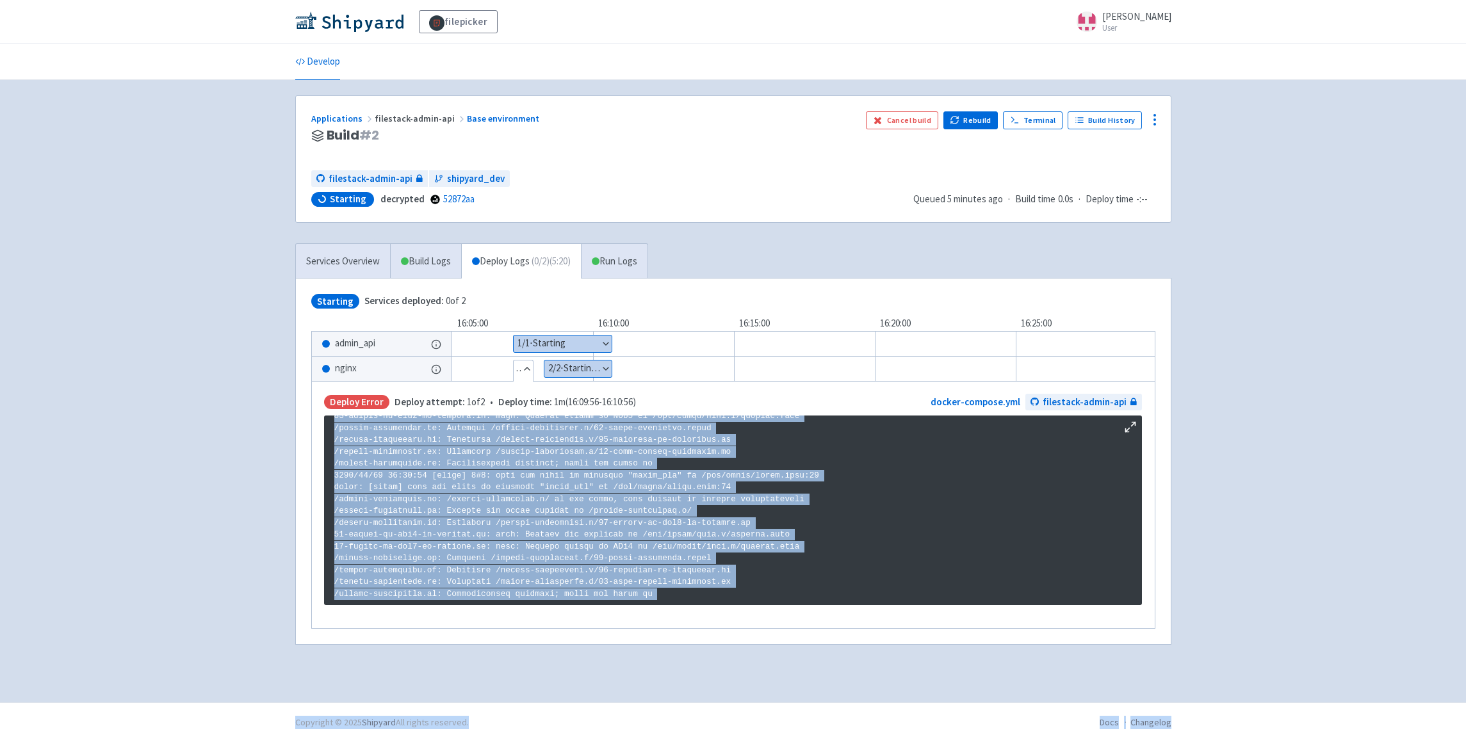
click at [608, 529] on p at bounding box center [732, 404] width 797 height 391
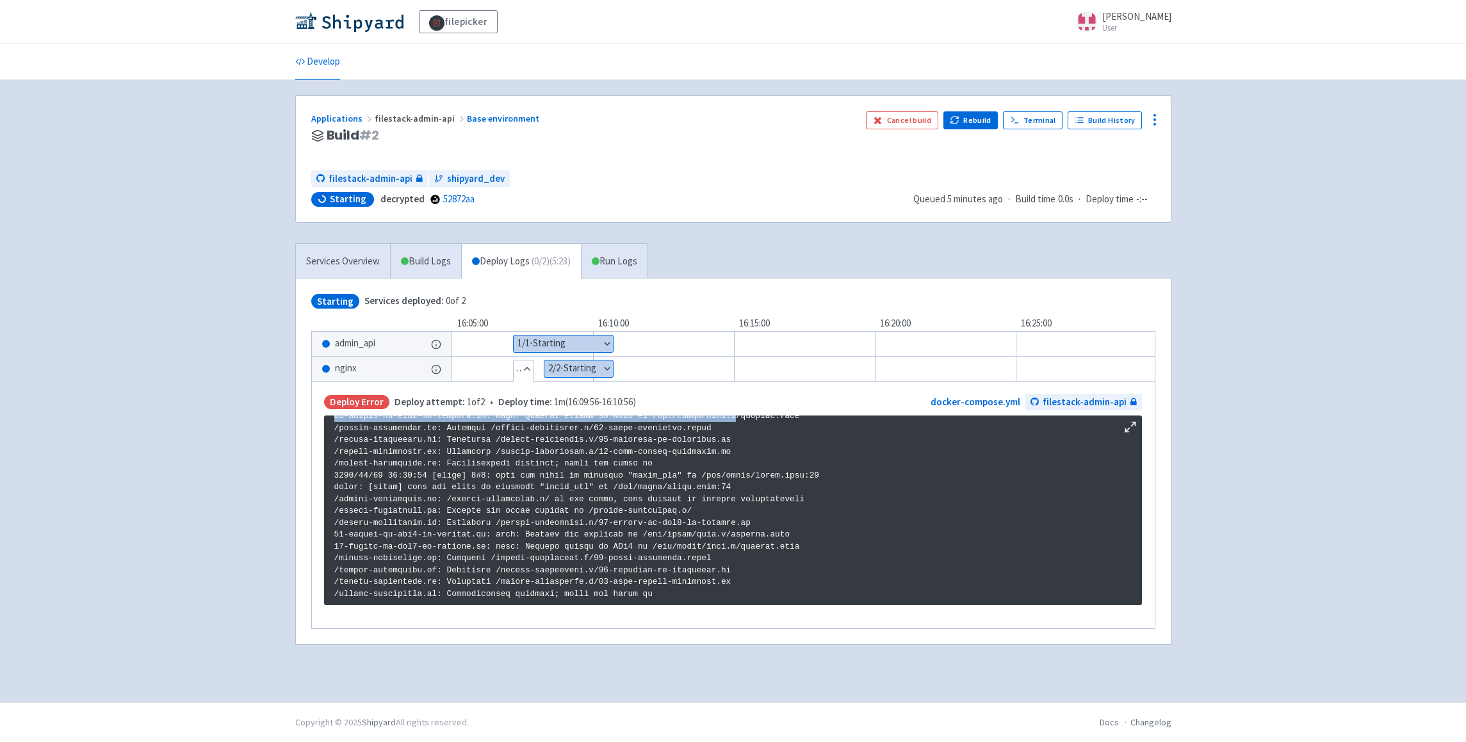
drag, startPoint x: 337, startPoint y: 426, endPoint x: 767, endPoint y: 642, distance: 481.5
click at [767, 605] on pre at bounding box center [733, 511] width 818 height 190
copy p "2025/08/26 10:39:30 [emerg] 1#1: host not found in upstream "admin_api" in /etc…"
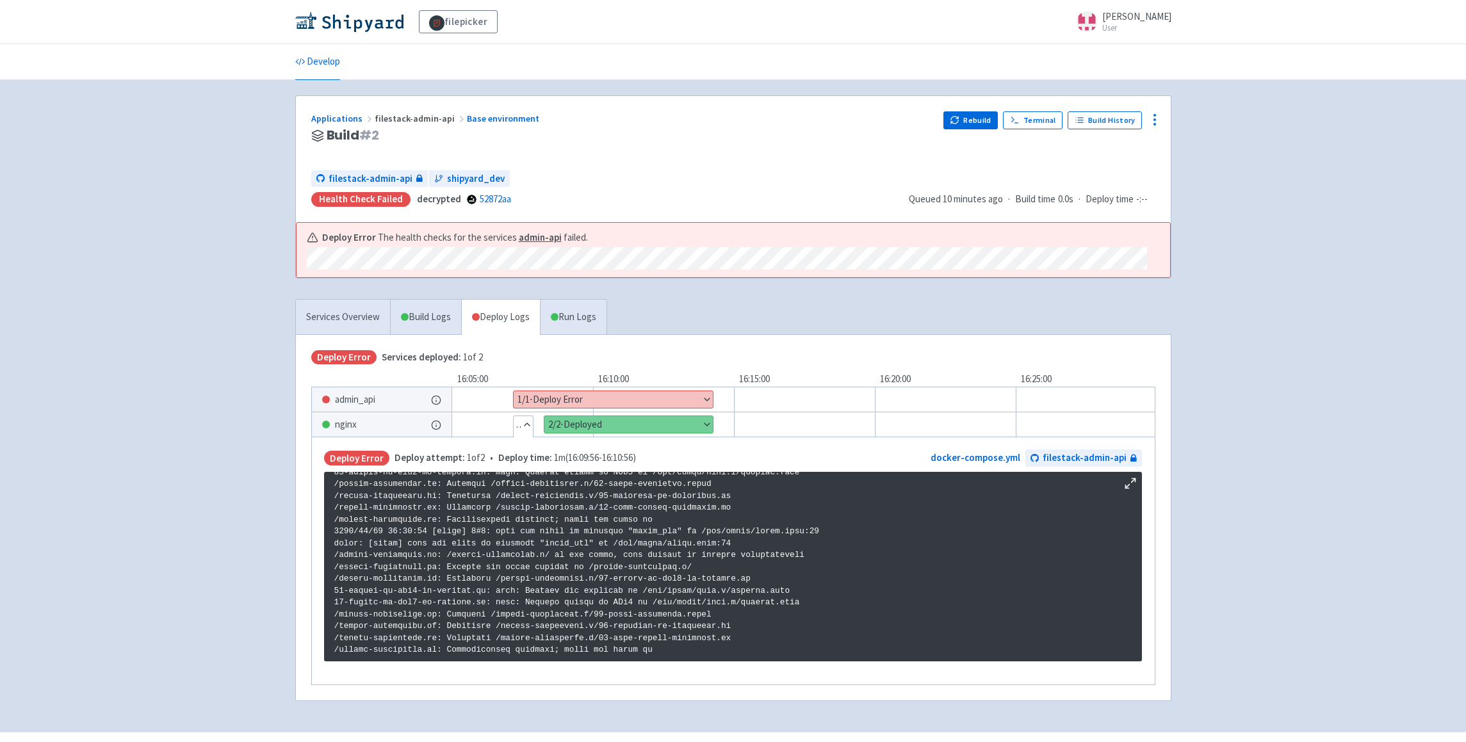
click at [1367, 227] on div "filepicker selwin-sangha User Profile Sign out Develop" at bounding box center [733, 366] width 1466 height 732
click at [665, 398] on button "Show details" at bounding box center [613, 399] width 199 height 17
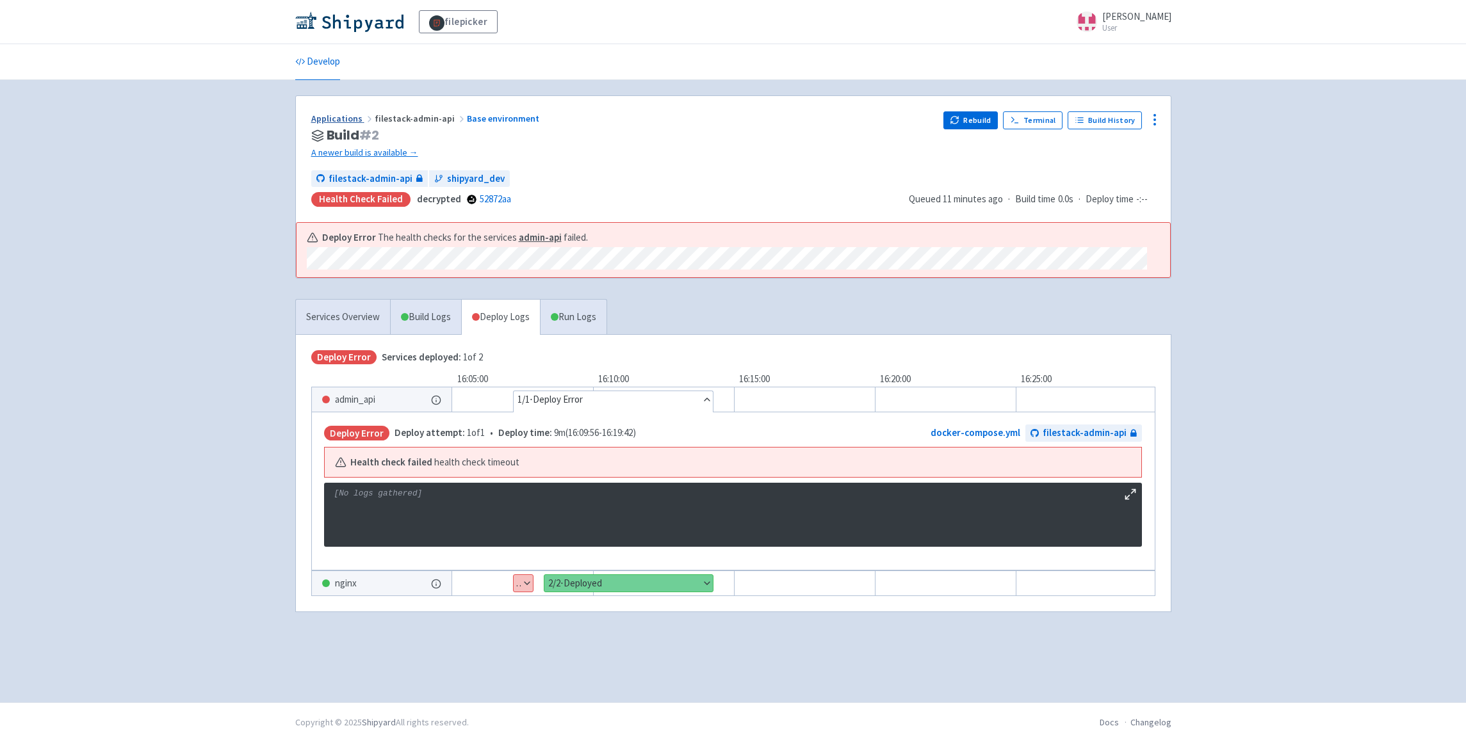
click at [346, 120] on link "Applications" at bounding box center [342, 119] width 63 height 12
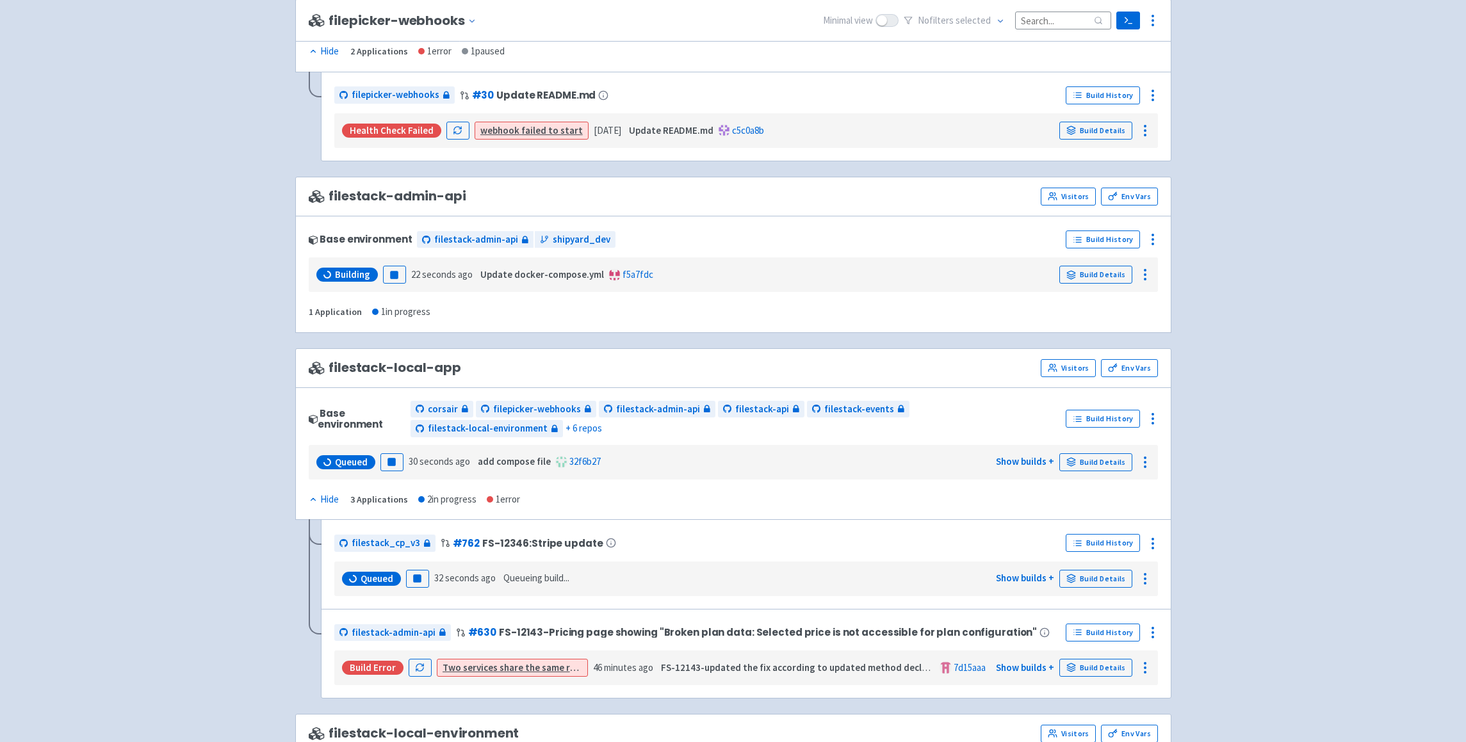
scroll to position [680, 0]
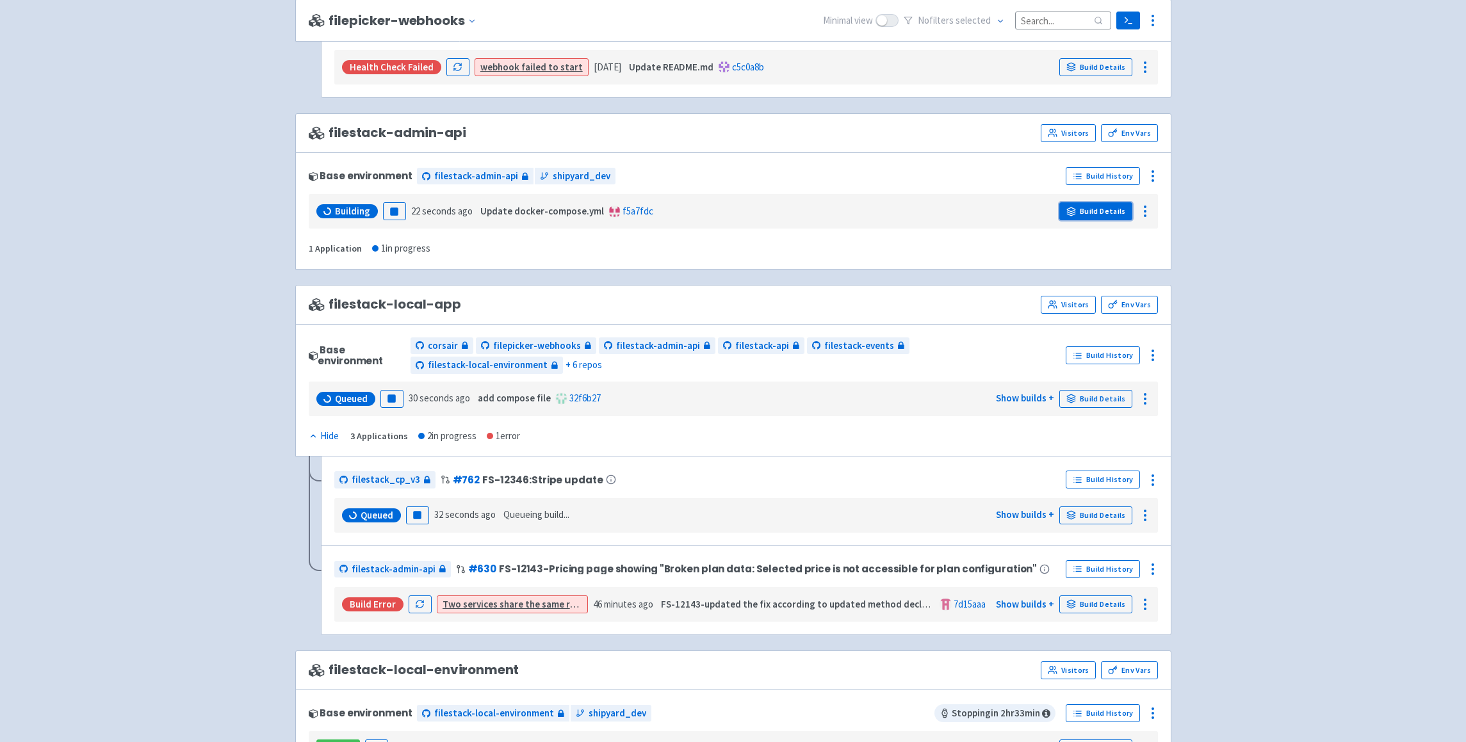
click at [1089, 208] on link "Build Details" at bounding box center [1095, 211] width 73 height 18
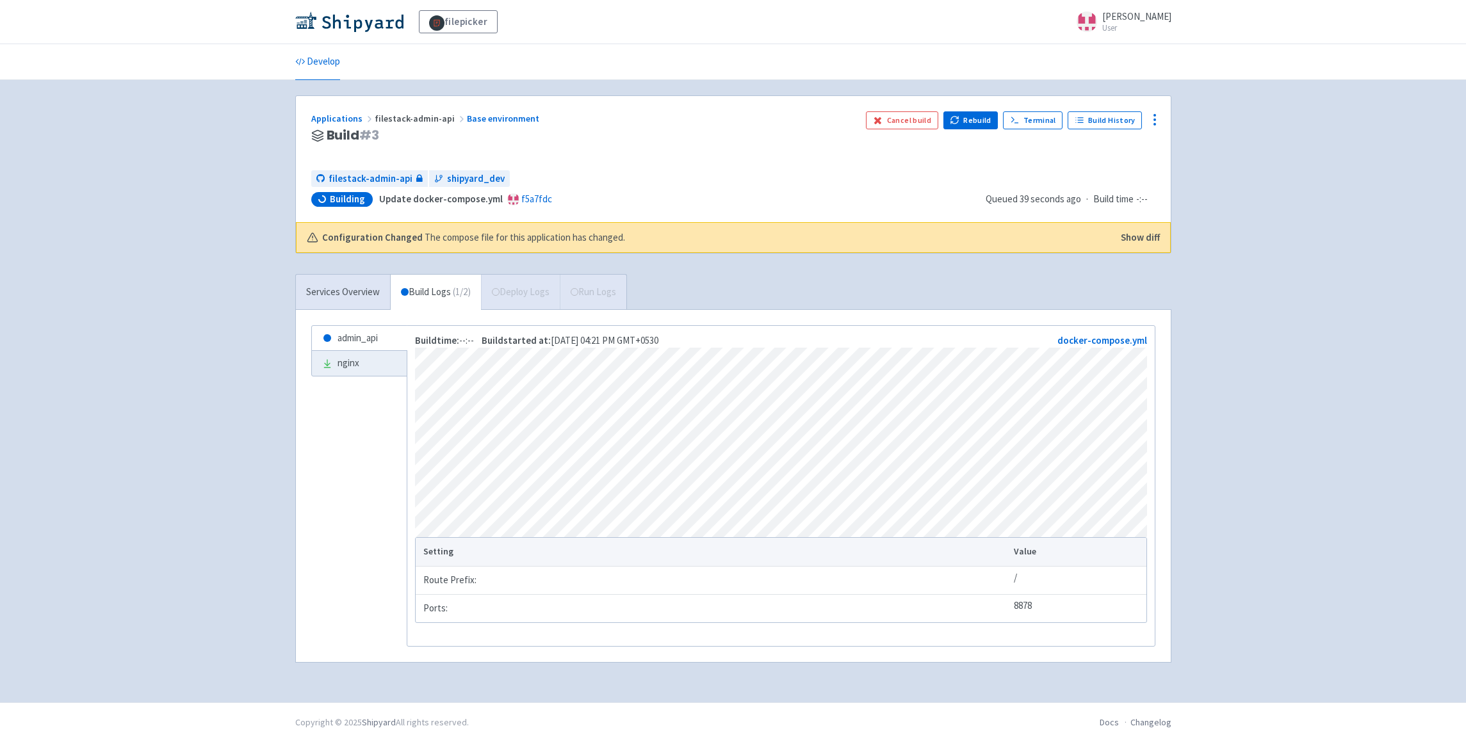
scroll to position [7, 0]
click at [358, 358] on link "nginx" at bounding box center [359, 363] width 95 height 25
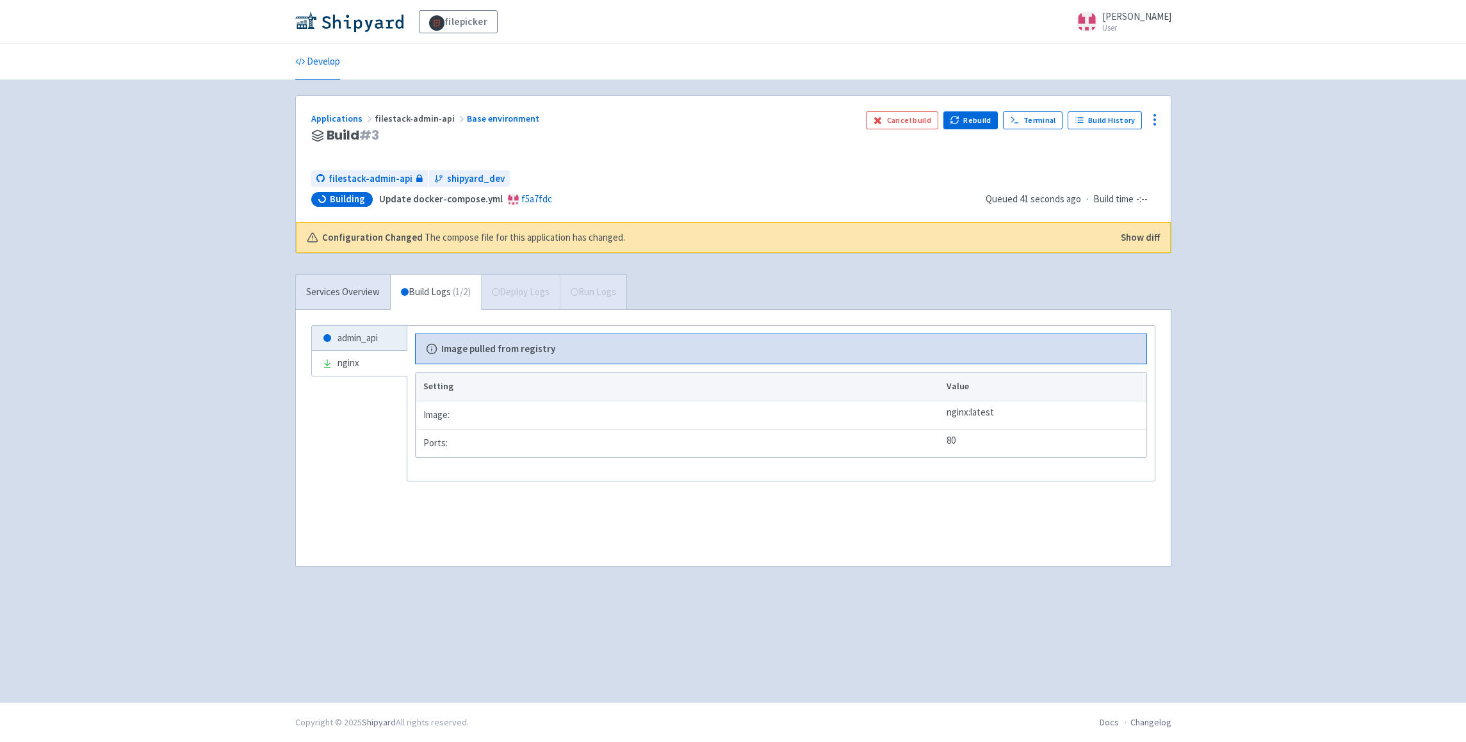
click at [373, 320] on div "admin_api nginx Build time: --:-- Build started at: [DATE] 04:21 PM GMT+0530 do…" at bounding box center [733, 438] width 875 height 256
click at [372, 334] on link "admin_api" at bounding box center [359, 338] width 95 height 25
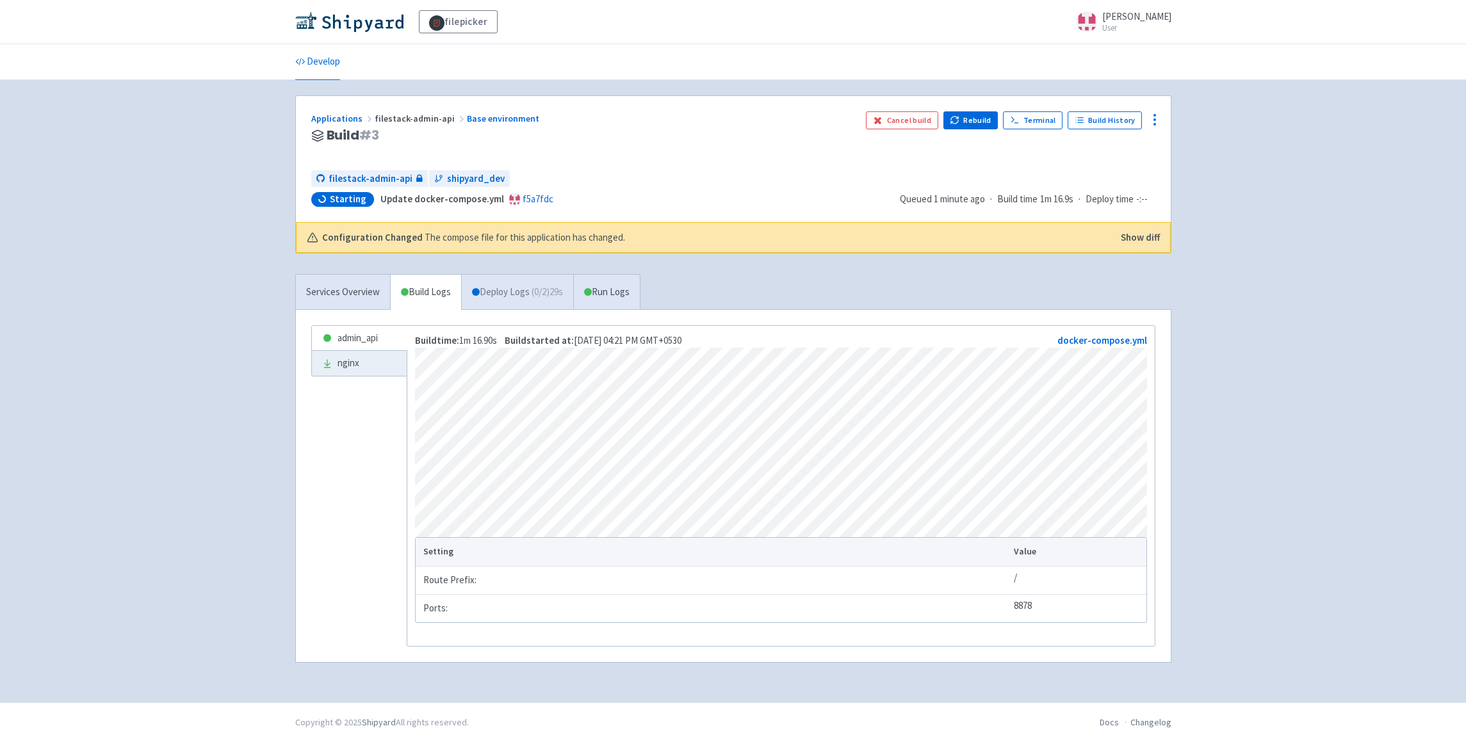
click at [521, 293] on link "Deploy Logs ( 0 / 2 ) 29s" at bounding box center [517, 292] width 112 height 35
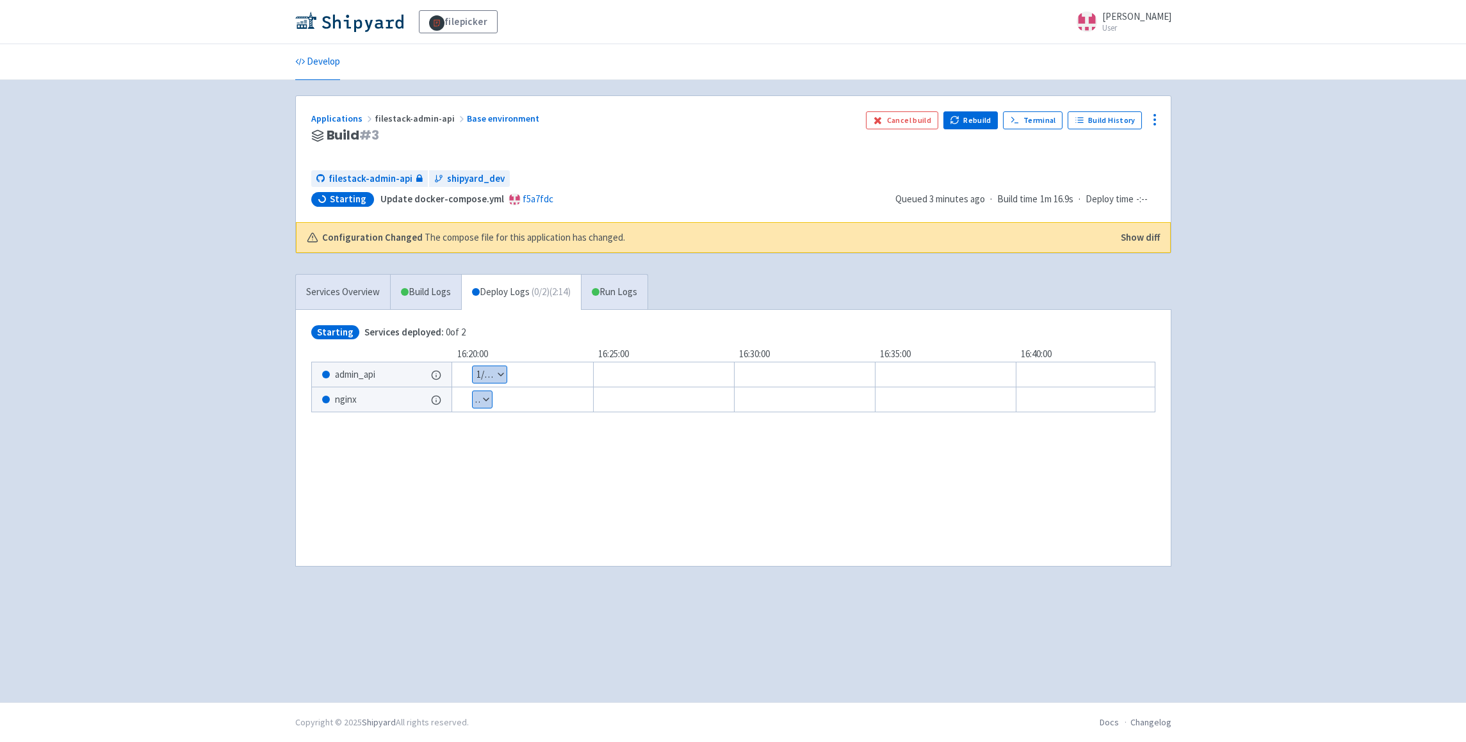
click at [498, 369] on button "Show details" at bounding box center [490, 374] width 34 height 17
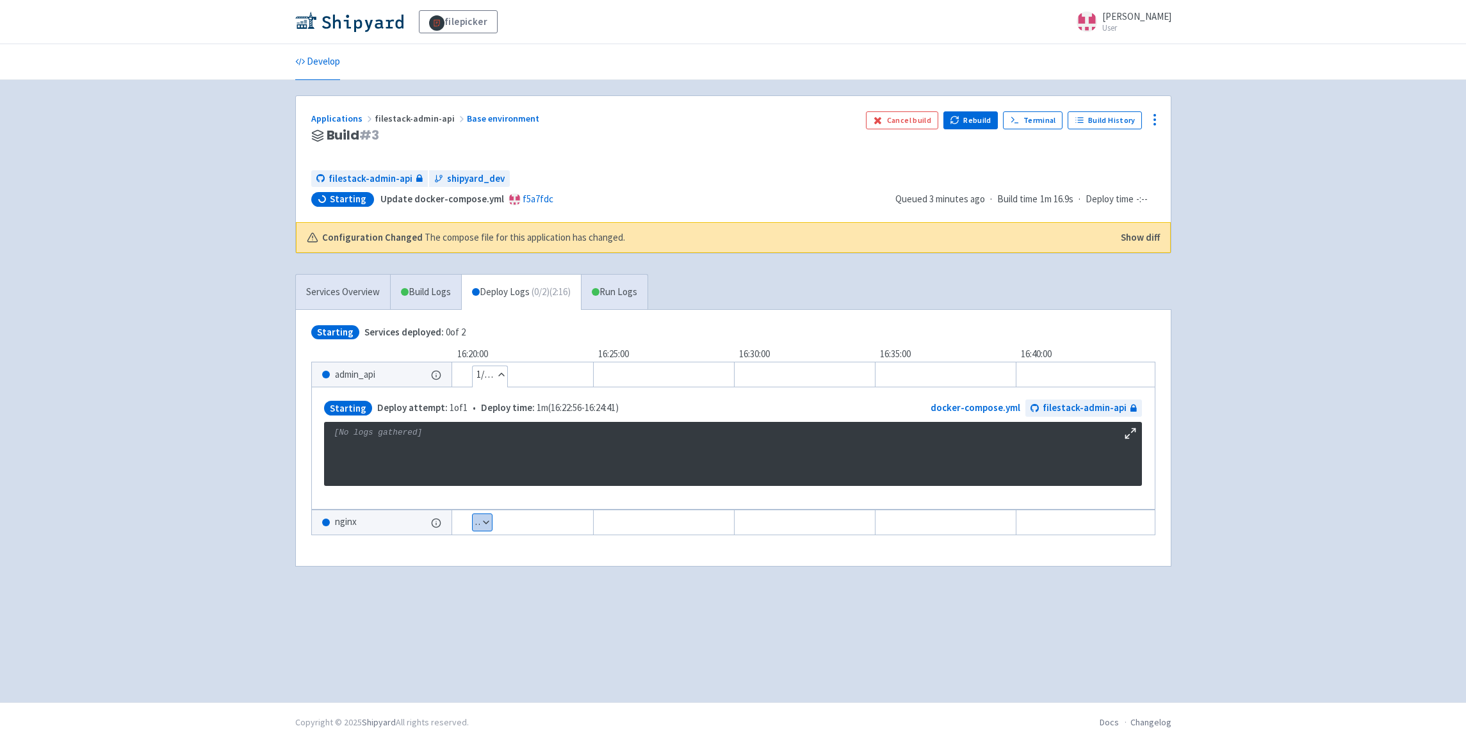
click at [475, 523] on button "Show details" at bounding box center [482, 522] width 19 height 17
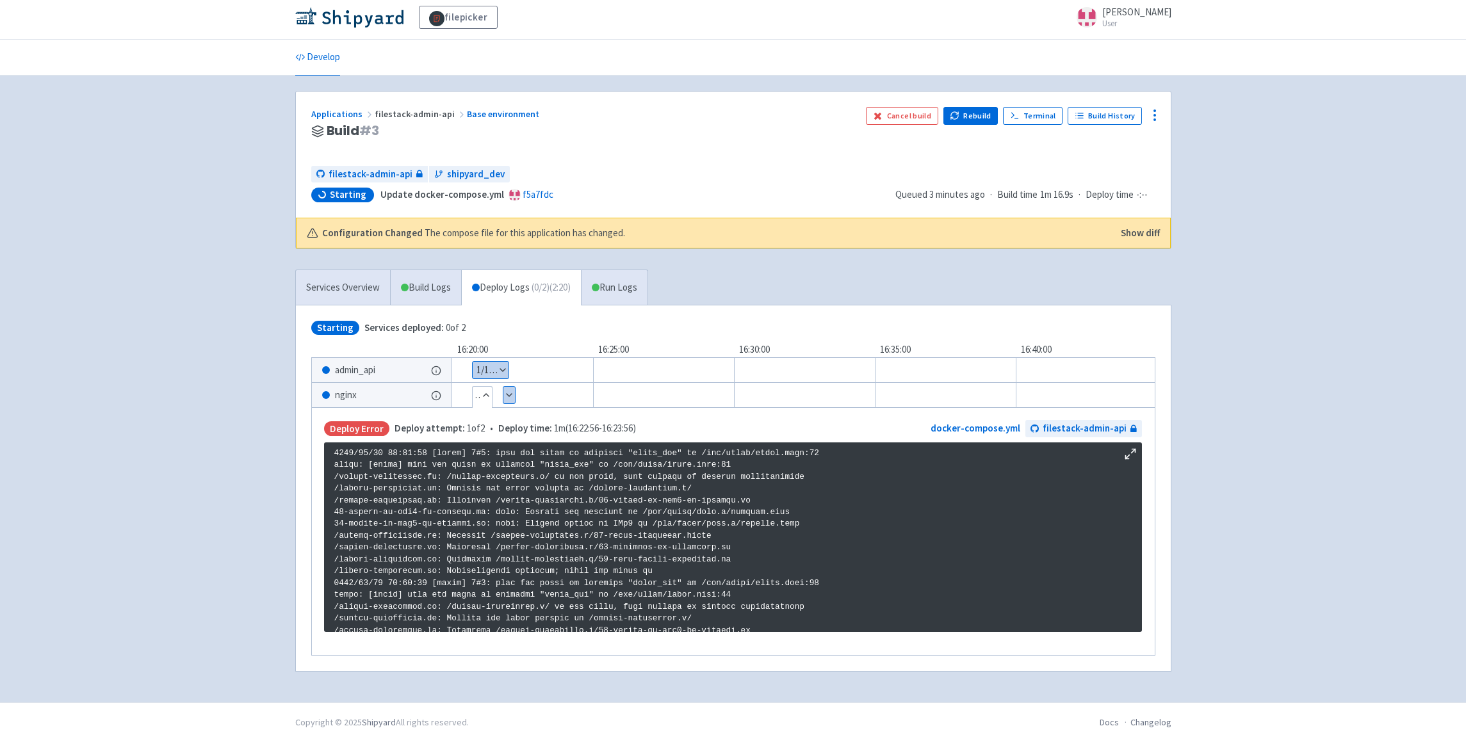
click at [450, 459] on p at bounding box center [732, 643] width 797 height 391
drag, startPoint x: 403, startPoint y: 455, endPoint x: 672, endPoint y: 457, distance: 269.0
click at [672, 457] on p at bounding box center [732, 643] width 797 height 391
click at [701, 459] on p at bounding box center [732, 643] width 797 height 391
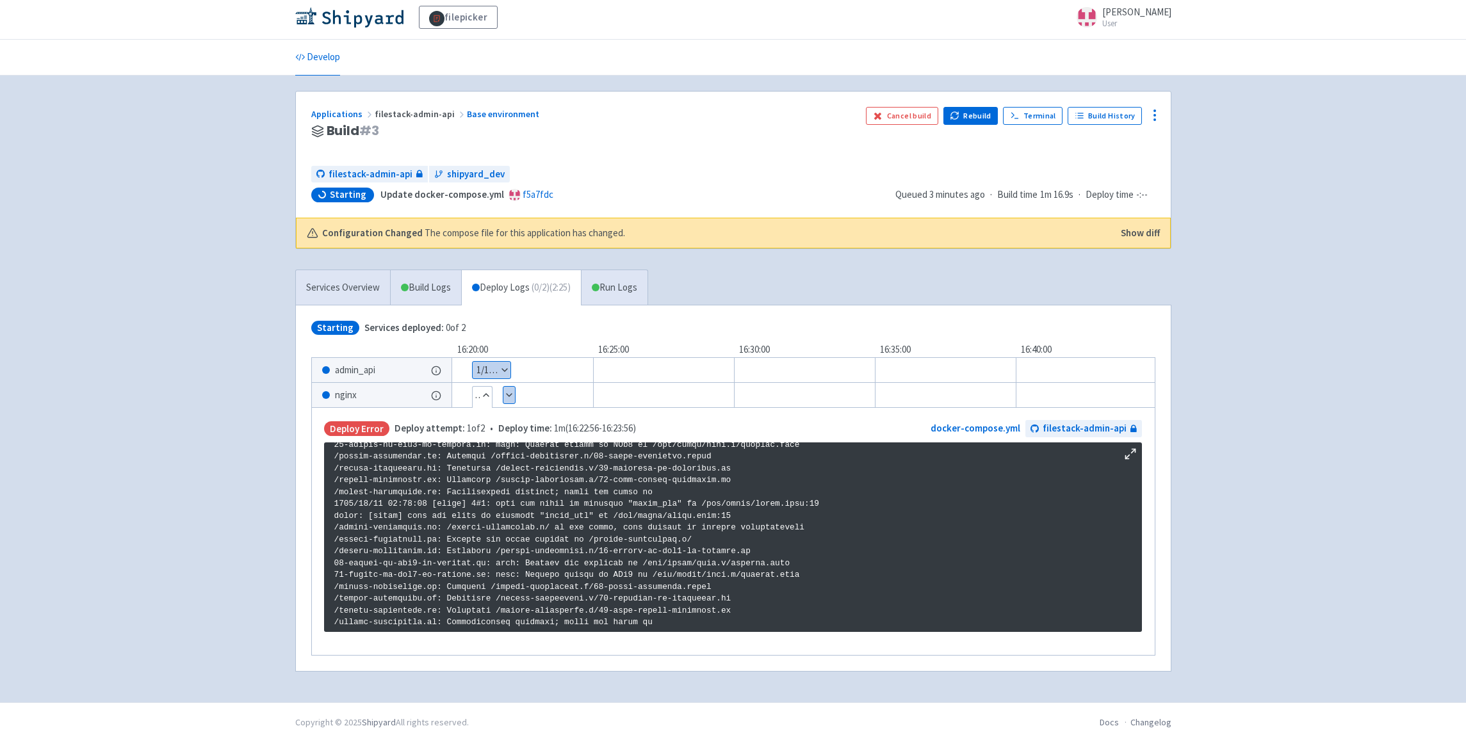
scroll to position [211, 0]
drag, startPoint x: 553, startPoint y: 514, endPoint x: 703, endPoint y: 520, distance: 149.3
click at [703, 520] on p at bounding box center [732, 431] width 797 height 391
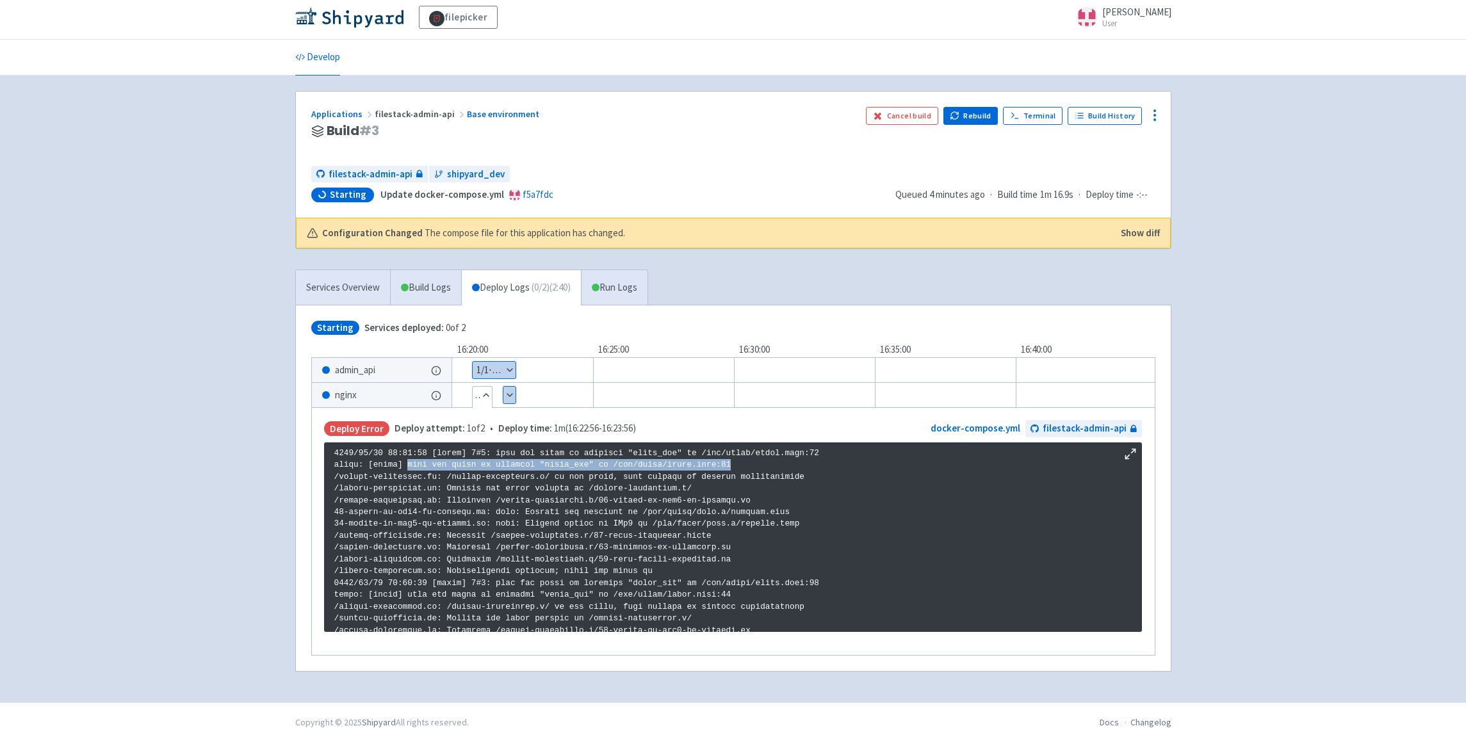
drag, startPoint x: 410, startPoint y: 453, endPoint x: 733, endPoint y: 459, distance: 323.5
click at [733, 459] on p at bounding box center [732, 643] width 797 height 391
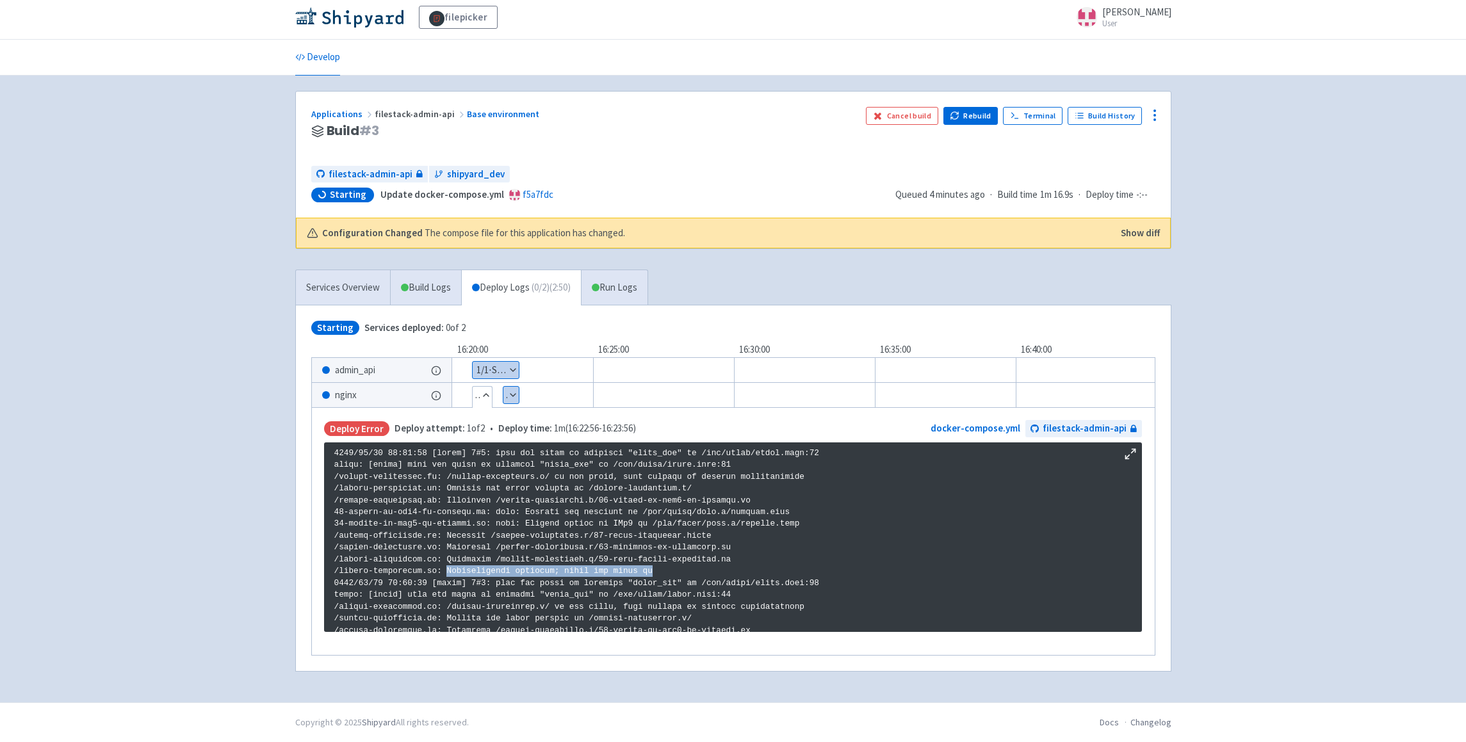
drag, startPoint x: 448, startPoint y: 564, endPoint x: 667, endPoint y: 561, distance: 219.7
click at [667, 561] on p at bounding box center [732, 643] width 797 height 391
drag, startPoint x: 678, startPoint y: 562, endPoint x: 656, endPoint y: 562, distance: 22.4
click at [679, 562] on p at bounding box center [732, 643] width 797 height 391
drag, startPoint x: 494, startPoint y: 576, endPoint x: 838, endPoint y: 574, distance: 343.9
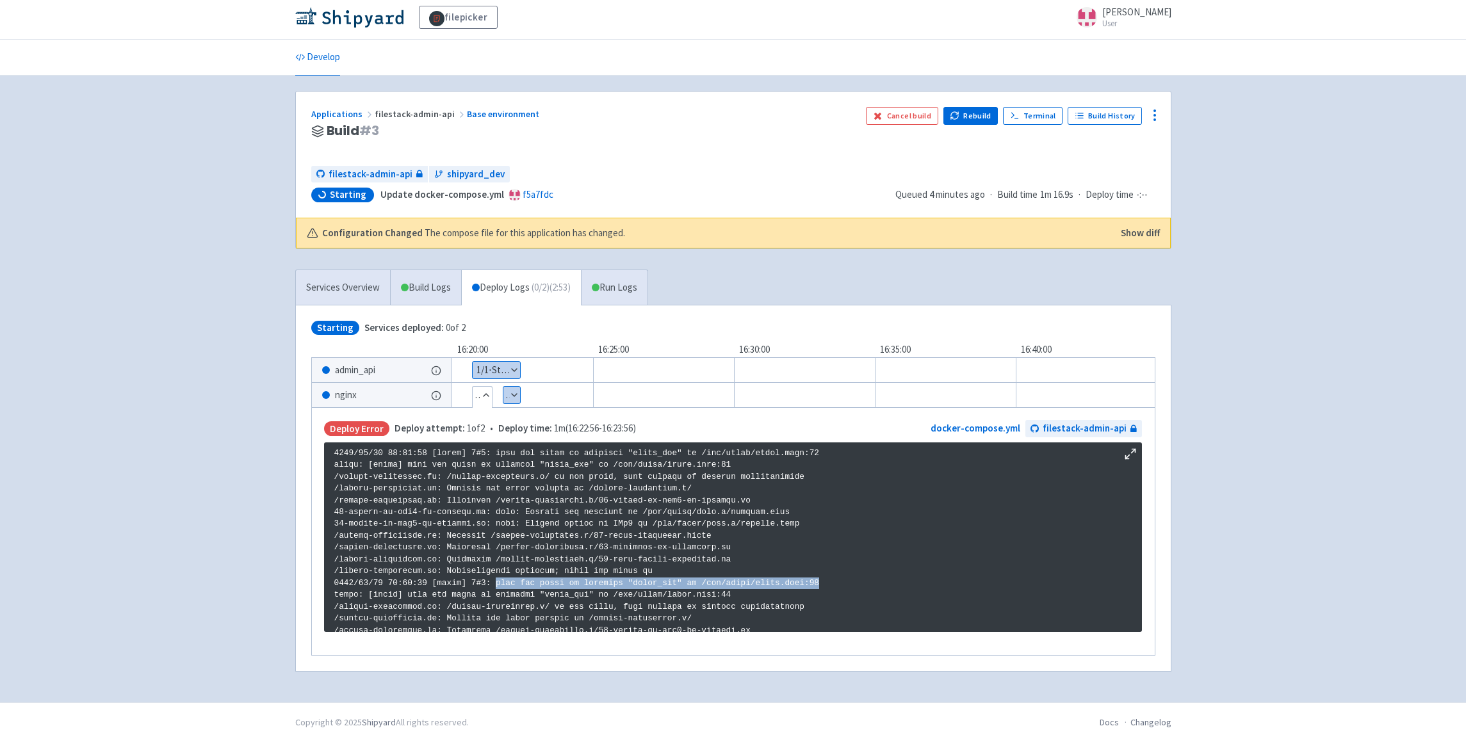
click at [838, 574] on p at bounding box center [732, 643] width 797 height 391
click at [835, 563] on p at bounding box center [732, 643] width 797 height 391
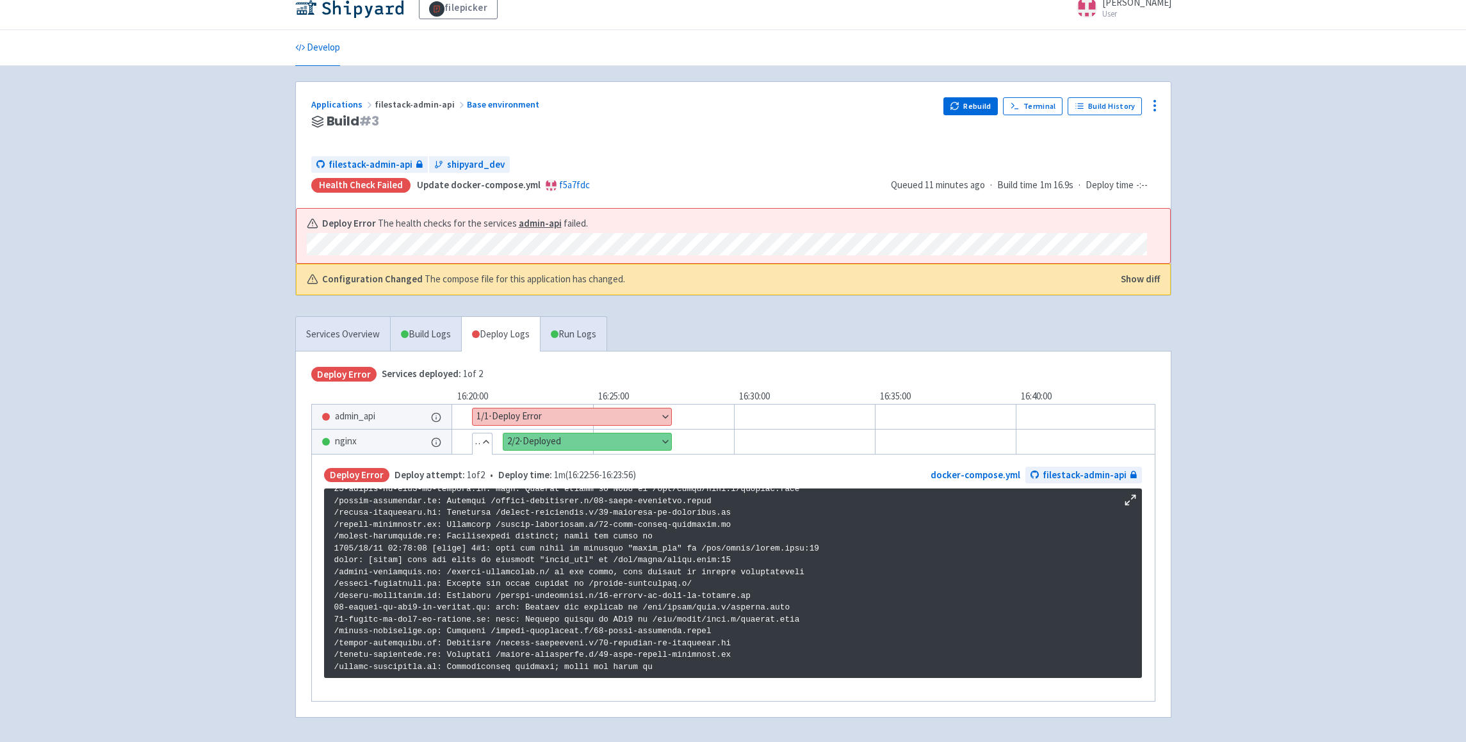
scroll to position [15, 0]
click at [608, 412] on button "Show details" at bounding box center [572, 416] width 199 height 17
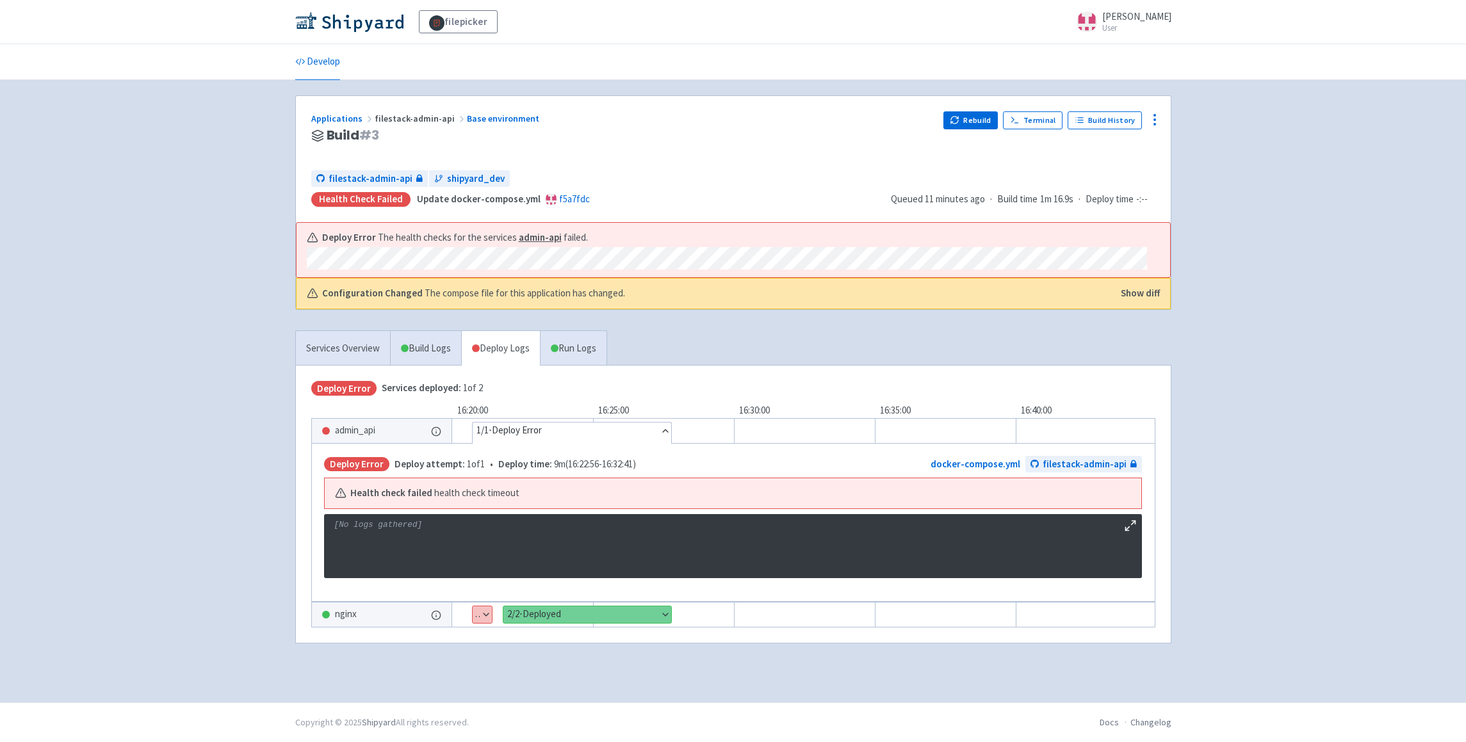
click at [448, 530] on p "[No logs gathered]" at bounding box center [732, 525] width 797 height 12
click at [485, 619] on button "Show details" at bounding box center [482, 615] width 19 height 17
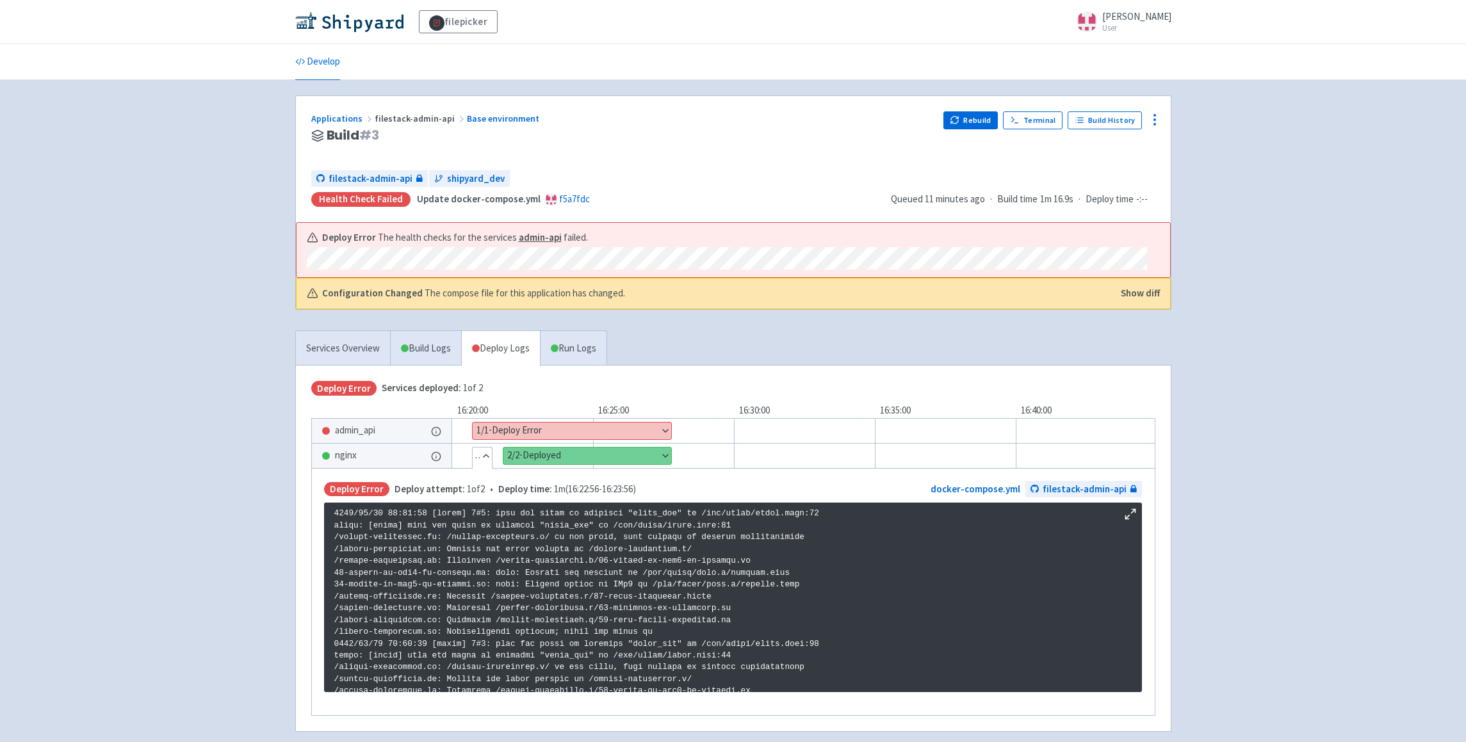
scroll to position [211, 0]
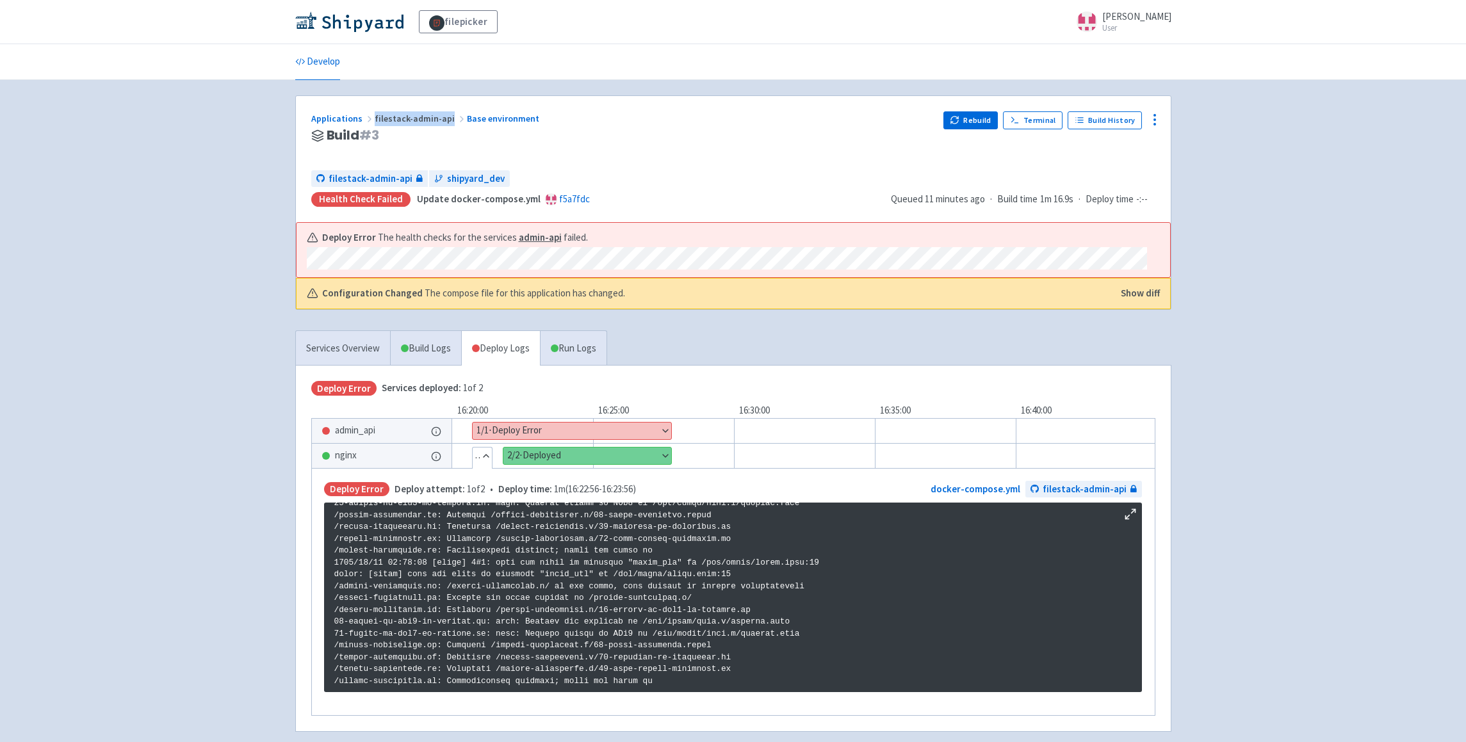
drag, startPoint x: 445, startPoint y: 118, endPoint x: 372, endPoint y: 118, distance: 73.0
click at [375, 118] on span "filestack-admin-api" at bounding box center [421, 119] width 92 height 12
copy span "filestack-admin-api"
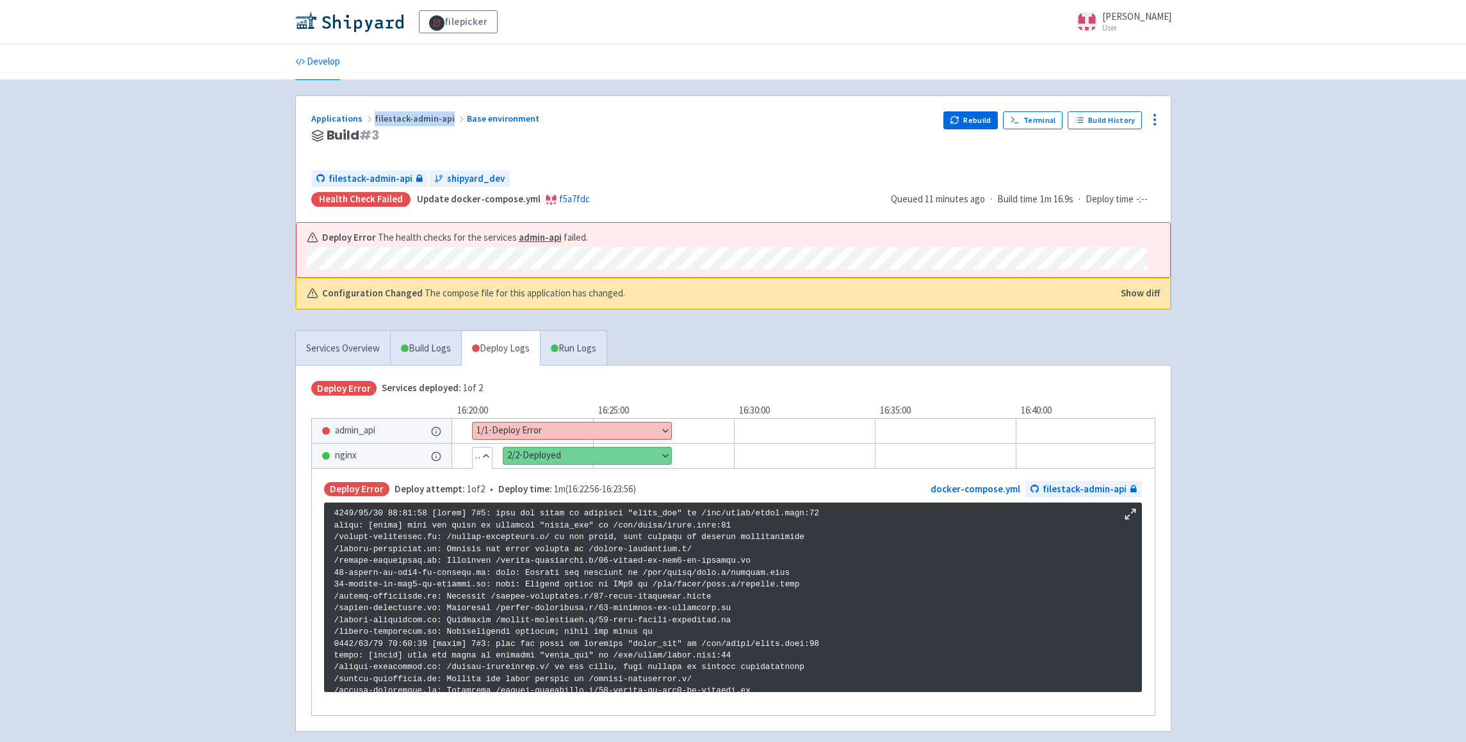
click at [628, 428] on button "Show details" at bounding box center [572, 431] width 199 height 17
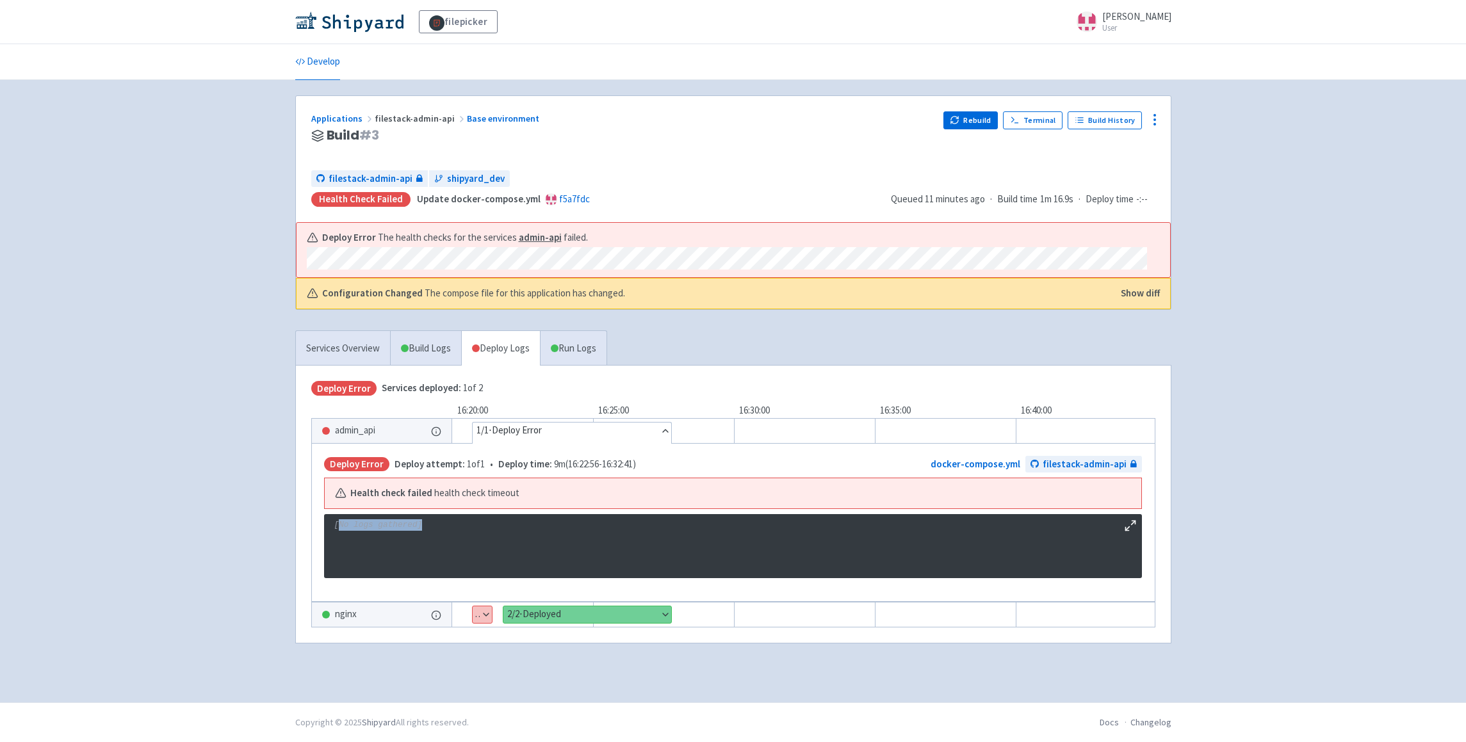
drag, startPoint x: 433, startPoint y: 532, endPoint x: 338, endPoint y: 531, distance: 95.4
click at [338, 531] on pre "[No logs gathered]" at bounding box center [733, 546] width 818 height 64
click at [394, 433] on div "admin_api" at bounding box center [382, 431] width 140 height 24
click at [368, 428] on span "admin_api" at bounding box center [355, 430] width 40 height 15
click at [368, 430] on span "admin_api" at bounding box center [355, 430] width 40 height 15
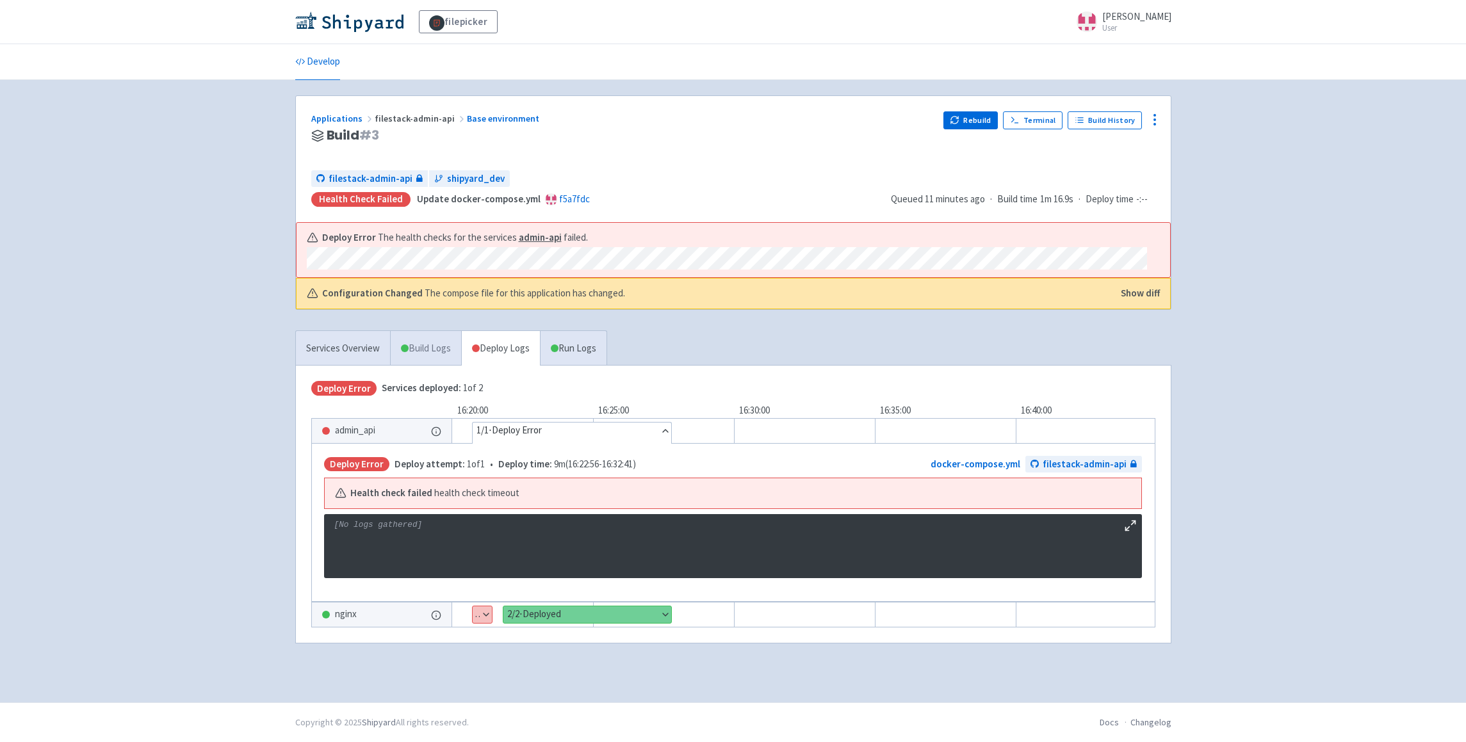
click at [450, 347] on link "Build Logs" at bounding box center [426, 348] width 70 height 35
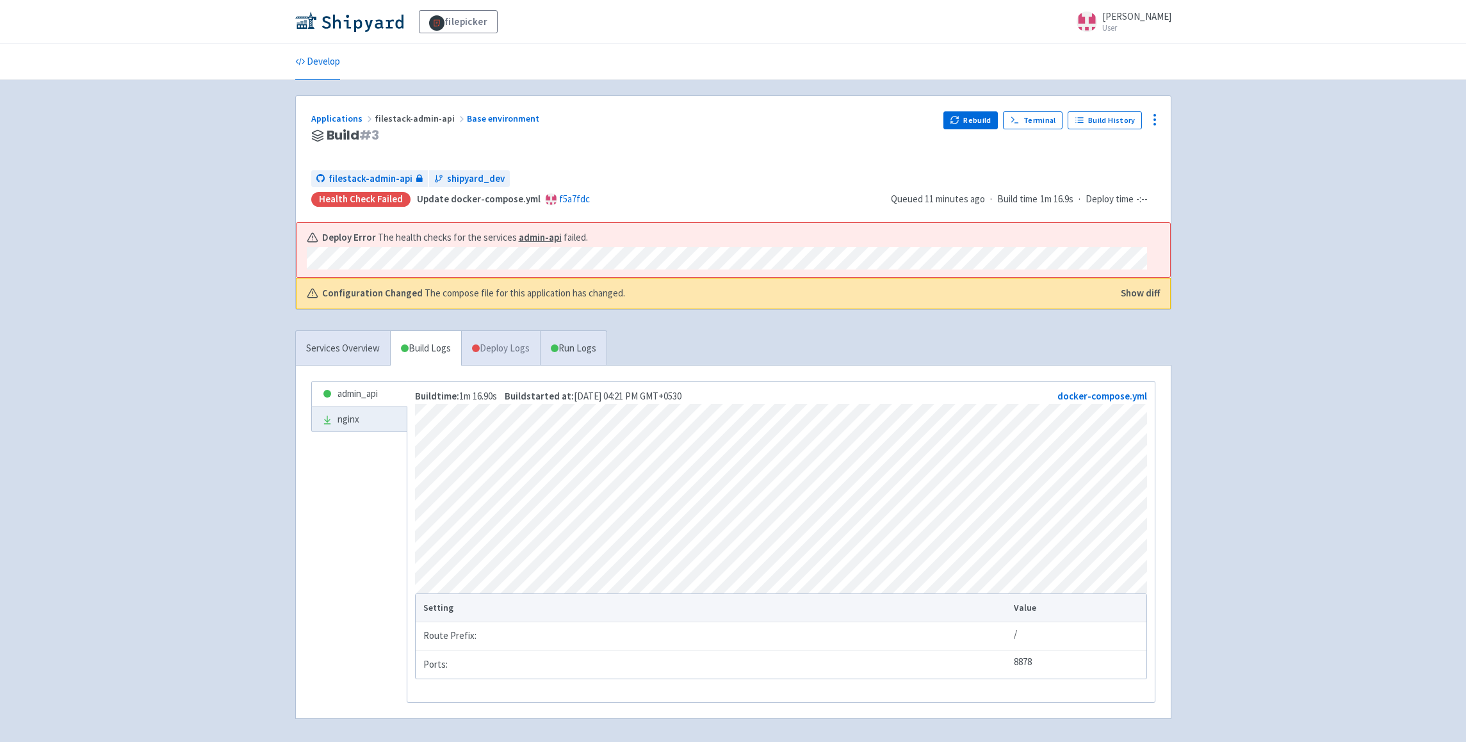
click at [523, 336] on link "Deploy Logs" at bounding box center [500, 348] width 79 height 35
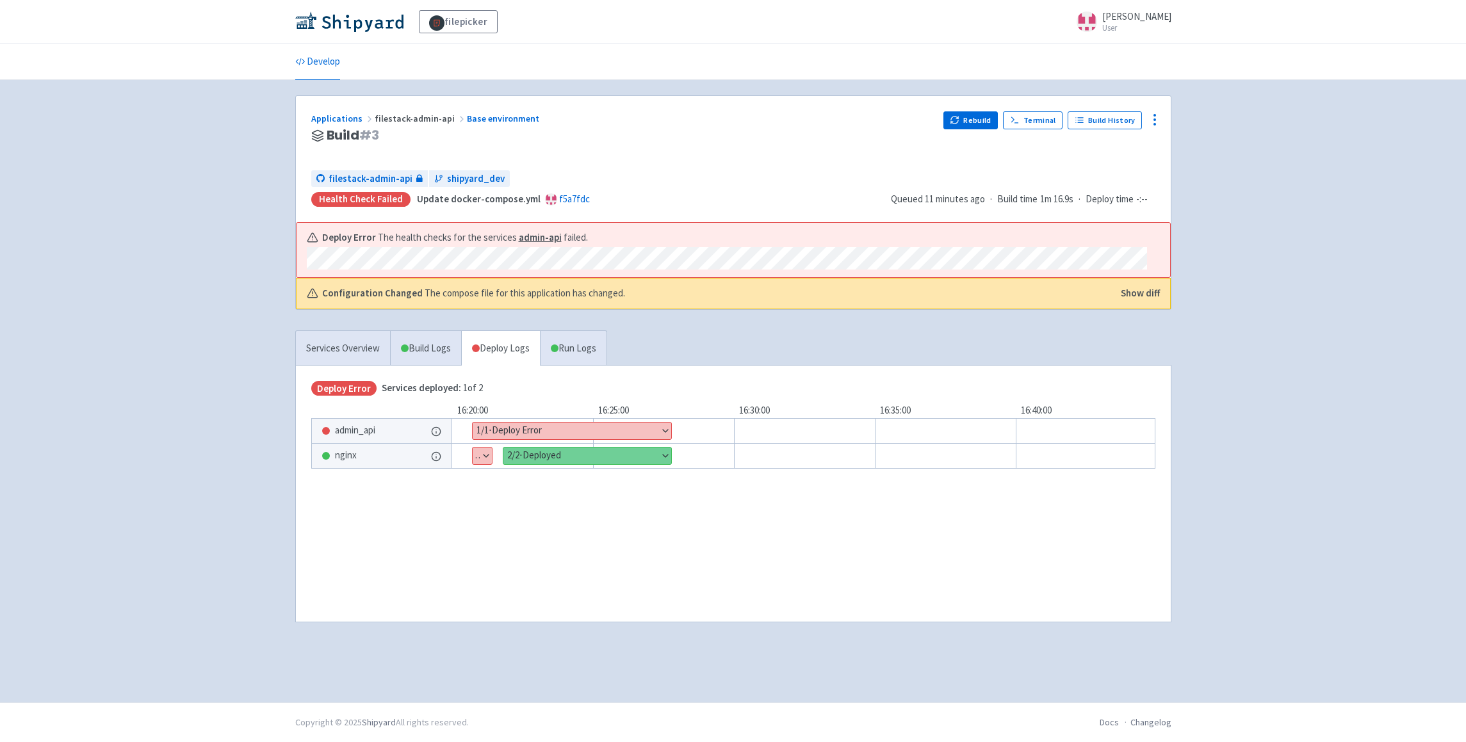
click at [482, 455] on button "Show details" at bounding box center [482, 456] width 19 height 17
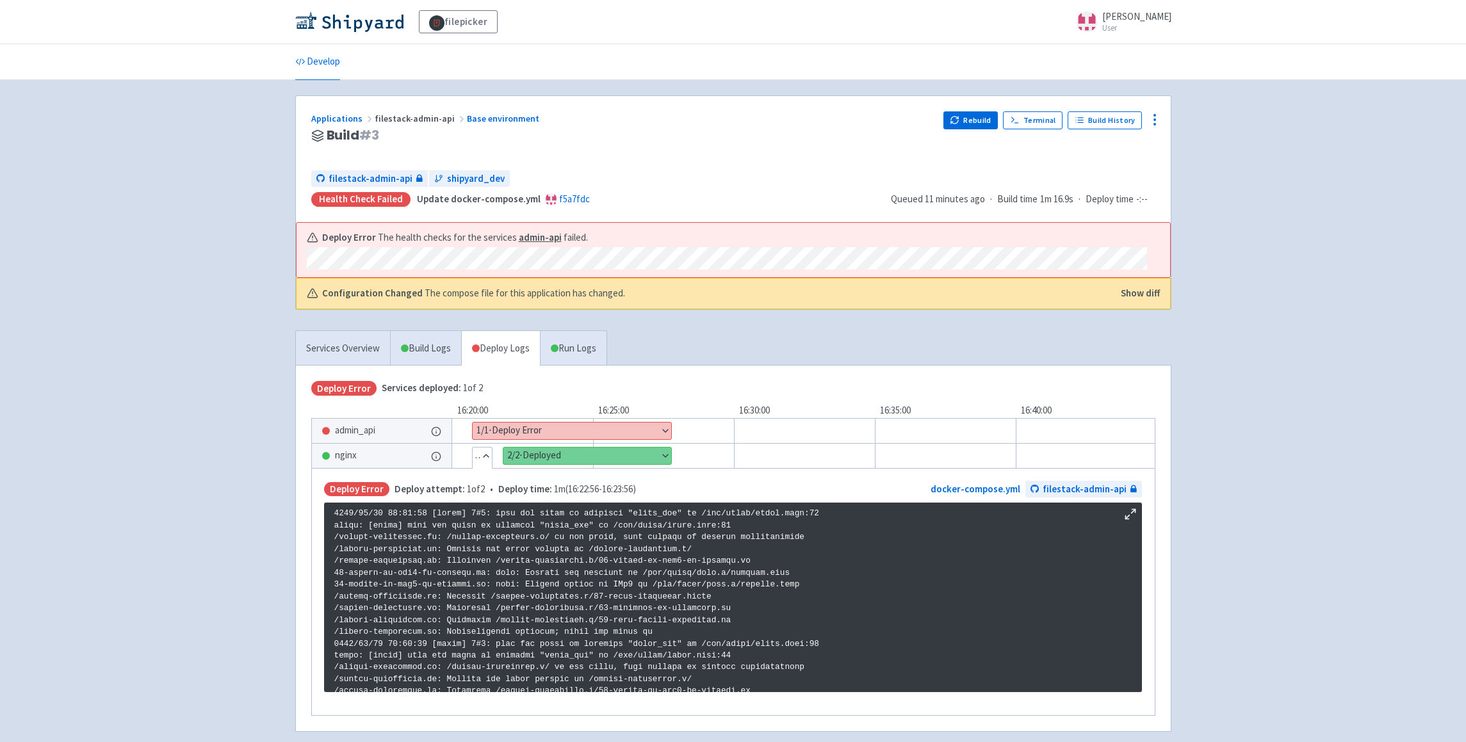
click at [542, 550] on p at bounding box center [732, 703] width 797 height 391
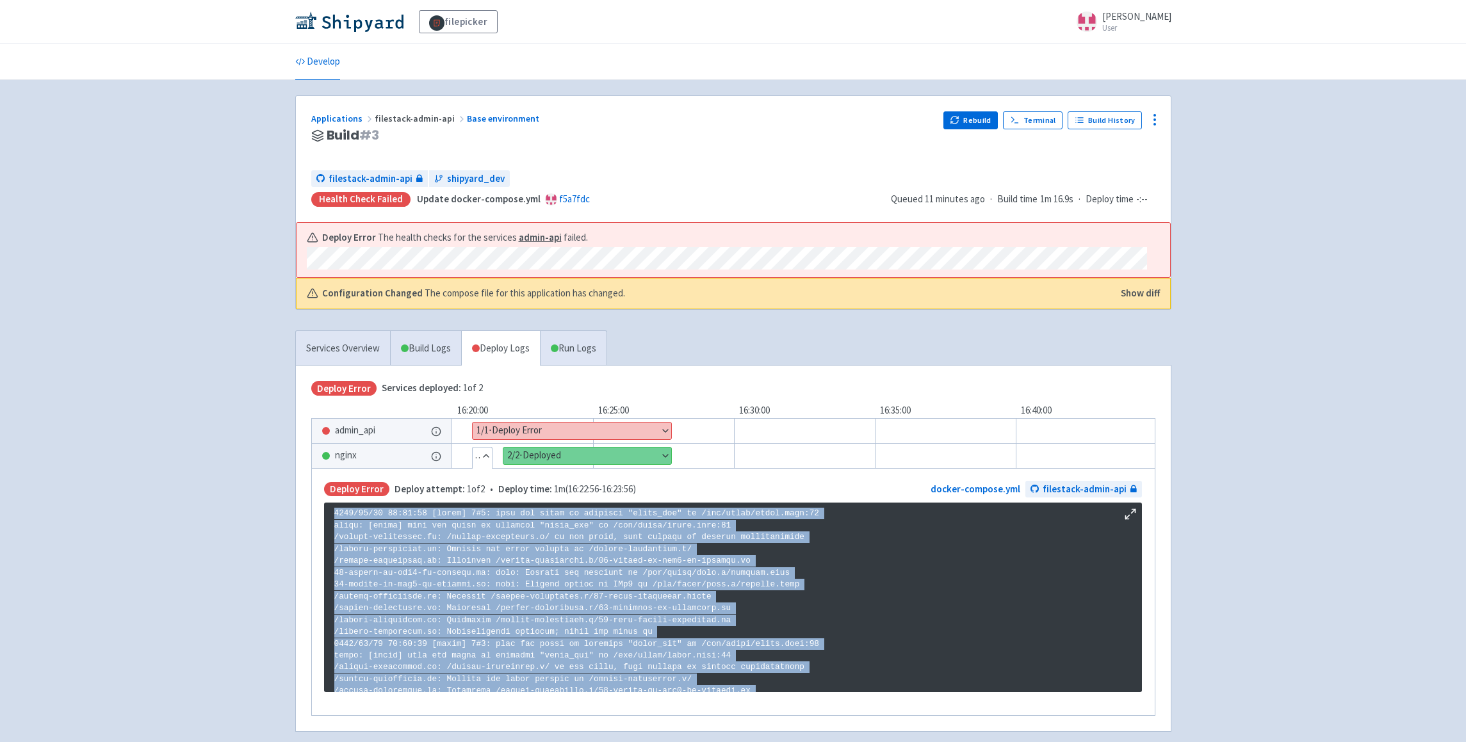
click at [542, 550] on p at bounding box center [732, 703] width 797 height 391
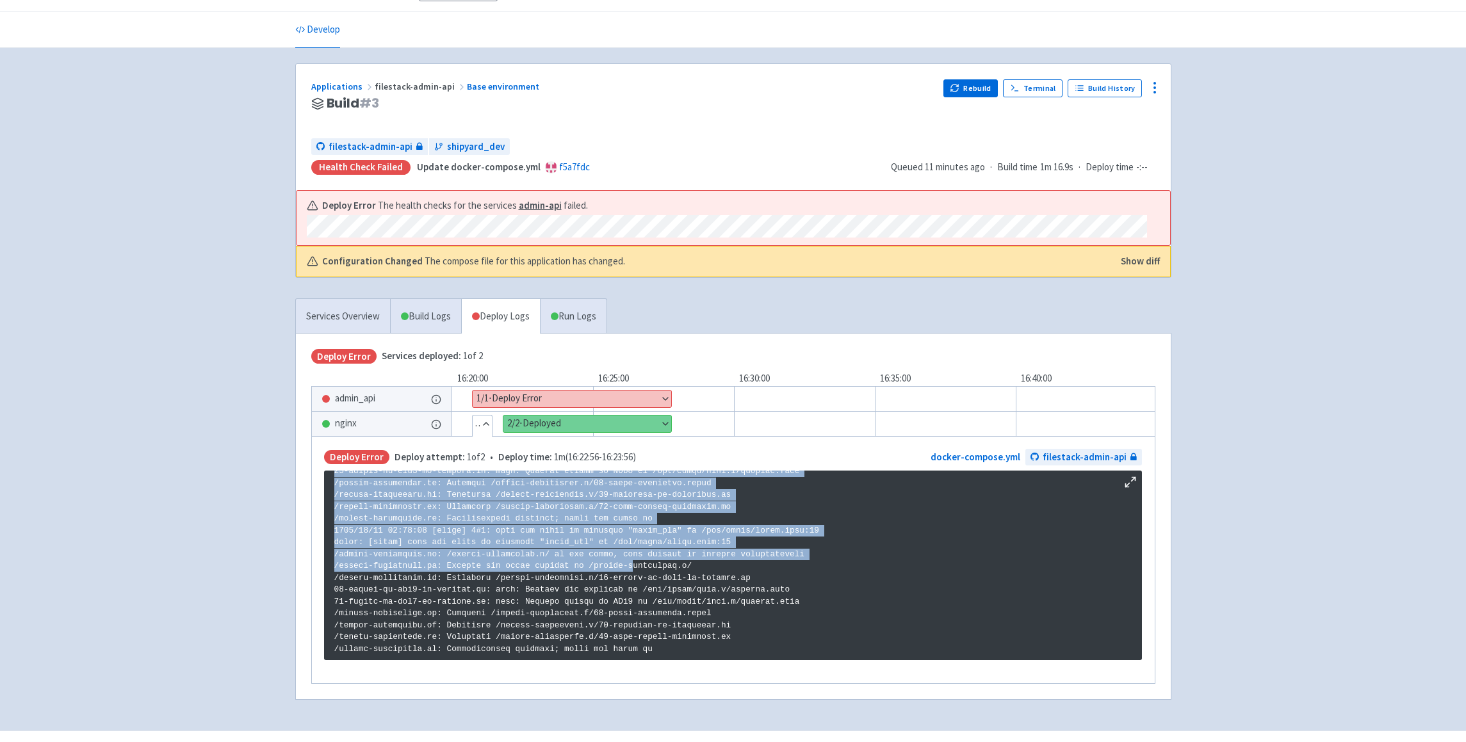
scroll to position [70, 0]
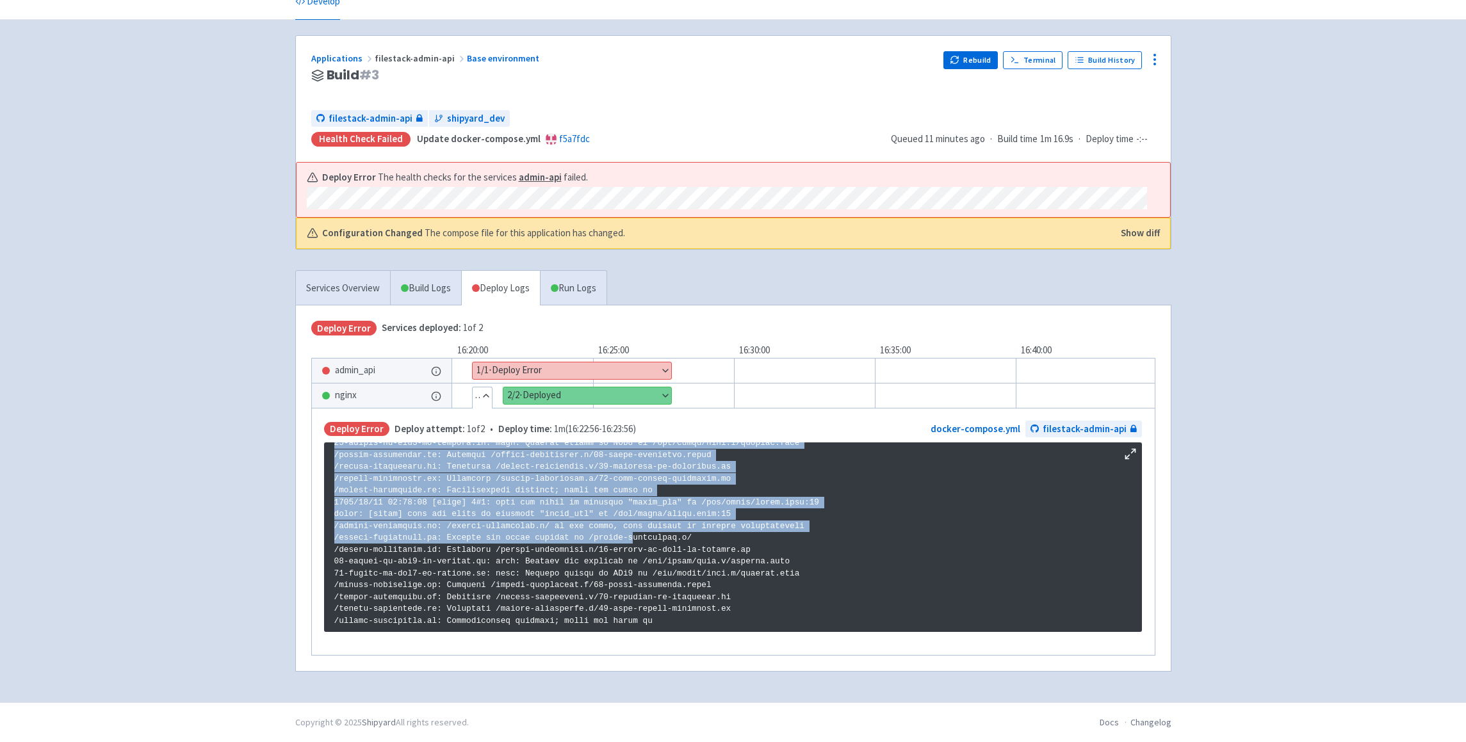
drag, startPoint x: 336, startPoint y: 512, endPoint x: 649, endPoint y: 742, distance: 388.5
click at [649, 632] on pre at bounding box center [733, 538] width 818 height 190
copy div "[DATE] 10:52:31 [emerg] 1#1: host not found in upstream "admin_api" in /etc/ngi…"
click at [768, 591] on p at bounding box center [732, 431] width 797 height 391
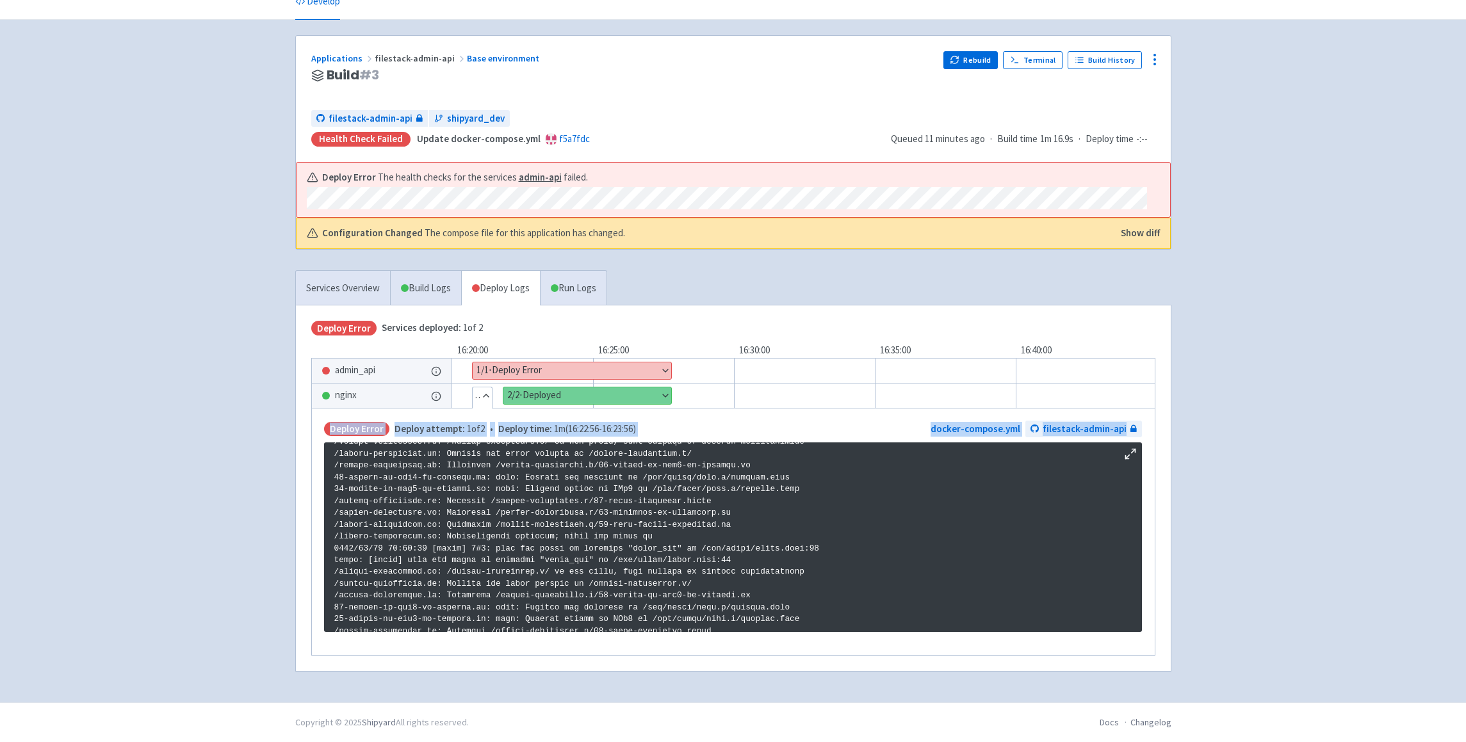
scroll to position [0, 0]
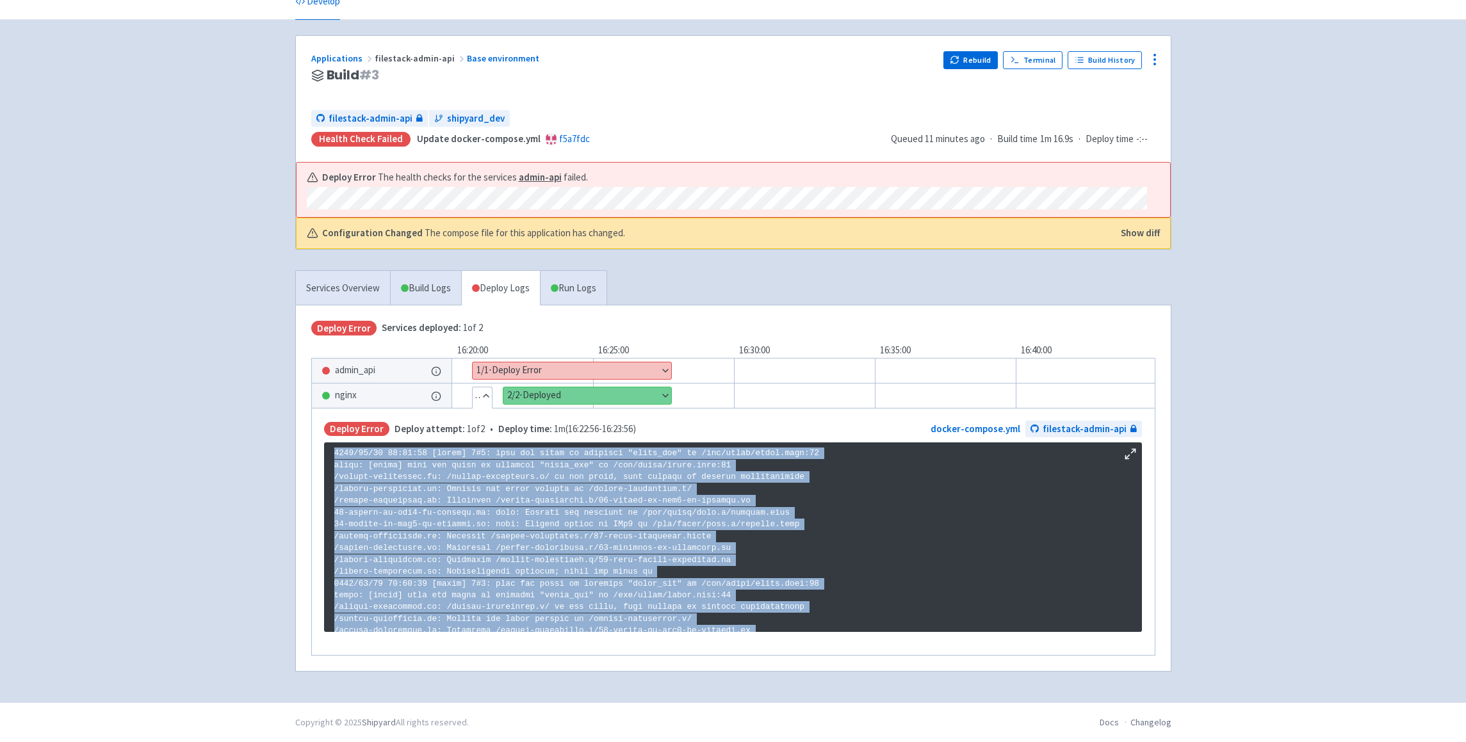
drag, startPoint x: 662, startPoint y: 612, endPoint x: 334, endPoint y: 449, distance: 366.6
click at [334, 449] on pre at bounding box center [733, 538] width 818 height 190
copy p "[DATE] 10:52:31 [emerg] 1#1: host not found in upstream "admin_api" in /etc/ngi…"
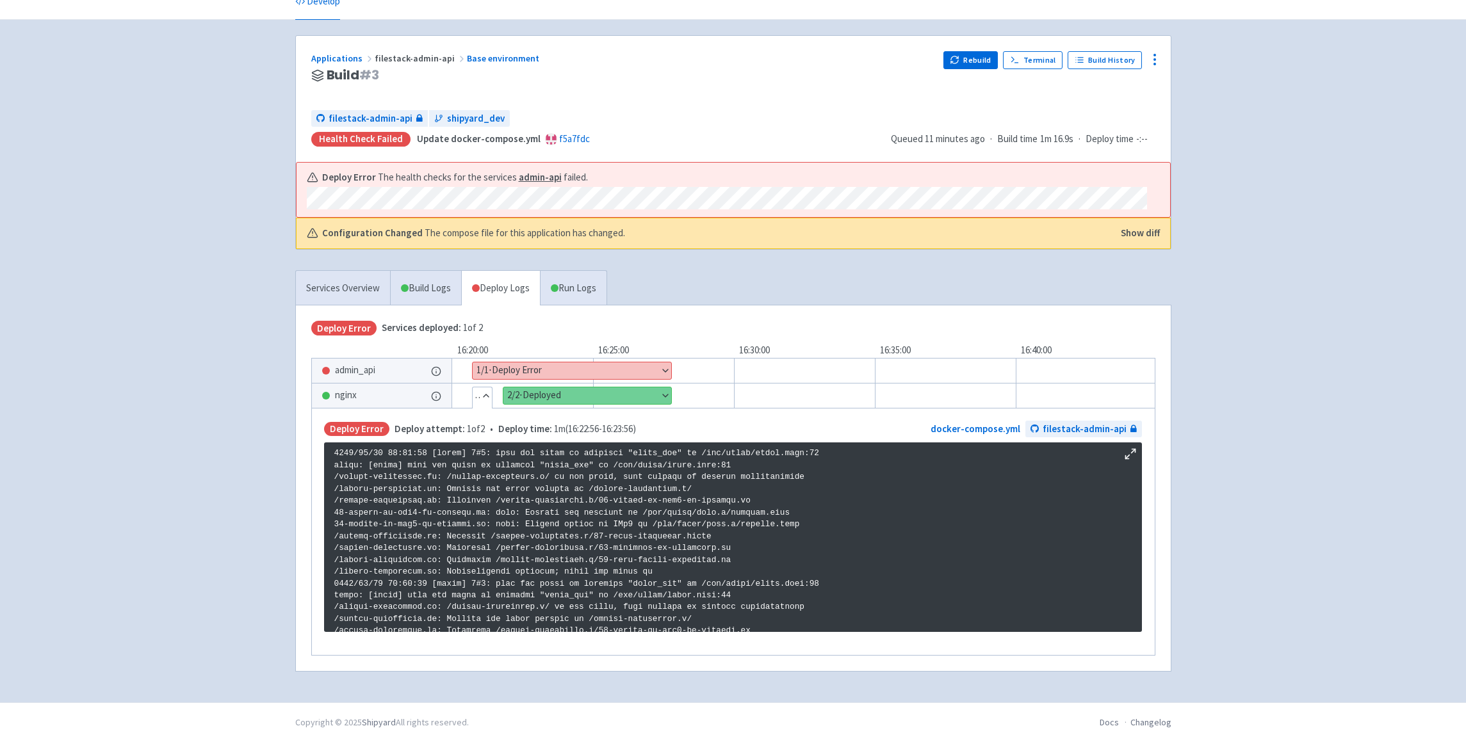
click at [721, 163] on div "Deploy Error The health checks for the services admin-api failed." at bounding box center [734, 190] width 874 height 55
click at [510, 362] on button "Show details" at bounding box center [572, 370] width 199 height 17
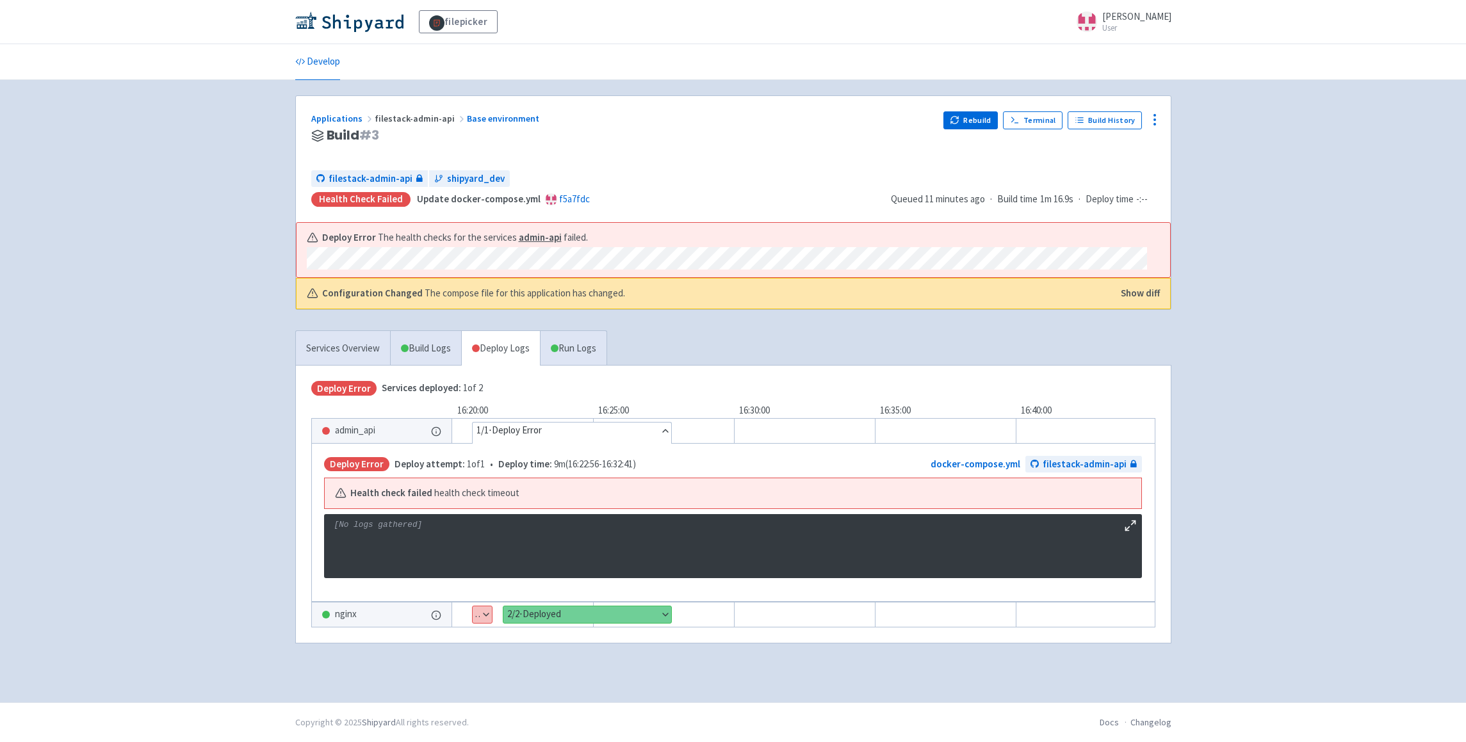
click at [464, 514] on div "Deploy Error Deploy attempt: 1 of 1 • Deploy time: 9m ( 16:22:56 - 16:32:41 ) d…" at bounding box center [732, 522] width 843 height 159
click at [462, 492] on span "health check timeout" at bounding box center [476, 493] width 85 height 15
click at [402, 431] on div "admin_api" at bounding box center [382, 431] width 140 height 24
click at [541, 436] on button "Hide details" at bounding box center [572, 431] width 199 height 17
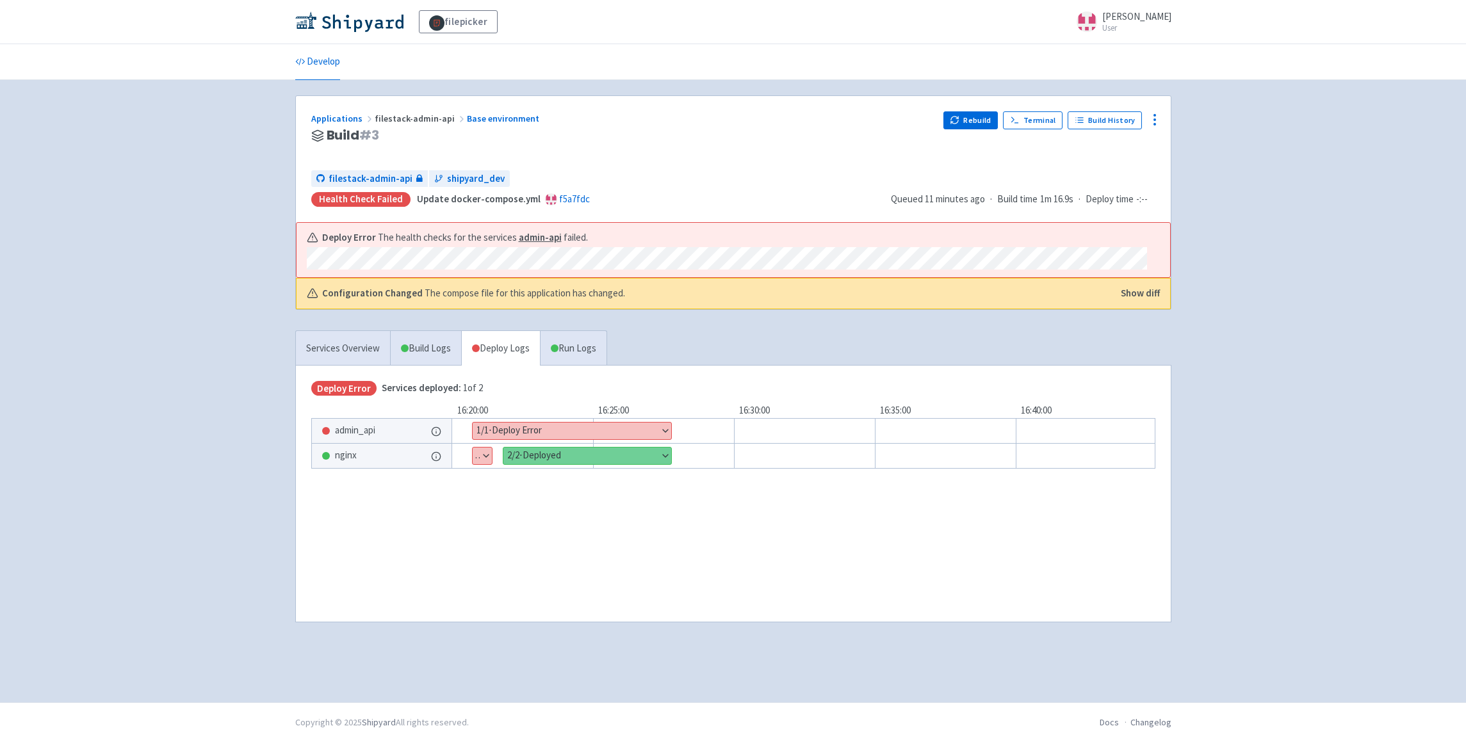
click at [537, 430] on button "Show details" at bounding box center [572, 431] width 199 height 17
